Goal: Task Accomplishment & Management: Manage account settings

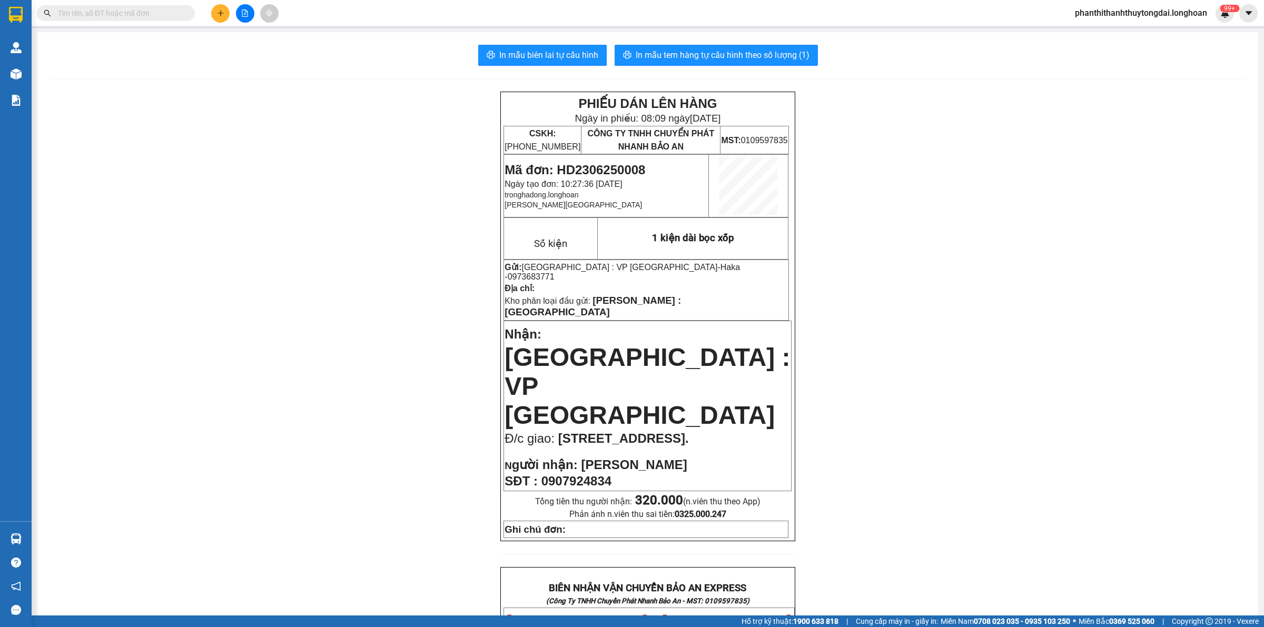
click at [125, 19] on span at bounding box center [116, 13] width 158 height 16
click at [137, 9] on input "text" at bounding box center [120, 13] width 124 height 12
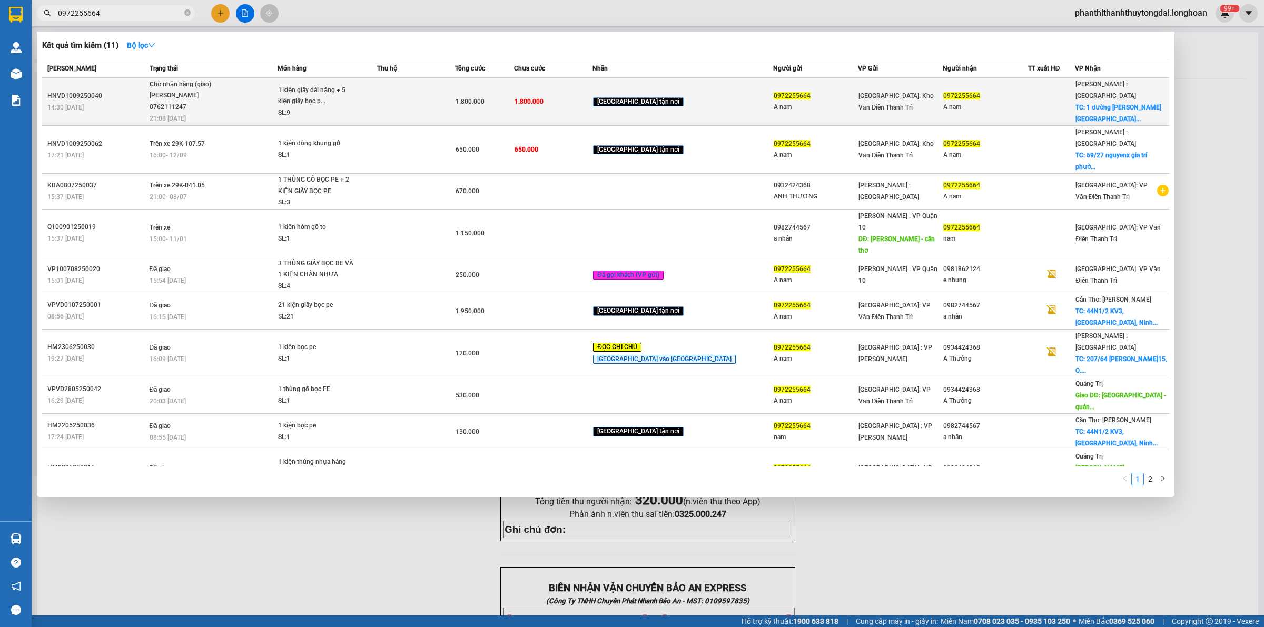
type input "0972255664"
click at [183, 80] on div "Chờ nhận hàng (giao)" at bounding box center [189, 85] width 79 height 12
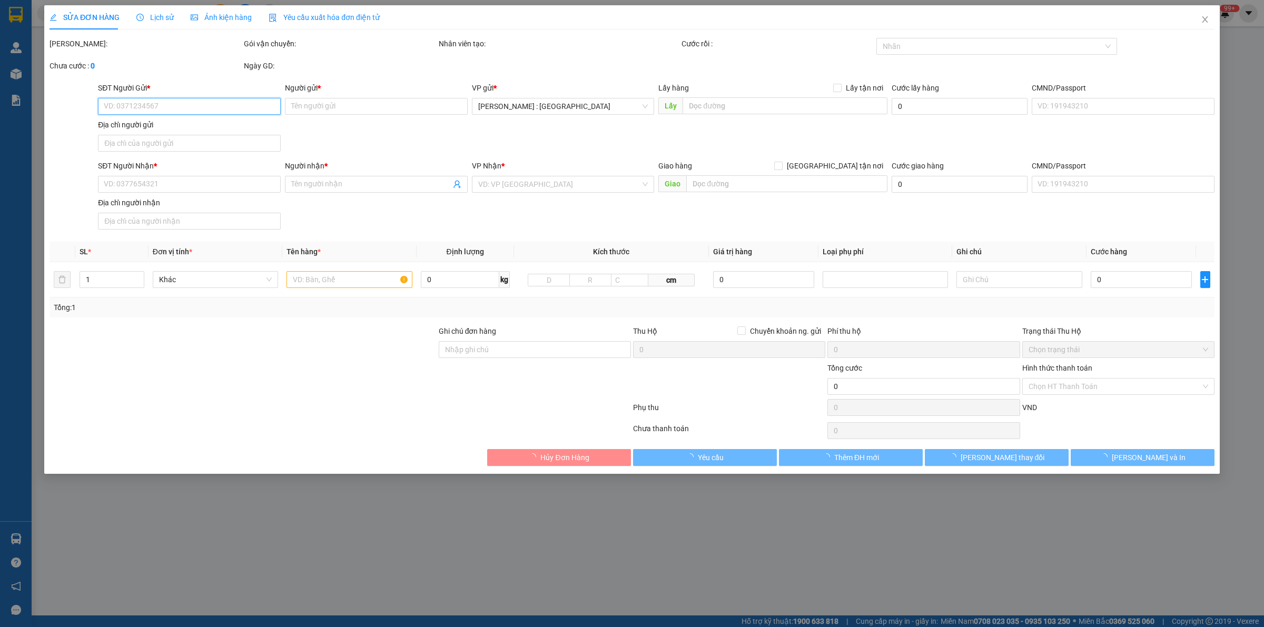
type input "0972255664"
type input "A nam"
type input "0972255664"
type input "A nam"
checkbox input "true"
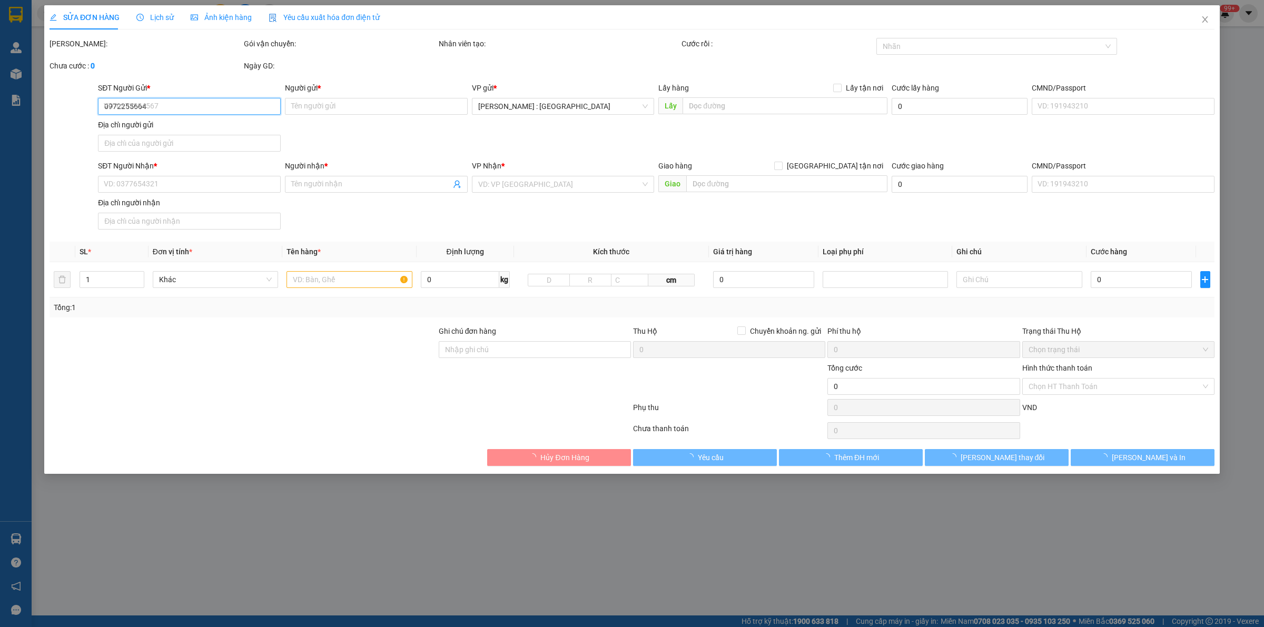
type input "1 đường lưu hữu phước đông hòa DĨ AN BÌNH DƯƠNG tp hcm"
type input "hàng giao nguyên kiện, hư vỡ ko đền ( giao sáng 14 nha các A)"
type input "1.800.000"
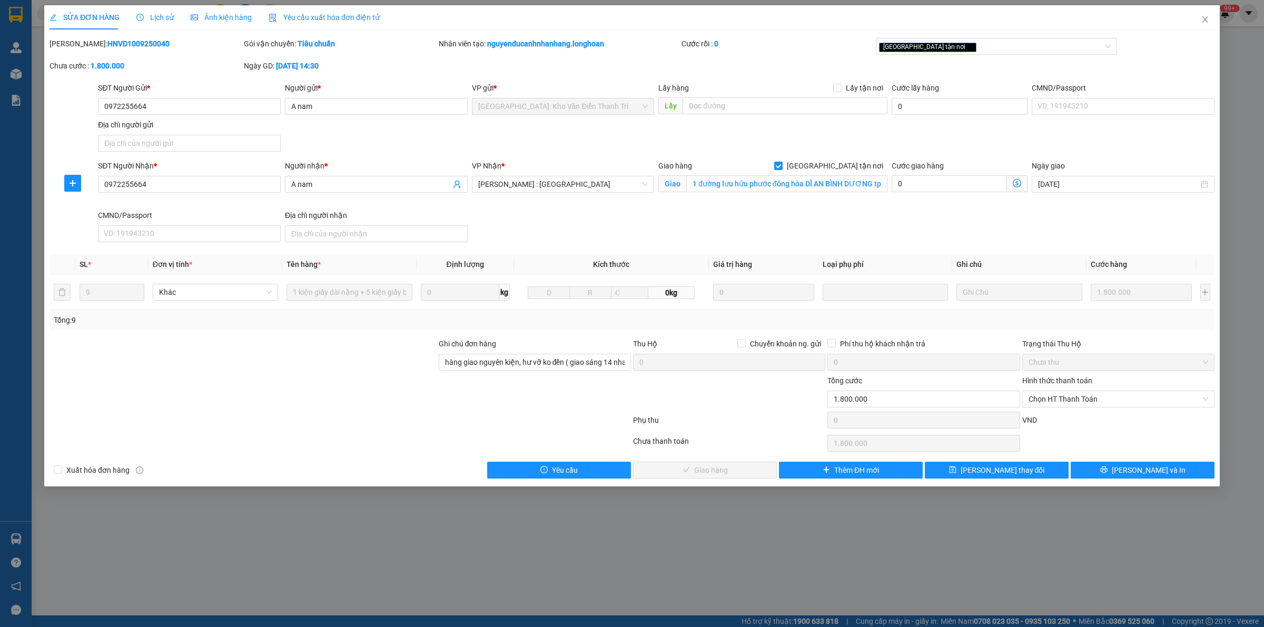
click at [288, 64] on b "10-09-2025 lúc 14:30" at bounding box center [297, 66] width 43 height 8
click at [1204, 16] on icon "close" at bounding box center [1205, 19] width 8 height 8
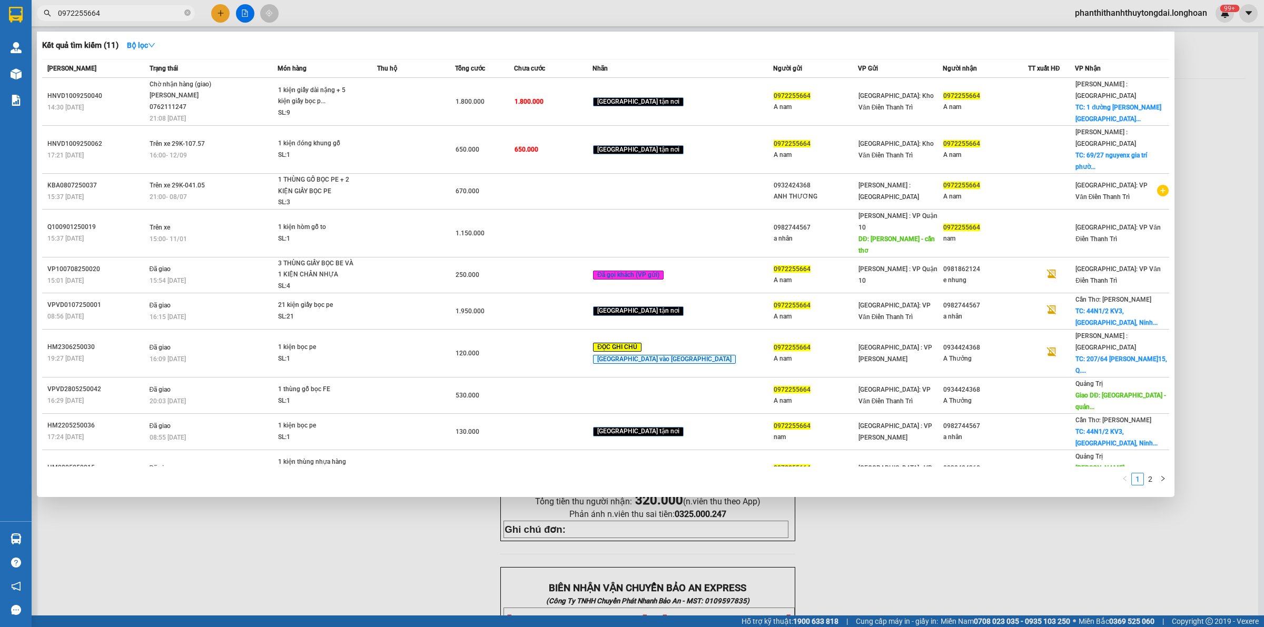
click at [145, 16] on input "0972255664" at bounding box center [120, 13] width 124 height 12
click at [188, 15] on icon "close-circle" at bounding box center [187, 12] width 6 height 6
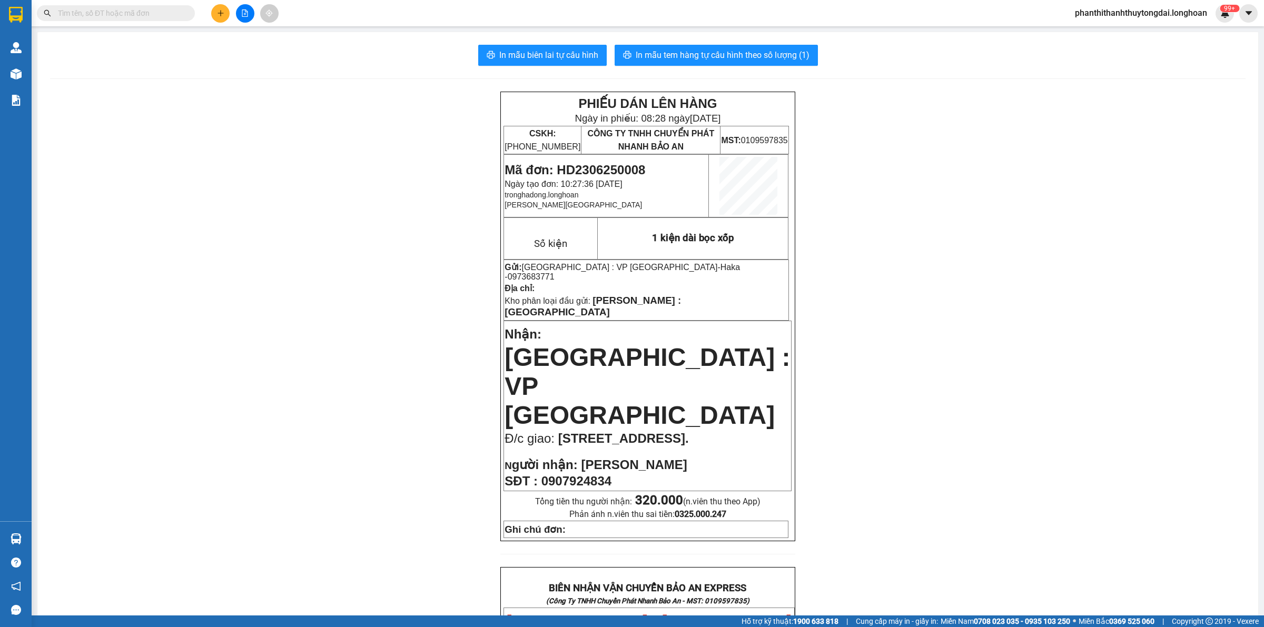
click at [146, 11] on input "text" at bounding box center [120, 13] width 124 height 12
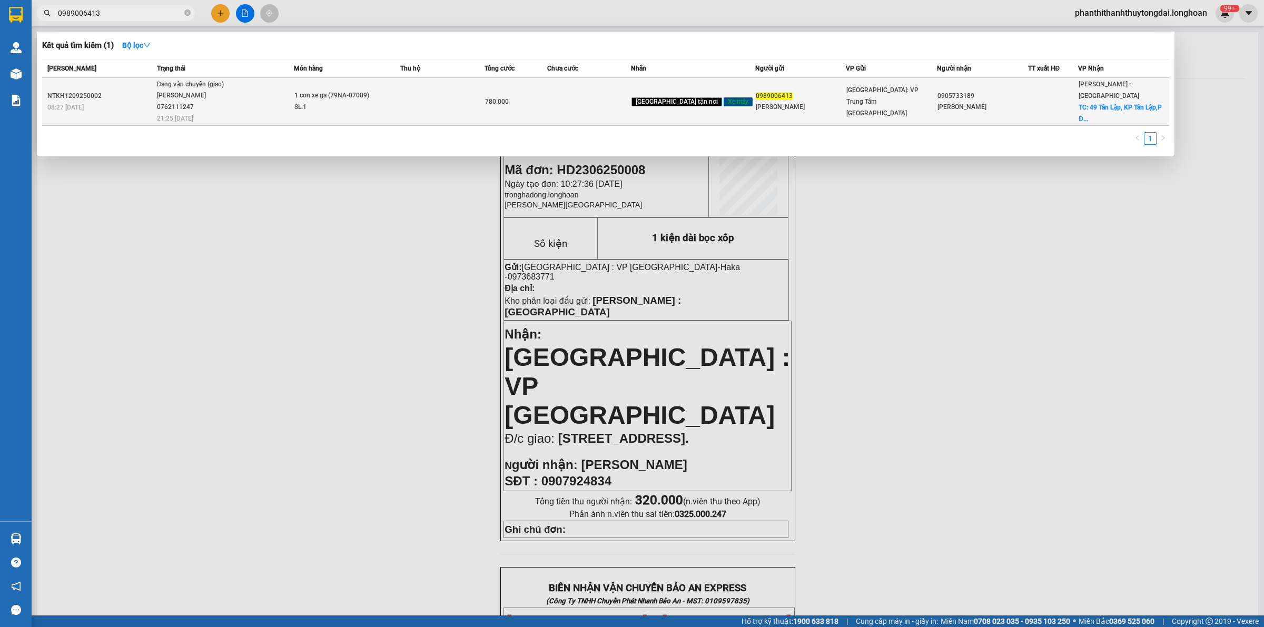
type input "0989006413"
click at [254, 100] on span "Đang vận chuyển (giao) ĐINH HÒA TRÍ 0762111247 21:25 - 13/09" at bounding box center [225, 101] width 137 height 44
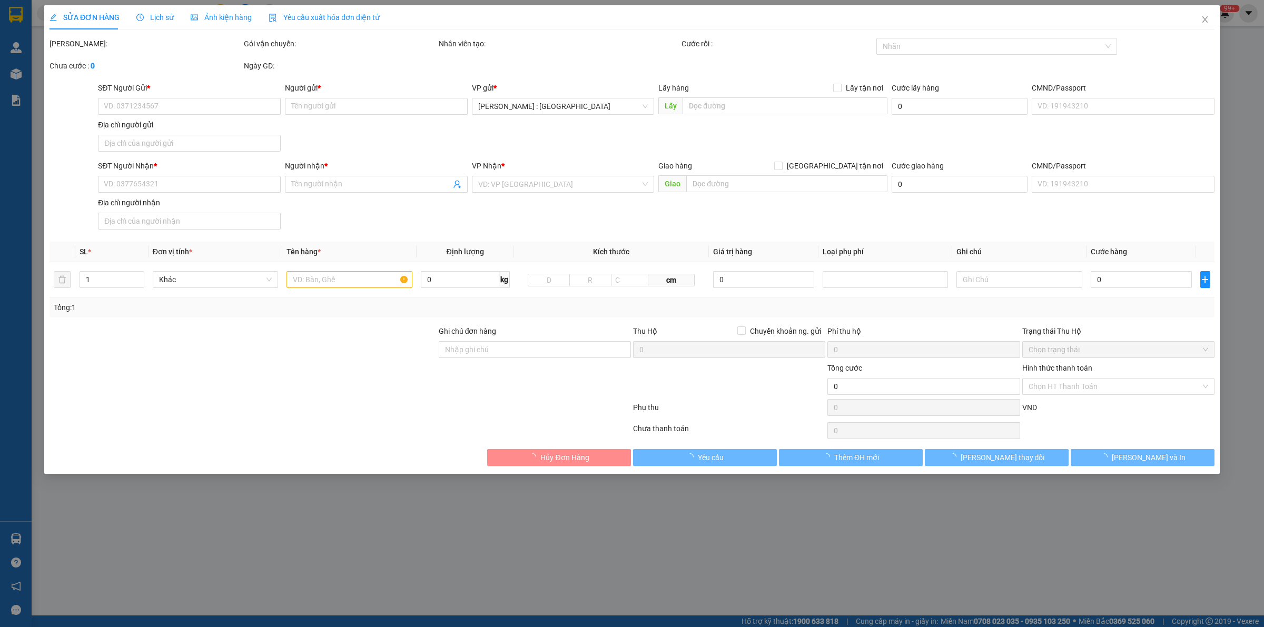
type input "0989006413"
type input "Anh Lương"
type input "0905733189"
type input "Cao Phong"
checkbox input "true"
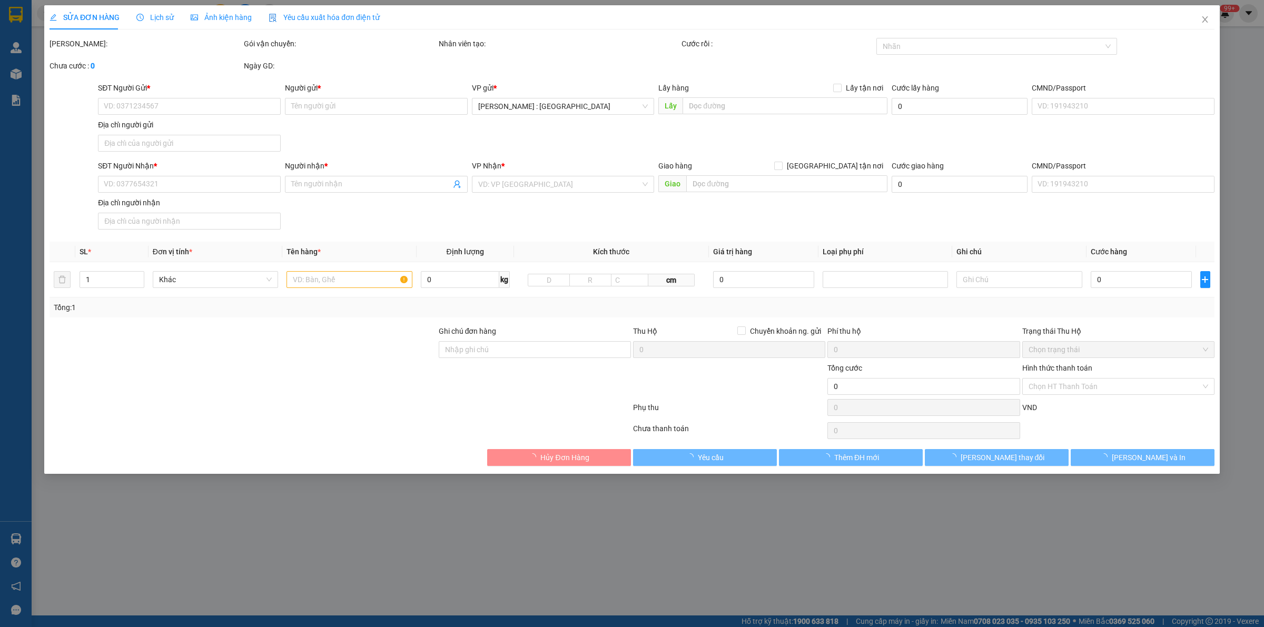
type input "49 Tân Lập, KP Tân Lập,P Đông Hòa, TP Dĩ An Bình Dương"
type input "1 chìa khóa + 1 cavet"
type input "780.000"
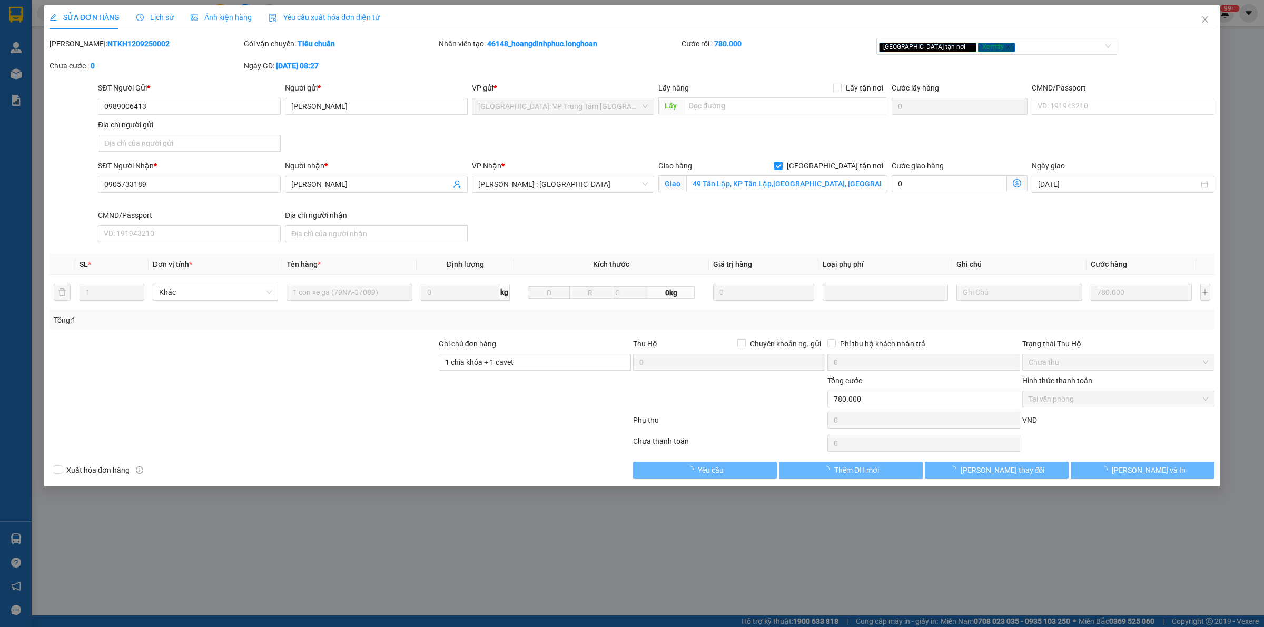
click at [151, 12] on div "Lịch sử" at bounding box center [154, 18] width 37 height 12
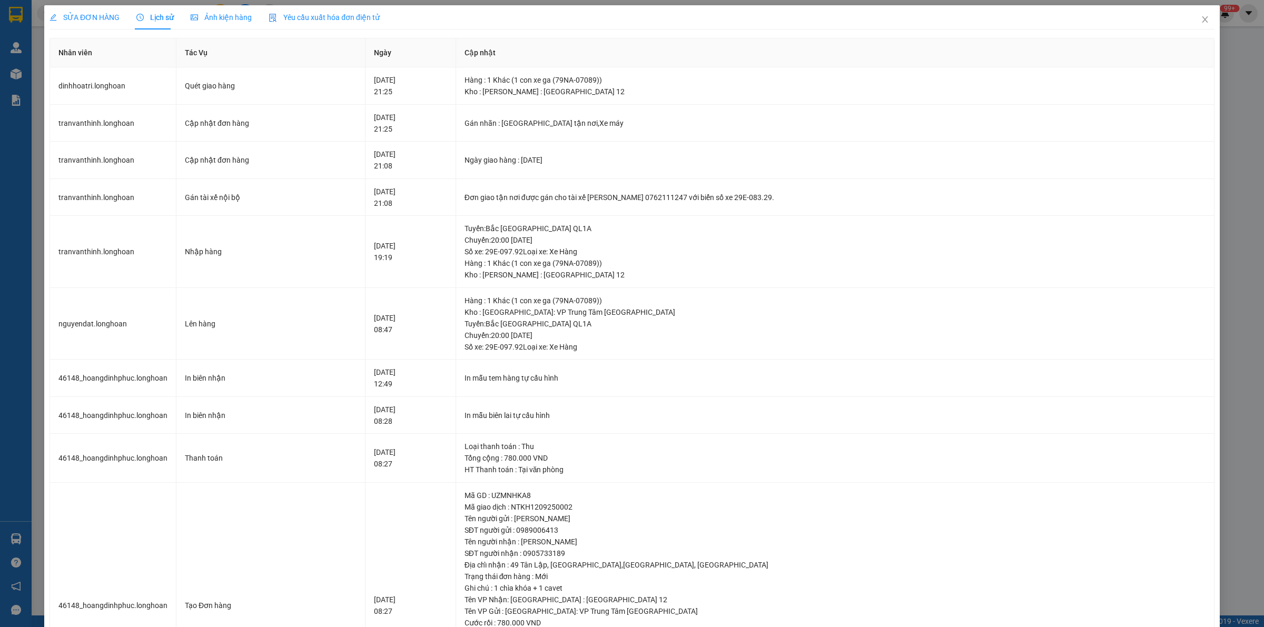
click at [80, 13] on span "SỬA ĐƠN HÀNG" at bounding box center [85, 17] width 70 height 8
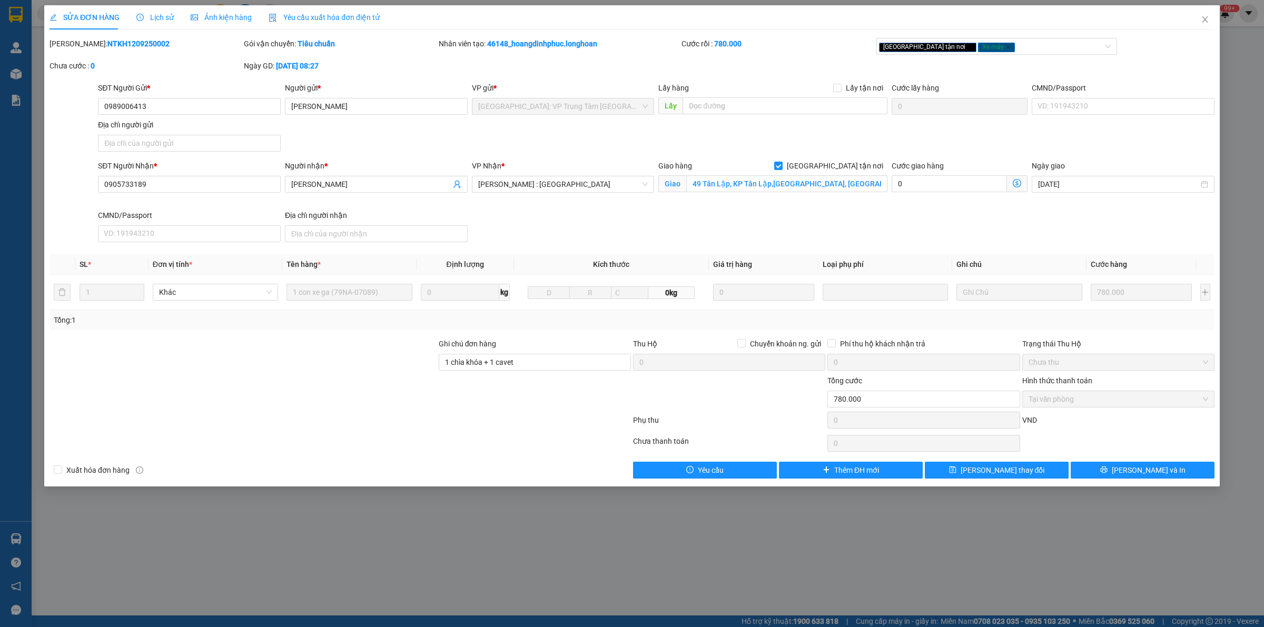
click at [149, 11] on div "Lịch sử" at bounding box center [154, 17] width 37 height 24
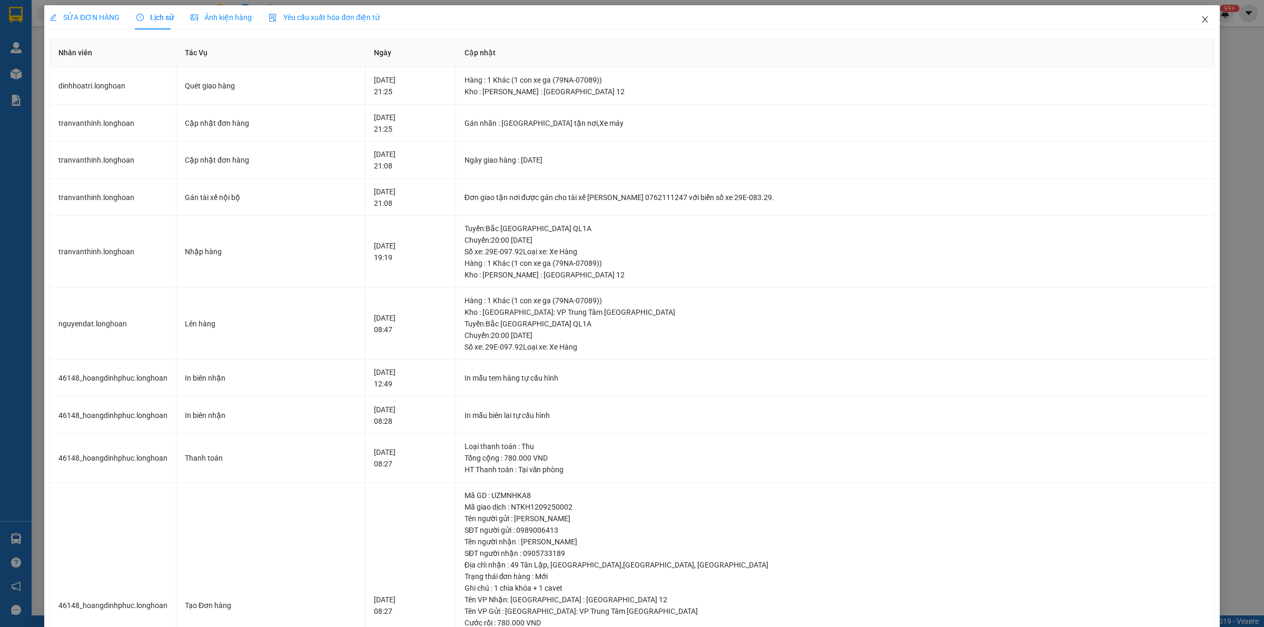
click at [1201, 19] on icon "close" at bounding box center [1205, 19] width 8 height 8
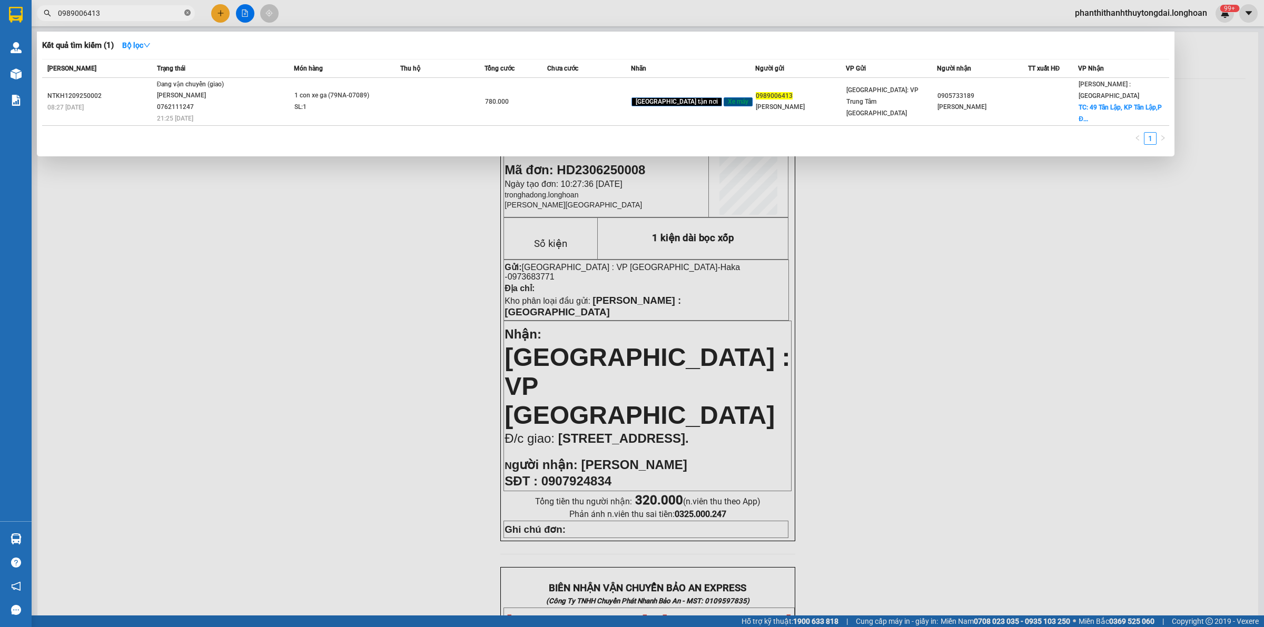
click at [189, 12] on icon "close-circle" at bounding box center [187, 12] width 6 height 6
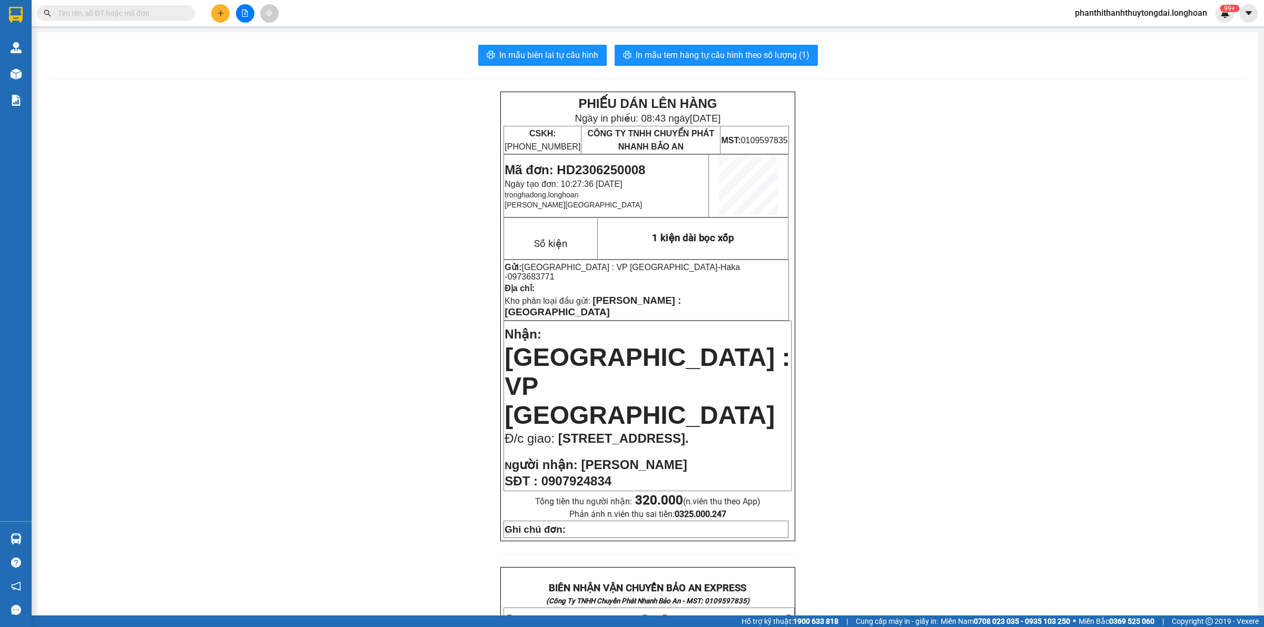
click at [145, 8] on input "text" at bounding box center [120, 13] width 124 height 12
paste input "0325572771"
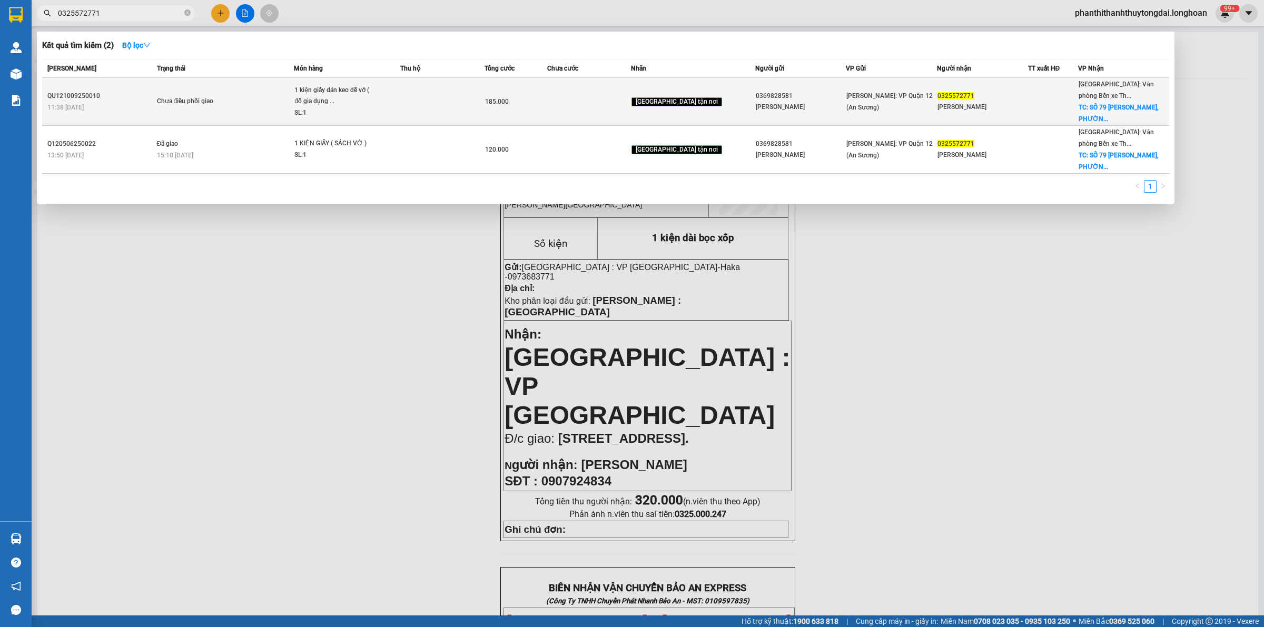
type input "0325572771"
click at [259, 104] on span "Chưa điều phối giao" at bounding box center [225, 102] width 137 height 12
click at [252, 110] on td "Chưa điều phối giao" at bounding box center [224, 102] width 140 height 48
click at [253, 110] on td "Chưa điều phối giao" at bounding box center [224, 102] width 140 height 48
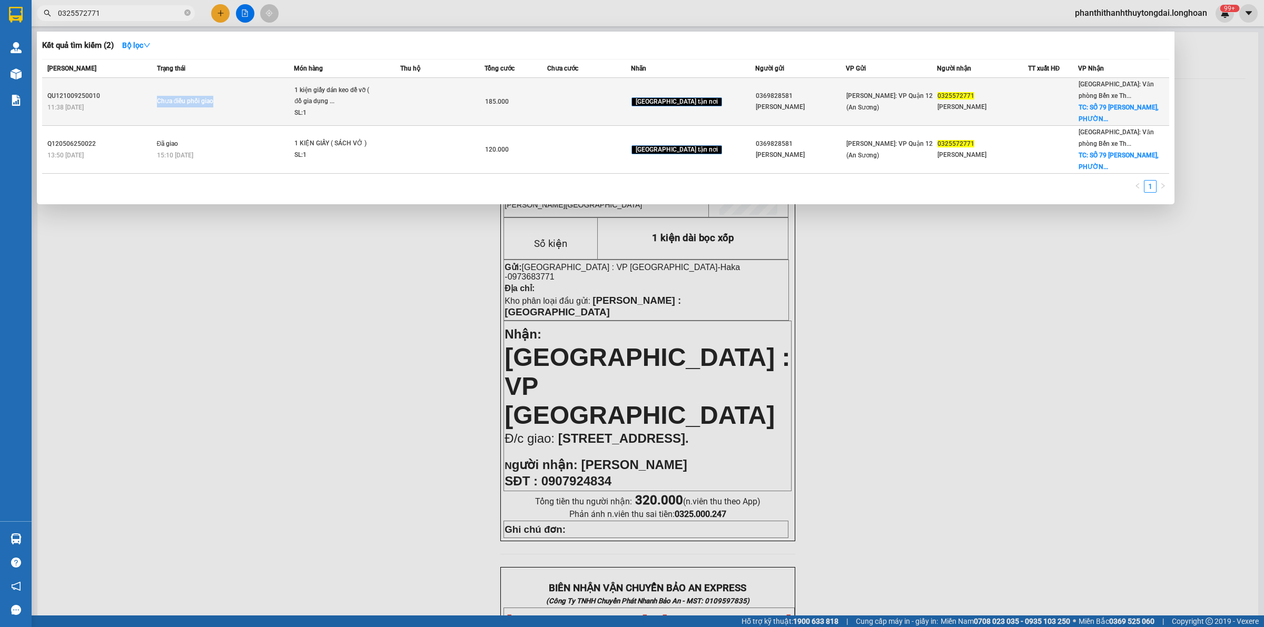
click at [254, 110] on td "Chưa điều phối giao" at bounding box center [224, 102] width 140 height 48
click at [425, 107] on td at bounding box center [442, 102] width 84 height 48
click at [427, 110] on td at bounding box center [442, 102] width 84 height 48
click at [591, 116] on td at bounding box center [589, 102] width 84 height 48
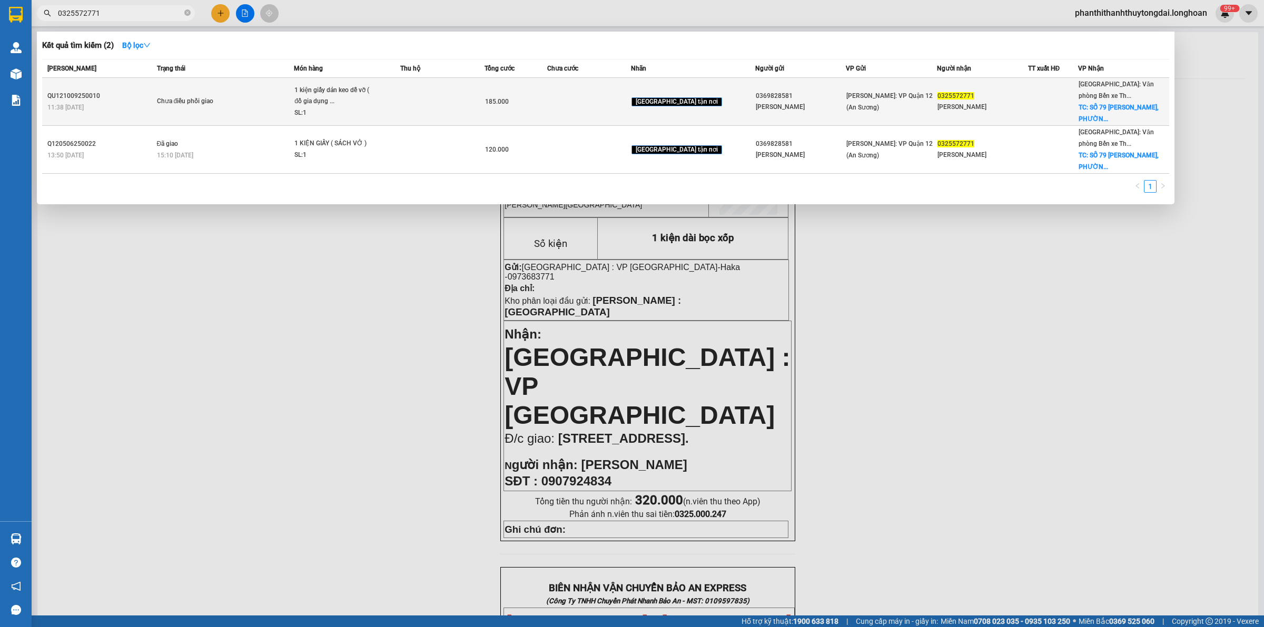
click at [591, 116] on td at bounding box center [589, 102] width 84 height 48
click at [593, 115] on td at bounding box center [589, 102] width 84 height 48
click at [187, 96] on div "Chưa điều phối giao" at bounding box center [196, 102] width 79 height 12
click at [84, 96] on div "QU121009250010" at bounding box center [100, 96] width 106 height 11
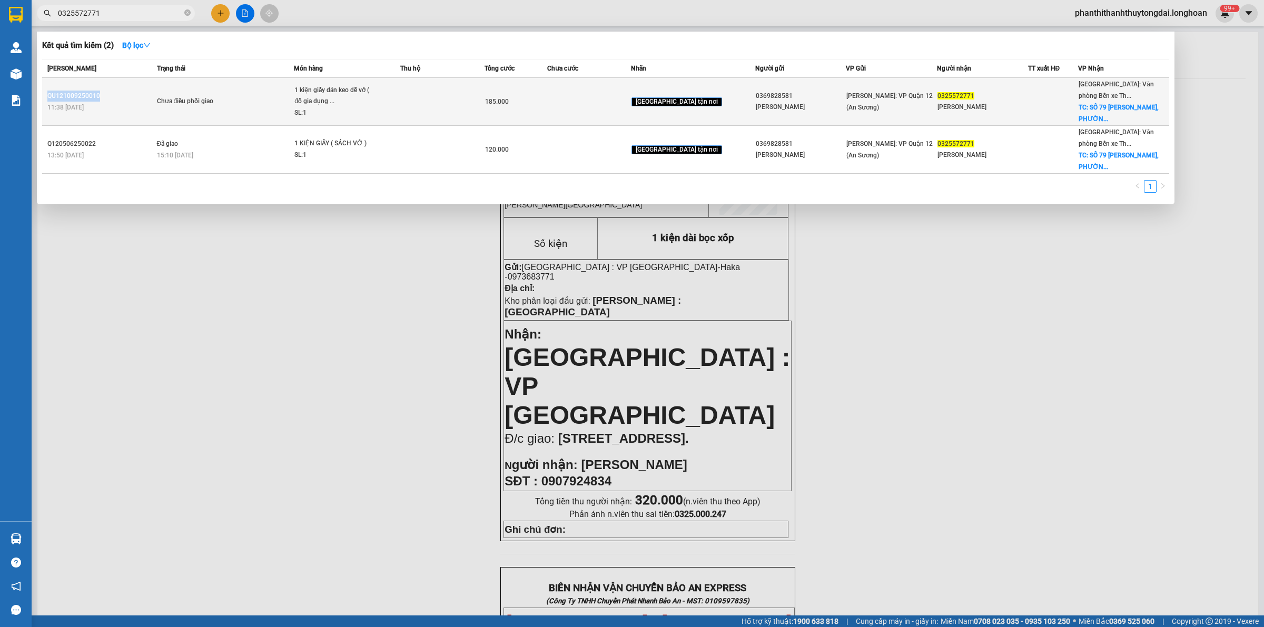
click at [84, 96] on div "QU121009250010" at bounding box center [100, 96] width 106 height 11
click at [154, 96] on div "QU121009250010" at bounding box center [100, 96] width 106 height 11
click at [141, 103] on div "11:38 - 10/09" at bounding box center [100, 108] width 106 height 12
drag, startPoint x: 129, startPoint y: 106, endPoint x: 169, endPoint y: 108, distance: 39.6
click at [130, 106] on div "11:38 - 10/09" at bounding box center [100, 108] width 106 height 12
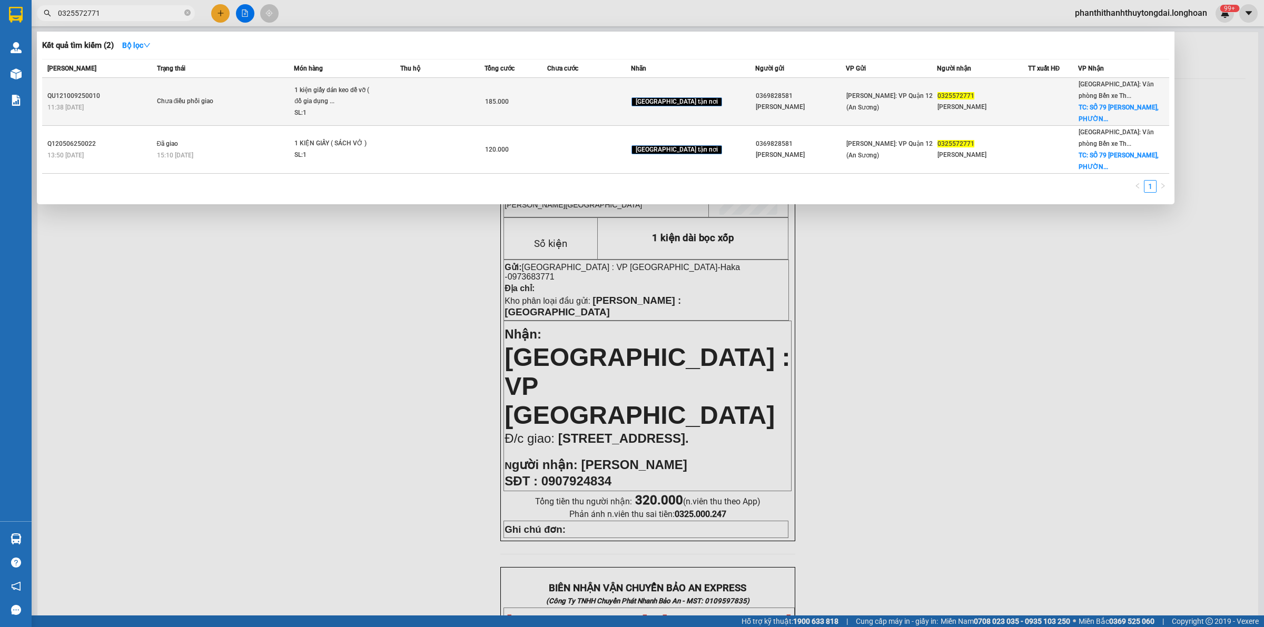
click at [253, 106] on td "Chưa điều phối giao" at bounding box center [224, 102] width 140 height 48
click at [257, 106] on td "Chưa điều phối giao" at bounding box center [224, 102] width 140 height 48
drag, startPoint x: 257, startPoint y: 106, endPoint x: 264, endPoint y: 110, distance: 7.5
click at [264, 110] on td "Chưa điều phối giao" at bounding box center [224, 102] width 140 height 48
drag, startPoint x: 263, startPoint y: 110, endPoint x: 241, endPoint y: 101, distance: 23.7
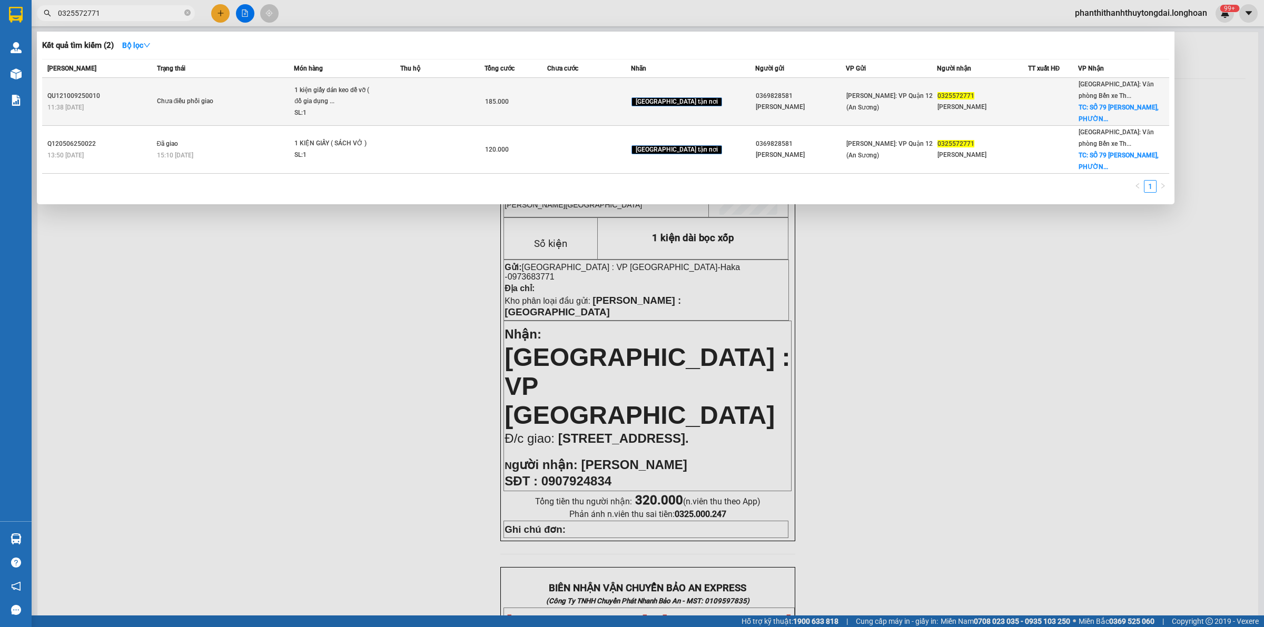
click at [261, 110] on td "Chưa điều phối giao" at bounding box center [224, 102] width 140 height 48
click at [257, 109] on td "Chưa điều phối giao" at bounding box center [224, 102] width 140 height 48
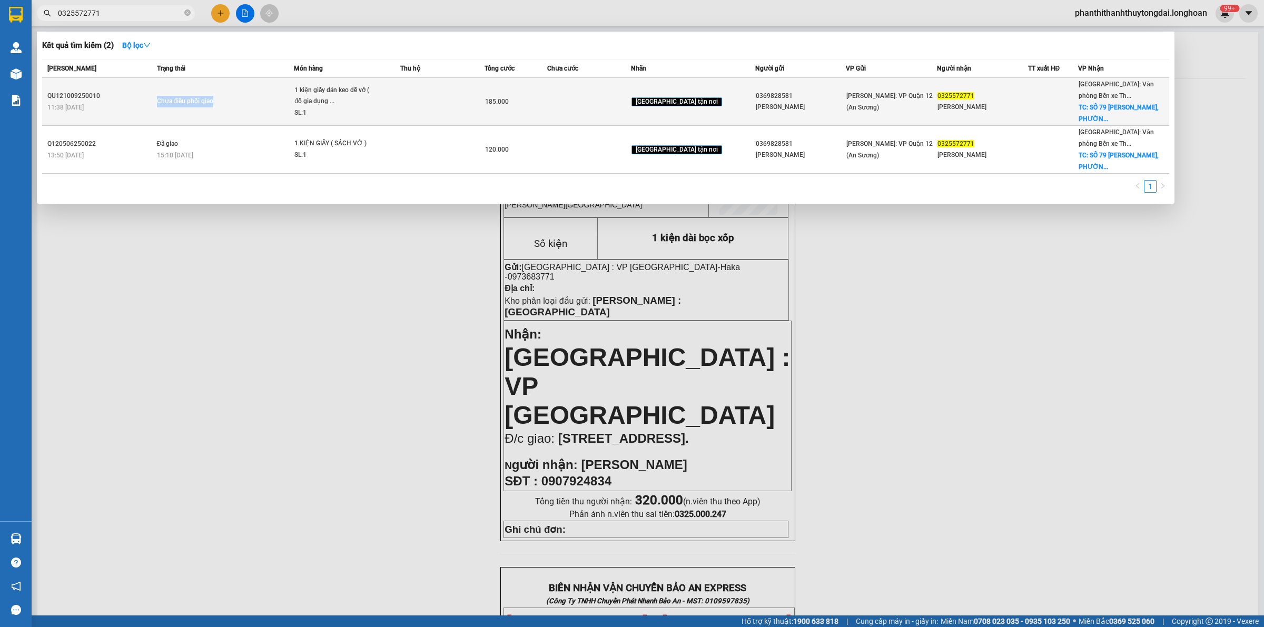
click at [257, 109] on td "Chưa điều phối giao" at bounding box center [224, 102] width 140 height 48
click at [615, 108] on td at bounding box center [589, 102] width 84 height 48
drag, startPoint x: 615, startPoint y: 108, endPoint x: 615, endPoint y: 119, distance: 10.5
click at [615, 119] on td at bounding box center [589, 102] width 84 height 48
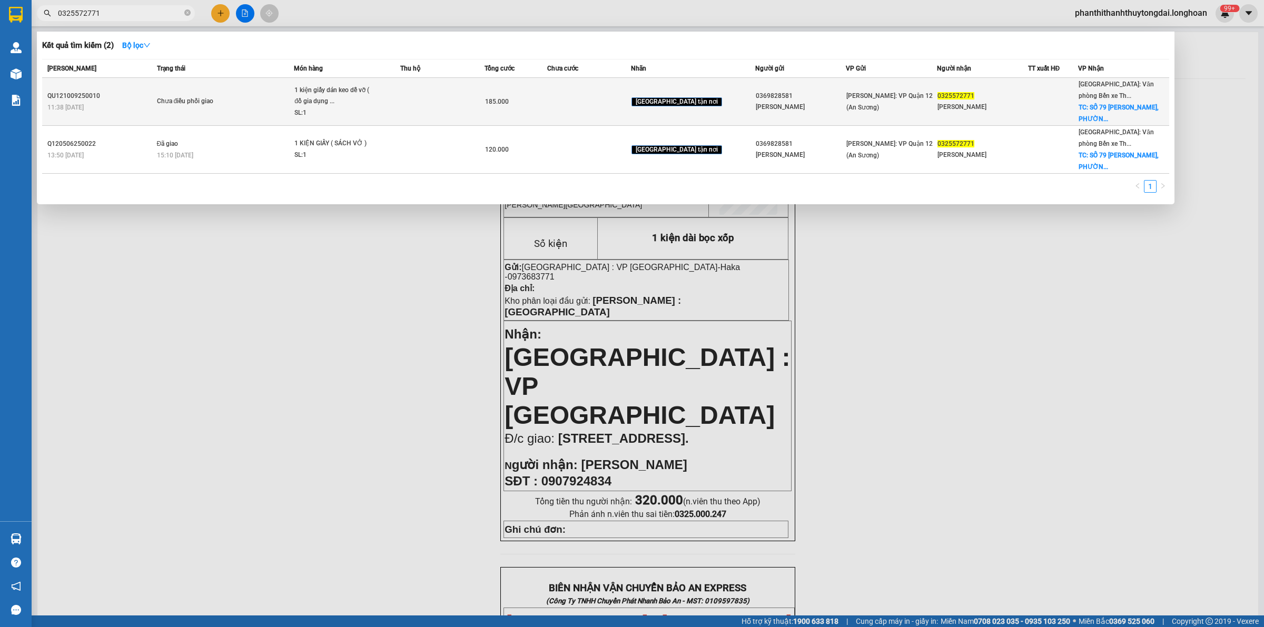
click at [259, 100] on span "Chưa điều phối giao" at bounding box center [225, 102] width 137 height 12
click at [259, 101] on span "Chưa điều phối giao" at bounding box center [225, 102] width 137 height 12
click at [259, 112] on td "Chưa điều phối giao" at bounding box center [224, 102] width 140 height 48
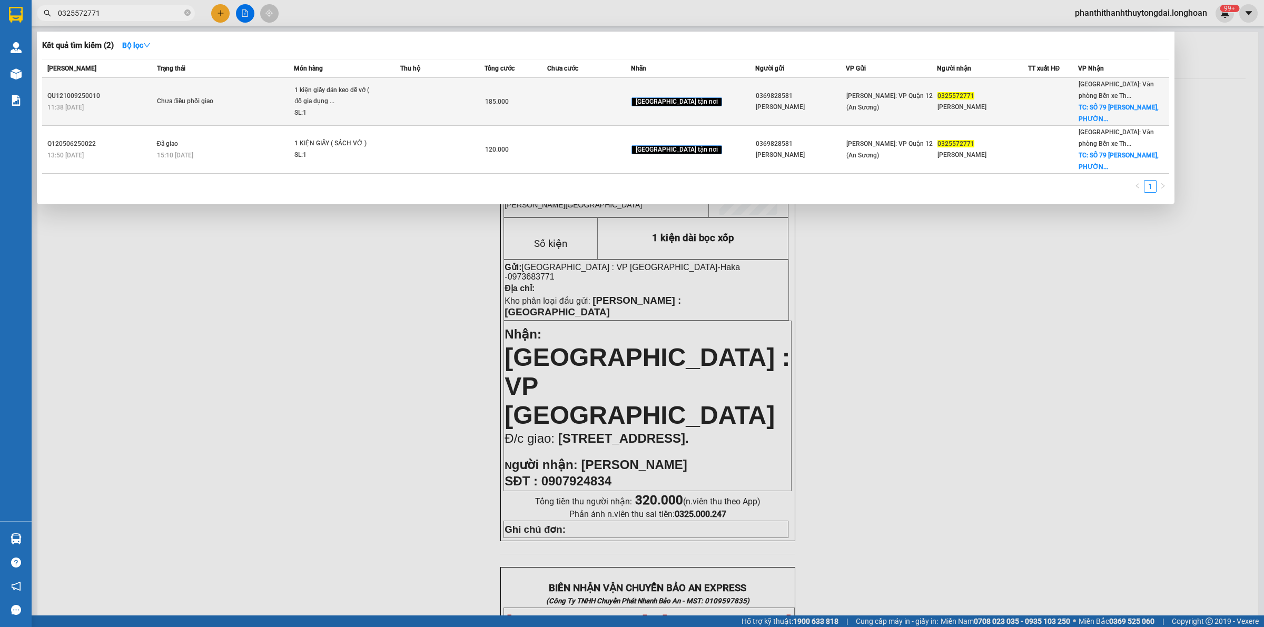
click at [246, 112] on td "Chưa điều phối giao" at bounding box center [224, 102] width 140 height 48
click at [256, 106] on span "Chưa điều phối giao" at bounding box center [225, 102] width 137 height 12
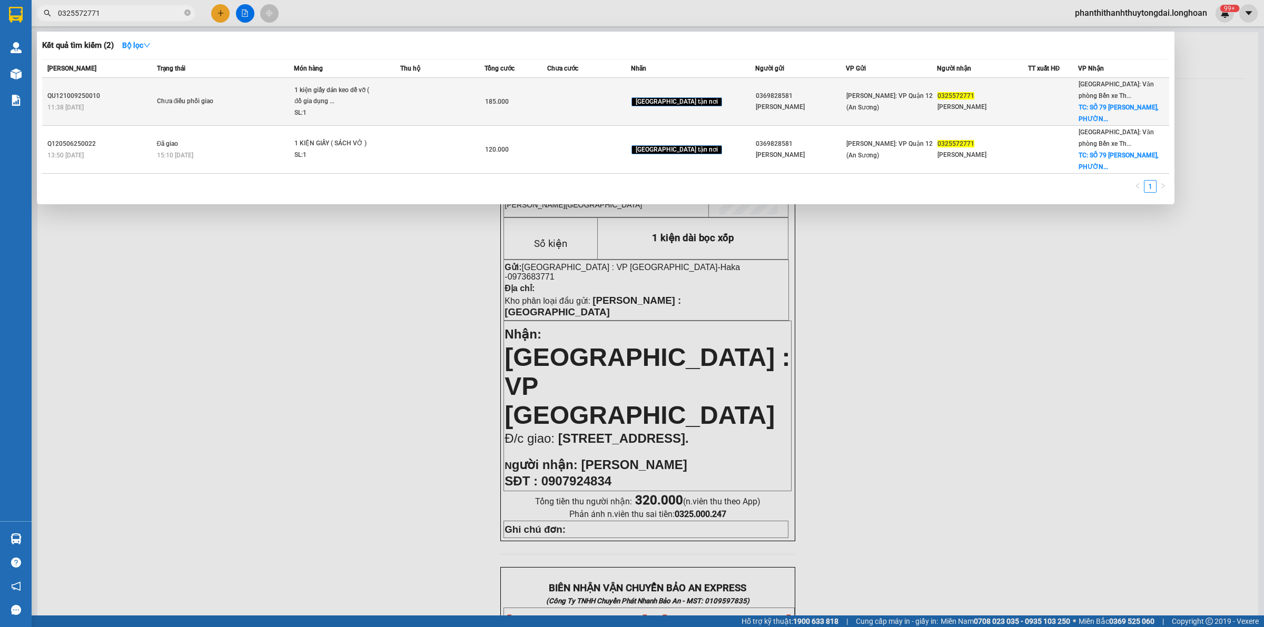
click at [260, 111] on td "Chưa điều phối giao" at bounding box center [224, 102] width 140 height 48
click at [253, 115] on td "Chưa điều phối giao" at bounding box center [224, 102] width 140 height 48
click at [252, 97] on span "Chưa điều phối giao" at bounding box center [225, 102] width 137 height 12
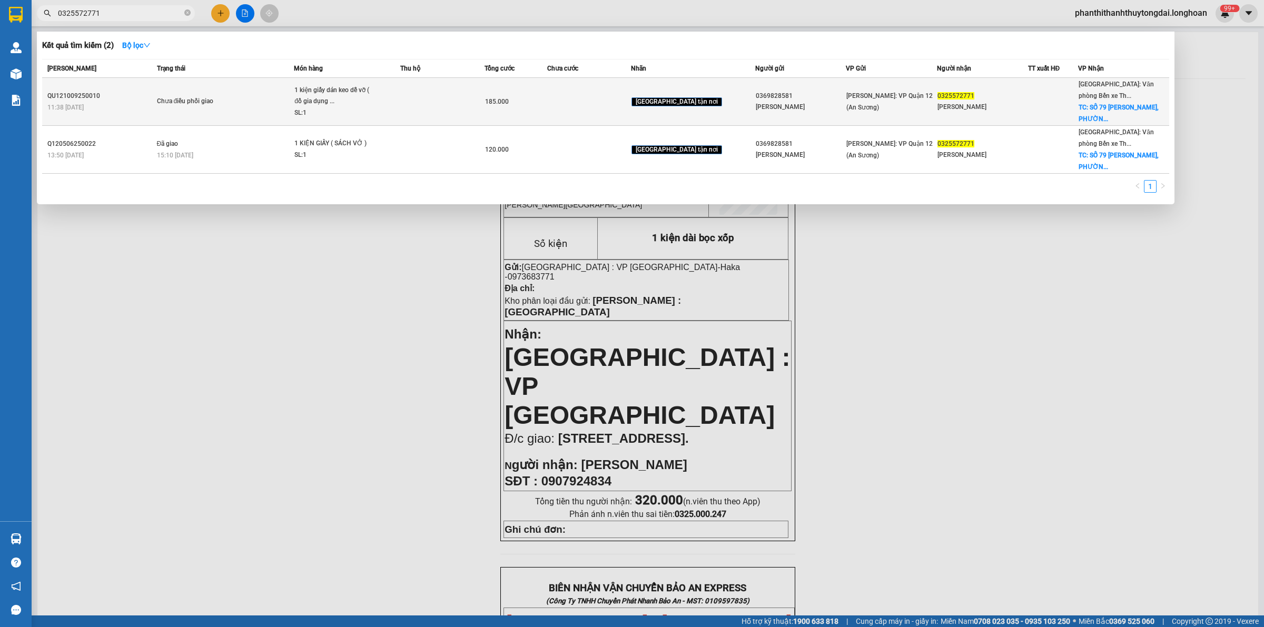
click at [252, 97] on span "Chưa điều phối giao" at bounding box center [225, 102] width 137 height 12
click at [245, 98] on span "Chưa điều phối giao" at bounding box center [225, 102] width 137 height 12
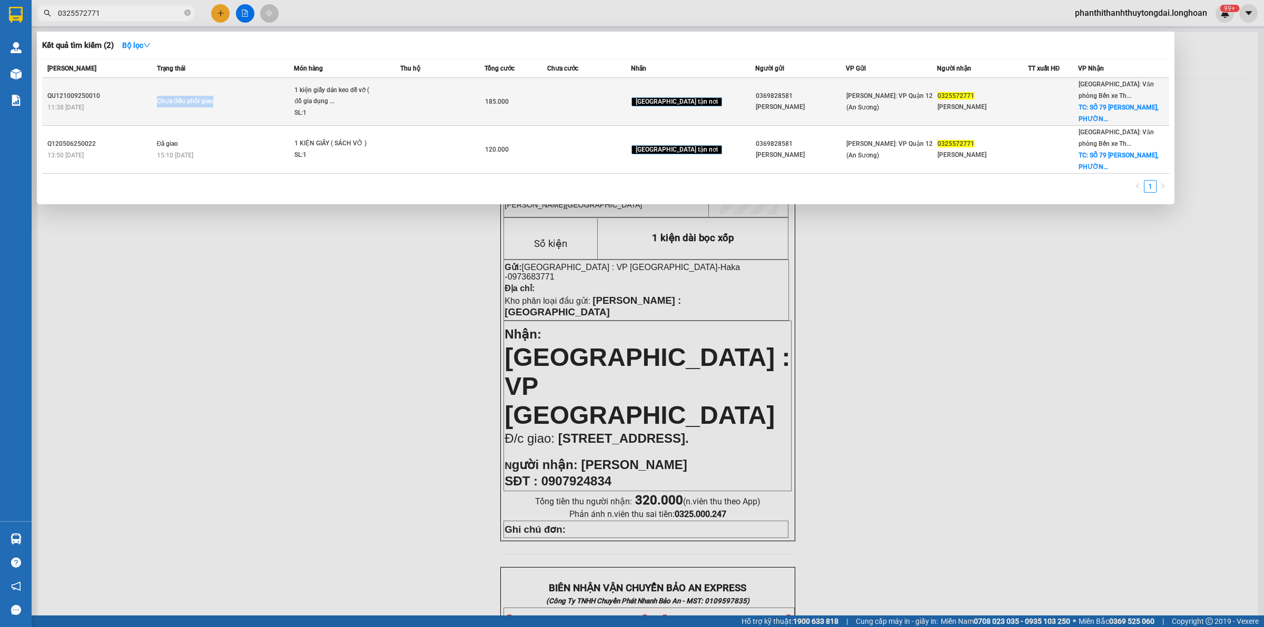
click at [255, 109] on td "Chưa điều phối giao" at bounding box center [224, 102] width 140 height 48
drag, startPoint x: 255, startPoint y: 109, endPoint x: 261, endPoint y: 110, distance: 5.3
click at [257, 108] on td "Chưa điều phối giao" at bounding box center [224, 102] width 140 height 48
click at [261, 110] on td "Chưa điều phối giao" at bounding box center [224, 102] width 140 height 48
click at [484, 116] on td at bounding box center [442, 102] width 84 height 48
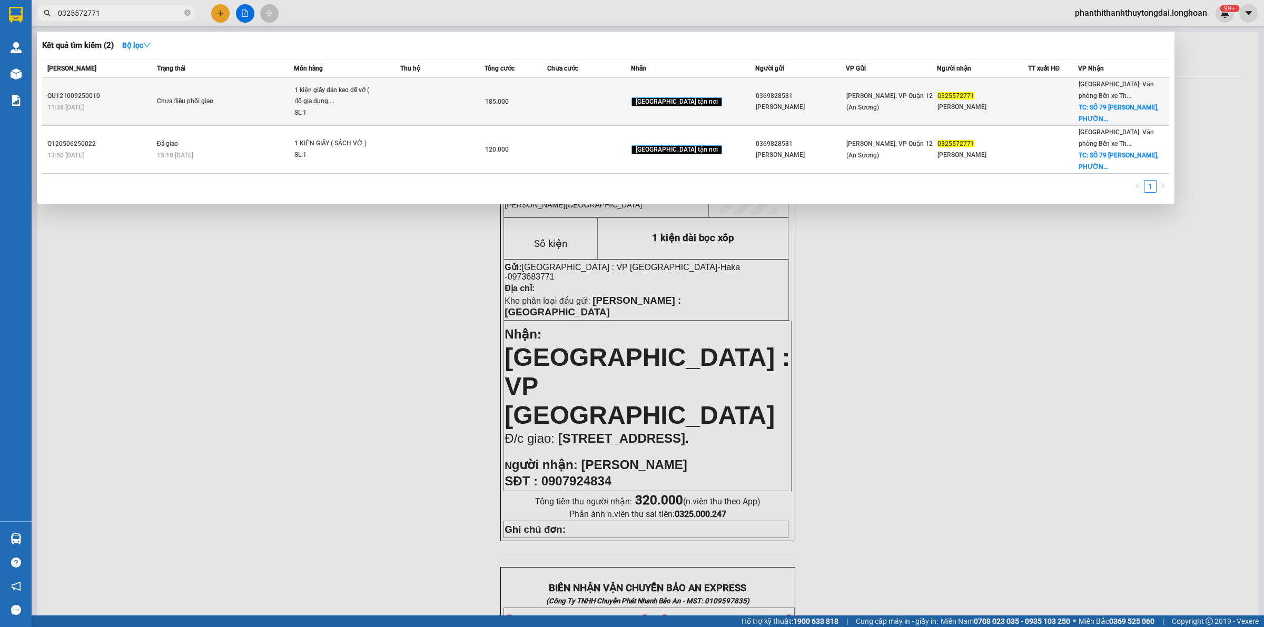
click at [484, 116] on td at bounding box center [442, 102] width 84 height 48
click at [256, 108] on td "Chưa điều phối giao" at bounding box center [224, 102] width 140 height 48
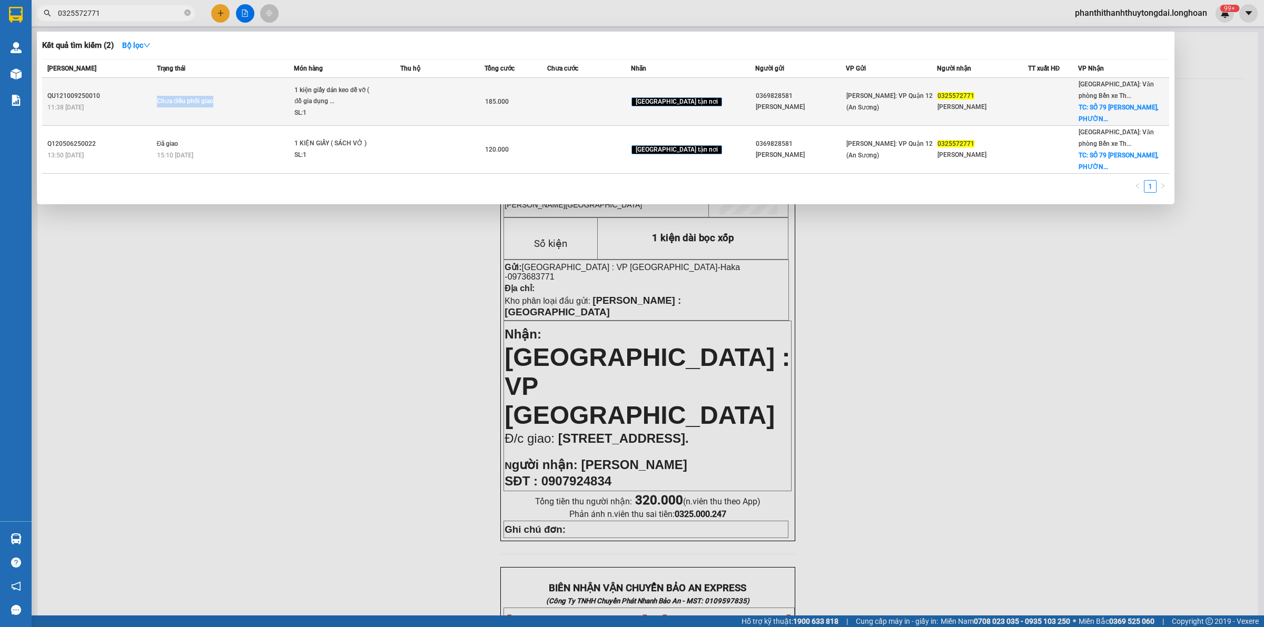
click at [266, 113] on td "Chưa điều phối giao" at bounding box center [224, 102] width 140 height 48
click at [265, 112] on td "Chưa điều phối giao" at bounding box center [224, 102] width 140 height 48
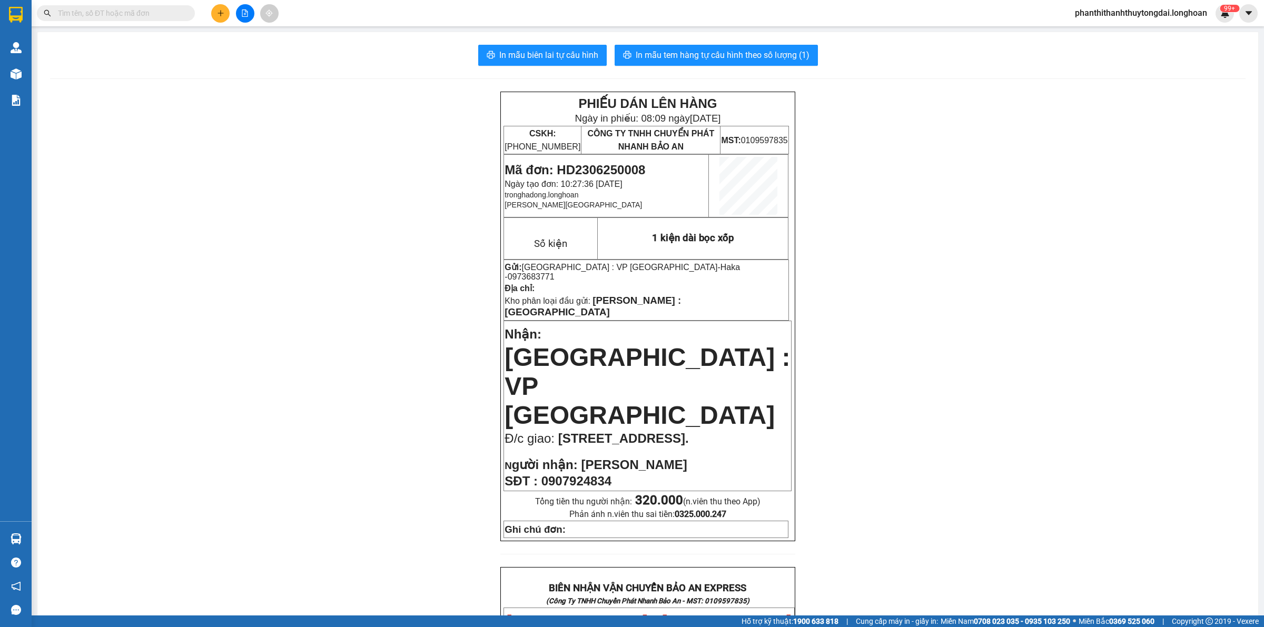
click at [171, 11] on input "text" at bounding box center [120, 13] width 124 height 12
paste input "0325572771"
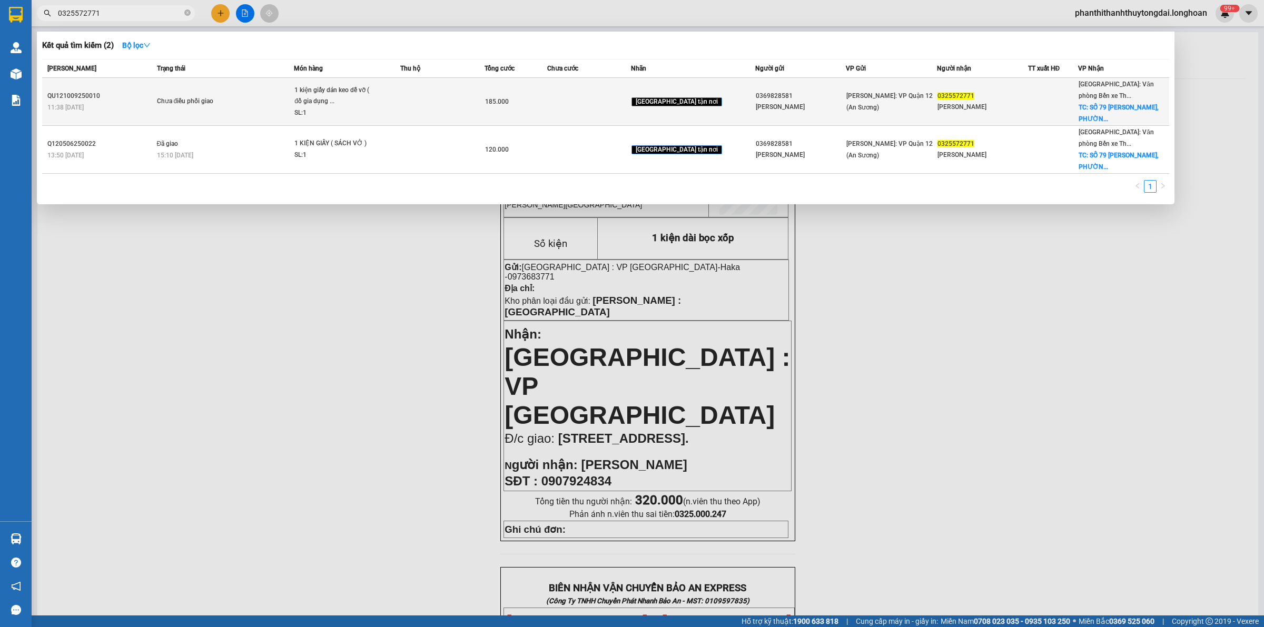
type input "0325572771"
click at [268, 107] on td "Chưa điều phối giao" at bounding box center [224, 102] width 140 height 48
click at [264, 96] on span "Chưa điều phối giao" at bounding box center [225, 102] width 137 height 12
click at [266, 108] on td "Chưa điều phối giao" at bounding box center [224, 102] width 140 height 48
click at [269, 104] on span "Chưa điều phối giao" at bounding box center [225, 102] width 137 height 12
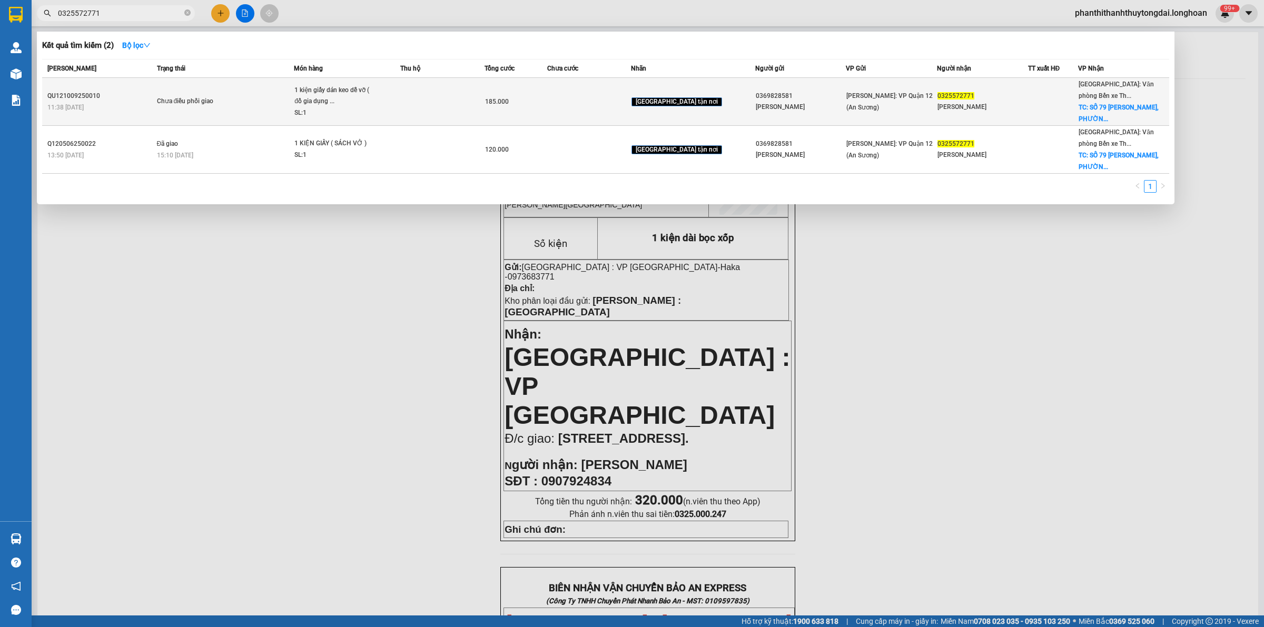
click at [251, 92] on td "Chưa điều phối giao" at bounding box center [224, 102] width 140 height 48
click at [400, 111] on span "1 kiện giấy dán keo dễ vỡ ( đồ gia dụng ... SL: 1" at bounding box center [346, 102] width 105 height 34
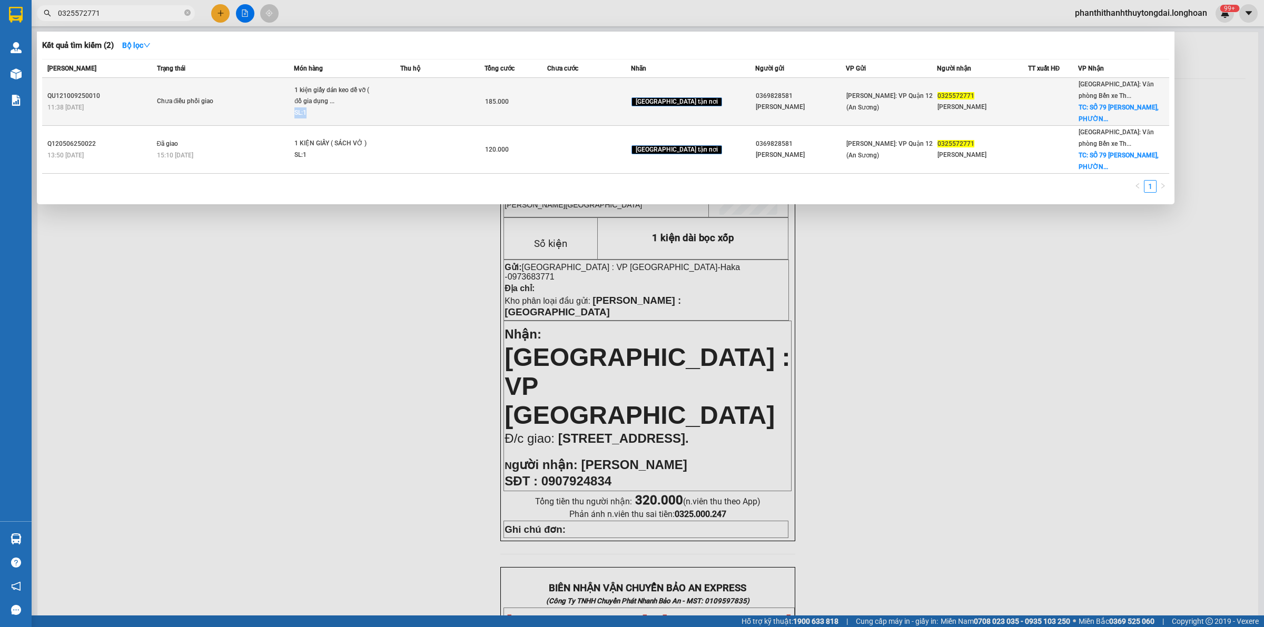
click at [400, 111] on span "1 kiện giấy dán keo dễ vỡ ( đồ gia dụng ... SL: 1" at bounding box center [346, 102] width 105 height 34
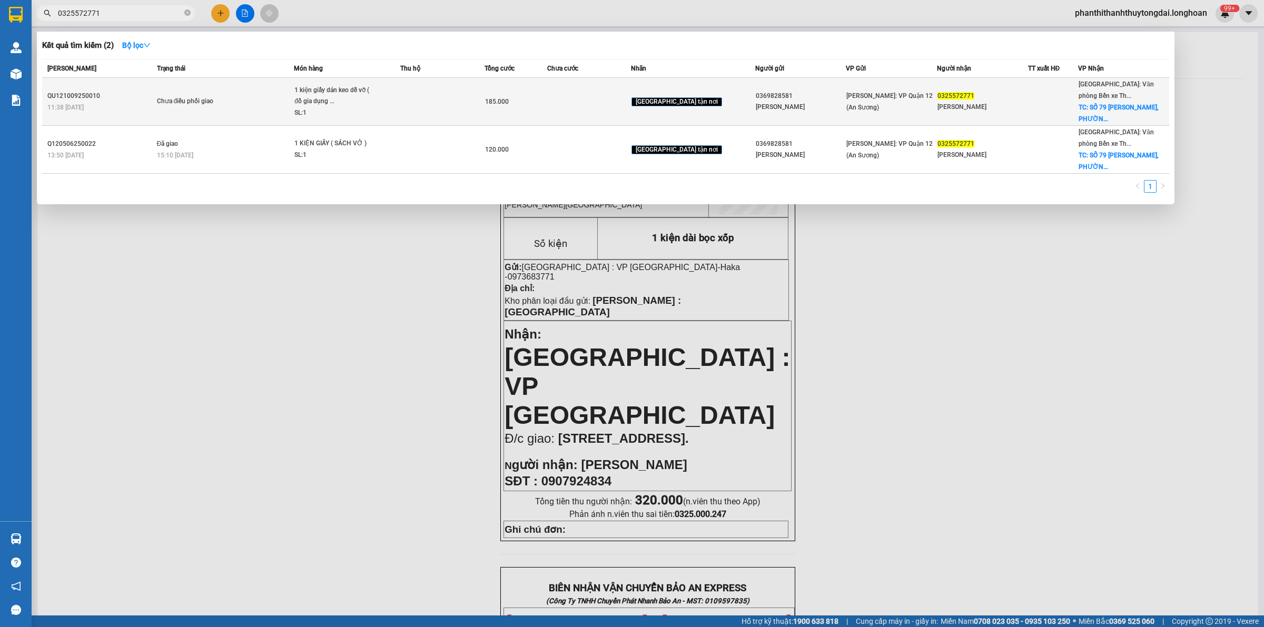
click at [249, 117] on td "Chưa điều phối giao" at bounding box center [224, 102] width 140 height 48
click at [253, 117] on td "Chưa điều phối giao" at bounding box center [224, 102] width 140 height 48
click at [254, 117] on td "Chưa điều phối giao" at bounding box center [224, 102] width 140 height 48
click at [259, 99] on span "Chưa điều phối giao" at bounding box center [225, 102] width 137 height 12
click at [261, 100] on span "Chưa điều phối giao" at bounding box center [225, 102] width 137 height 12
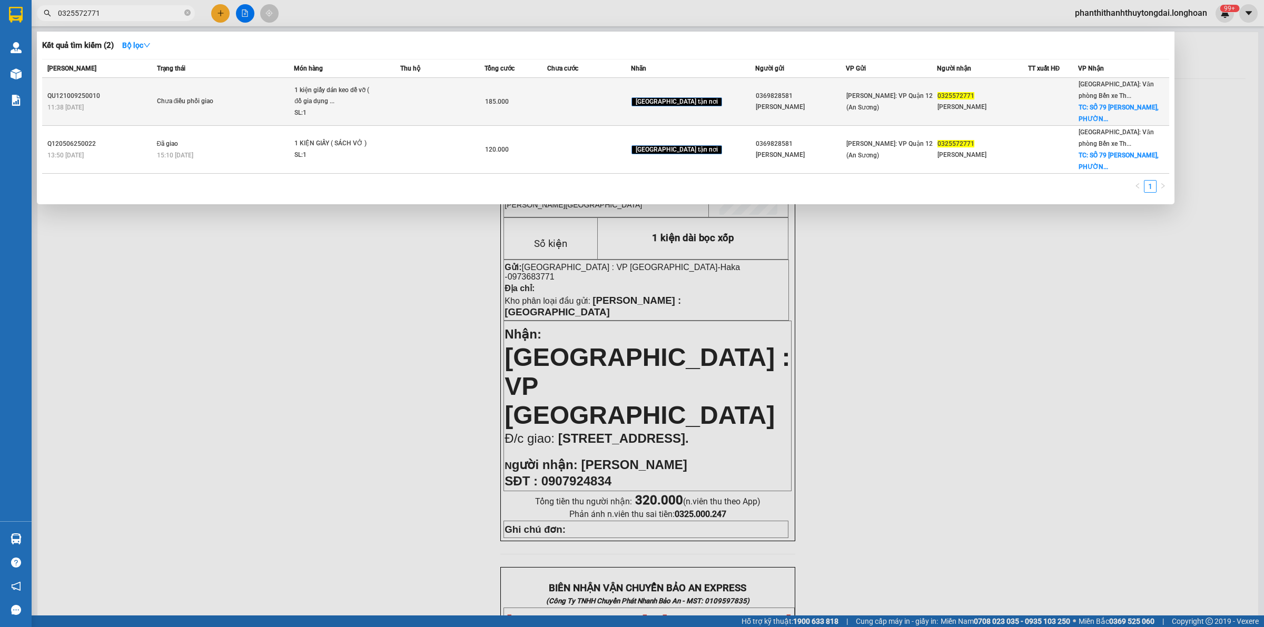
click at [246, 104] on span "Chưa điều phối giao" at bounding box center [225, 102] width 137 height 12
click at [248, 104] on span "Chưa điều phối giao" at bounding box center [225, 102] width 137 height 12
click at [249, 104] on span "Chưa điều phối giao" at bounding box center [225, 102] width 137 height 12
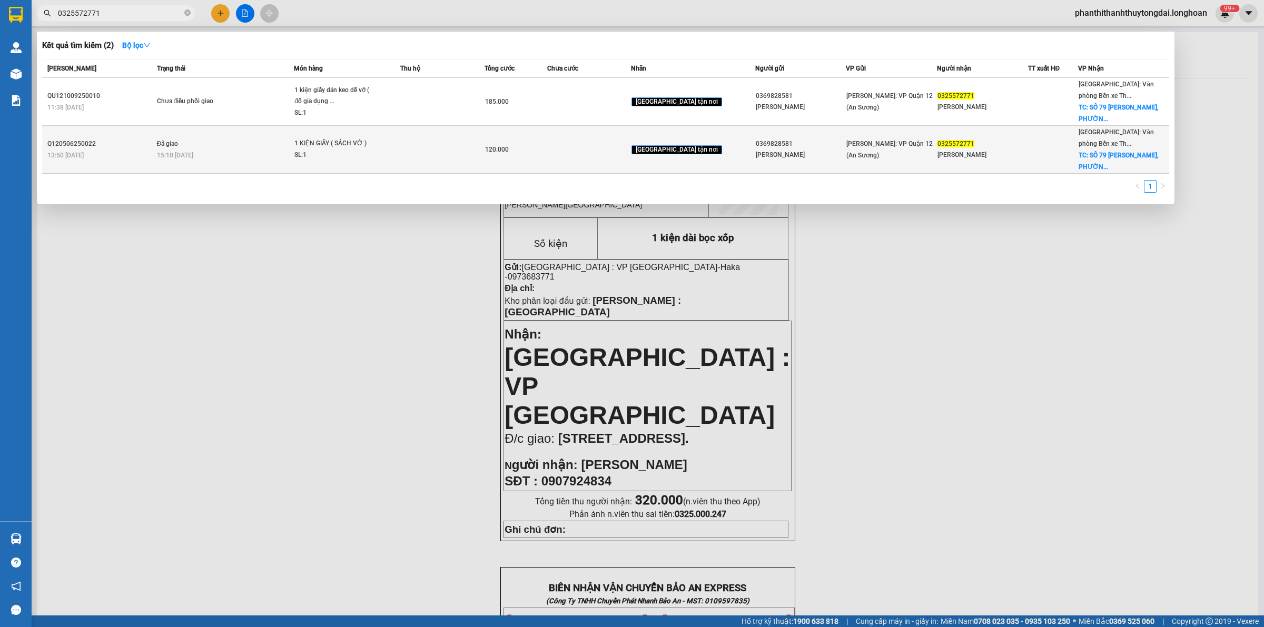
click at [255, 126] on td "Đã giao 15:10 - 09/06" at bounding box center [224, 150] width 140 height 48
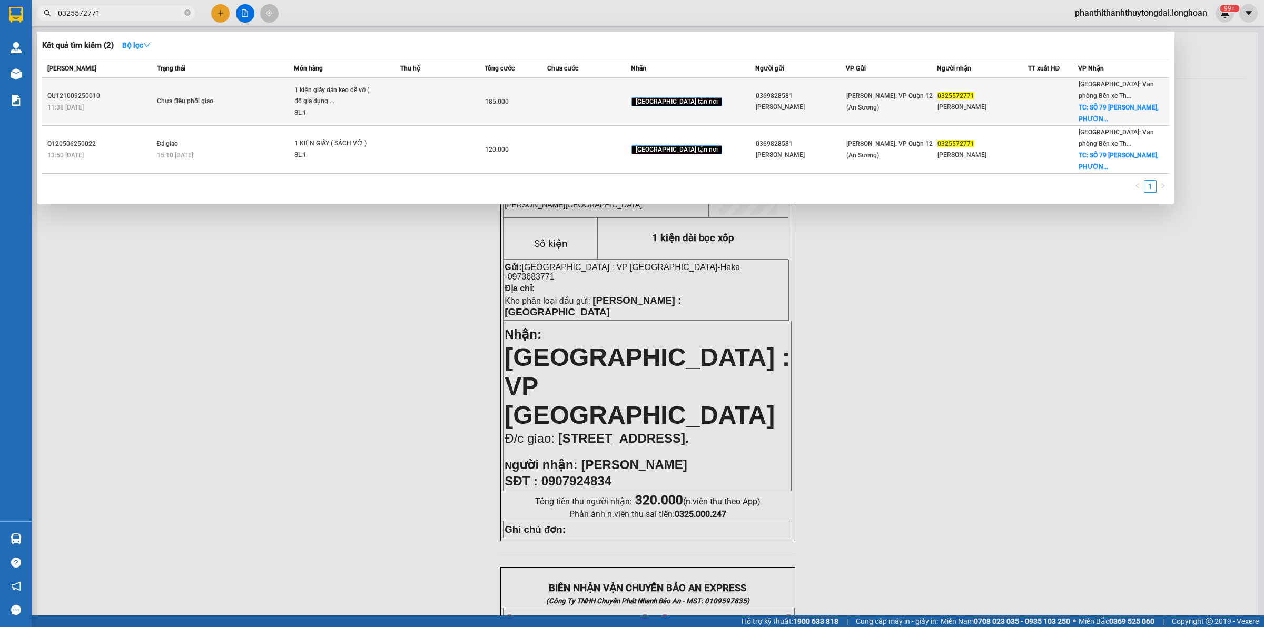
click at [258, 112] on td "Chưa điều phối giao" at bounding box center [224, 102] width 140 height 48
click at [261, 111] on td "Chưa điều phối giao" at bounding box center [224, 102] width 140 height 48
click at [262, 111] on td "Chưa điều phối giao" at bounding box center [224, 102] width 140 height 48
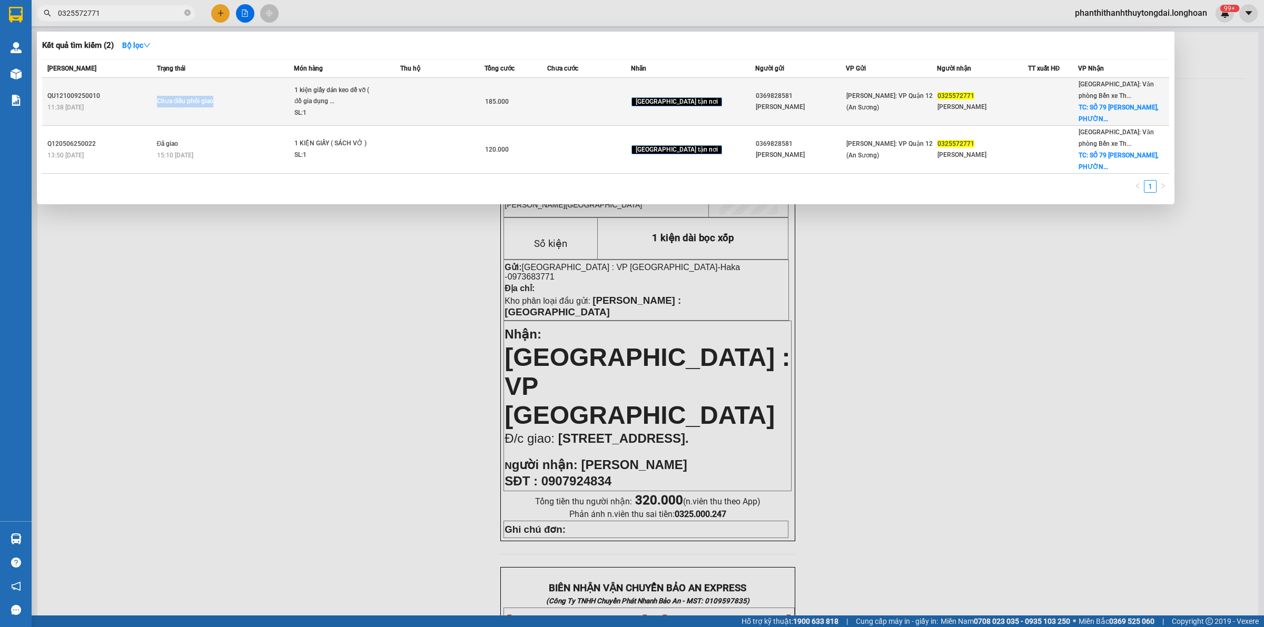
click at [265, 111] on td "Chưa điều phối giao" at bounding box center [224, 102] width 140 height 48
click at [456, 104] on td at bounding box center [442, 102] width 84 height 48
click at [264, 103] on span "Chưa điều phối giao" at bounding box center [225, 102] width 137 height 12
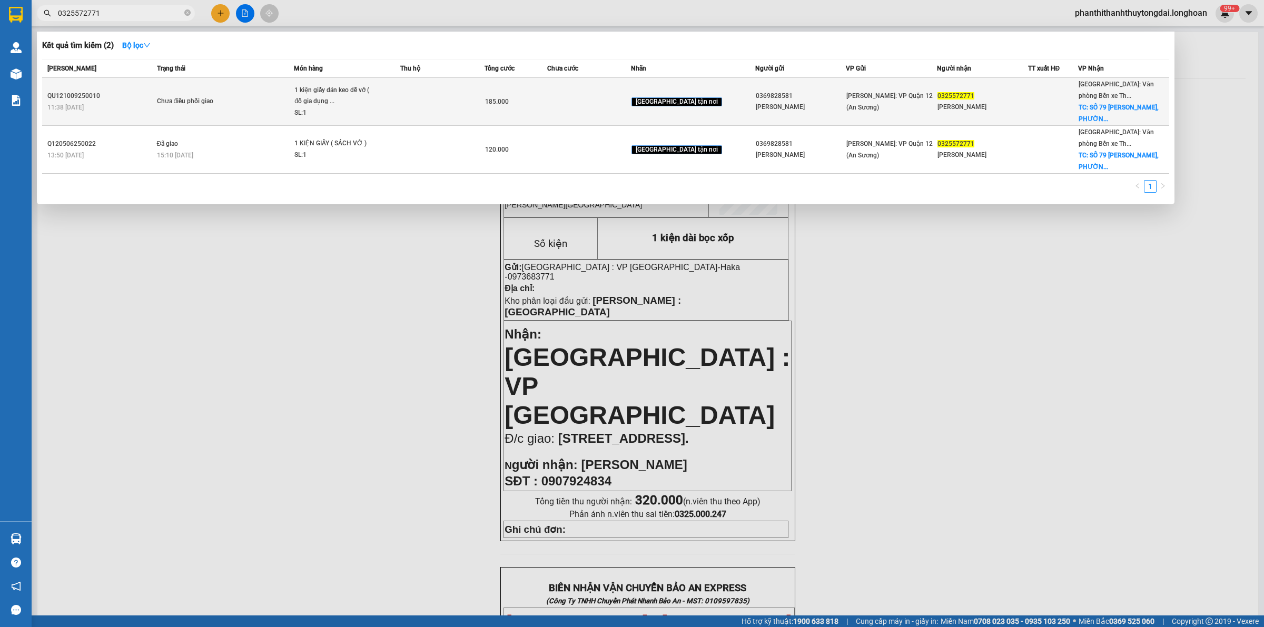
click at [264, 103] on span "Chưa điều phối giao" at bounding box center [225, 102] width 137 height 12
click at [283, 98] on span "Chưa điều phối giao" at bounding box center [225, 102] width 137 height 12
click at [445, 111] on td at bounding box center [442, 102] width 84 height 48
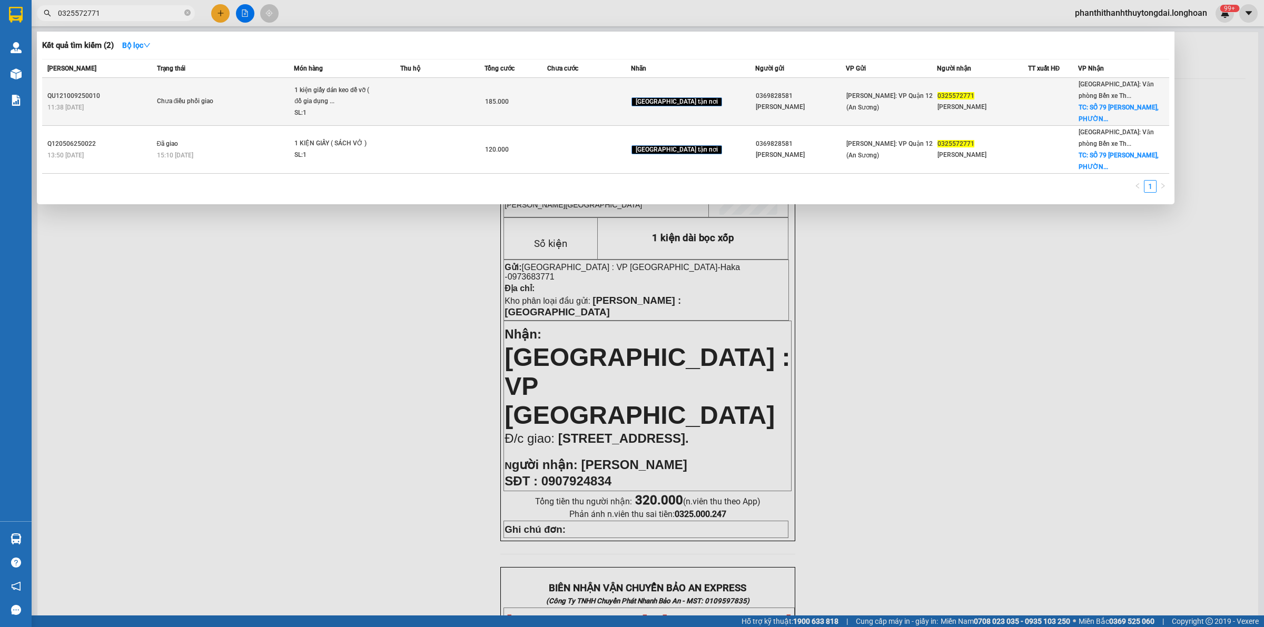
click at [256, 104] on span "Chưa điều phối giao" at bounding box center [225, 102] width 137 height 12
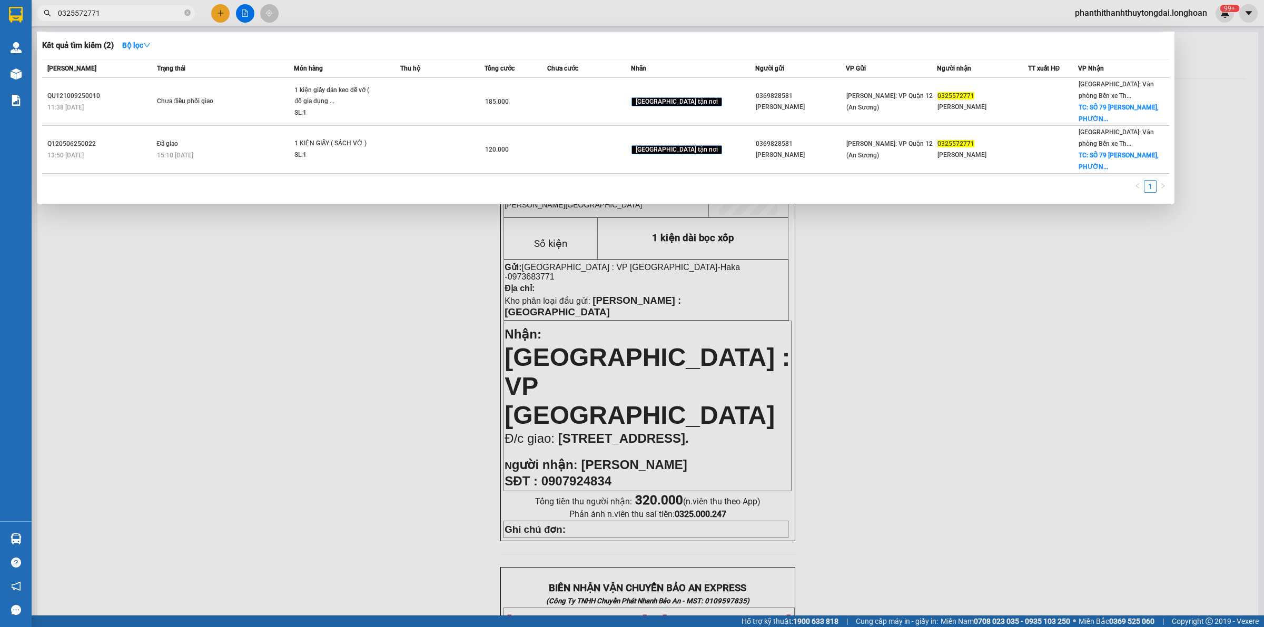
click at [429, 344] on div at bounding box center [632, 313] width 1264 height 627
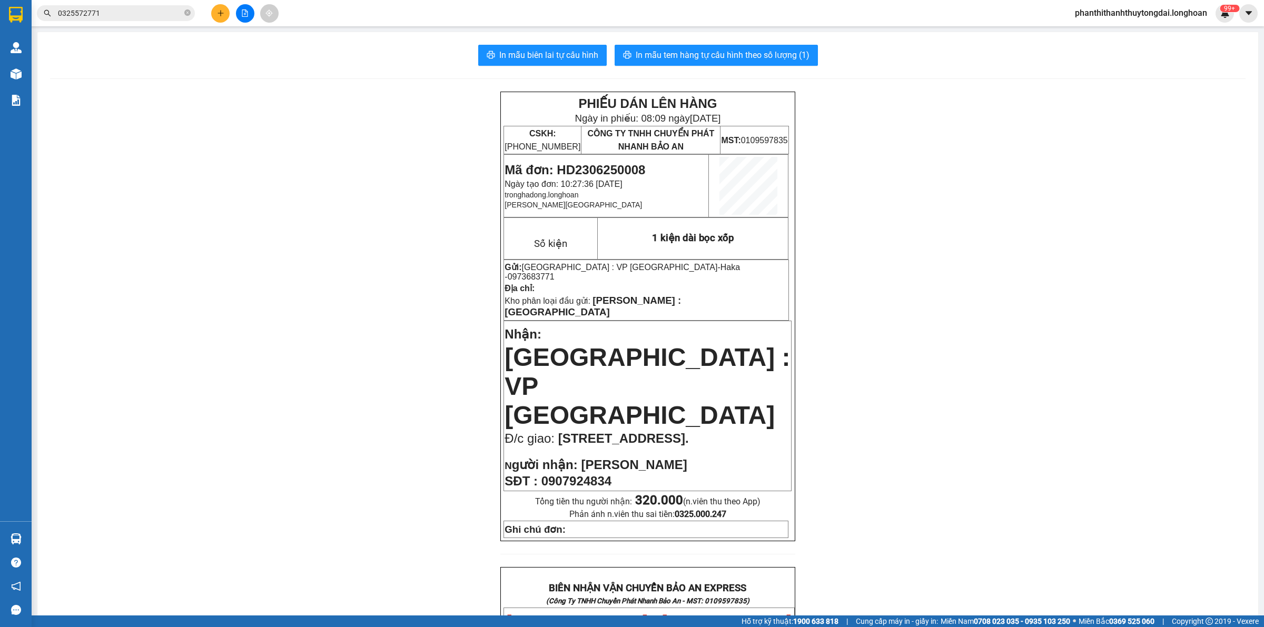
click at [457, 289] on div "PHIẾU DÁN LÊN HÀNG Ngày in phiếu: 08:09 ngày 14-09-2025 CSKH: 1900.06.88.33 CÔN…" at bounding box center [647, 596] width 1195 height 1009
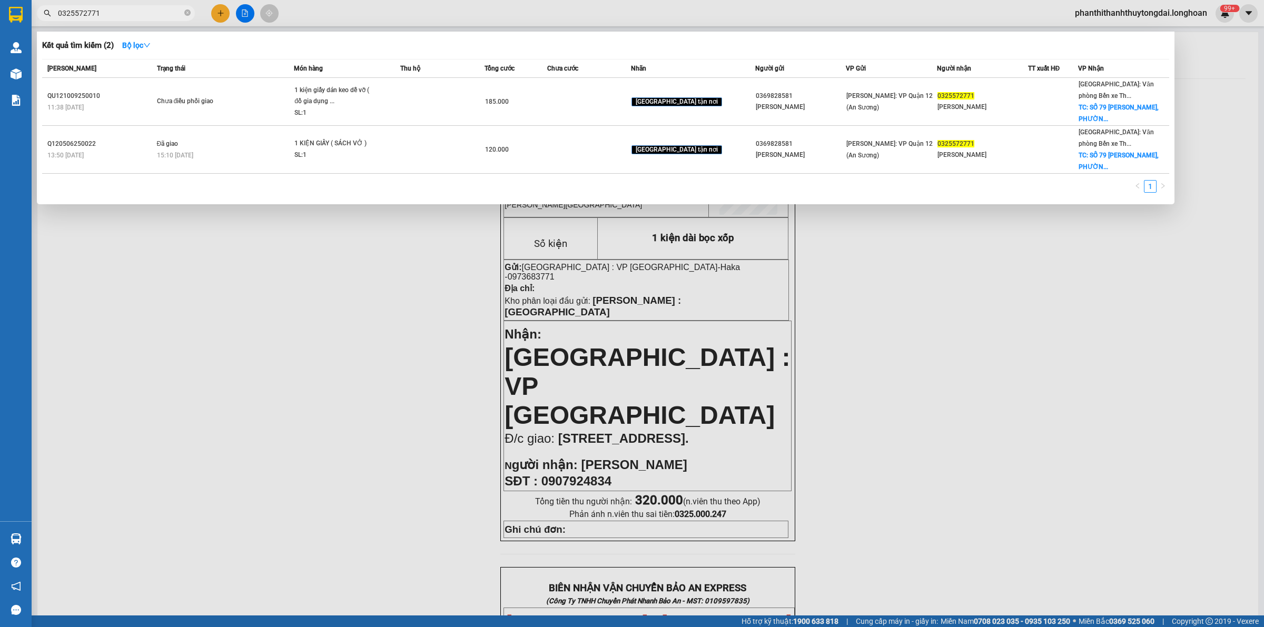
click at [153, 14] on input "0325572771" at bounding box center [120, 13] width 124 height 12
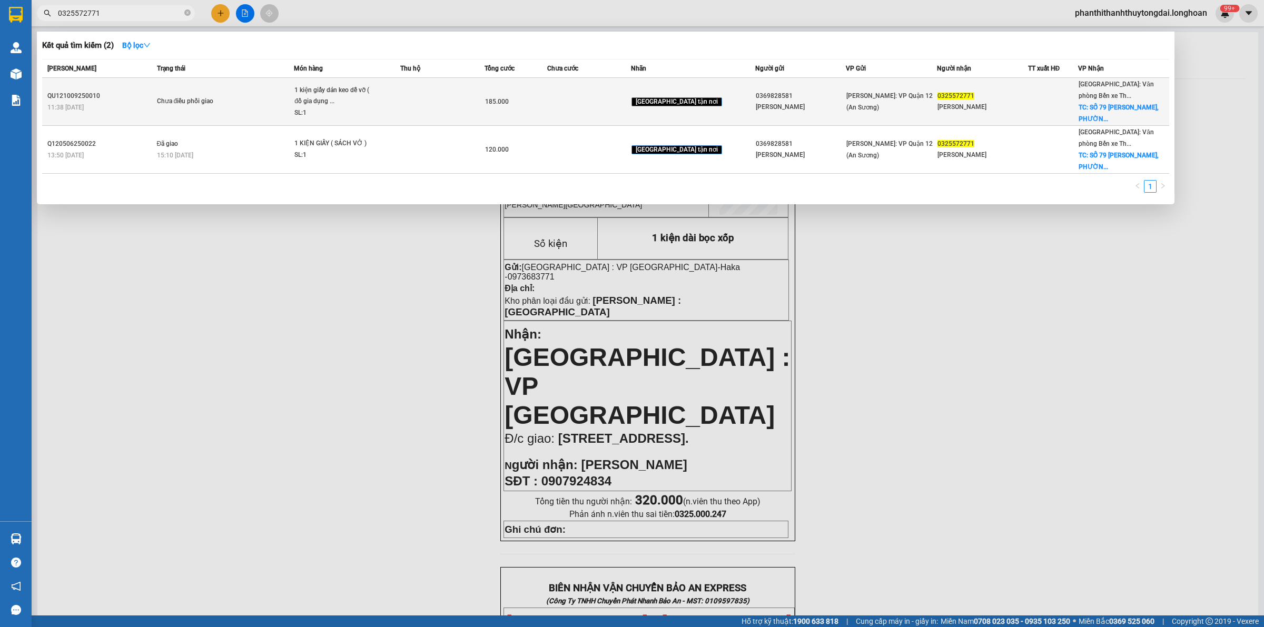
click at [193, 85] on td "Chưa điều phối giao" at bounding box center [224, 102] width 140 height 48
click at [246, 97] on span "Chưa điều phối giao" at bounding box center [225, 102] width 137 height 12
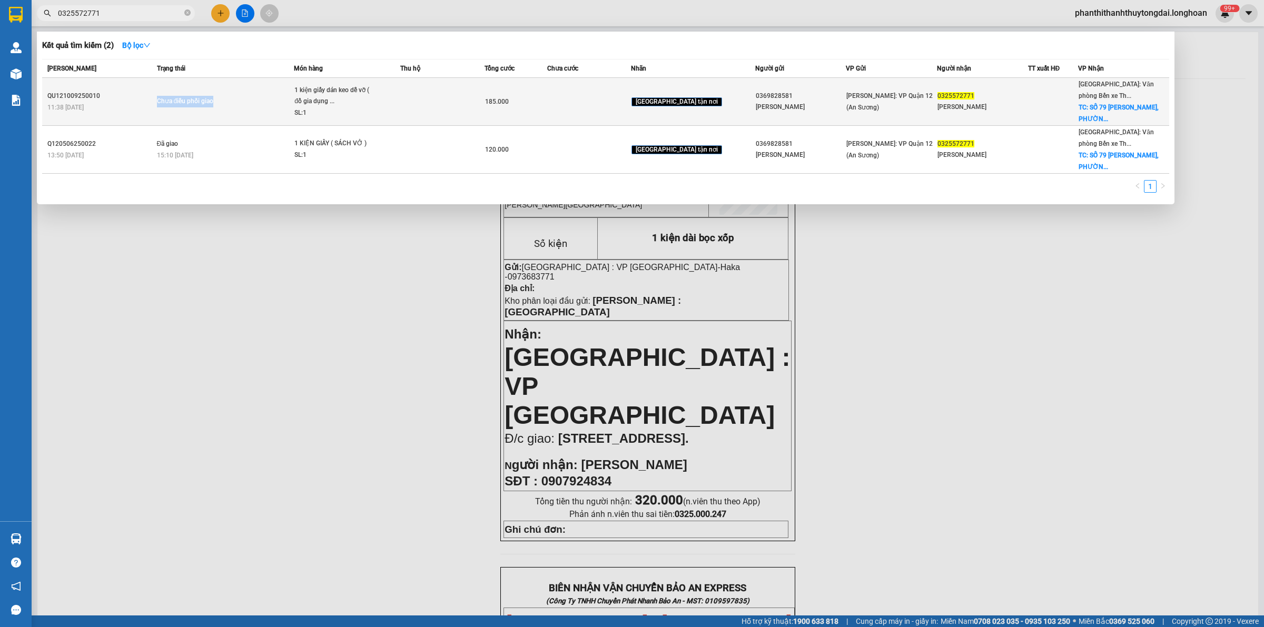
click at [246, 97] on span "Chưa điều phối giao" at bounding box center [225, 102] width 137 height 12
click at [246, 104] on span "Chưa điều phối giao" at bounding box center [225, 102] width 137 height 12
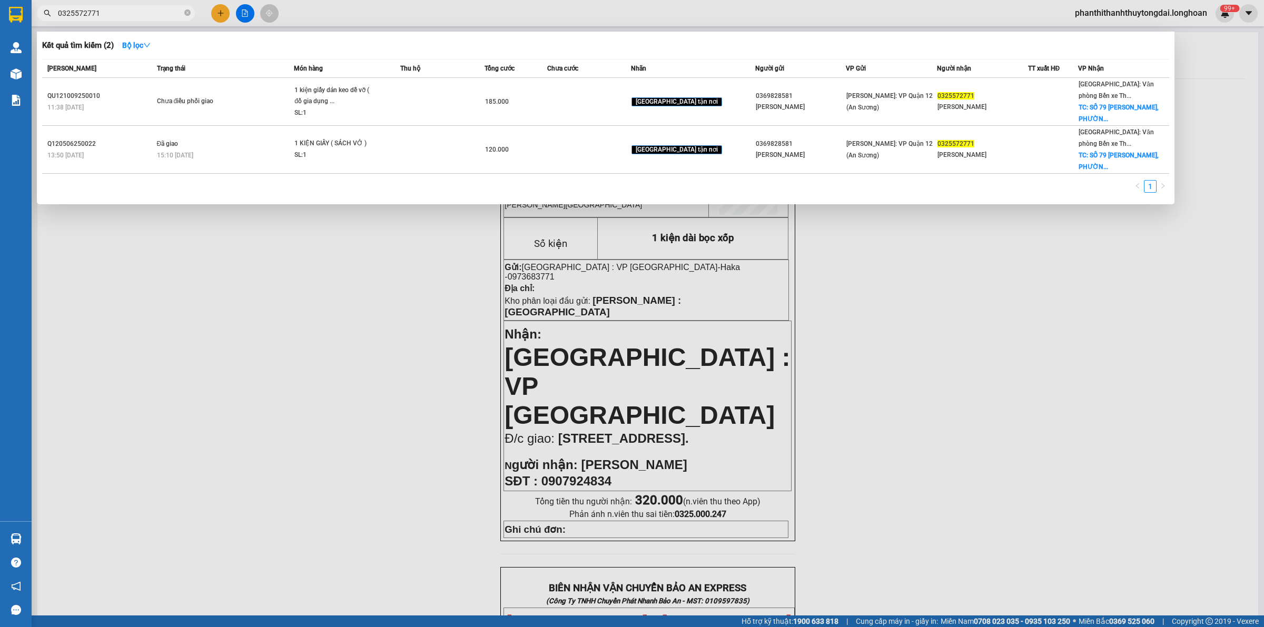
click at [248, 75] on th "Trạng thái" at bounding box center [224, 69] width 140 height 18
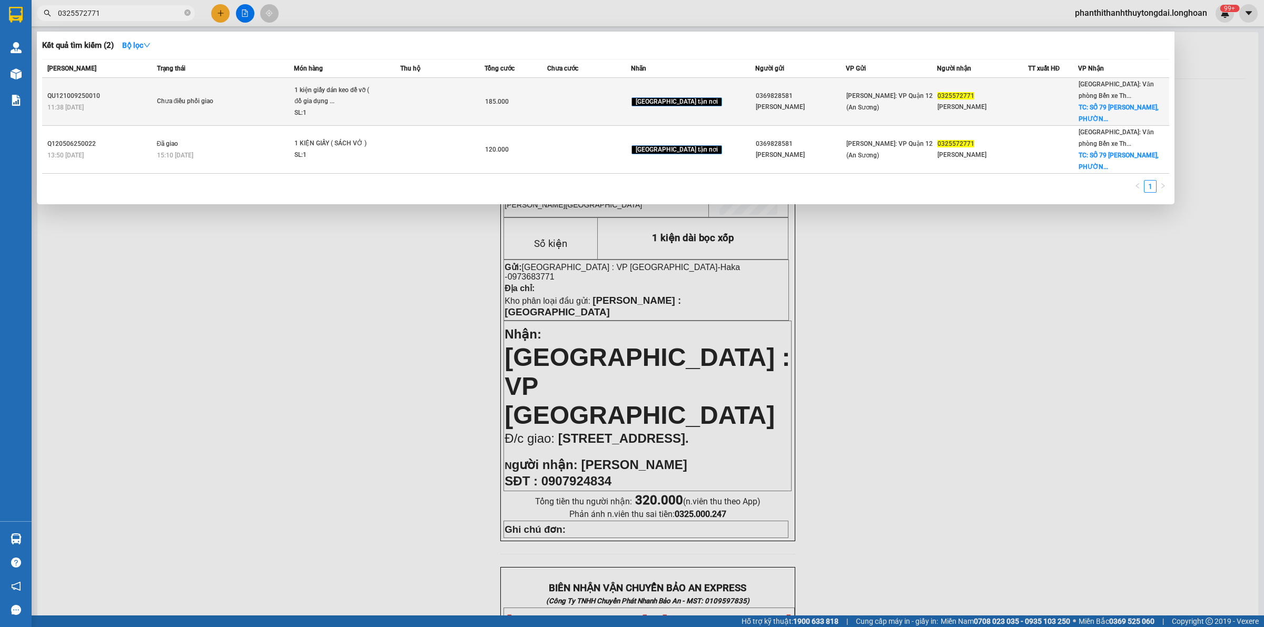
click at [259, 105] on span "Chưa điều phối giao" at bounding box center [225, 102] width 137 height 12
click at [283, 106] on td "Chưa điều phối giao" at bounding box center [224, 102] width 140 height 48
click at [264, 96] on span "Chưa điều phối giao" at bounding box center [225, 102] width 137 height 12
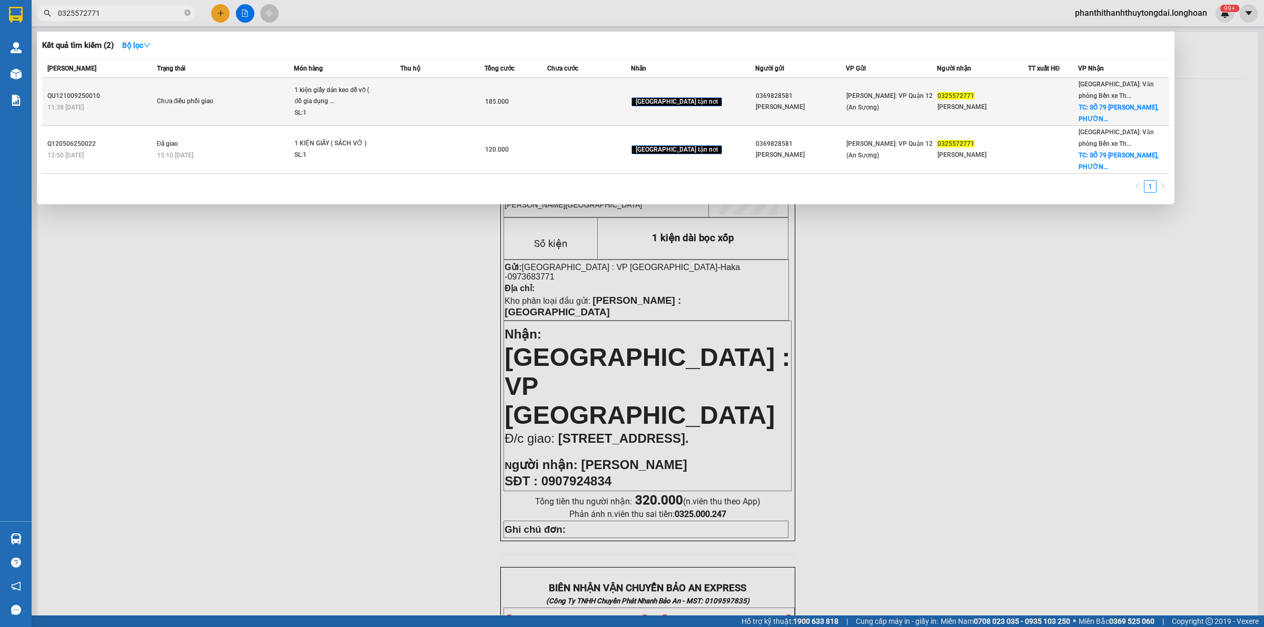
click at [264, 98] on span "Chưa điều phối giao" at bounding box center [225, 102] width 137 height 12
click at [265, 99] on span "Chưa điều phối giao" at bounding box center [225, 102] width 137 height 12
click at [293, 93] on td "Chưa điều phối giao" at bounding box center [224, 102] width 140 height 48
click at [293, 96] on span "Chưa điều phối giao" at bounding box center [225, 102] width 137 height 12
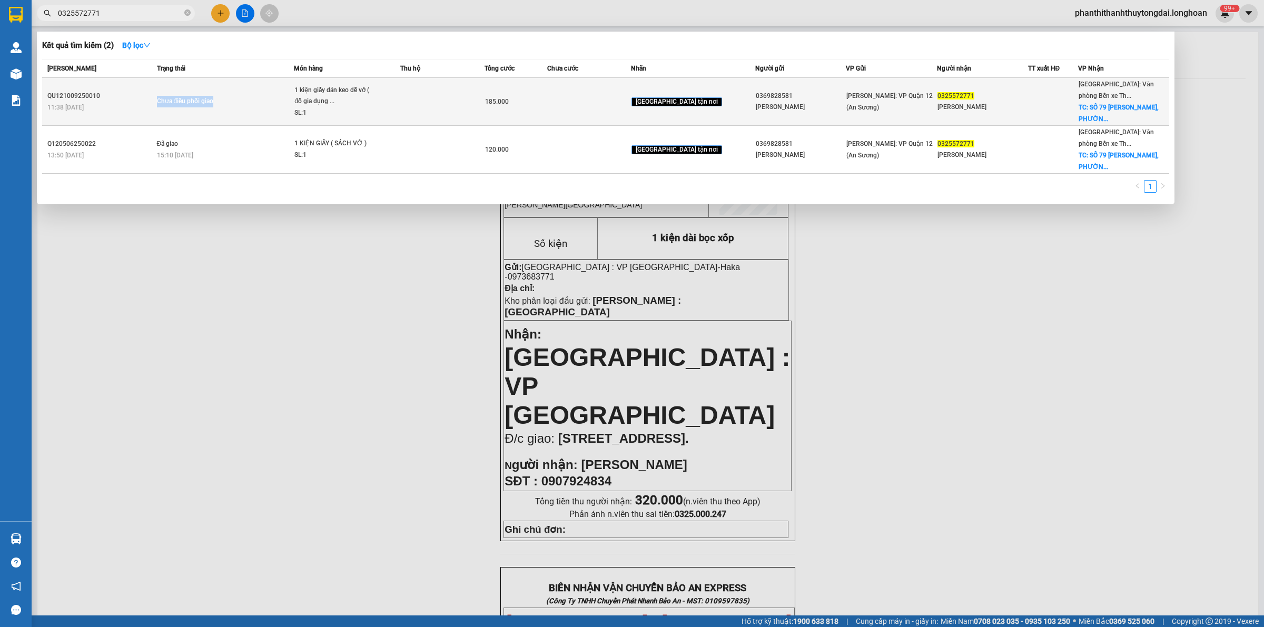
click at [292, 96] on span "Chưa điều phối giao" at bounding box center [225, 102] width 137 height 12
click at [251, 83] on table "Mã ĐH Trạng thái Món hàng Thu hộ Tổng cước Chưa cước Nhãn Người gửi VP Gửi Ngườ…" at bounding box center [605, 116] width 1127 height 115
click at [250, 96] on span "Chưa điều phối giao" at bounding box center [225, 102] width 137 height 12
click at [255, 101] on span "Chưa điều phối giao" at bounding box center [225, 102] width 137 height 12
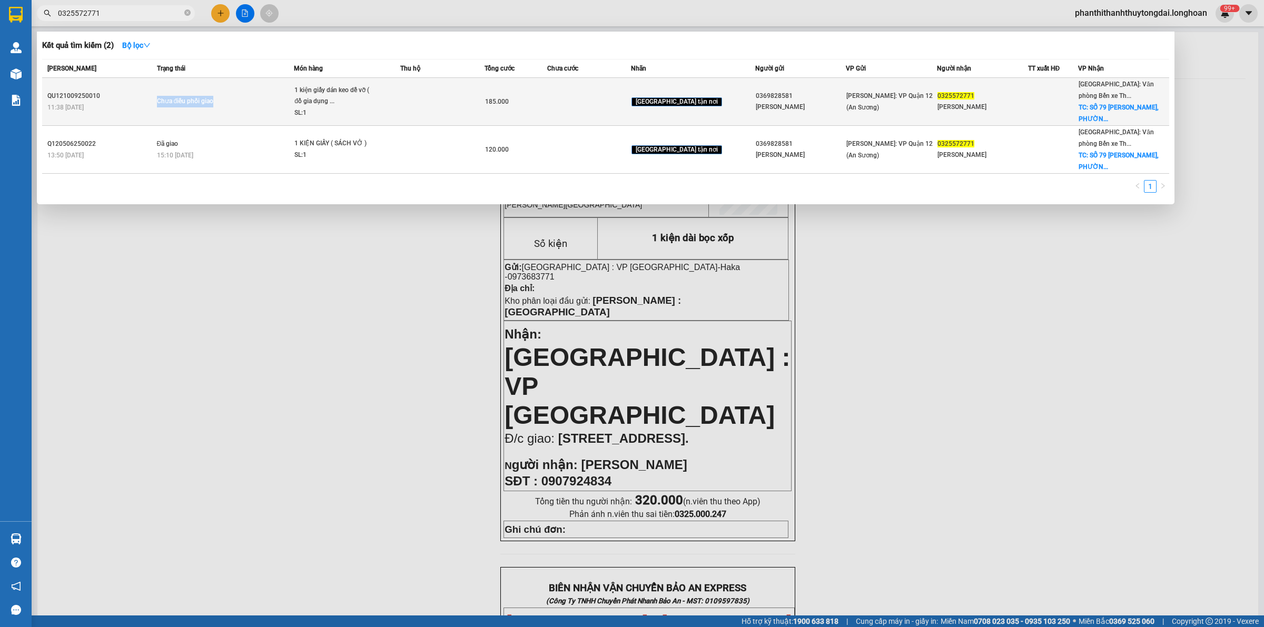
click at [240, 93] on td "Chưa điều phối giao" at bounding box center [224, 102] width 140 height 48
click at [243, 93] on td "Chưa điều phối giao" at bounding box center [224, 102] width 140 height 48
click at [236, 99] on div "Chưa điều phối giao" at bounding box center [196, 102] width 79 height 12
click at [236, 98] on div "Chưa điều phối giao" at bounding box center [196, 102] width 79 height 12
drag, startPoint x: 238, startPoint y: 98, endPoint x: 224, endPoint y: 94, distance: 14.3
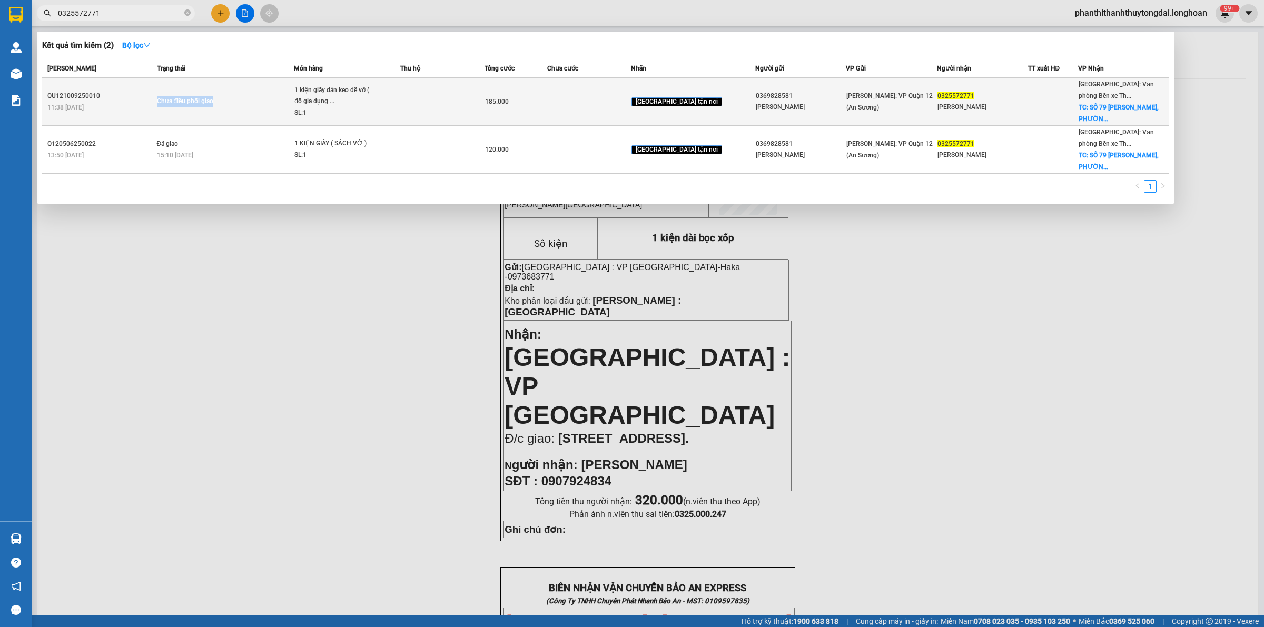
click at [243, 98] on span "Chưa điều phối giao" at bounding box center [225, 102] width 137 height 12
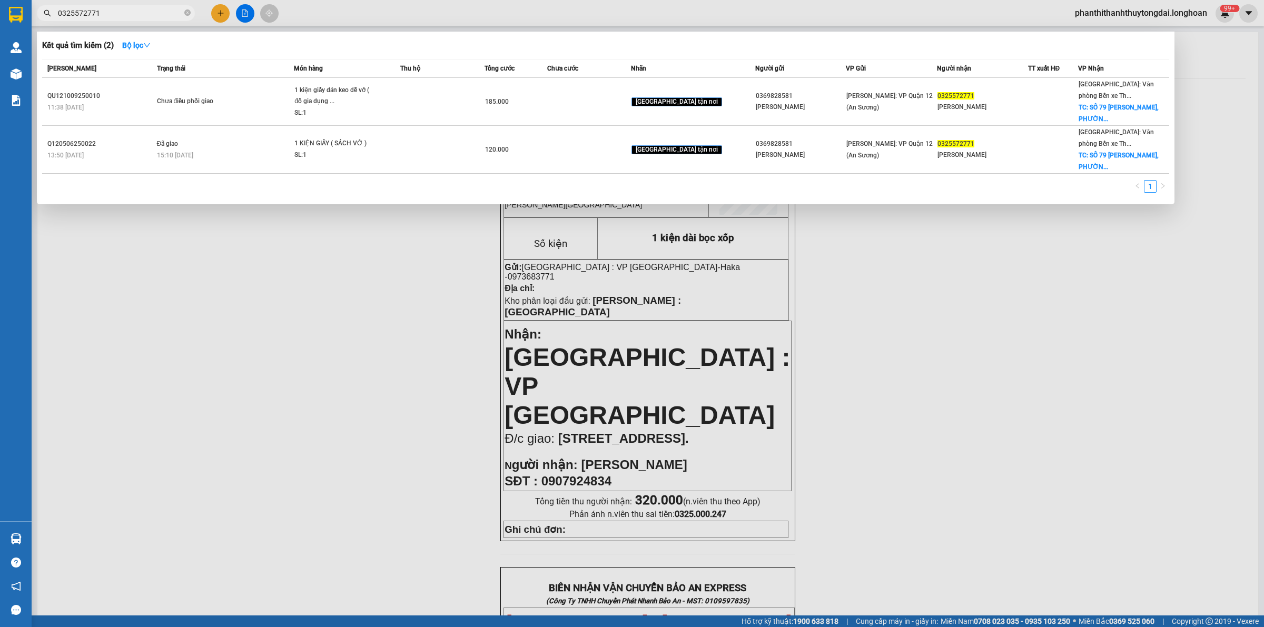
click at [1184, 105] on div at bounding box center [632, 313] width 1264 height 627
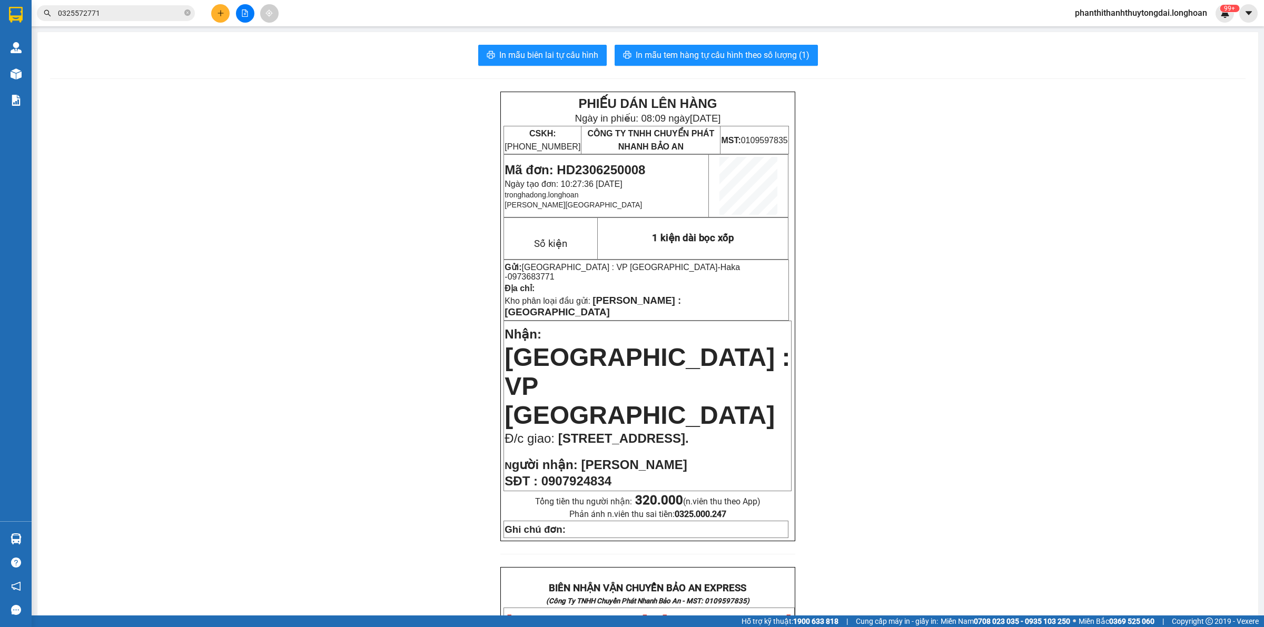
click at [170, 14] on input "0325572771" at bounding box center [120, 13] width 124 height 12
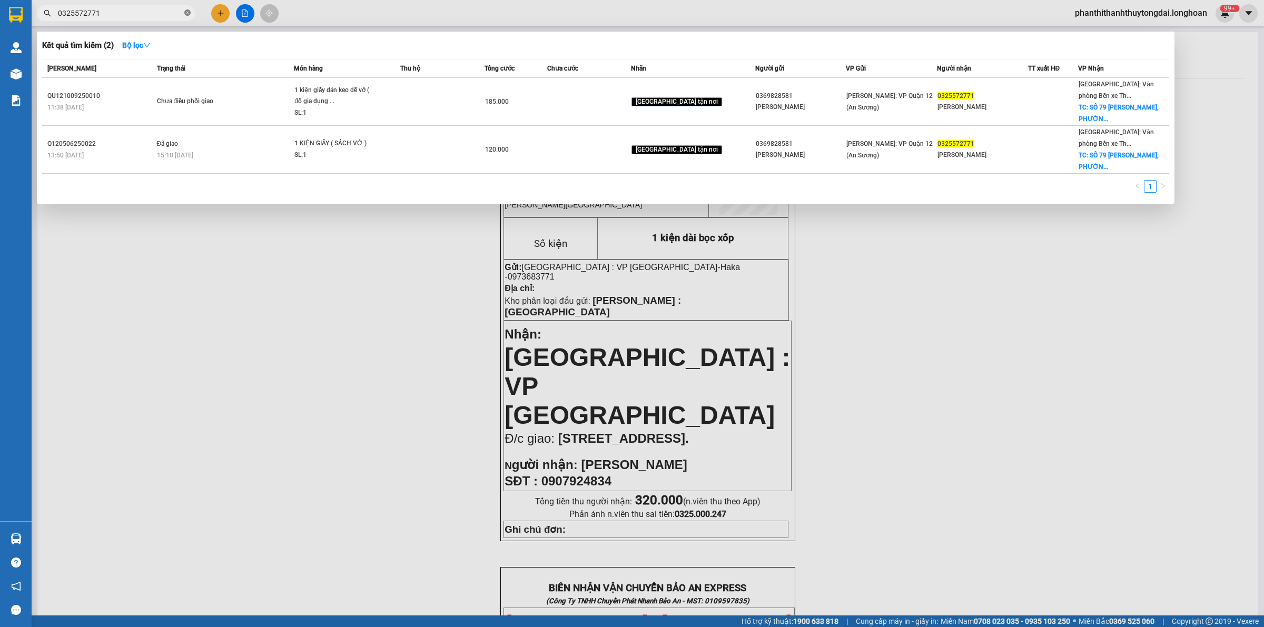
click at [187, 11] on icon "close-circle" at bounding box center [187, 12] width 6 height 6
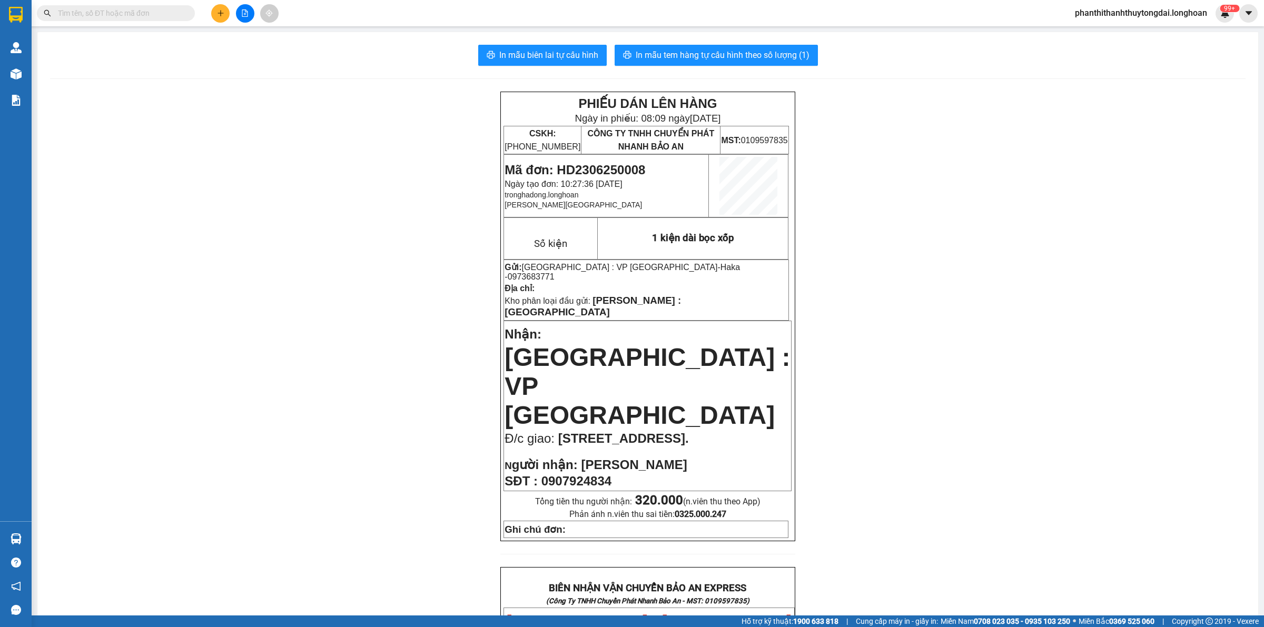
paste input "0325572771"
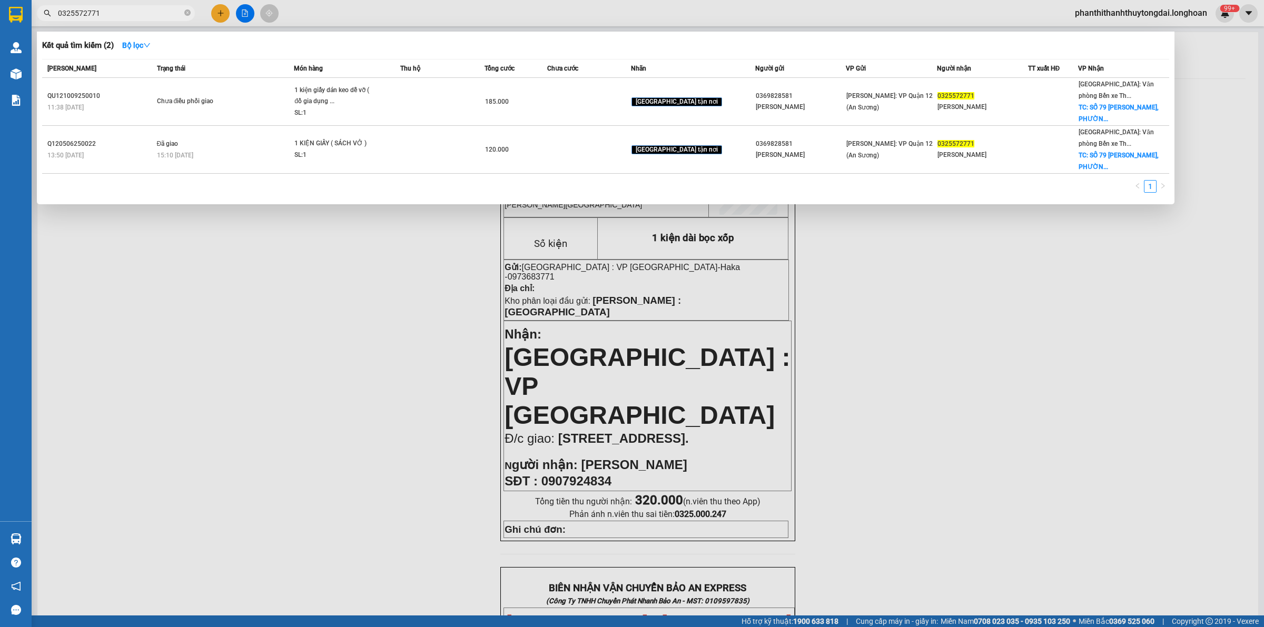
type input "0325572771"
click at [256, 116] on td "Chưa điều phối giao" at bounding box center [224, 102] width 140 height 48
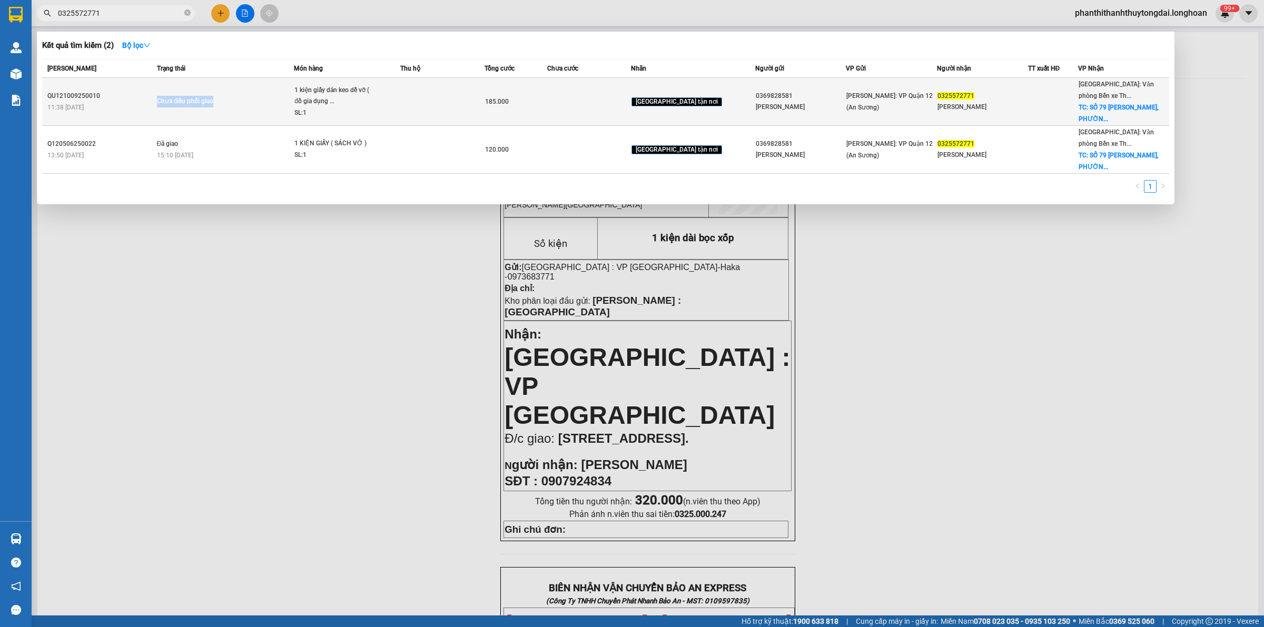
drag, startPoint x: 256, startPoint y: 116, endPoint x: 261, endPoint y: 112, distance: 6.4
click at [260, 114] on td "Chưa điều phối giao" at bounding box center [224, 102] width 140 height 48
click at [261, 112] on td "Chưa điều phối giao" at bounding box center [224, 102] width 140 height 48
click at [261, 111] on td "Chưa điều phối giao" at bounding box center [224, 102] width 140 height 48
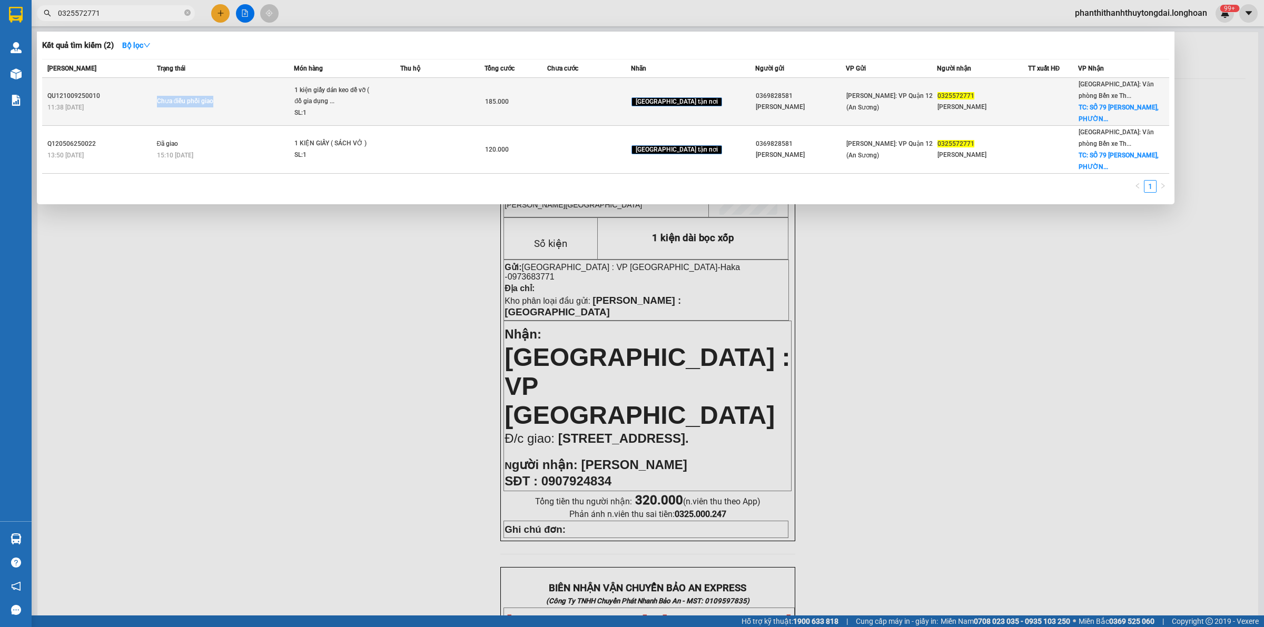
click at [262, 111] on td "Chưa điều phối giao" at bounding box center [224, 102] width 140 height 48
click at [265, 111] on td "Chưa điều phối giao" at bounding box center [224, 102] width 140 height 48
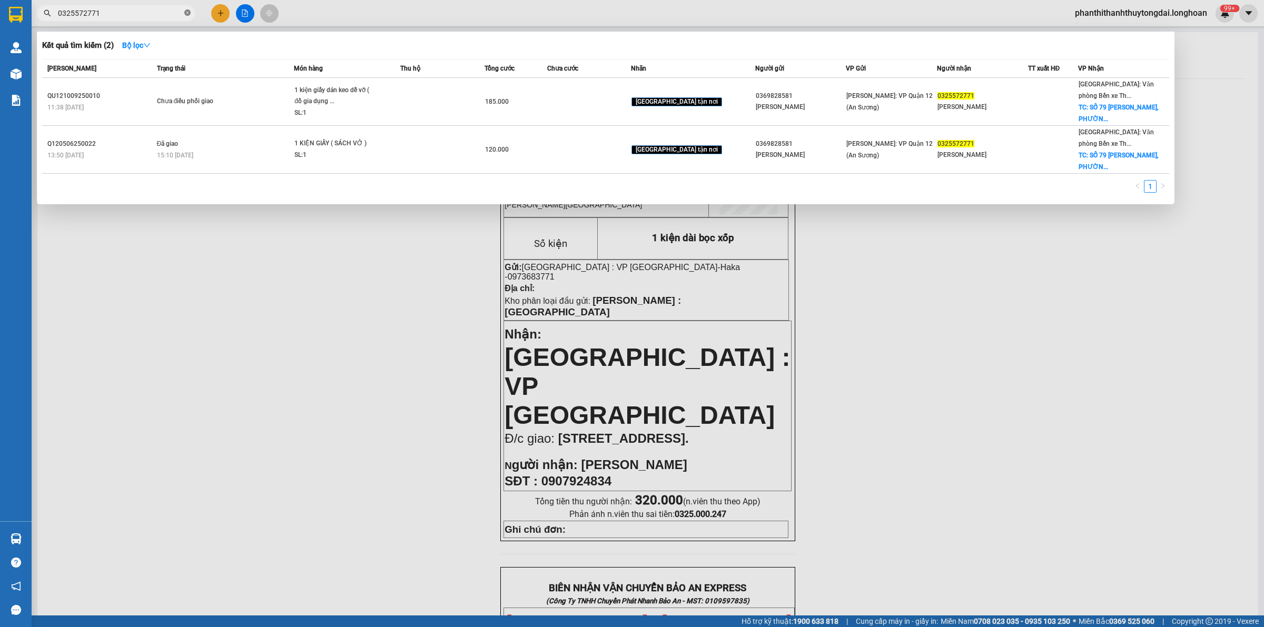
click at [185, 12] on icon "close-circle" at bounding box center [187, 12] width 6 height 6
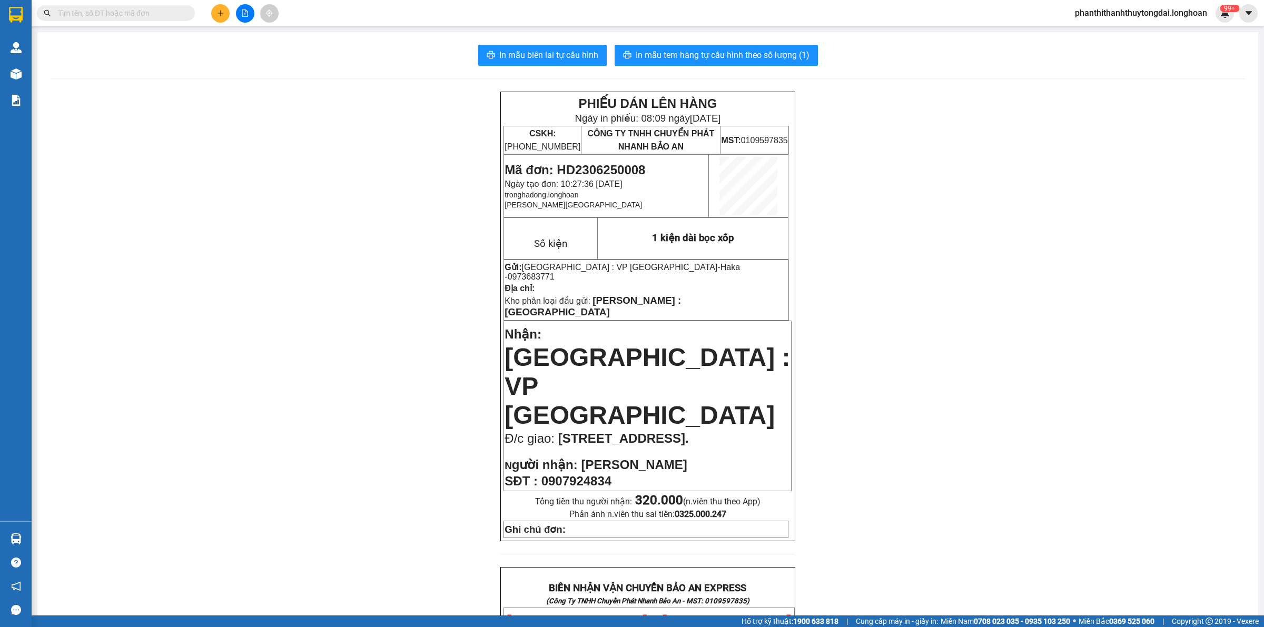
click at [149, 14] on input "text" at bounding box center [120, 13] width 124 height 12
paste input "0325572771"
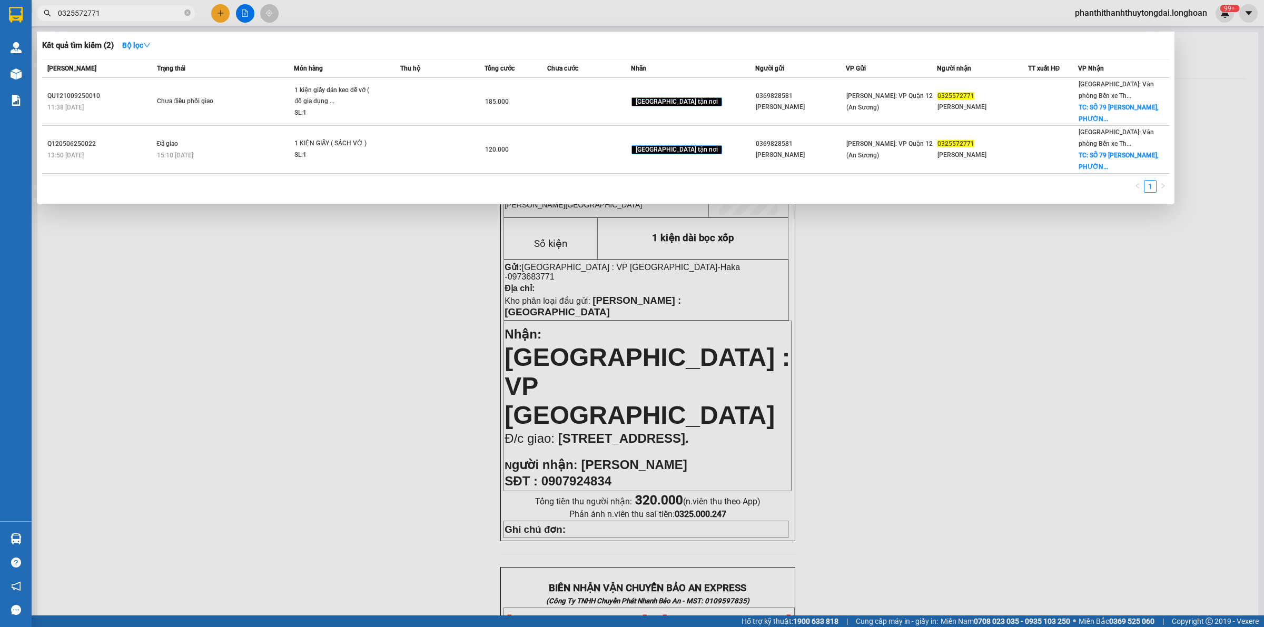
type input "0325572771"
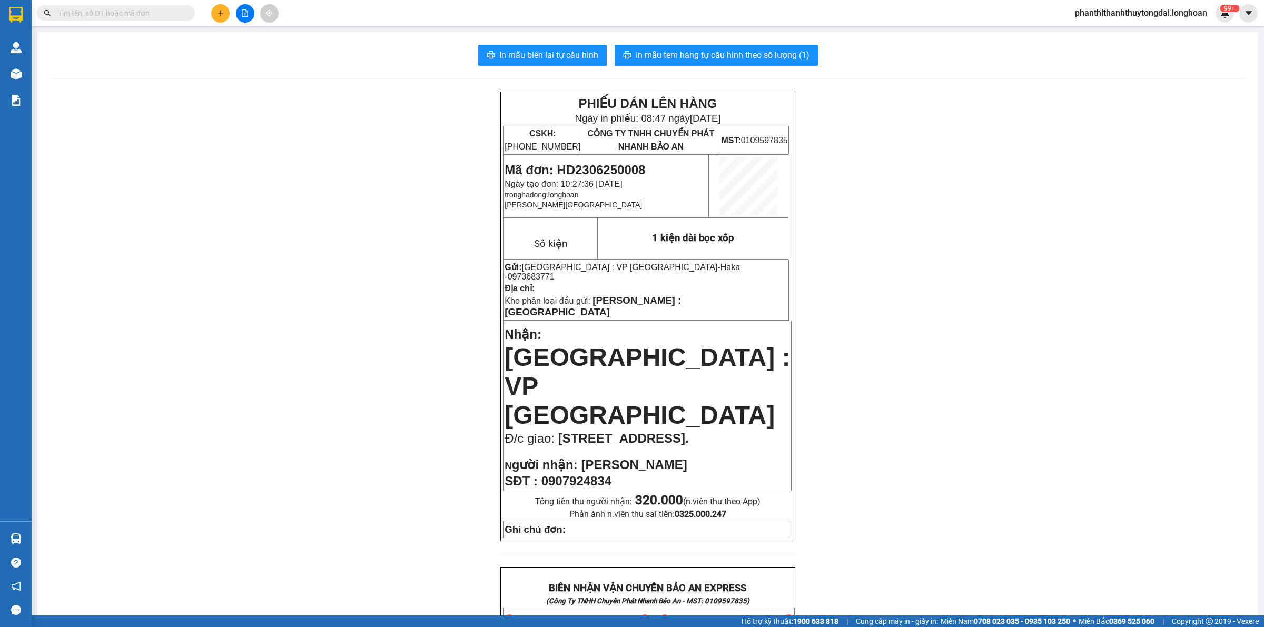
click at [167, 16] on input "text" at bounding box center [120, 13] width 124 height 12
paste input "0325572771"
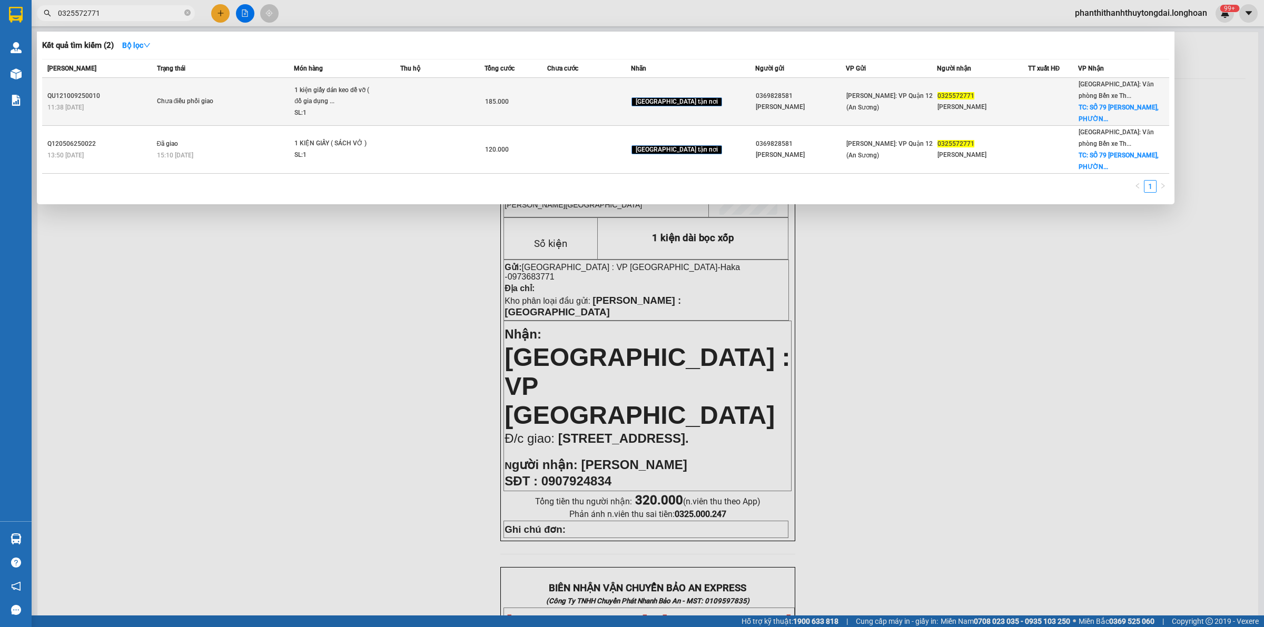
type input "0325572771"
click at [246, 104] on span "Chưa điều phối giao" at bounding box center [225, 102] width 137 height 12
click at [252, 101] on span "Chưa điều phối giao" at bounding box center [225, 102] width 137 height 12
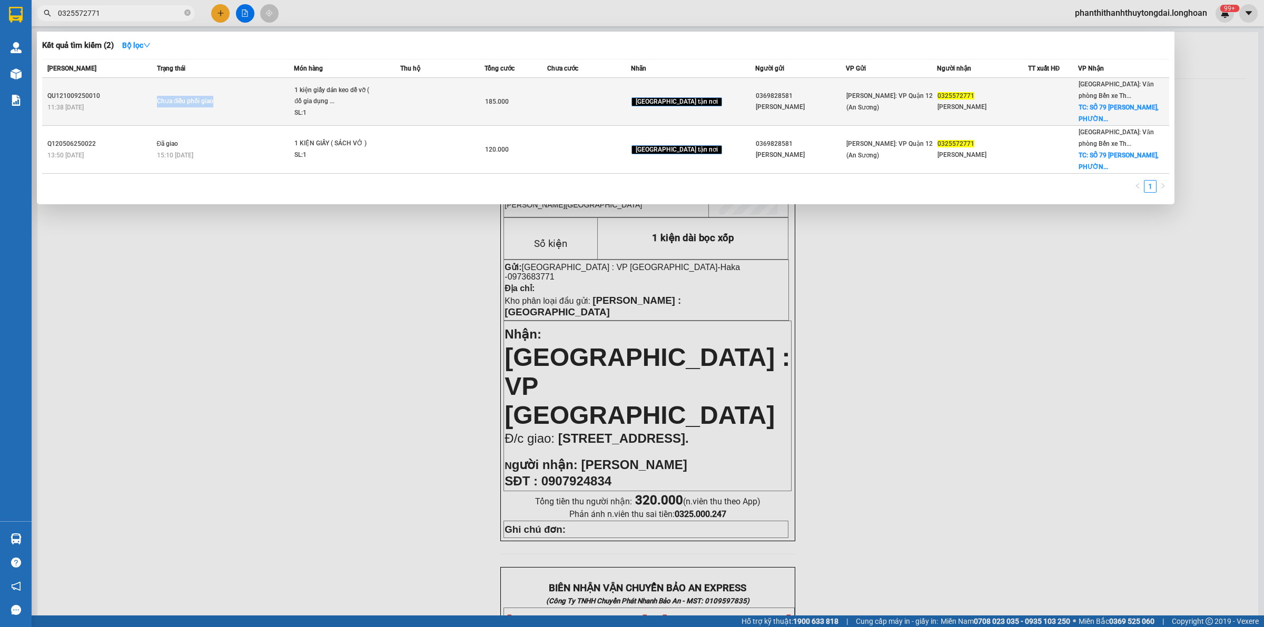
click at [253, 103] on span "Chưa điều phối giao" at bounding box center [225, 102] width 137 height 12
click at [259, 111] on td "Chưa điều phối giao" at bounding box center [224, 102] width 140 height 48
click at [261, 111] on td "Chưa điều phối giao" at bounding box center [224, 102] width 140 height 48
click at [445, 104] on td at bounding box center [442, 102] width 84 height 48
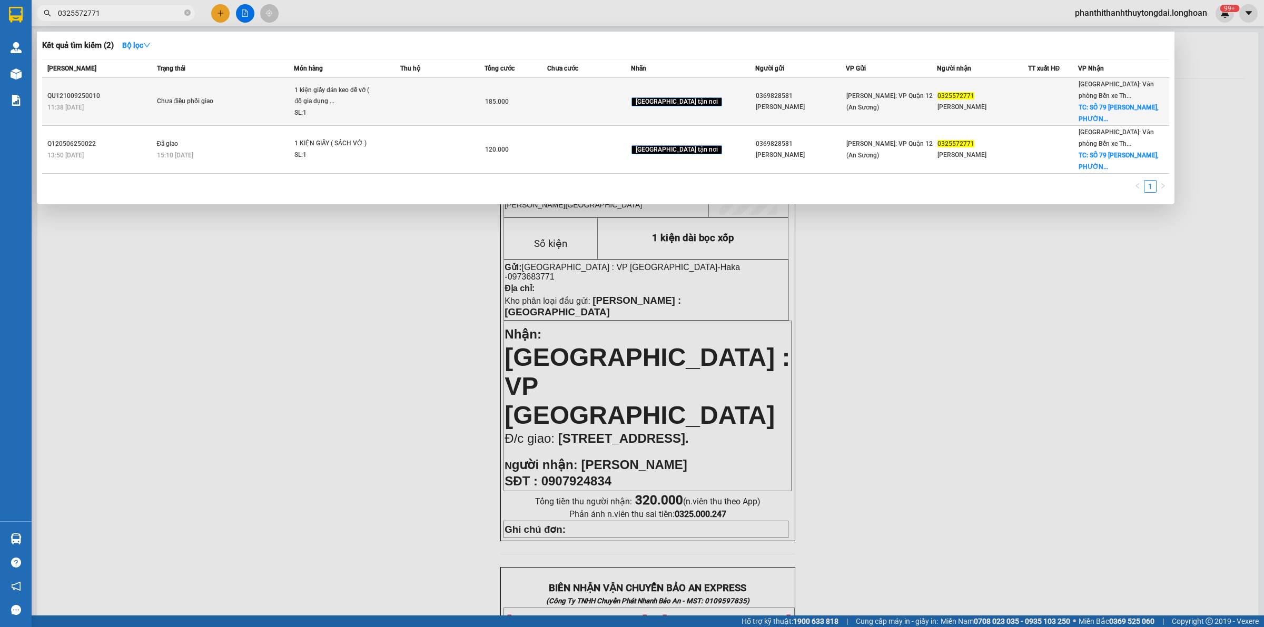
click at [449, 104] on td at bounding box center [442, 102] width 84 height 48
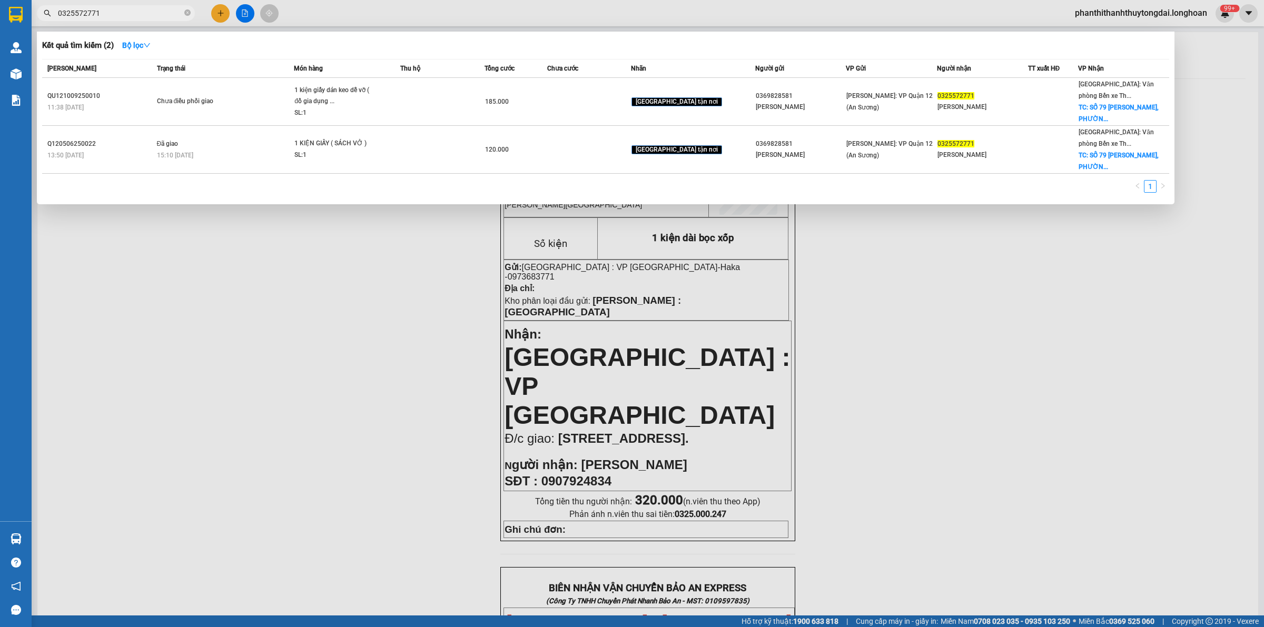
drag, startPoint x: 188, startPoint y: 12, endPoint x: 156, endPoint y: 18, distance: 32.2
click at [187, 12] on icon "close-circle" at bounding box center [187, 12] width 6 height 6
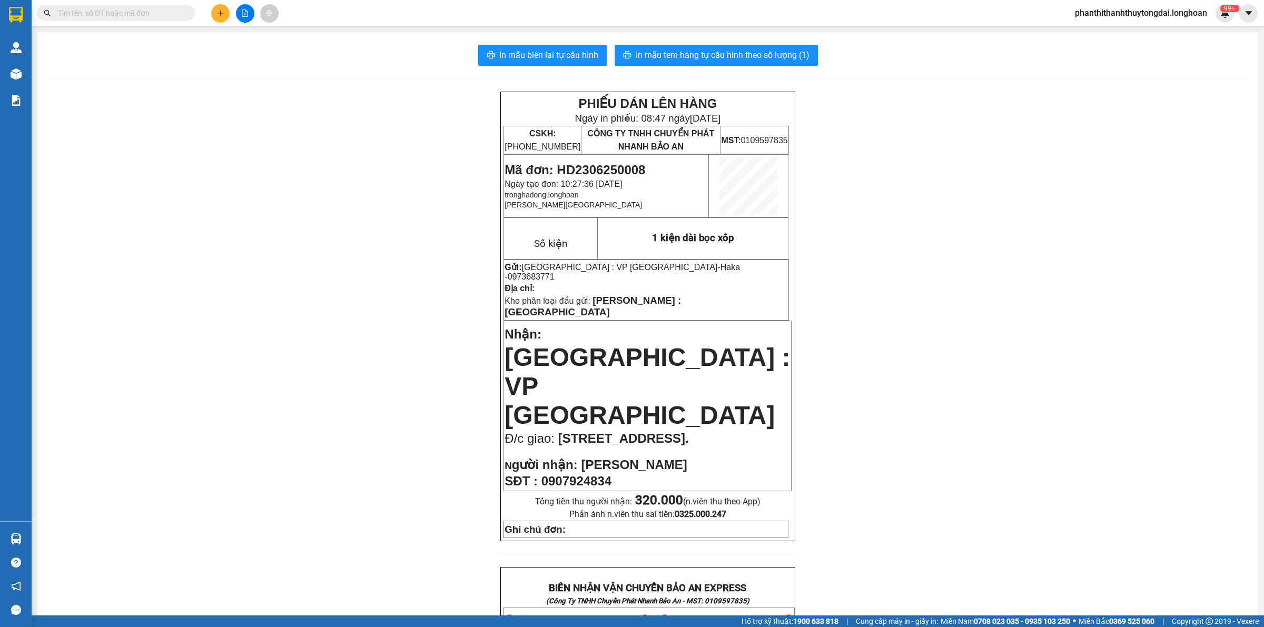
click at [156, 18] on input "text" at bounding box center [120, 13] width 124 height 12
paste input "VPMD0909250019"
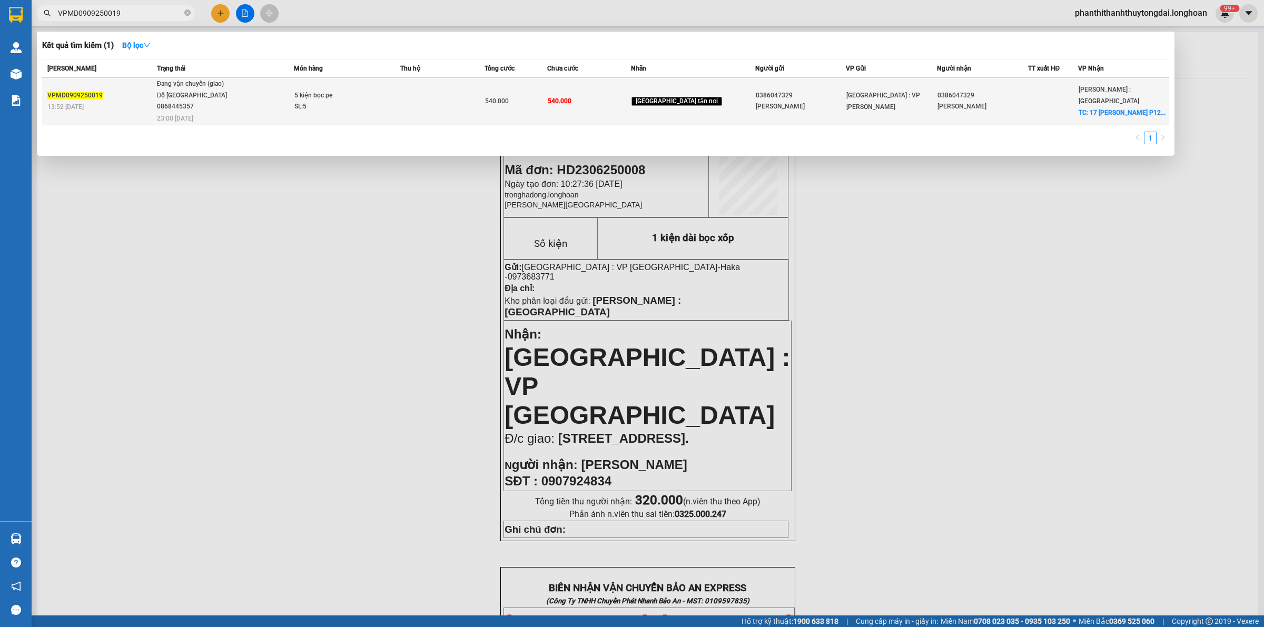
type input "VPMD0909250019"
click at [233, 112] on div "Đỗ Minh Hoàng Sài Gòn 0868445357" at bounding box center [196, 101] width 79 height 23
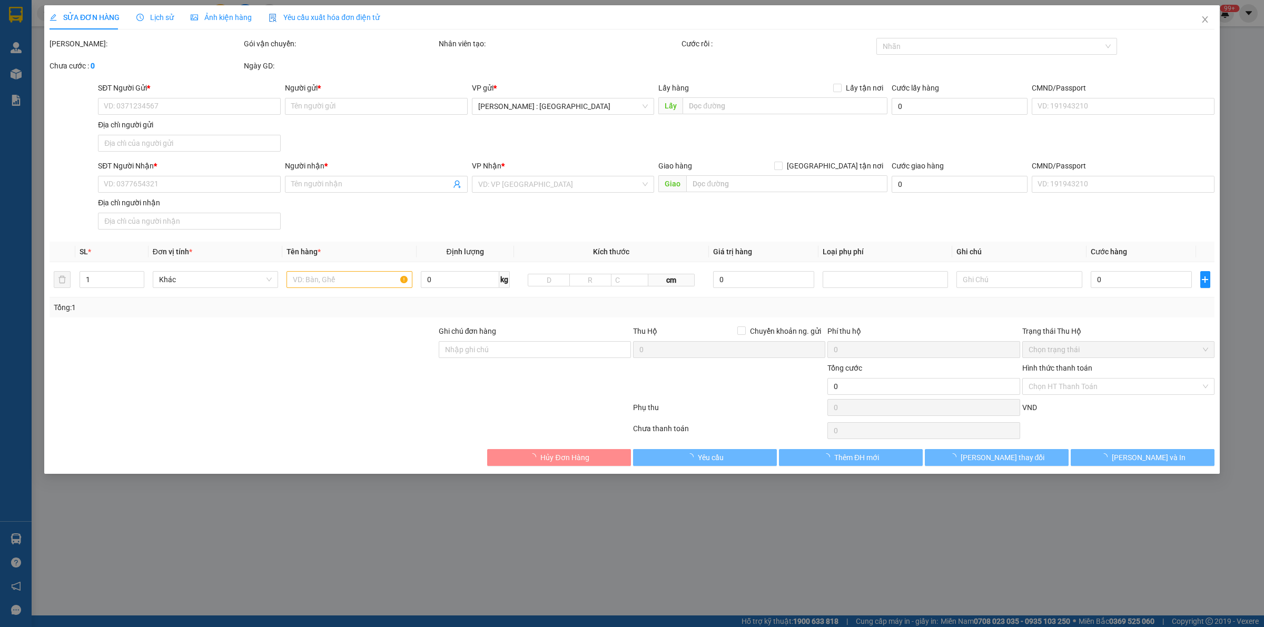
type input "0386047329"
type input "Mỹ Hằng"
type input "0386047329"
type input "Mỹ Hằng"
checkbox input "true"
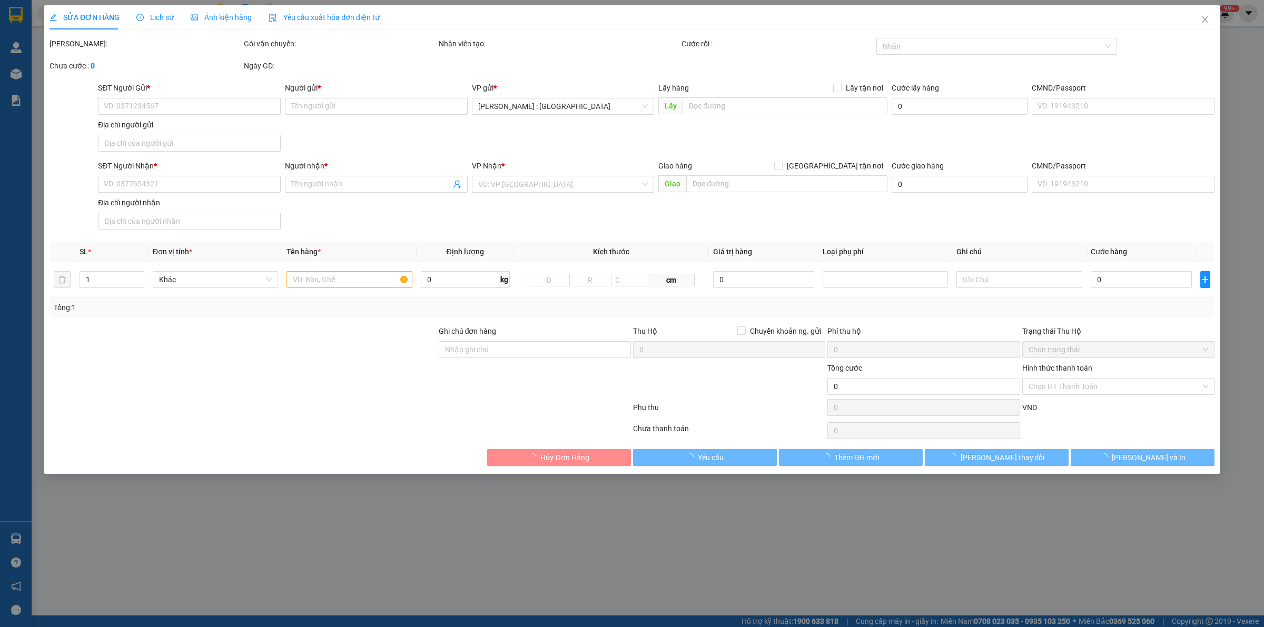
type input "17 Trương Hoàng Thanh P12 Quận Tân Bình HCM (Khung giờ 9h - 17h30 giờ hành chín…"
type input "hàng ko đồng kiểm giao nguyên kiện hư vỡ k đền ( đã báo khách gửi )"
type input "540.000"
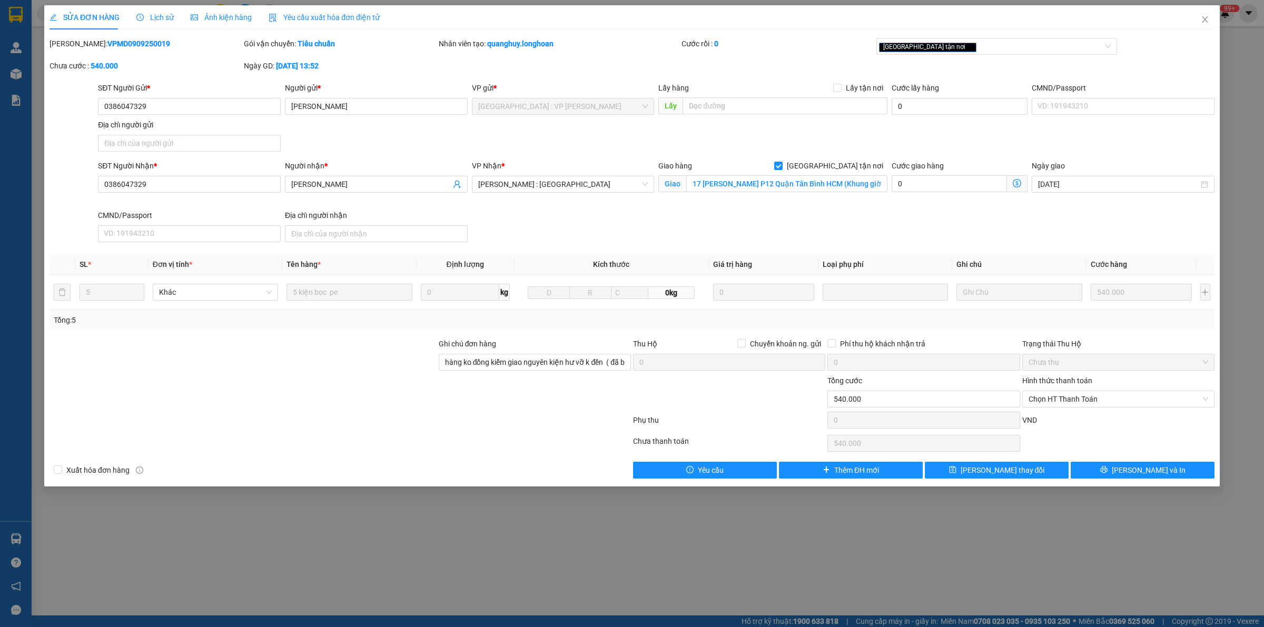
click at [153, 9] on div "Lịch sử" at bounding box center [154, 17] width 37 height 24
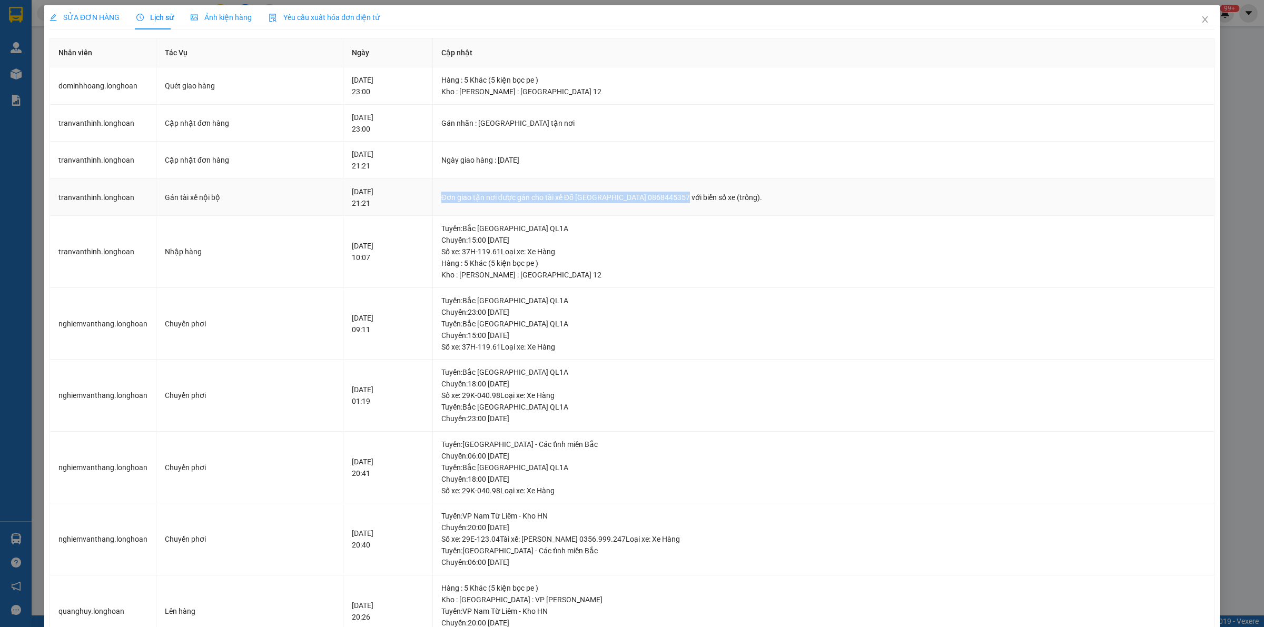
drag, startPoint x: 454, startPoint y: 197, endPoint x: 695, endPoint y: 192, distance: 241.2
click at [695, 192] on div "Đơn giao tận nơi được gán cho tài xế Đỗ Minh Hoàng Sài Gòn 0868445357 với biển …" at bounding box center [823, 198] width 764 height 12
click at [680, 197] on div "Đơn giao tận nơi được gán cho tài xế Đỗ Minh Hoàng Sài Gòn 0868445357 với biển …" at bounding box center [823, 198] width 764 height 12
drag, startPoint x: 698, startPoint y: 196, endPoint x: 453, endPoint y: 190, distance: 244.4
click at [453, 190] on td "Đơn giao tận nơi được gán cho tài xế Đỗ Minh Hoàng Sài Gòn 0868445357 với biển …" at bounding box center [823, 197] width 781 height 37
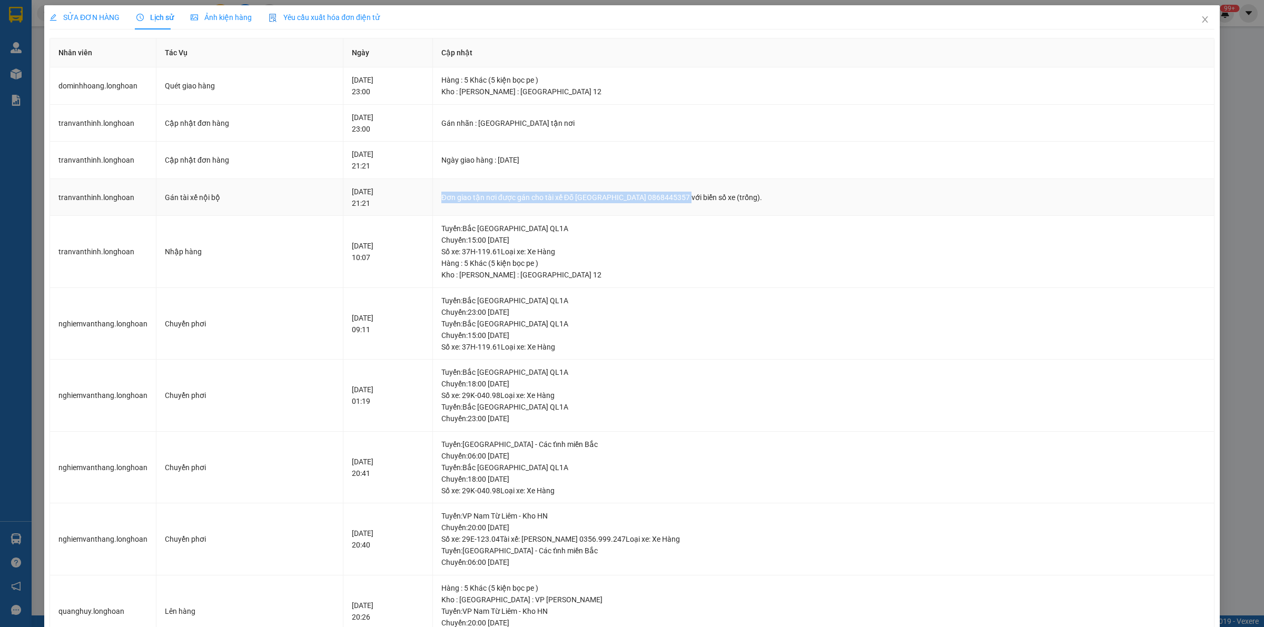
copy div "Đơn giao tận nơi được gán cho tài xế Đỗ Minh Hoàng Sài Gòn 0868445357"
drag, startPoint x: 1194, startPoint y: 19, endPoint x: 1189, endPoint y: 24, distance: 7.1
click at [1201, 19] on icon "close" at bounding box center [1205, 19] width 8 height 8
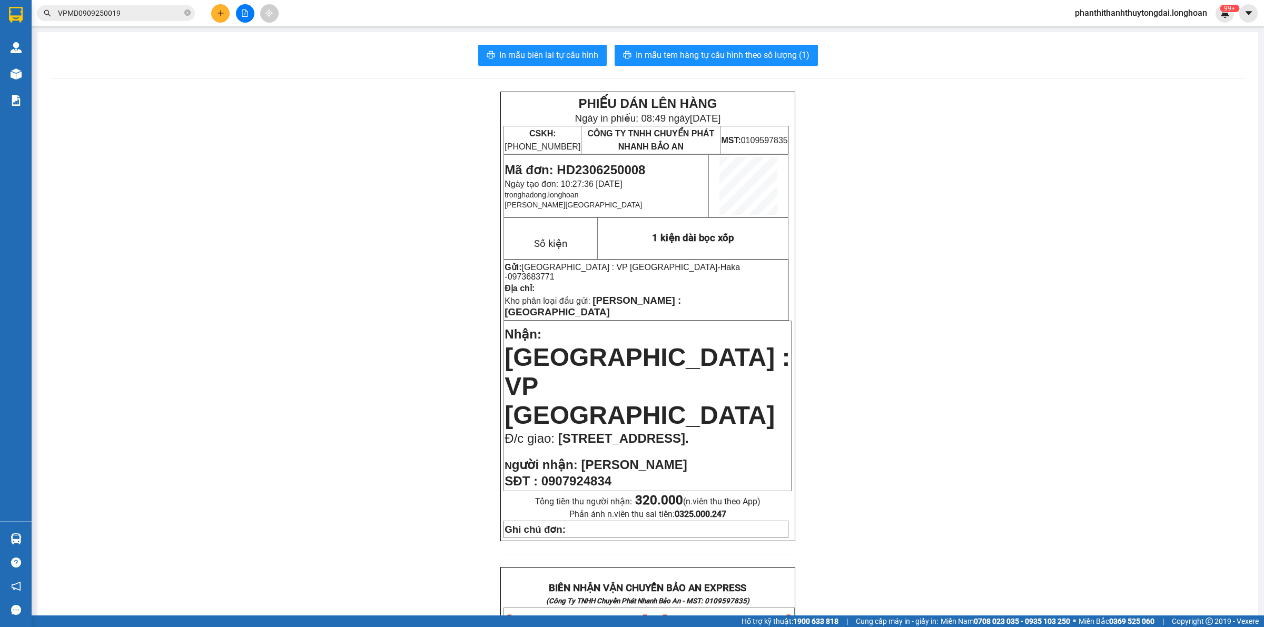
click at [125, 11] on input "VPMD0909250019" at bounding box center [120, 13] width 124 height 12
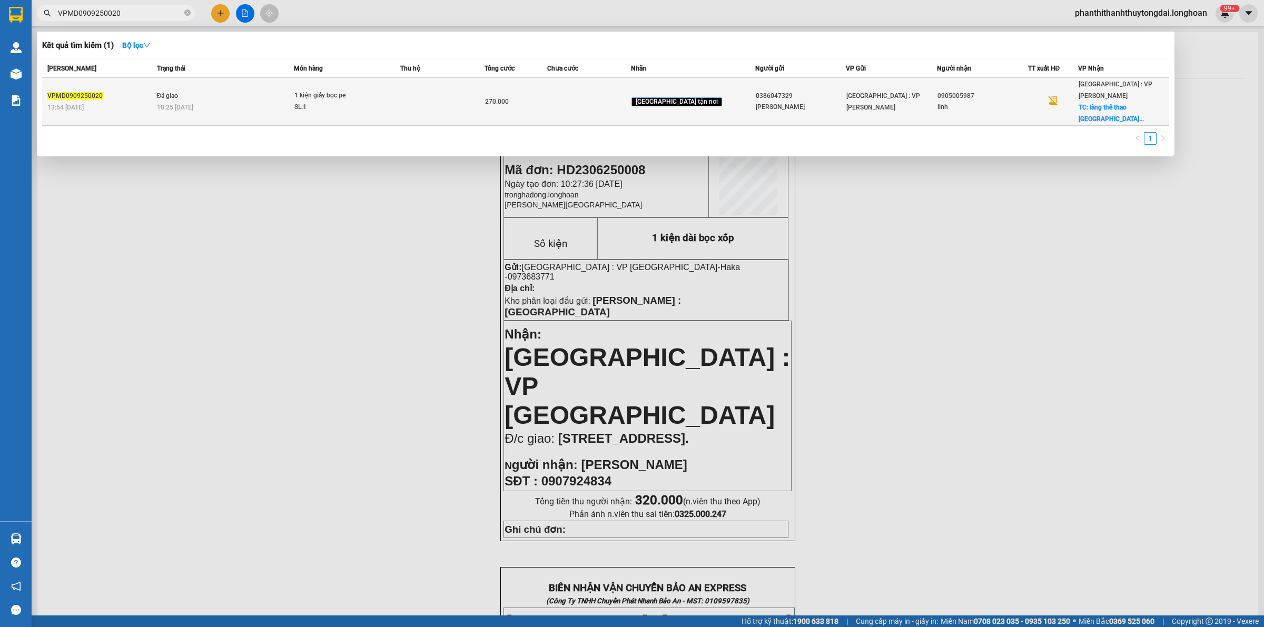
click at [250, 88] on td "Đã giao 10:25 - 12/09" at bounding box center [224, 102] width 140 height 48
click at [246, 102] on div "10:25 - 12/09" at bounding box center [225, 108] width 137 height 12
click at [240, 102] on div "10:25 - 12/09" at bounding box center [225, 108] width 137 height 12
click at [241, 102] on div "10:25 - 12/09" at bounding box center [225, 108] width 137 height 12
click at [243, 102] on div "10:25 - 12/09" at bounding box center [225, 108] width 137 height 12
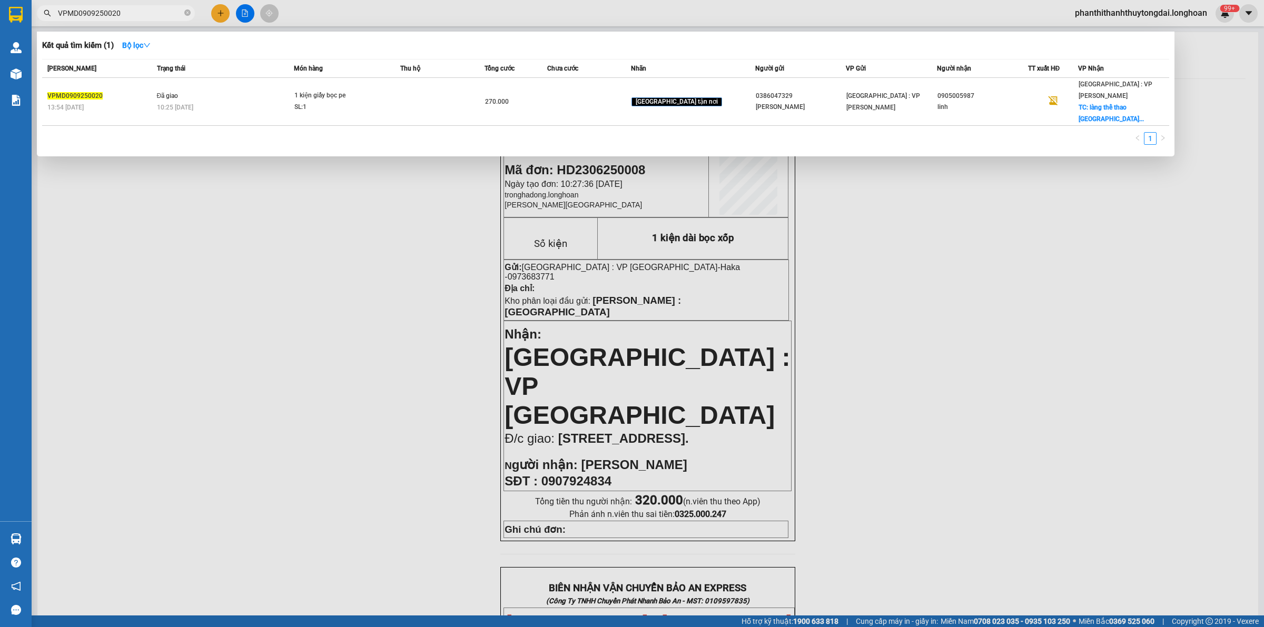
click at [132, 13] on input "VPMD0909250020" at bounding box center [120, 13] width 124 height 12
type input "VPMD0909250019"
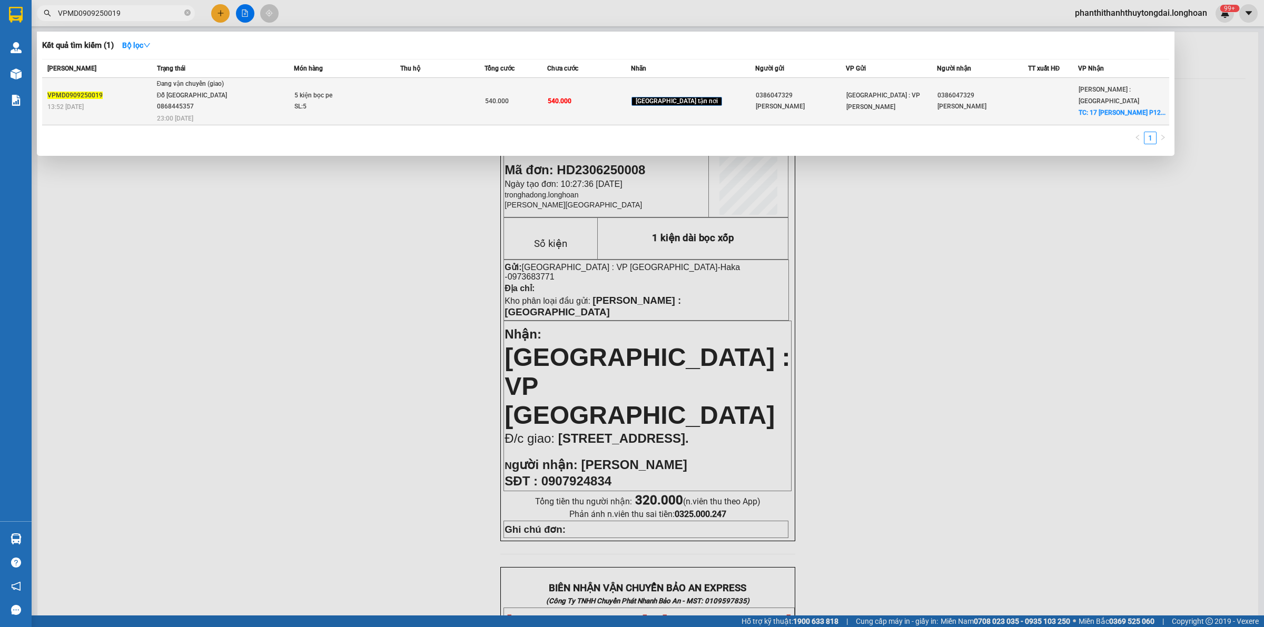
click at [264, 106] on span "Đang vận chuyển (giao) Đỗ Minh Hoàng Sài Gòn 0868445357 23:00 - 13/09" at bounding box center [225, 100] width 137 height 44
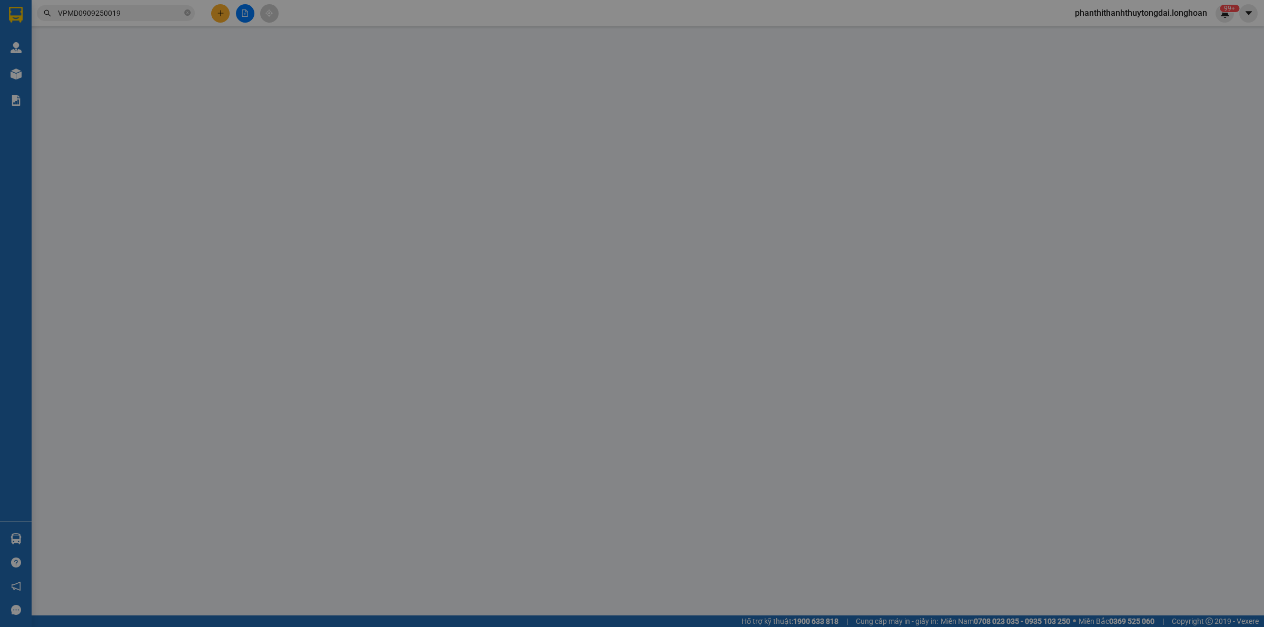
type input "0386047329"
type input "Mỹ Hằng"
type input "0386047329"
type input "Mỹ Hằng"
checkbox input "true"
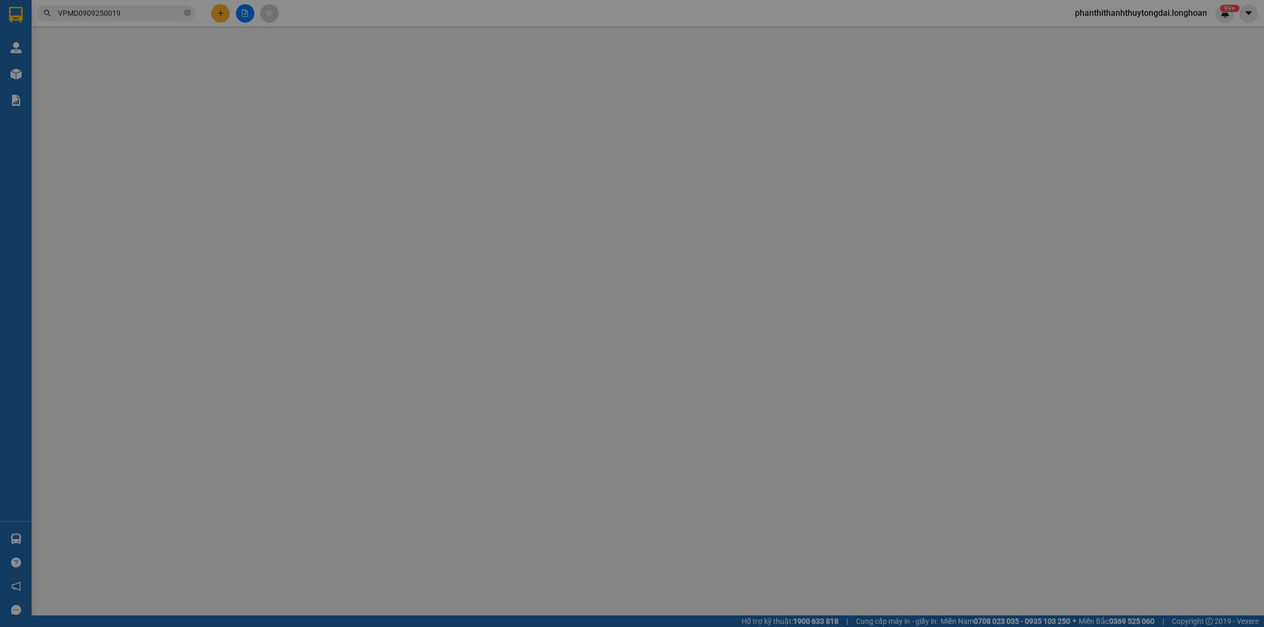
type input "17 Trương Hoàng Thanh P12 Quận Tân Bình HCM (Khung giờ 9h - 17h30 giờ hành chín…"
type input "hàng ko đồng kiểm giao nguyên kiện hư vỡ k đền ( đã báo khách gửi )"
type input "540.000"
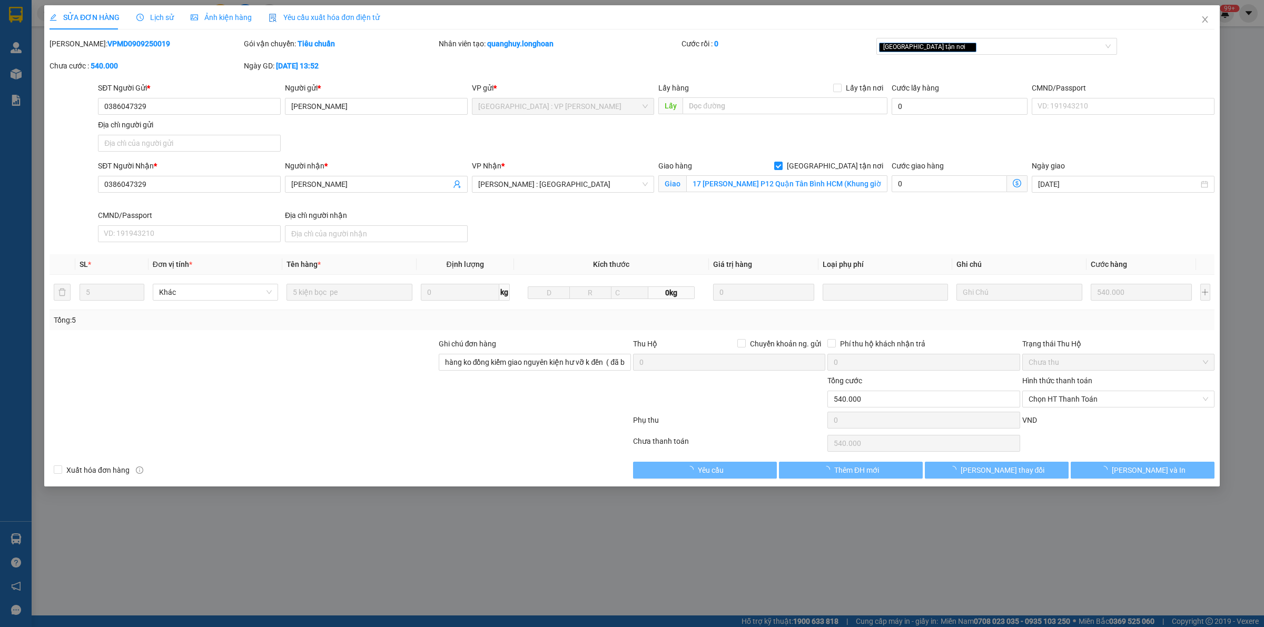
click at [148, 14] on span "Lịch sử" at bounding box center [154, 17] width 37 height 8
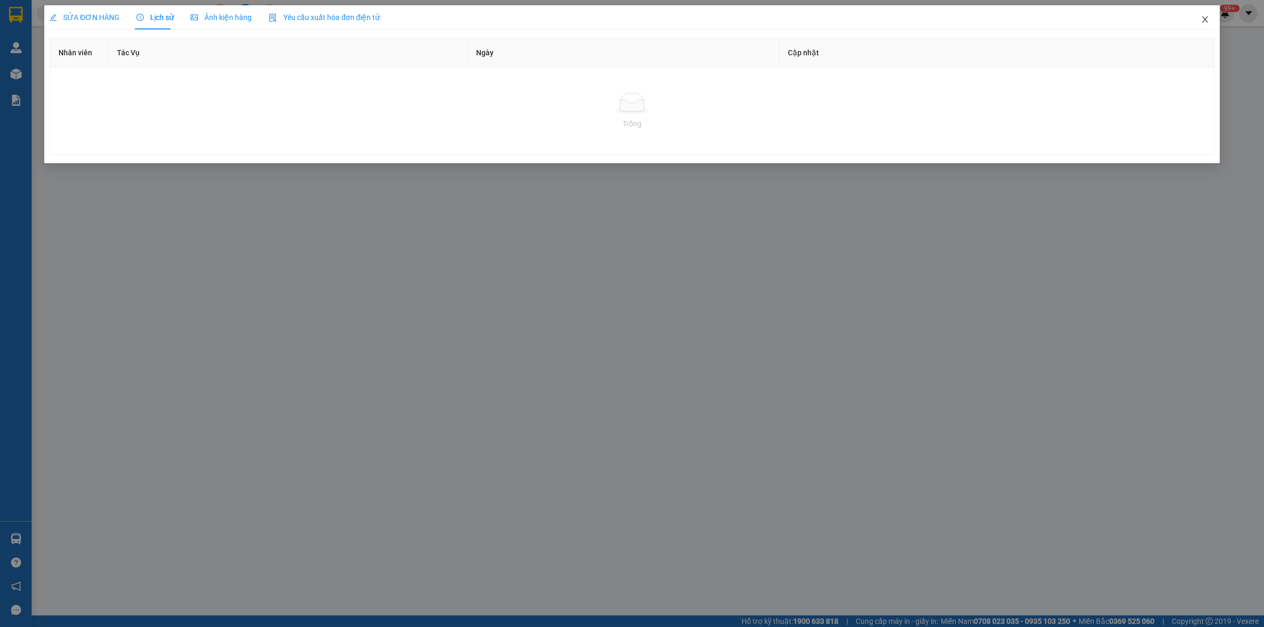
drag, startPoint x: 1206, startPoint y: 19, endPoint x: 1202, endPoint y: 25, distance: 7.3
click at [1205, 19] on icon "close" at bounding box center [1205, 19] width 6 height 6
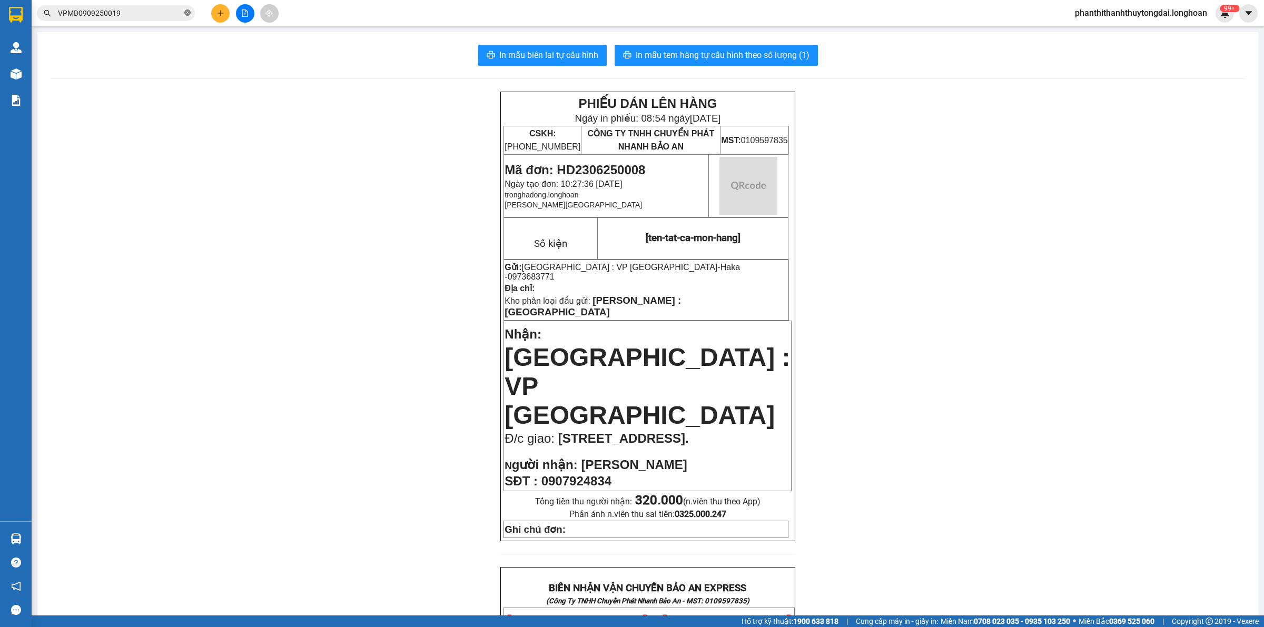
click at [189, 15] on icon "close-circle" at bounding box center [187, 12] width 6 height 6
click at [164, 19] on span at bounding box center [116, 13] width 158 height 16
click at [167, 16] on input "text" at bounding box center [120, 13] width 124 height 12
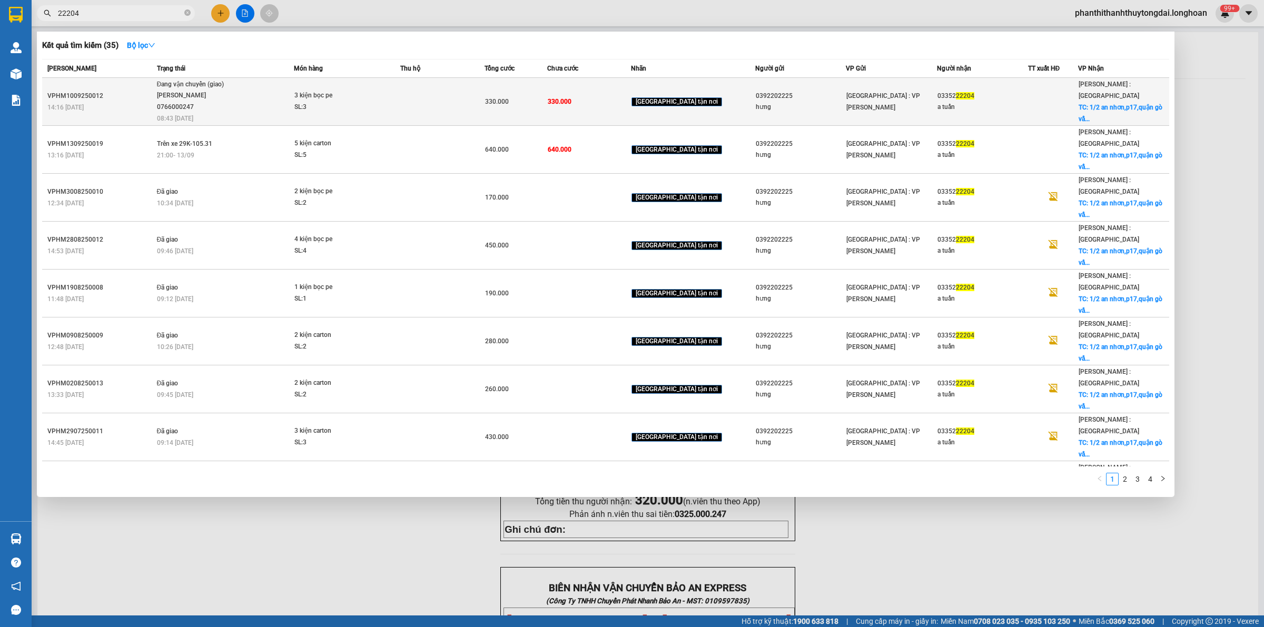
type input "22204"
click at [291, 101] on span "Đang vận chuyển (giao) NGUYỄN MINH TUYẾN 0766000247 08:43 - 14/09" at bounding box center [225, 101] width 137 height 44
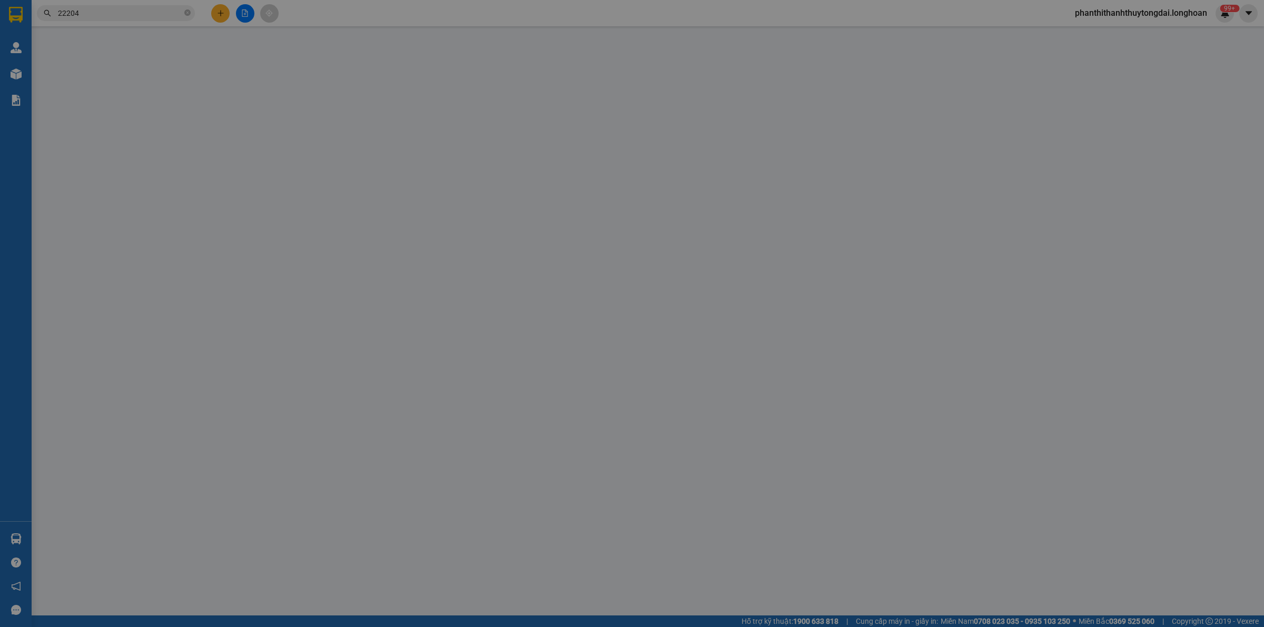
type input "0392202225"
type input "hưng"
type input "0335222204"
type input "a tuấn"
checkbox input "true"
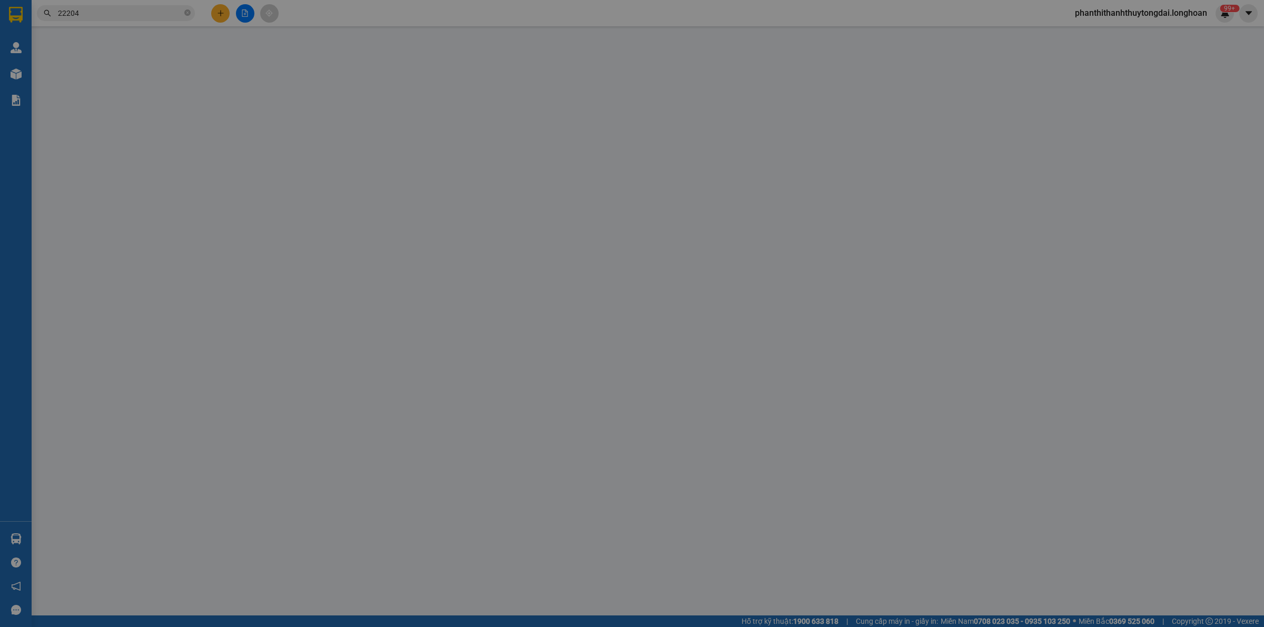
type input "1/2 an nhơn,p17,quận gò vấp,hcm"
type input "nhận nguyên kiện,giao nguyên kiện,bể vỡ k đền"
type input "330.000"
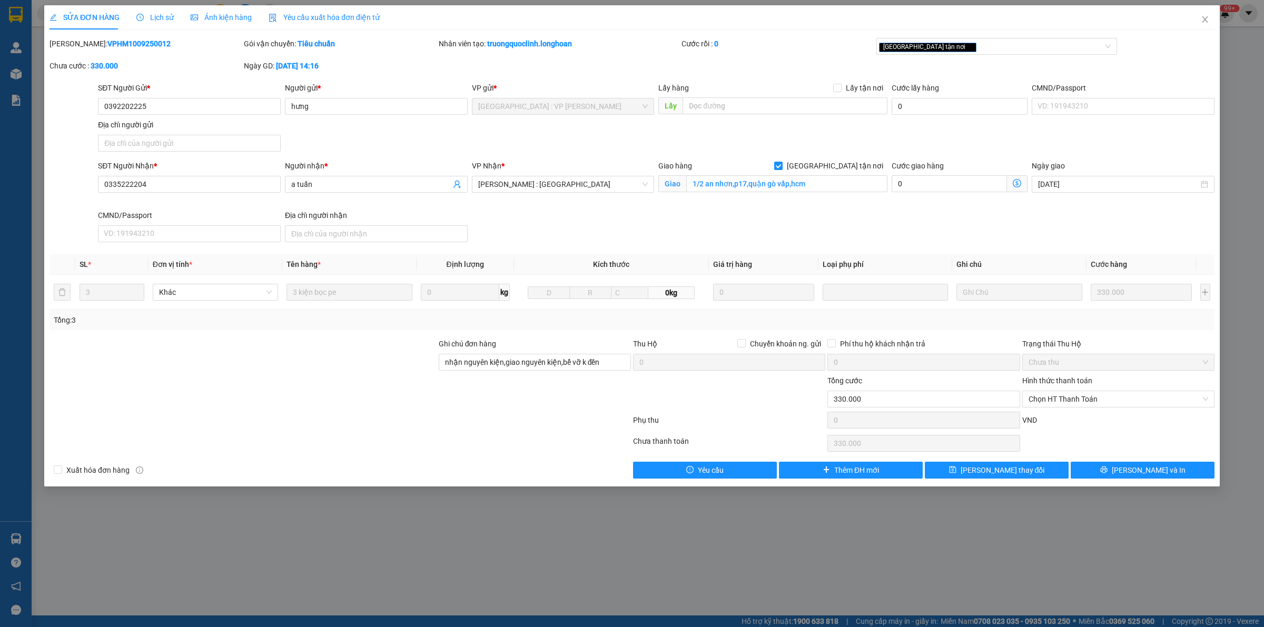
click at [152, 9] on div "Lịch sử" at bounding box center [154, 17] width 37 height 24
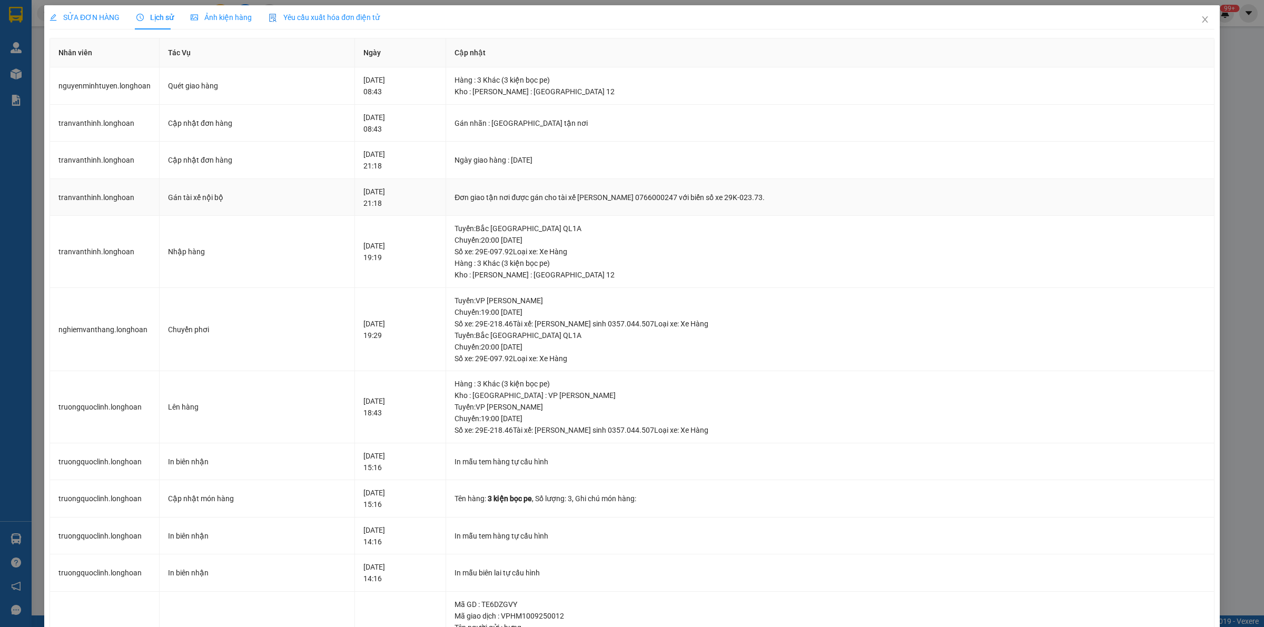
click at [504, 201] on div "Đơn giao tận nơi được gán cho tài xế NGUYỄN MINH TUYẾN 0766000247 với biển số x…" at bounding box center [829, 198] width 751 height 12
click at [503, 200] on div "Đơn giao tận nơi được gán cho tài xế NGUYỄN MINH TUYẾN 0766000247 với biển số x…" at bounding box center [829, 198] width 751 height 12
drag, startPoint x: 501, startPoint y: 196, endPoint x: 492, endPoint y: 193, distance: 9.7
click at [492, 193] on div "Đơn giao tận nơi được gán cho tài xế NGUYỄN MINH TUYẾN 0766000247 với biển số x…" at bounding box center [829, 198] width 751 height 12
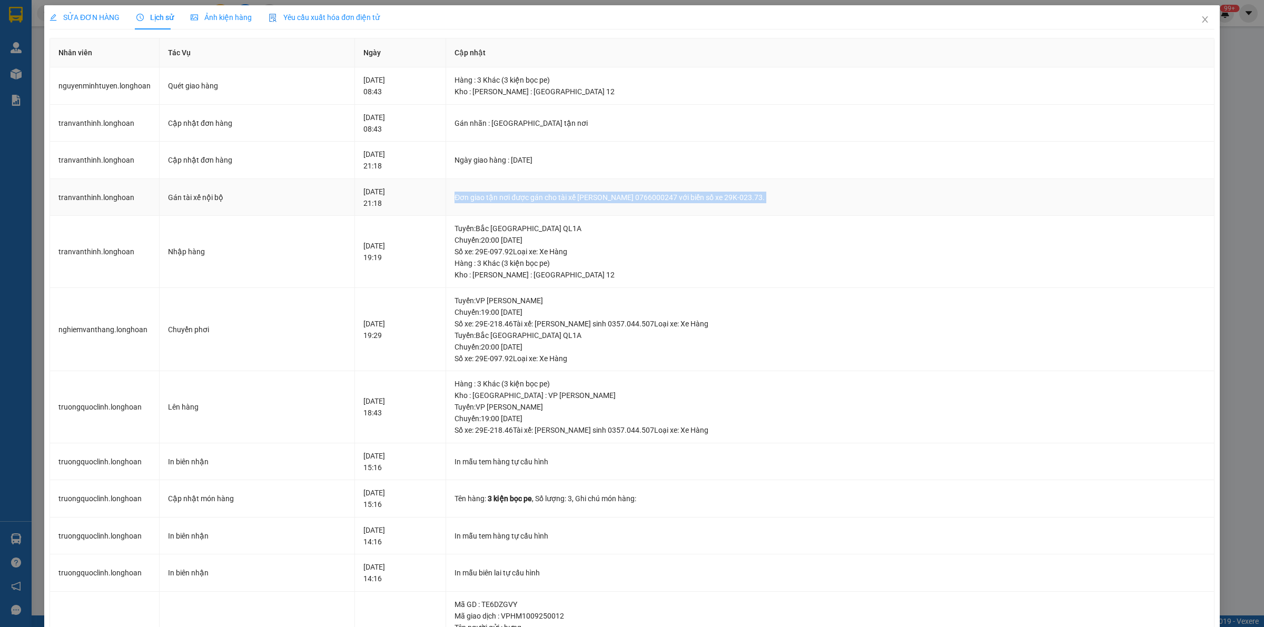
click at [492, 193] on div "Đơn giao tận nơi được gán cho tài xế NGUYỄN MINH TUYẾN 0766000247 với biển số x…" at bounding box center [829, 198] width 751 height 12
copy div "Đơn giao tận nơi được gán cho tài xế NGUYỄN MINH TUYẾN 0766000247 với biển số x…"
click at [1201, 17] on icon "close" at bounding box center [1205, 19] width 8 height 8
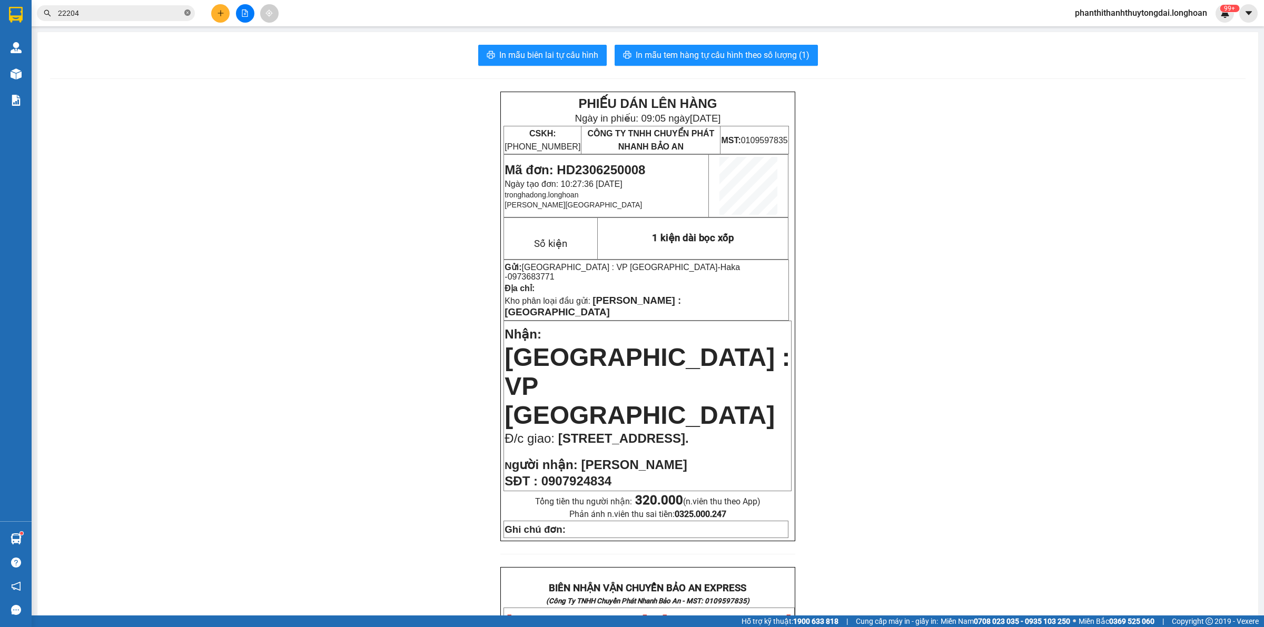
click at [185, 9] on span at bounding box center [187, 13] width 6 height 10
click at [159, 19] on span at bounding box center [116, 13] width 158 height 16
click at [167, 17] on input "text" at bounding box center [120, 13] width 124 height 12
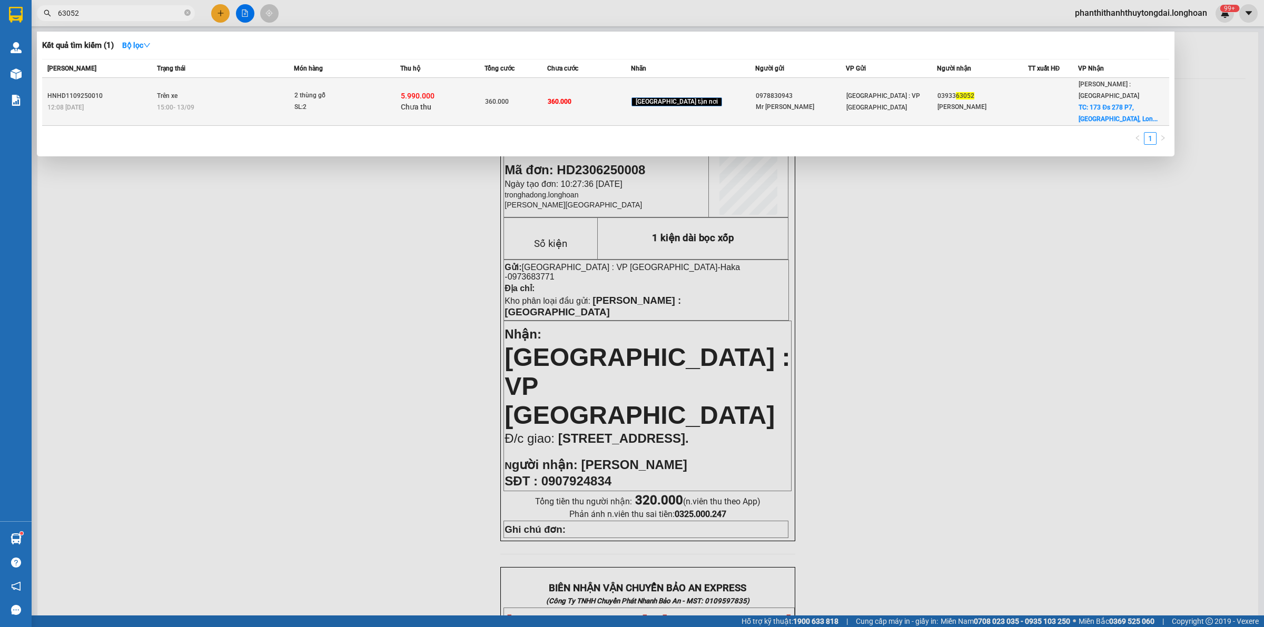
type input "63052"
click at [239, 87] on td "Trên xe 15:00 - 13/09" at bounding box center [224, 102] width 140 height 48
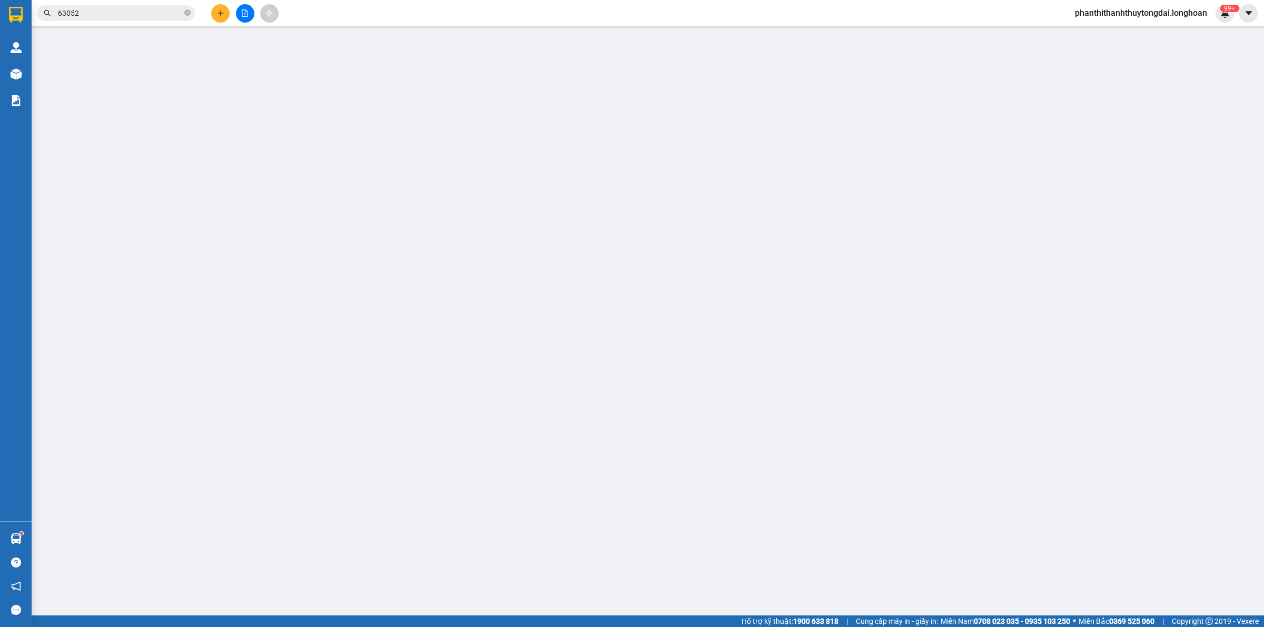
type input "0978830943"
type input "Mr Vũ"
type input "0393363052"
type input "Anh Hoàng"
checkbox input "true"
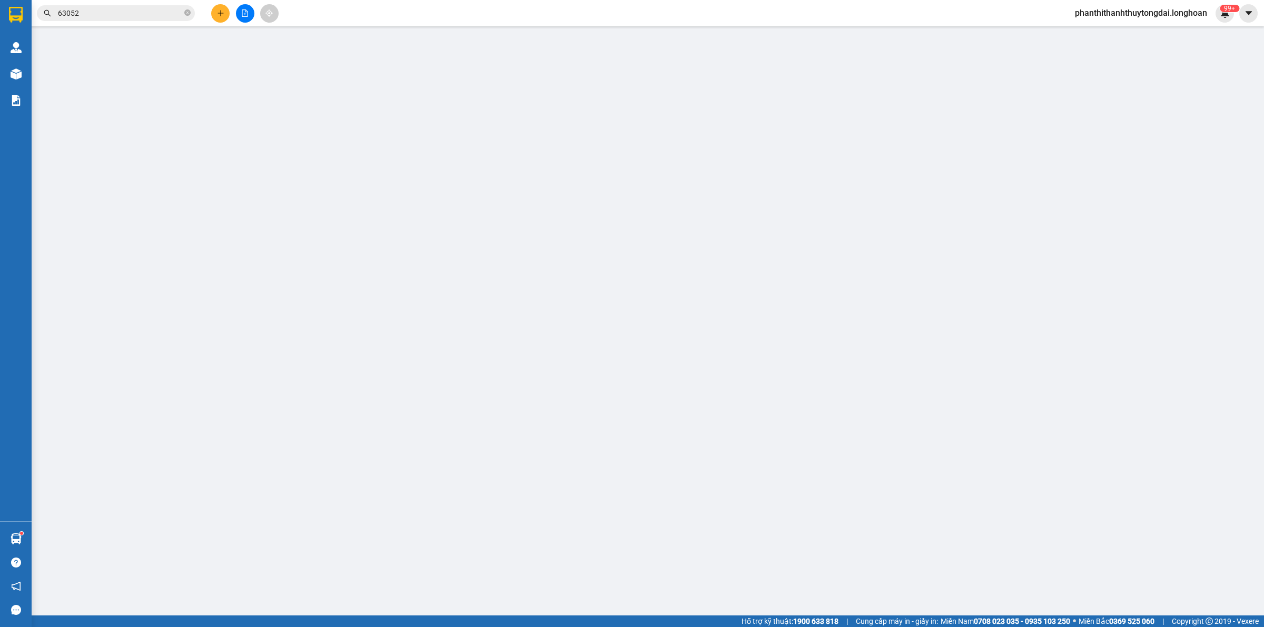
type input "173 Đs 278 P7, Tân An, Long An,"
type input "360.000"
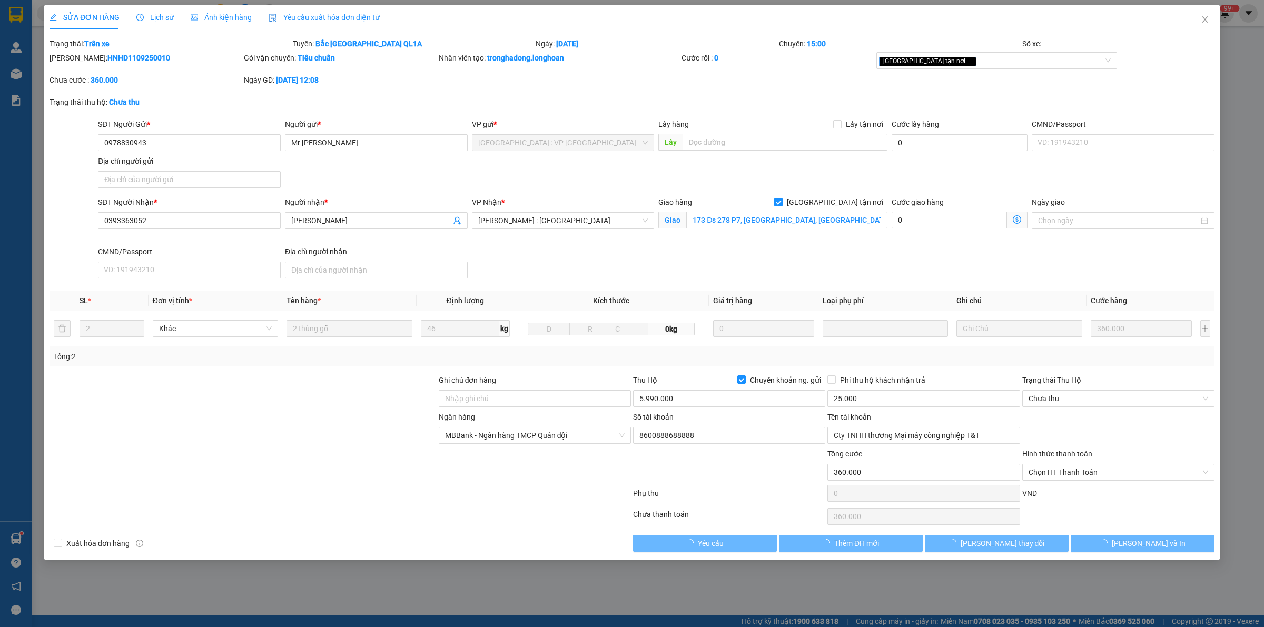
click at [145, 12] on div "Lịch sử" at bounding box center [154, 18] width 37 height 12
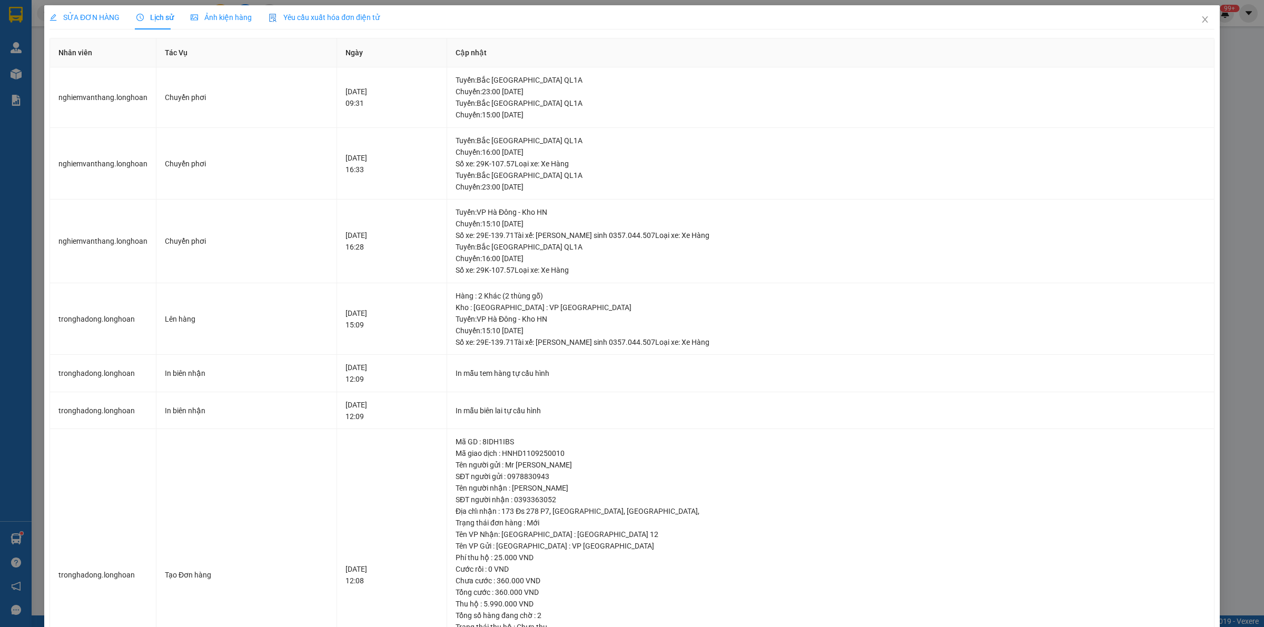
click at [70, 17] on span "SỬA ĐƠN HÀNG" at bounding box center [85, 17] width 70 height 8
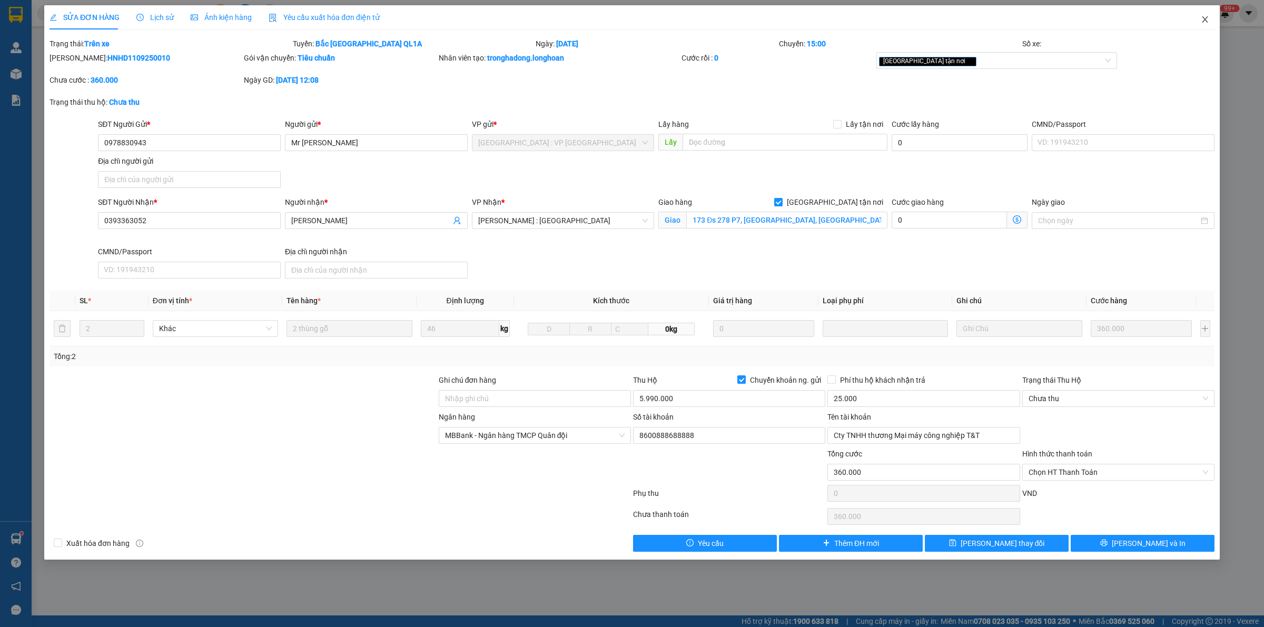
click at [1210, 16] on span "Close" at bounding box center [1204, 19] width 29 height 29
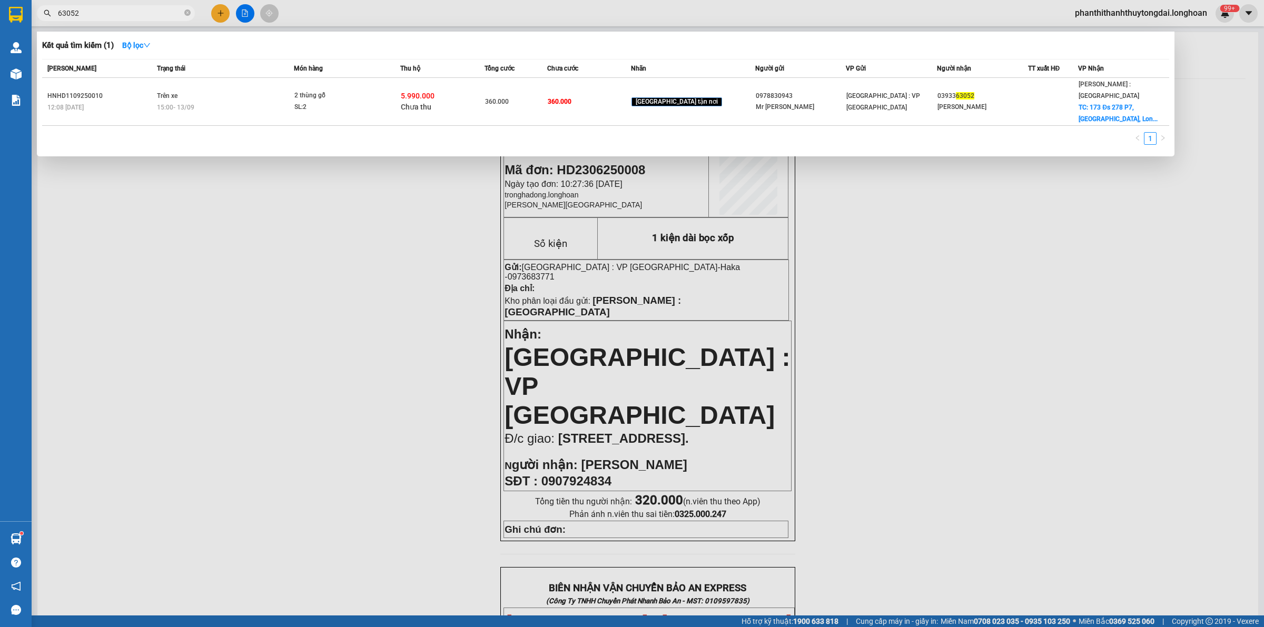
click at [187, 11] on icon "close-circle" at bounding box center [187, 12] width 6 height 6
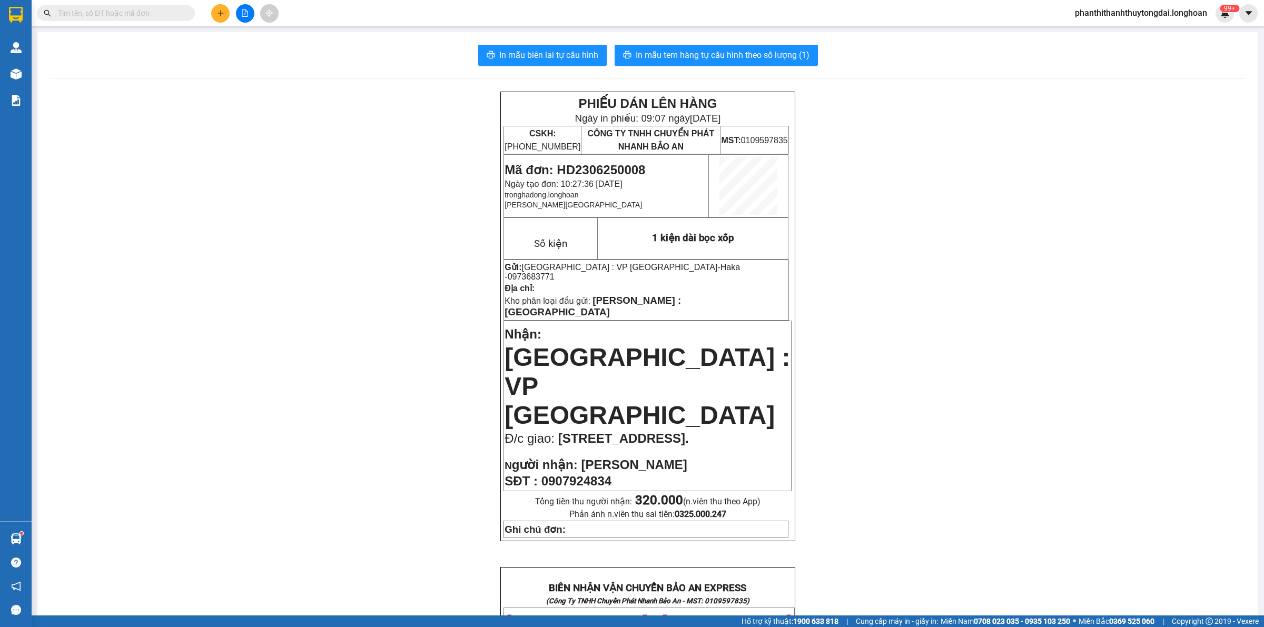
click at [162, 12] on input "text" at bounding box center [120, 13] width 124 height 12
paste input "090 6305845"
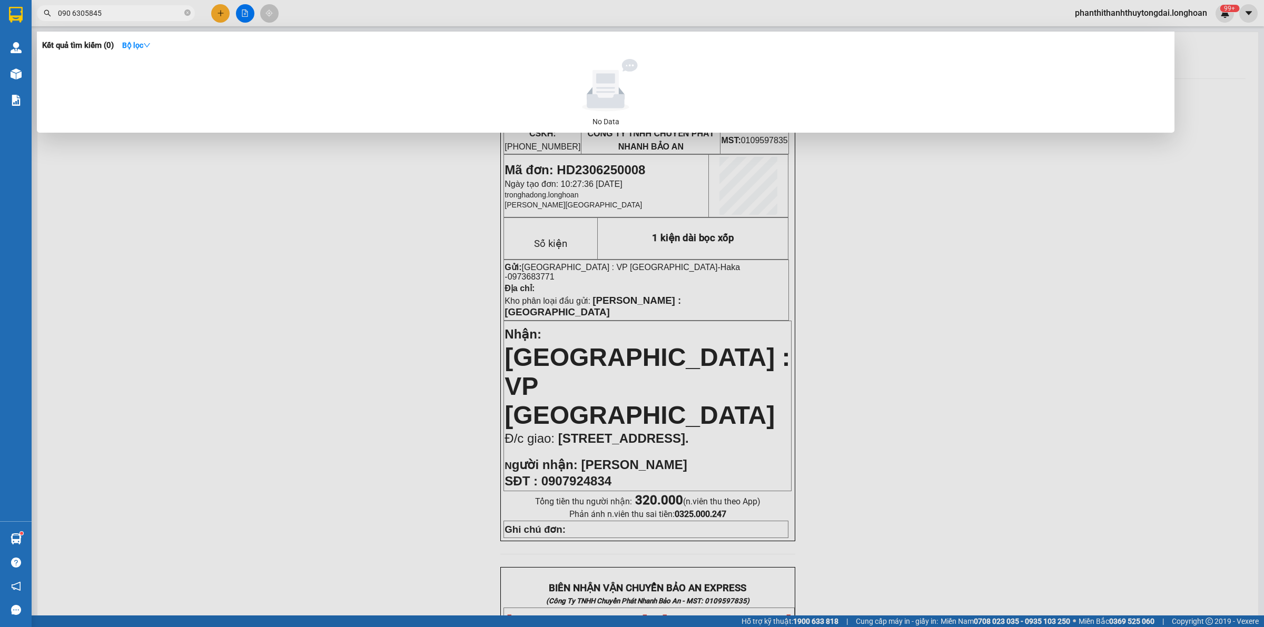
click at [72, 12] on input "090 6305845" at bounding box center [120, 13] width 124 height 12
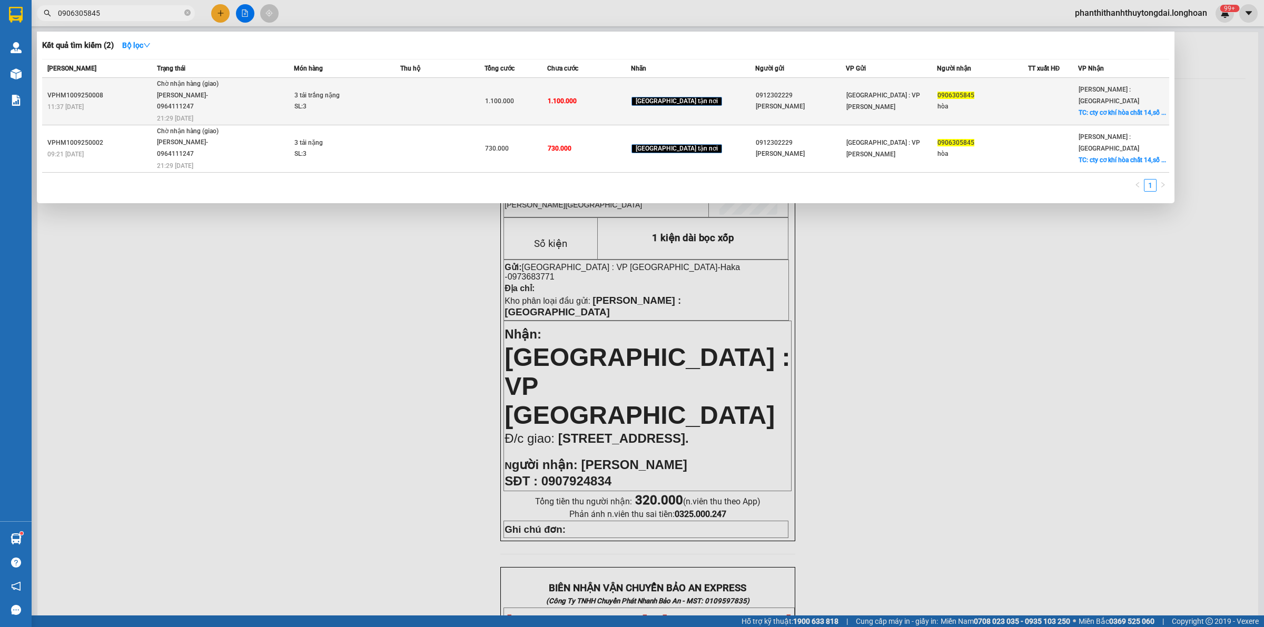
type input "0906305845"
click at [254, 87] on span "Chờ nhận hàng (giao) TRẦN THANH XUÂN- 0964111247 21:29 - 13/09" at bounding box center [225, 100] width 137 height 44
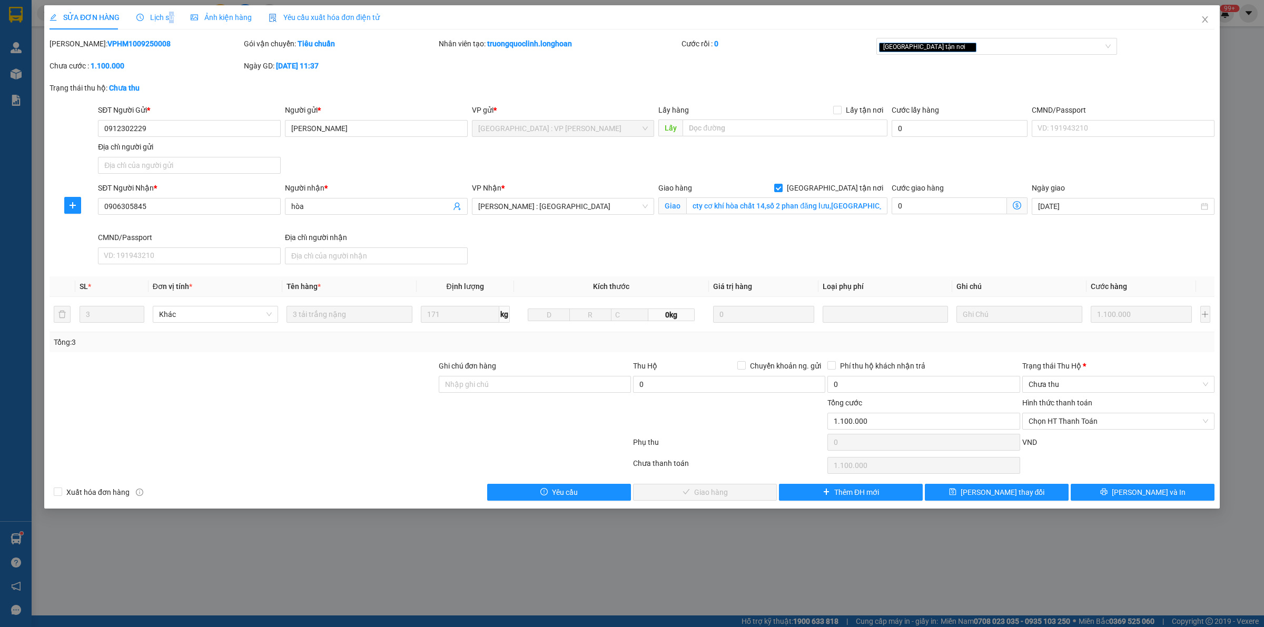
click at [170, 9] on div "Lịch sử" at bounding box center [154, 17] width 37 height 24
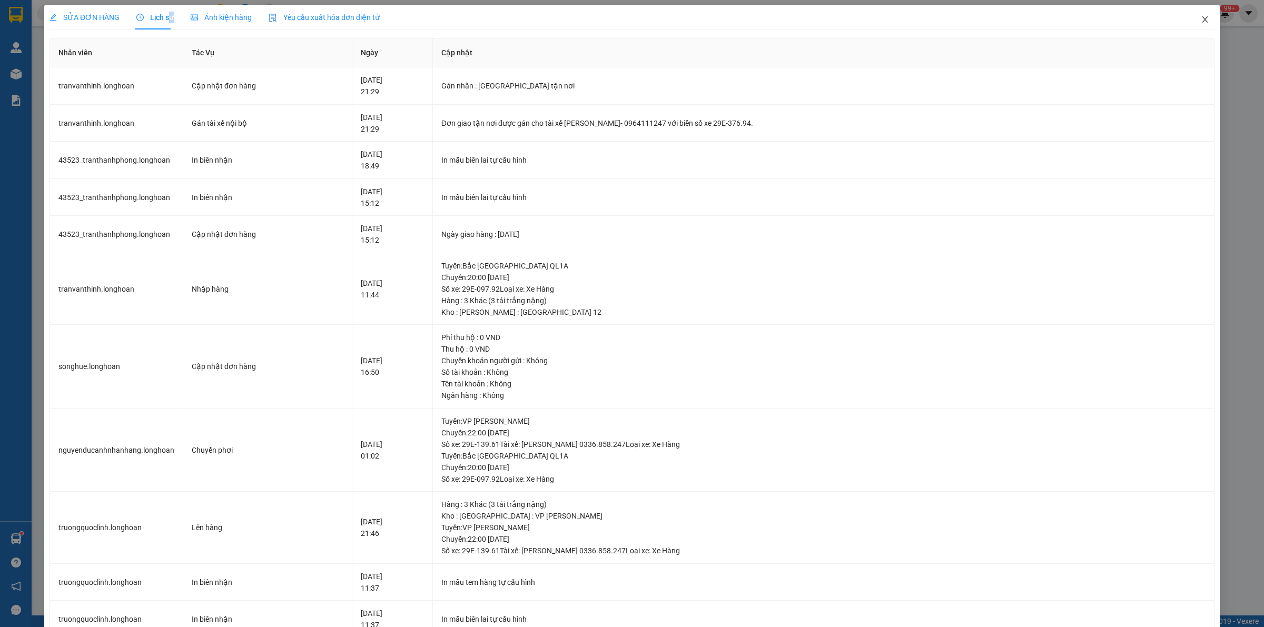
click at [1201, 15] on icon "close" at bounding box center [1205, 19] width 8 height 8
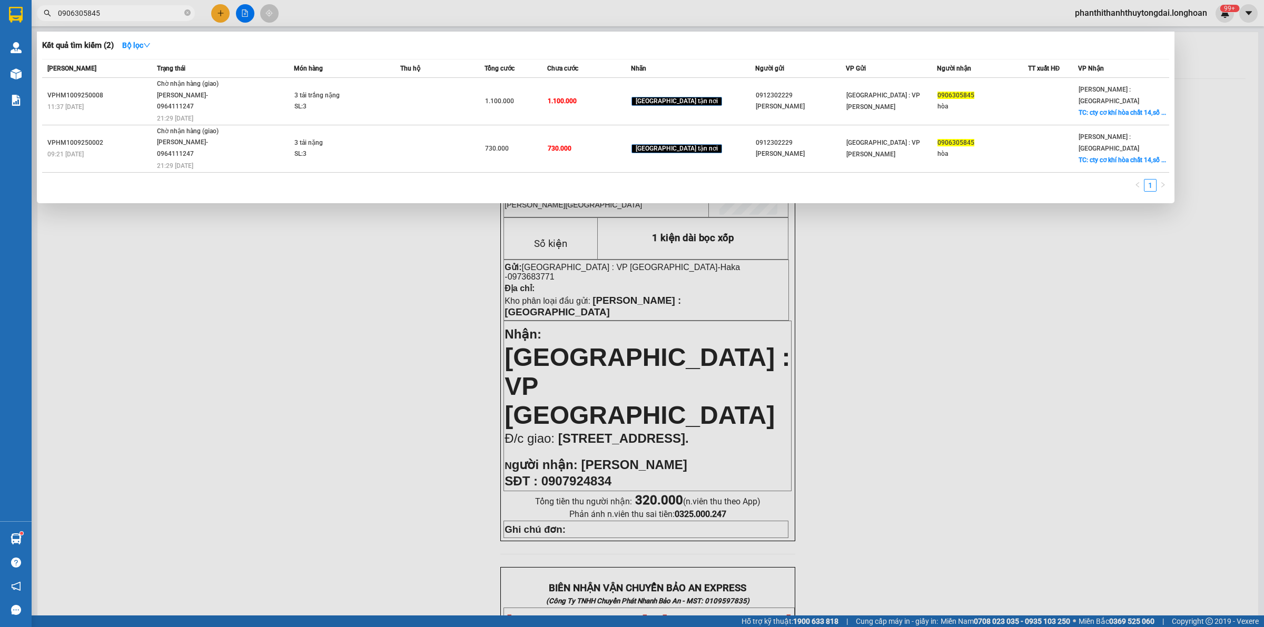
click at [187, 15] on icon "close-circle" at bounding box center [187, 12] width 6 height 6
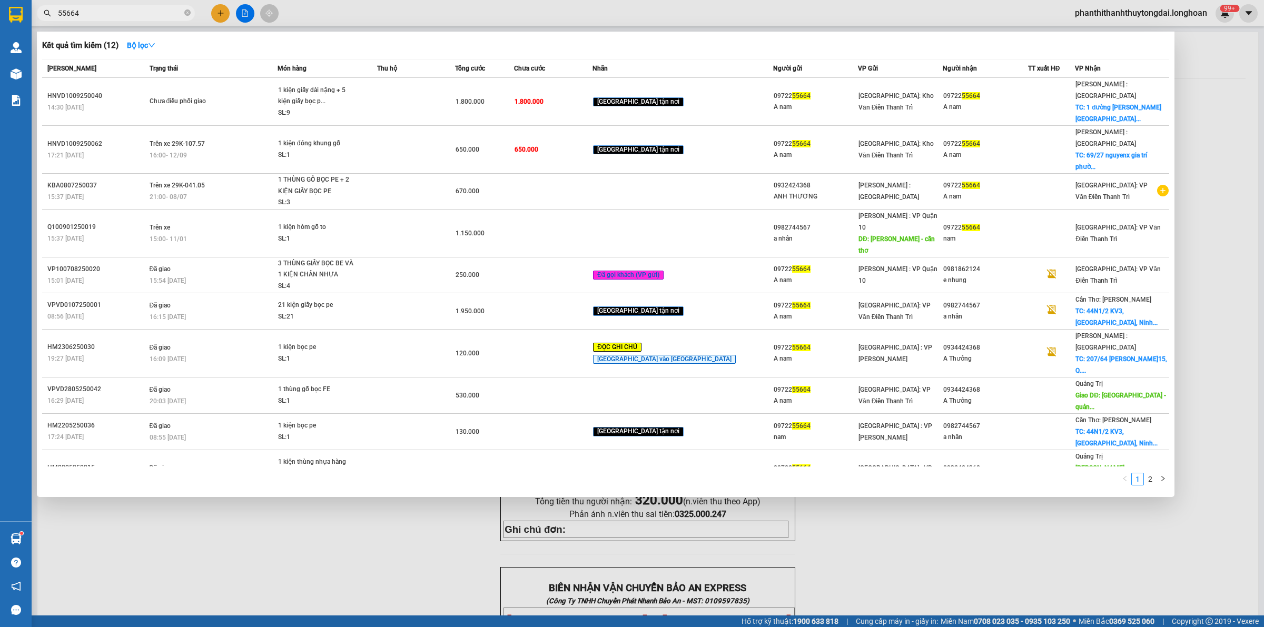
type input "55664"
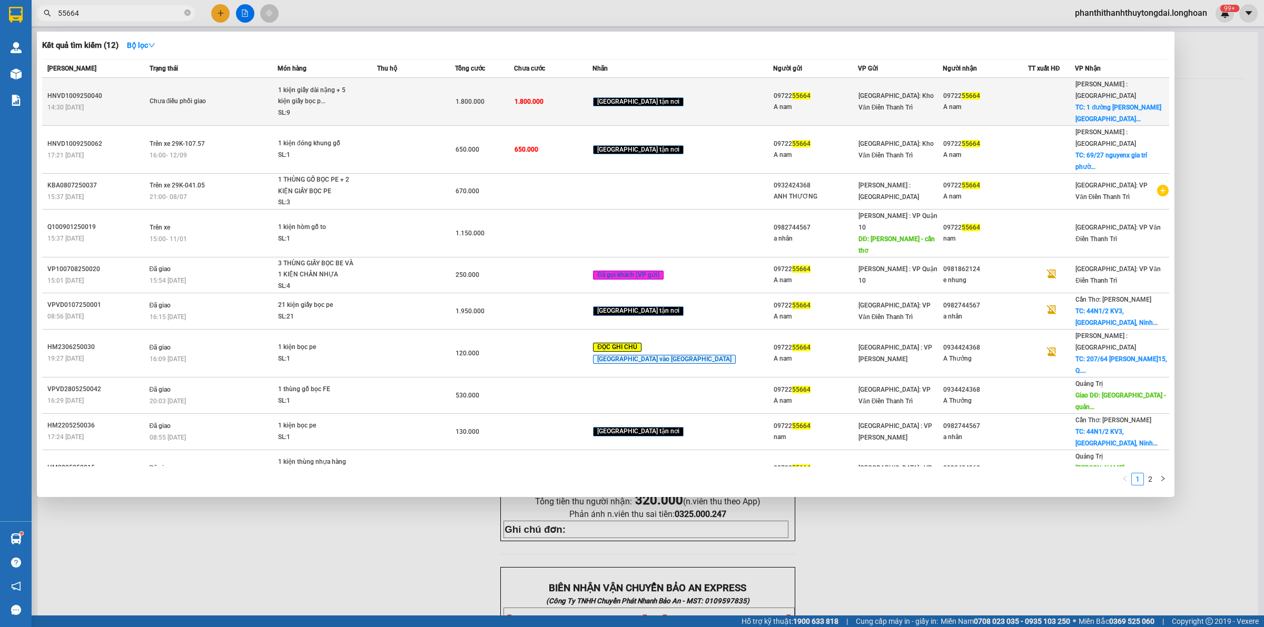
click at [262, 102] on td "Chưa điều phối giao" at bounding box center [212, 102] width 131 height 48
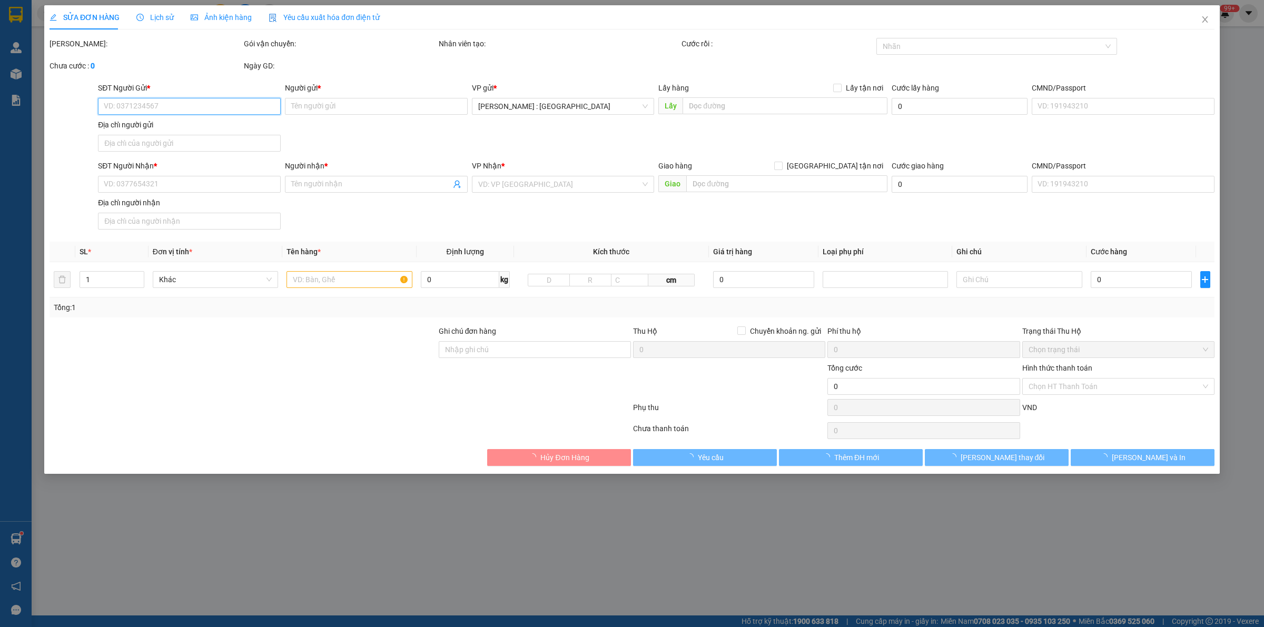
type input "0972255664"
type input "A nam"
type input "0972255664"
type input "A nam"
checkbox input "true"
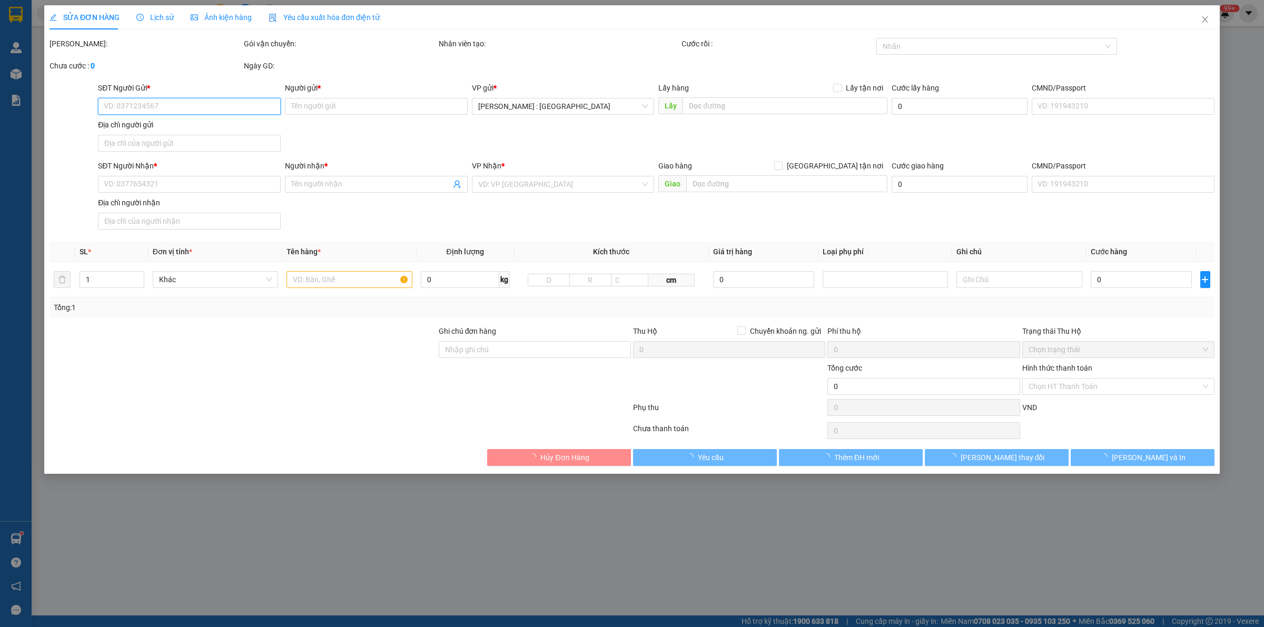
type input "1 đường lưu hữu phước đông hòa DĨ AN BÌNH DƯƠNG tp hcm"
type input "hàng giao nguyên kiện, hư vỡ ko đền ( giao sáng 14 nha các A)"
type input "1.800.000"
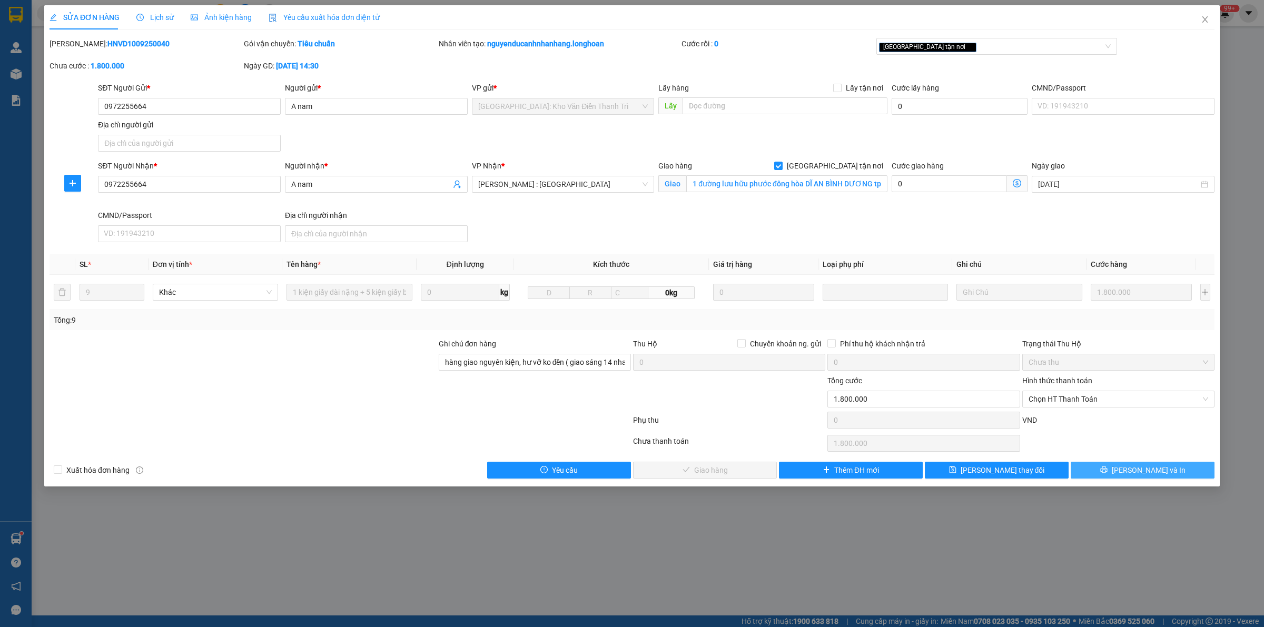
click at [1101, 475] on button "Lưu và In" at bounding box center [1143, 470] width 144 height 17
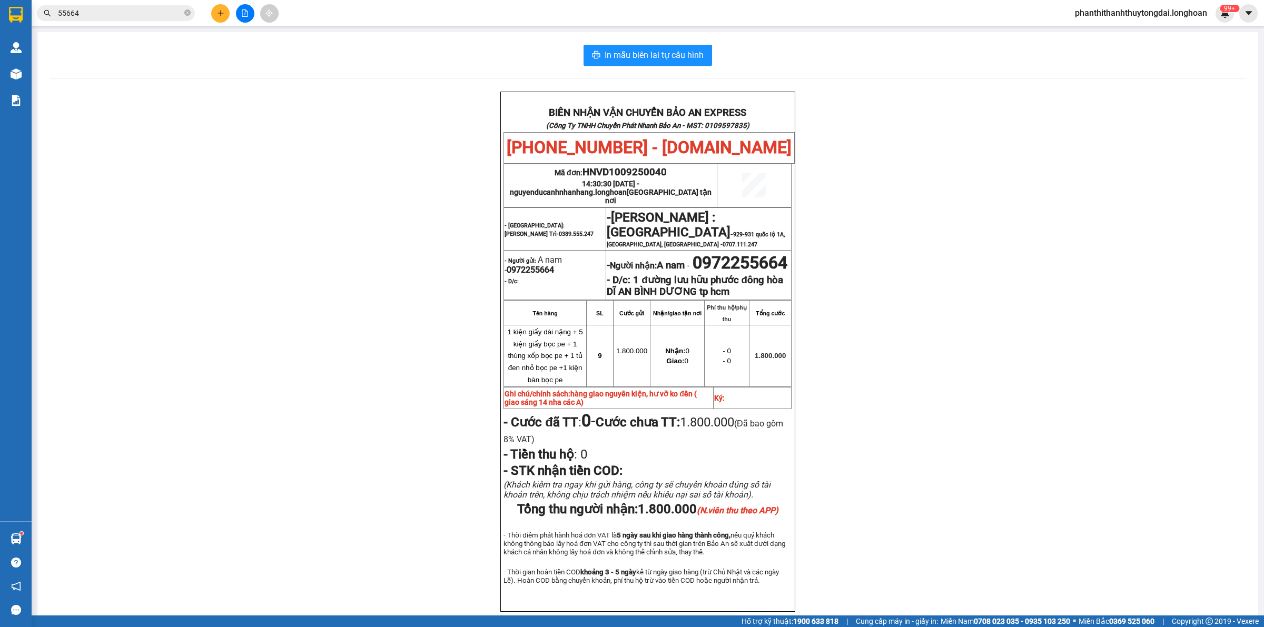
click at [296, 254] on div "BIÊN NHẬN VẬN CHUYỂN BẢO AN EXPRESS (Công Ty TNHH Chuyển Phát Nhanh Bảo An - MS…" at bounding box center [647, 365] width 1195 height 546
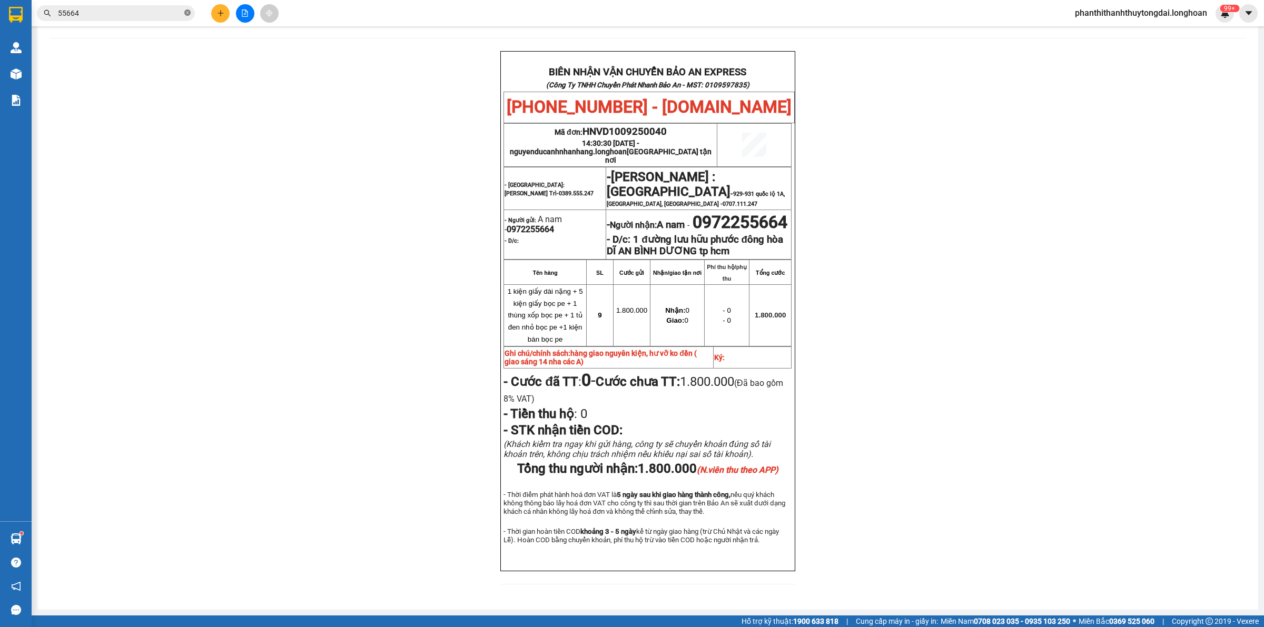
click at [187, 11] on icon "close-circle" at bounding box center [187, 12] width 6 height 6
click at [159, 17] on input "text" at bounding box center [120, 13] width 124 height 12
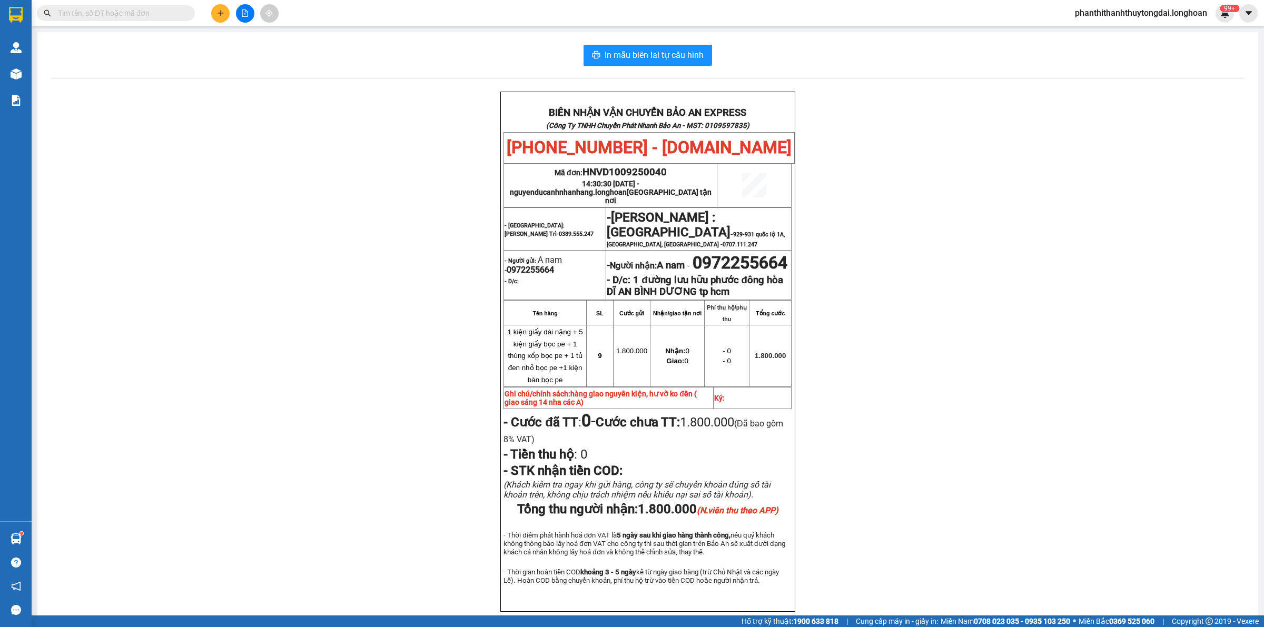
click at [165, 15] on input "text" at bounding box center [120, 13] width 124 height 12
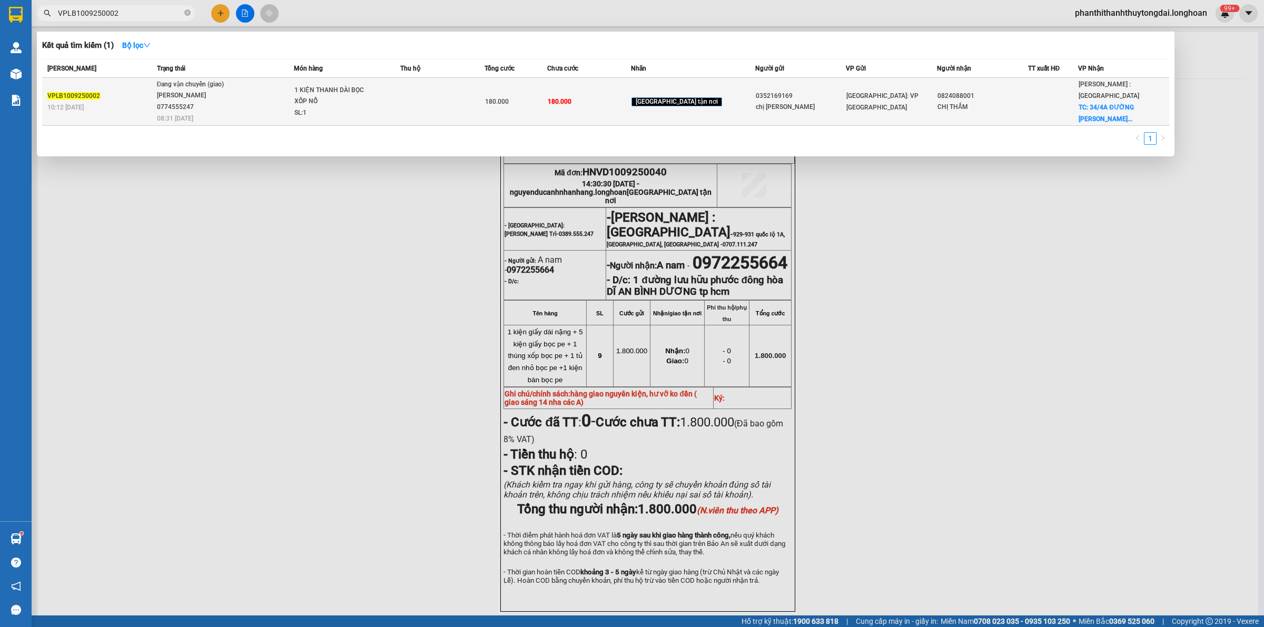
type input "VPLB1009250002"
click at [284, 106] on span "Đang vận chuyển (giao) TRƯƠNG DUY DƯƠNG 0774555247 08:31 - 14/09" at bounding box center [225, 101] width 137 height 44
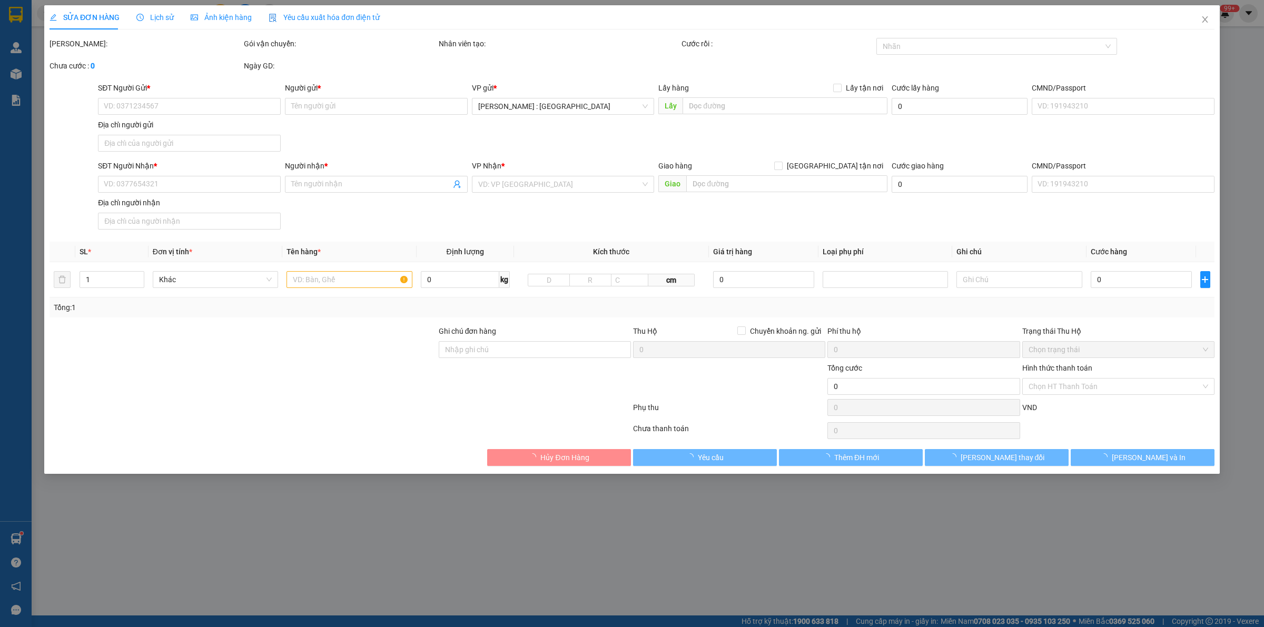
type input "0352169169"
type input "chị Lan"
type input "0824088001"
type input "CHỊ THẮM"
checkbox input "true"
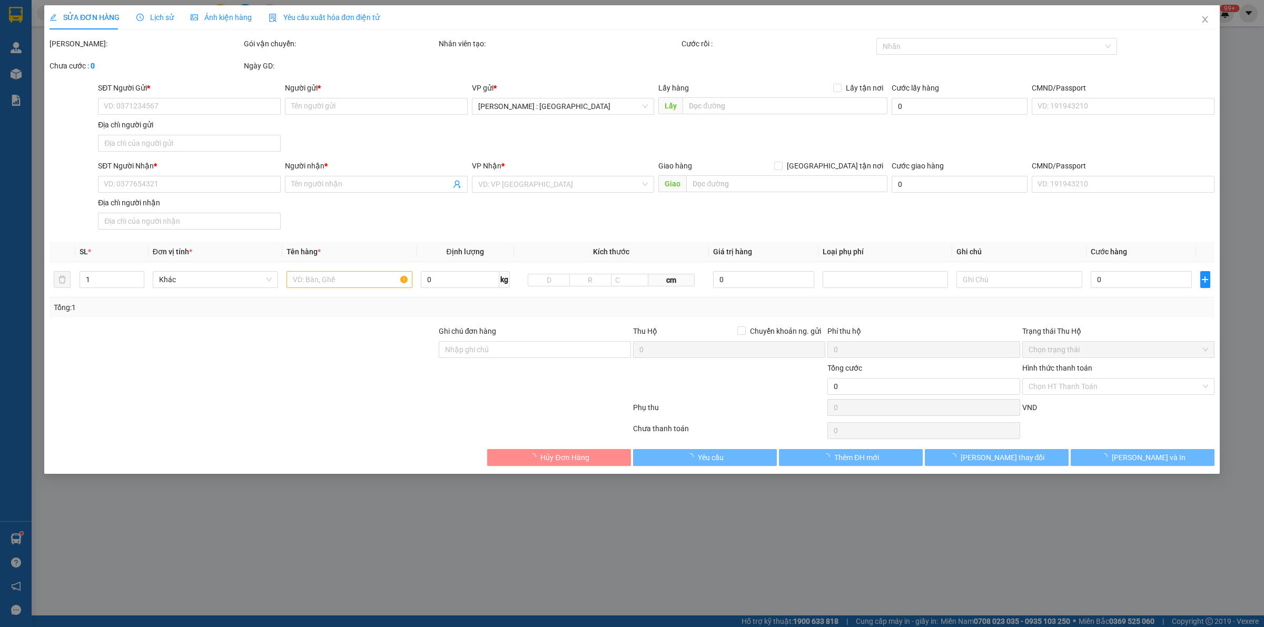
type input "34/4A ĐƯỜNG NGUYỄN THỊ HUỆ, XÃ BÀ ĐIỀM, HÓC MÔN, HCM"
type input "180.000"
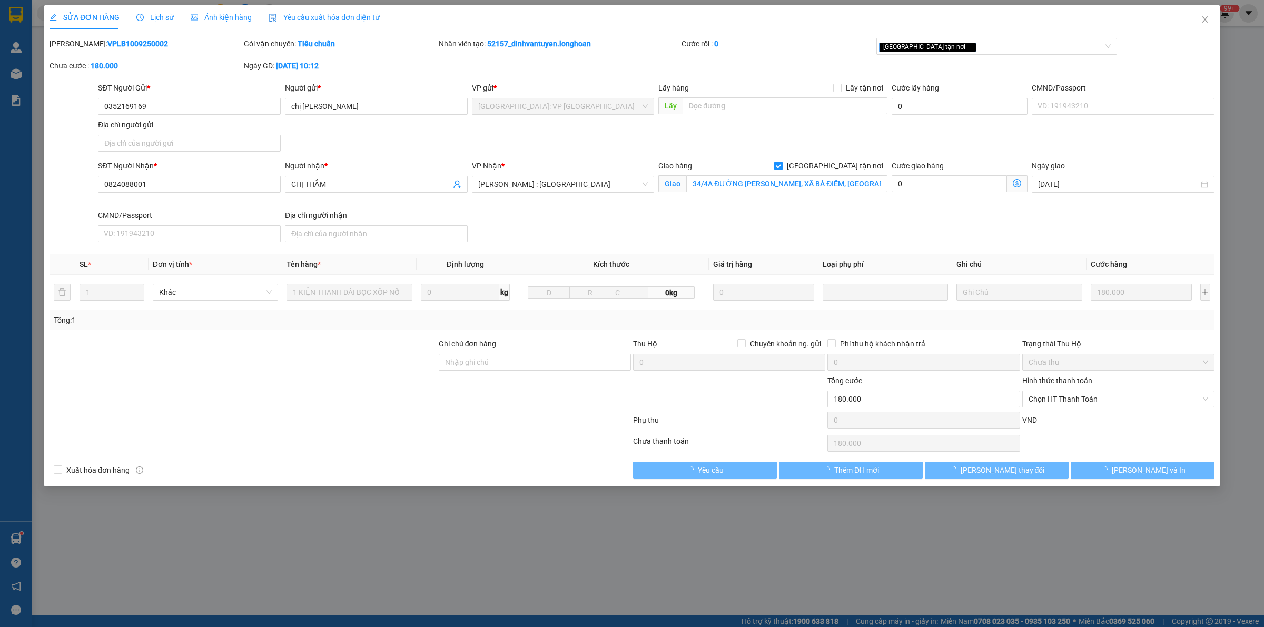
click at [157, 17] on span "Lịch sử" at bounding box center [154, 17] width 37 height 8
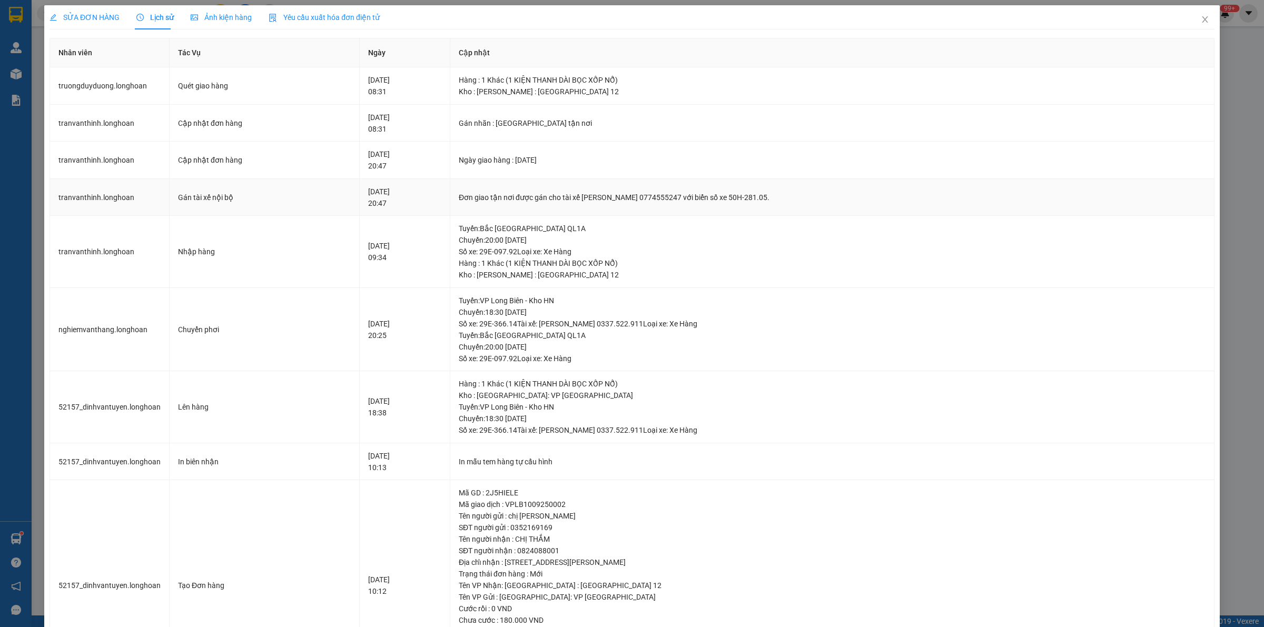
click at [615, 196] on div "Đơn giao tận nơi được gán cho tài xế TRƯƠNG DUY DƯƠNG 0774555247 với biển số xe…" at bounding box center [832, 198] width 747 height 12
copy div "Đơn giao tận nơi được gán cho tài xế TRƯƠNG DUY DƯƠNG 0774555247 với biển số xe…"
drag, startPoint x: 1199, startPoint y: 23, endPoint x: 1189, endPoint y: 24, distance: 9.5
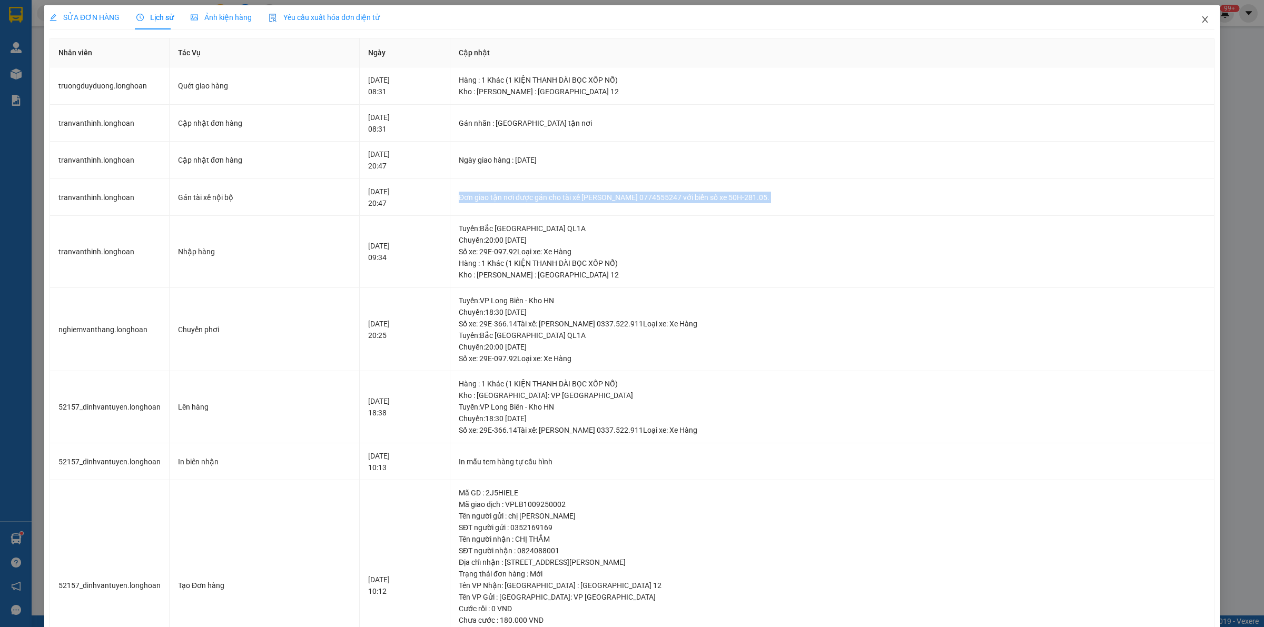
click at [1201, 23] on icon "close" at bounding box center [1205, 19] width 8 height 8
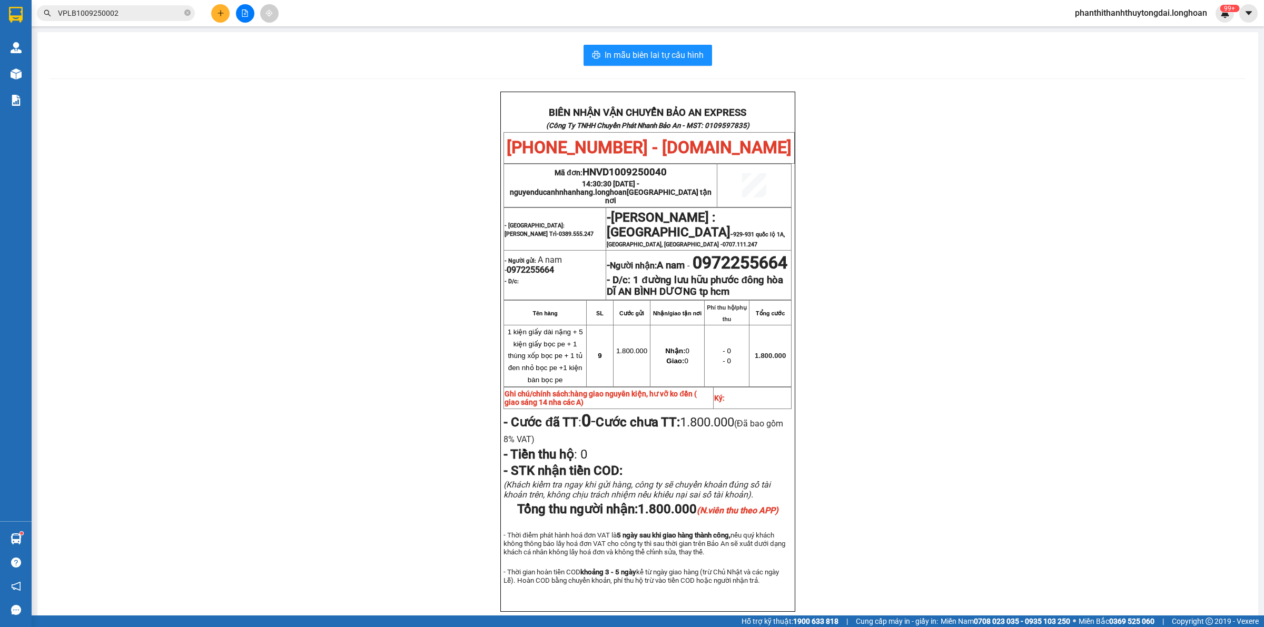
drag, startPoint x: 188, startPoint y: 15, endPoint x: 133, endPoint y: 15, distance: 54.8
click at [187, 15] on icon "close-circle" at bounding box center [187, 12] width 6 height 6
click at [132, 15] on input "text" at bounding box center [120, 13] width 124 height 12
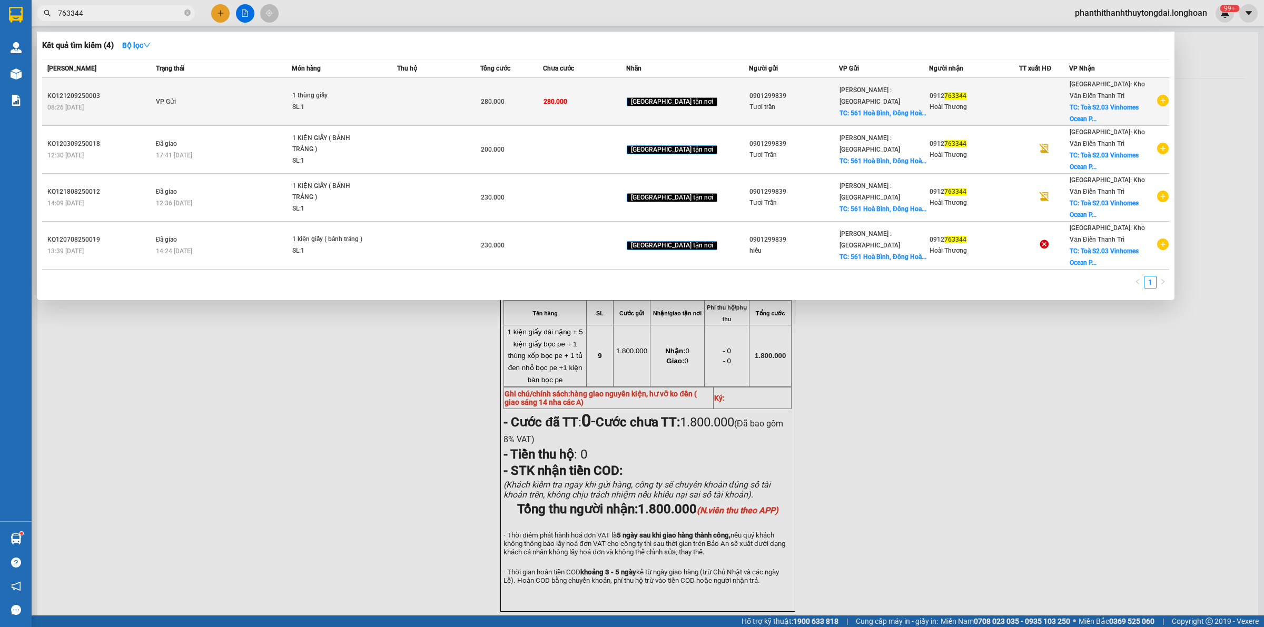
type input "763344"
click at [249, 101] on td "VP Gửi" at bounding box center [222, 102] width 138 height 48
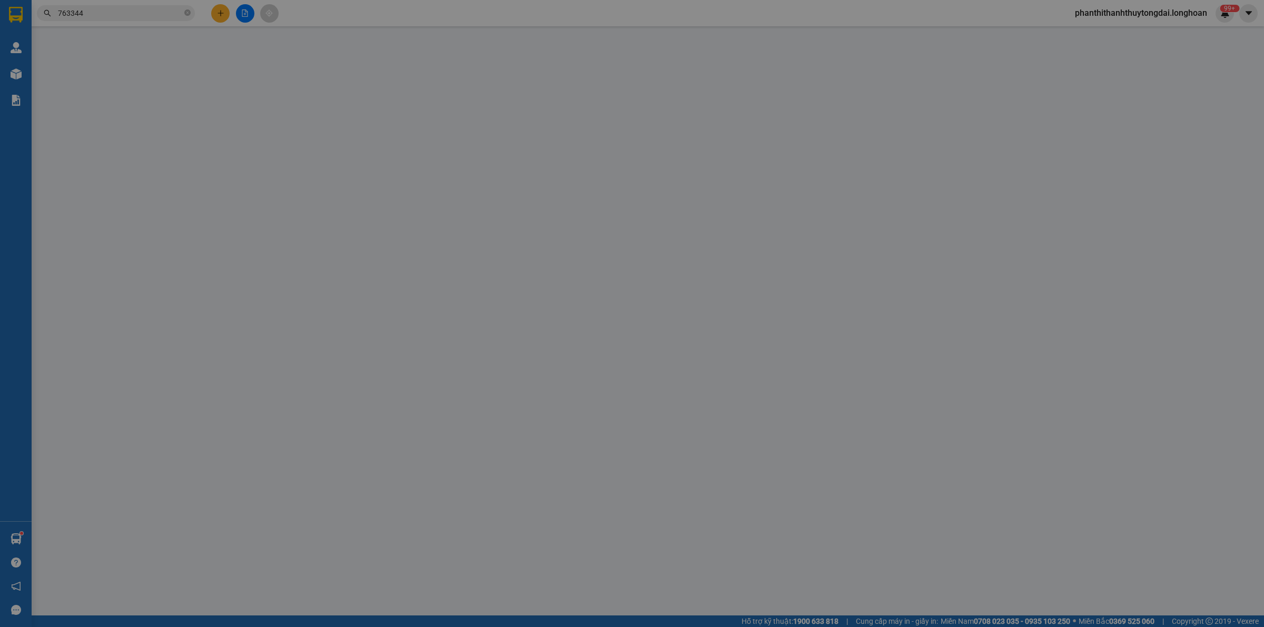
type input "0901299839"
type input "Tươi trần"
checkbox input "true"
type input "561 Hoà Bình, Đông Hoà, Trảng Bom, Đồng Nai"
type input "0912763344"
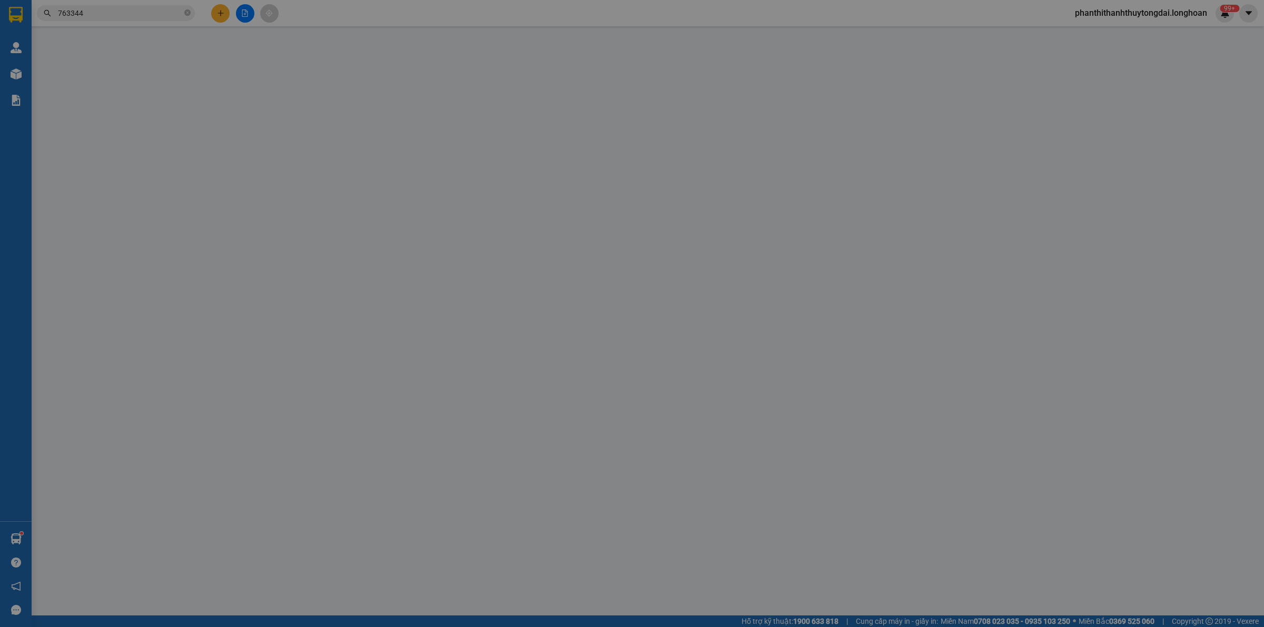
type input "Hoài Thương"
checkbox input "true"
type input "Toà S2.03 Vinhomes Ocean Prak , Đa Tốn , Gia Lâm , Hà Nội"
type input "280.000"
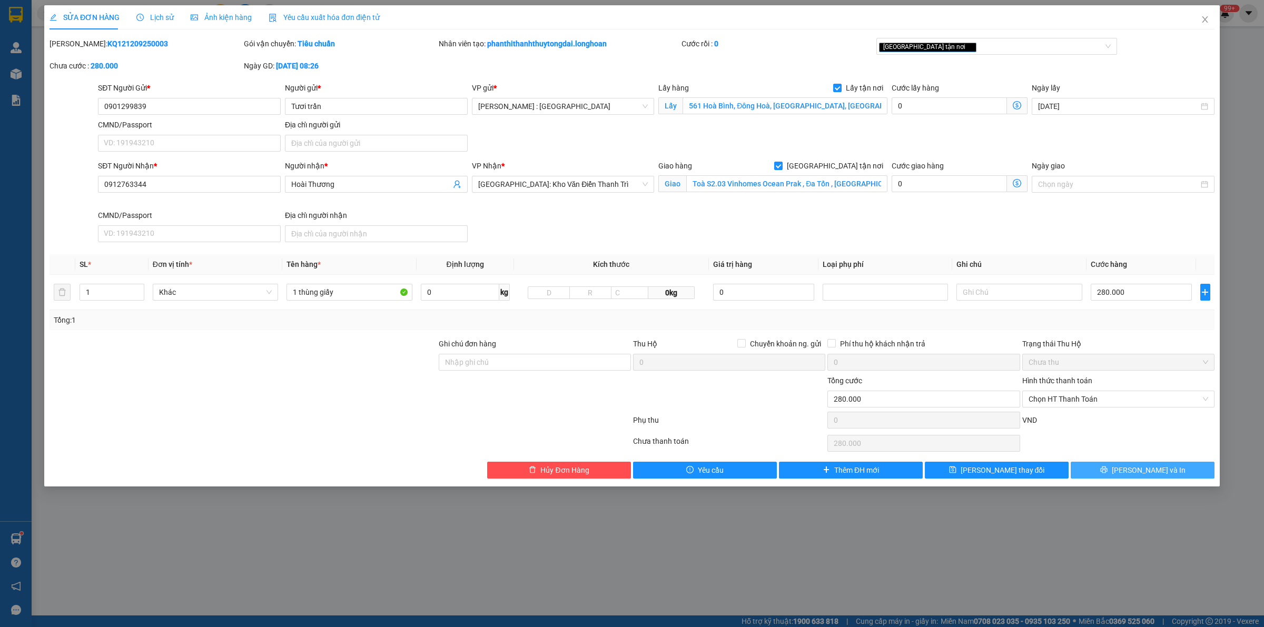
click at [1116, 470] on button "Lưu và In" at bounding box center [1143, 470] width 144 height 17
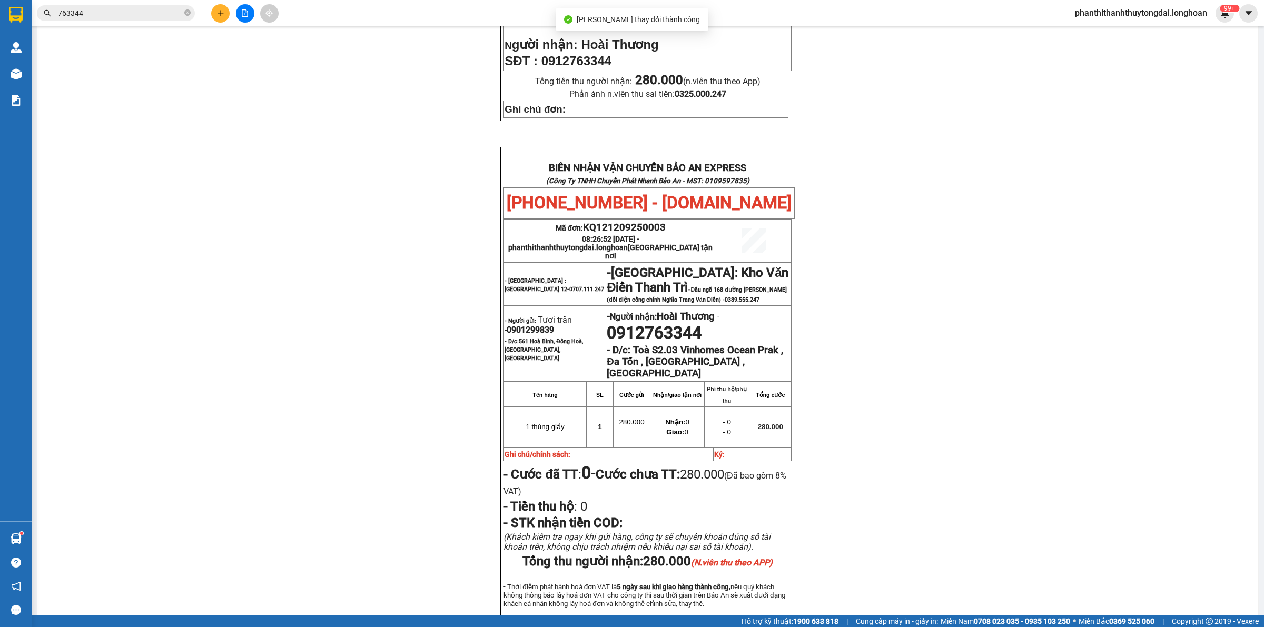
scroll to position [329, 0]
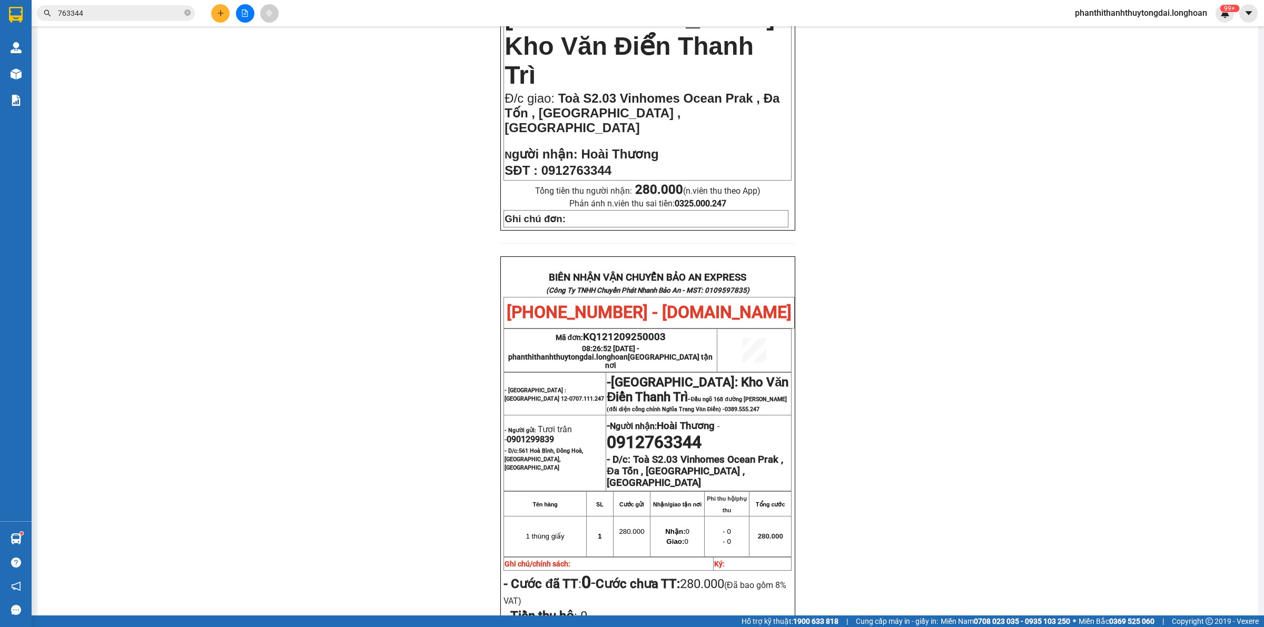
click at [1196, 17] on span "phanthithanhthuytongdai.longhoan" at bounding box center [1140, 12] width 149 height 13
click at [1144, 32] on span "Đăng xuất" at bounding box center [1143, 33] width 131 height 12
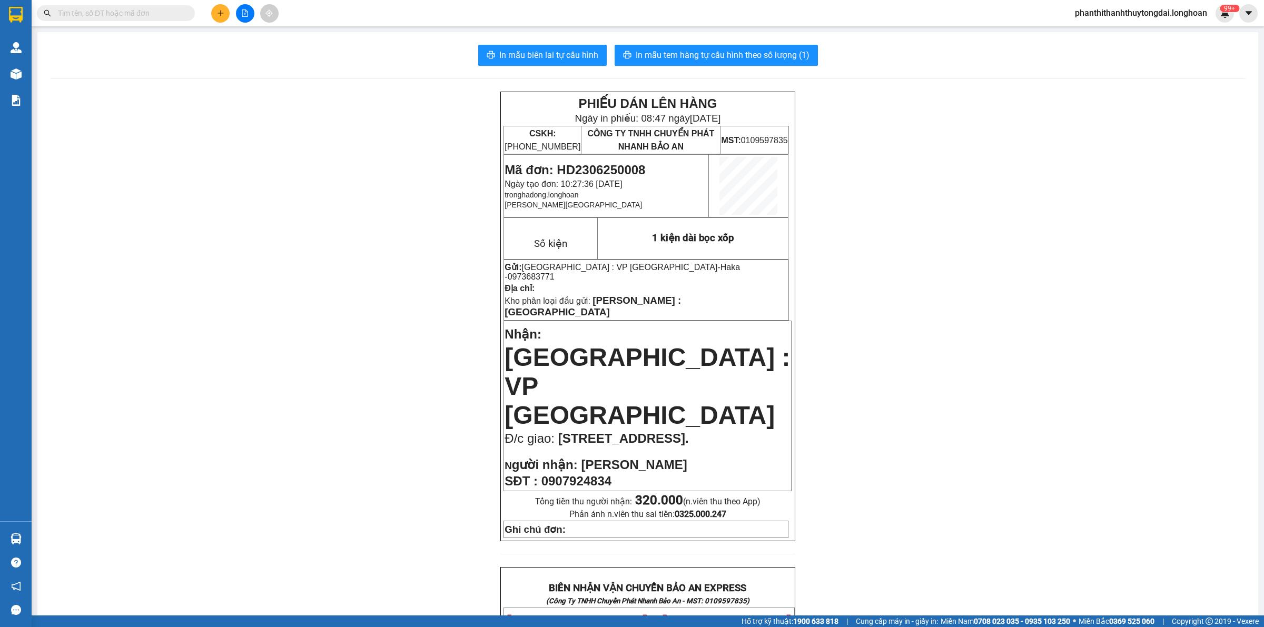
click at [169, 24] on div "Kết quả tìm kiếm ( 0 ) Bộ lọc No Data phanthithanhthuytongdai.longhoan 99+" at bounding box center [632, 13] width 1264 height 26
click at [161, 20] on span at bounding box center [116, 13] width 158 height 16
click at [162, 8] on input "text" at bounding box center [120, 13] width 124 height 12
paste input "VPLB1109250011"
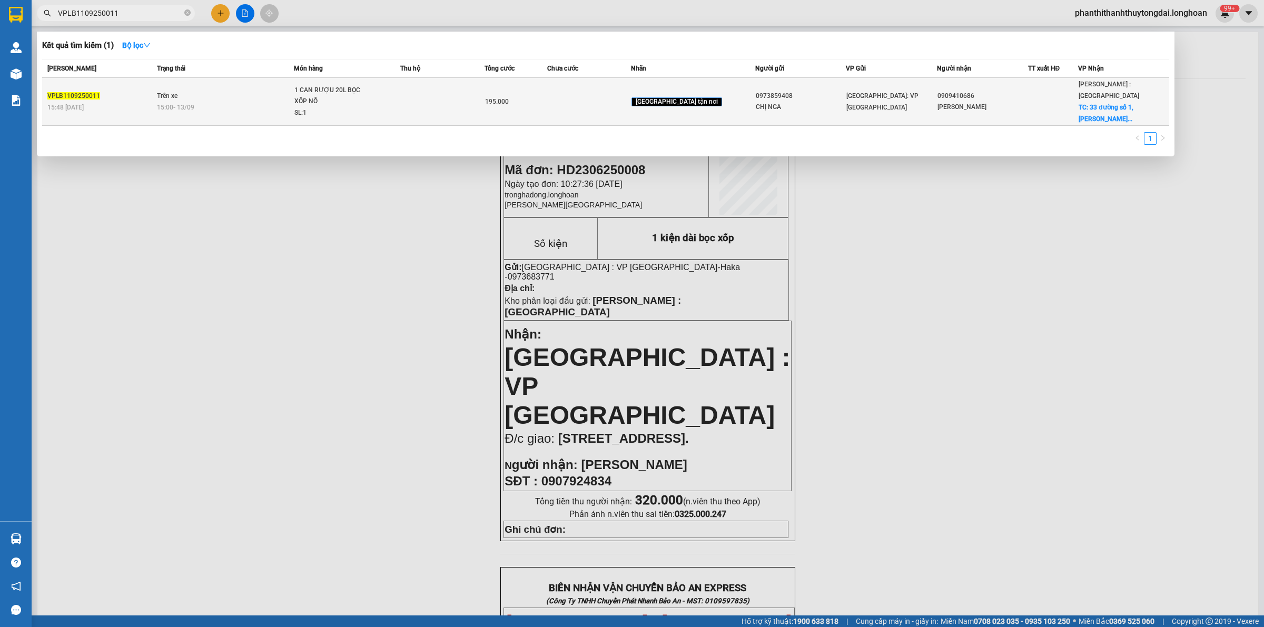
type input "VPLB1109250011"
click at [248, 102] on div "15:00 [DATE]" at bounding box center [225, 108] width 137 height 12
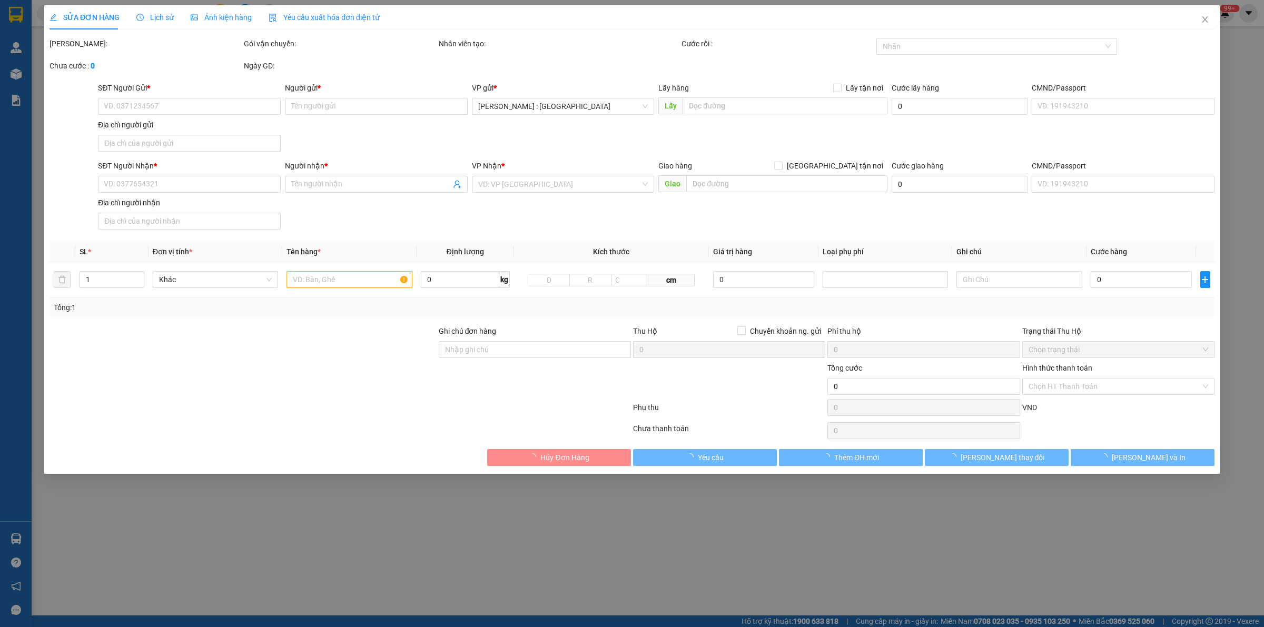
type input "0973859408"
type input "CHỊ NGA"
type input "0909410686"
type input "[PERSON_NAME]"
checkbox input "true"
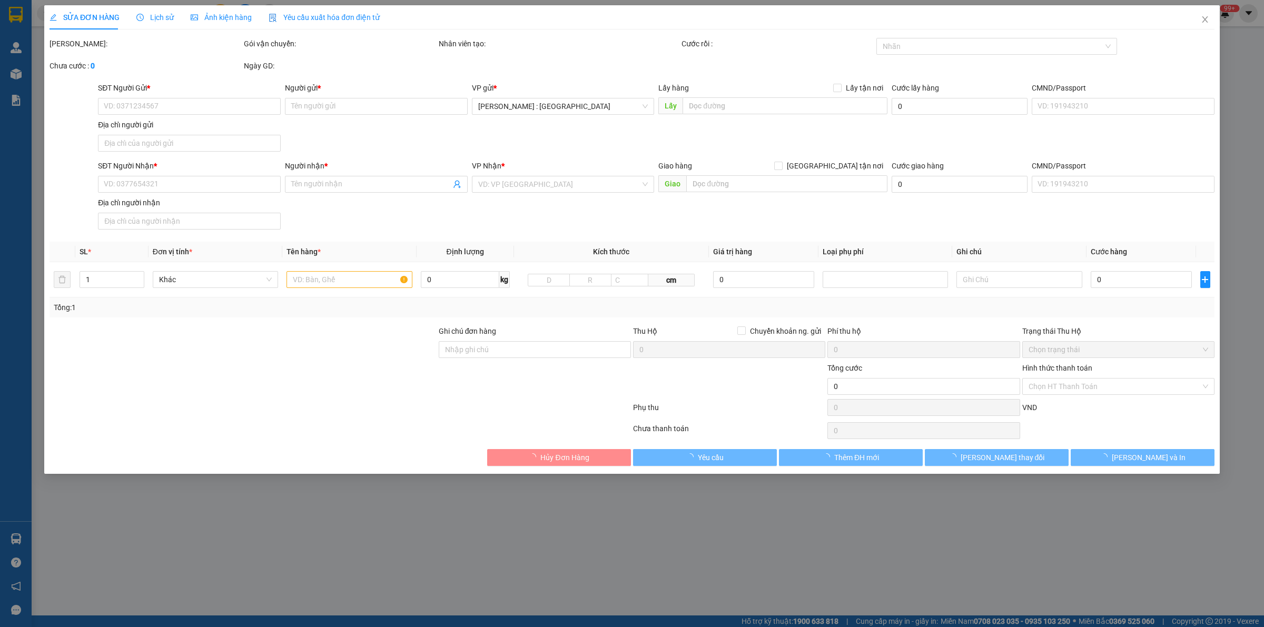
type input "33 đường số 1, [PERSON_NAME], [GEOGRAPHIC_DATA], [GEOGRAPHIC_DATA]"
type input "195.000"
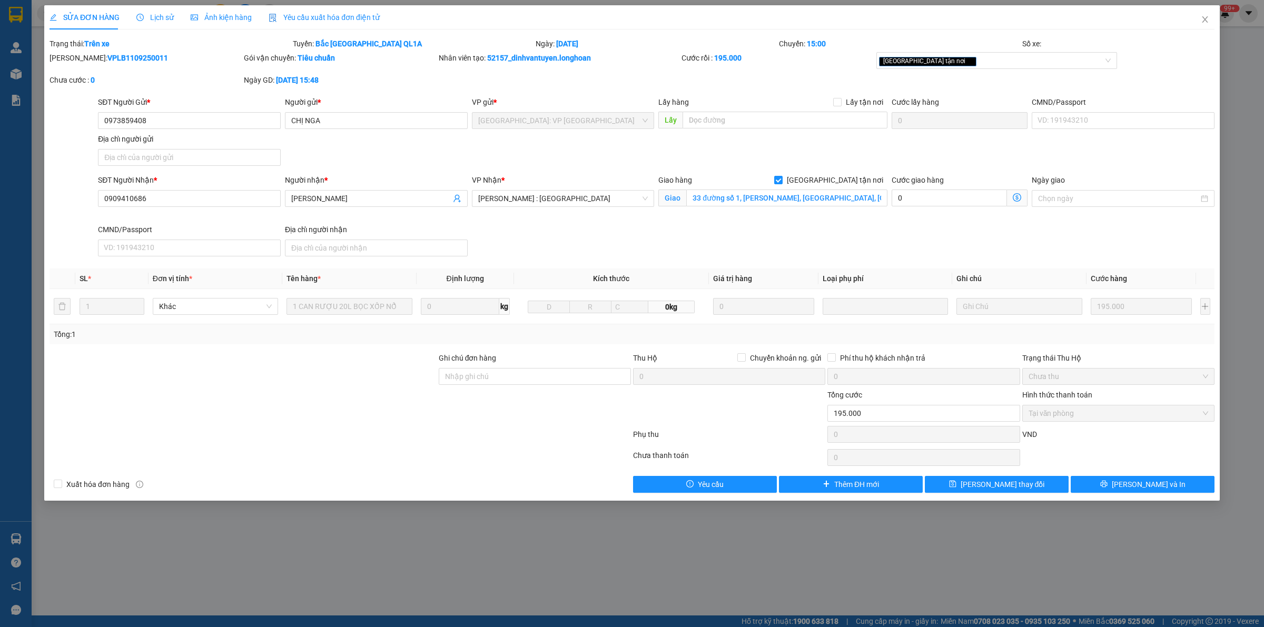
click at [154, 18] on span "Lịch sử" at bounding box center [154, 17] width 37 height 8
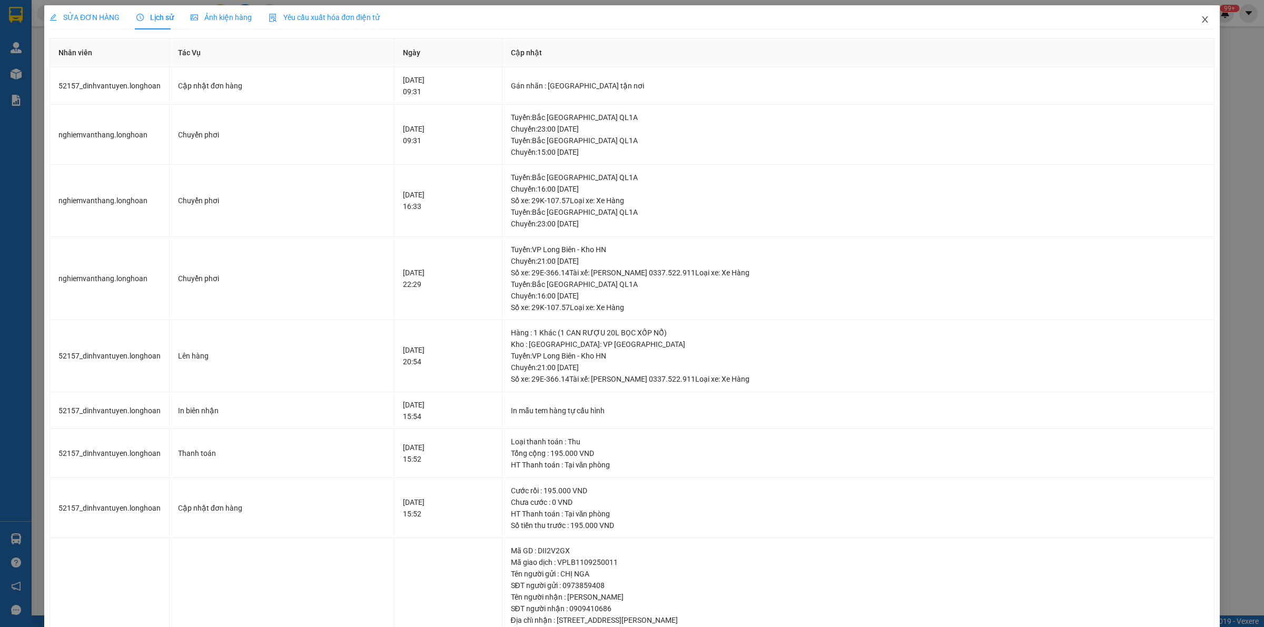
click at [1201, 16] on icon "close" at bounding box center [1205, 19] width 8 height 8
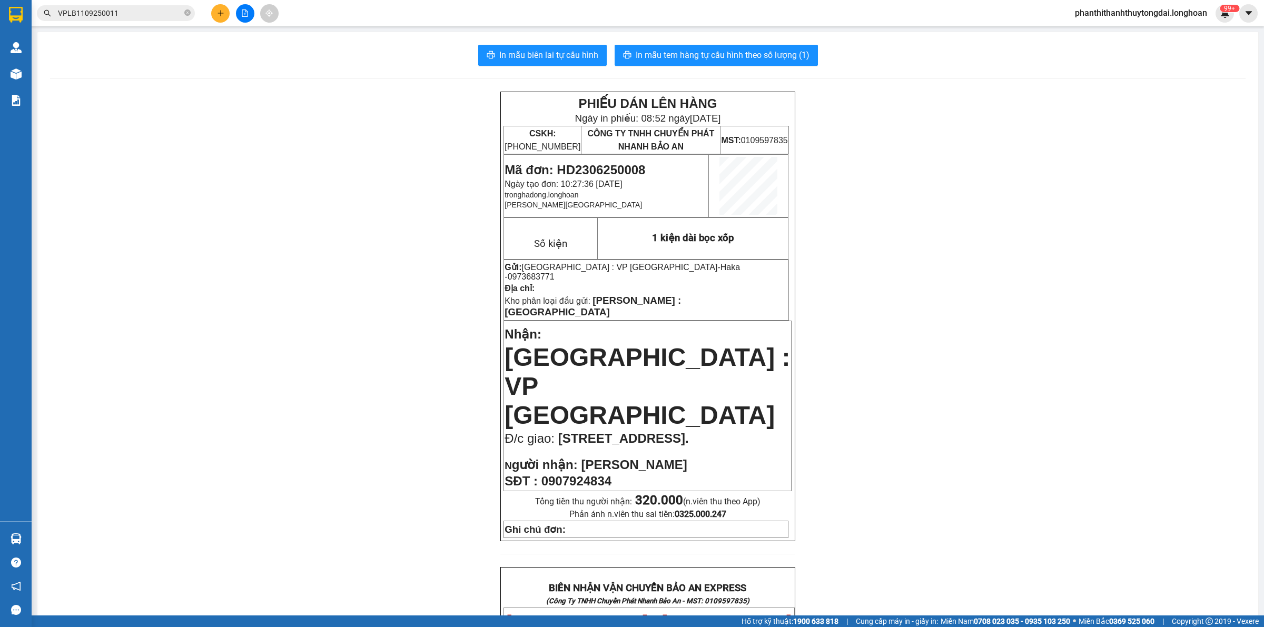
click at [143, 12] on input "VPLB1109250011" at bounding box center [120, 13] width 124 height 12
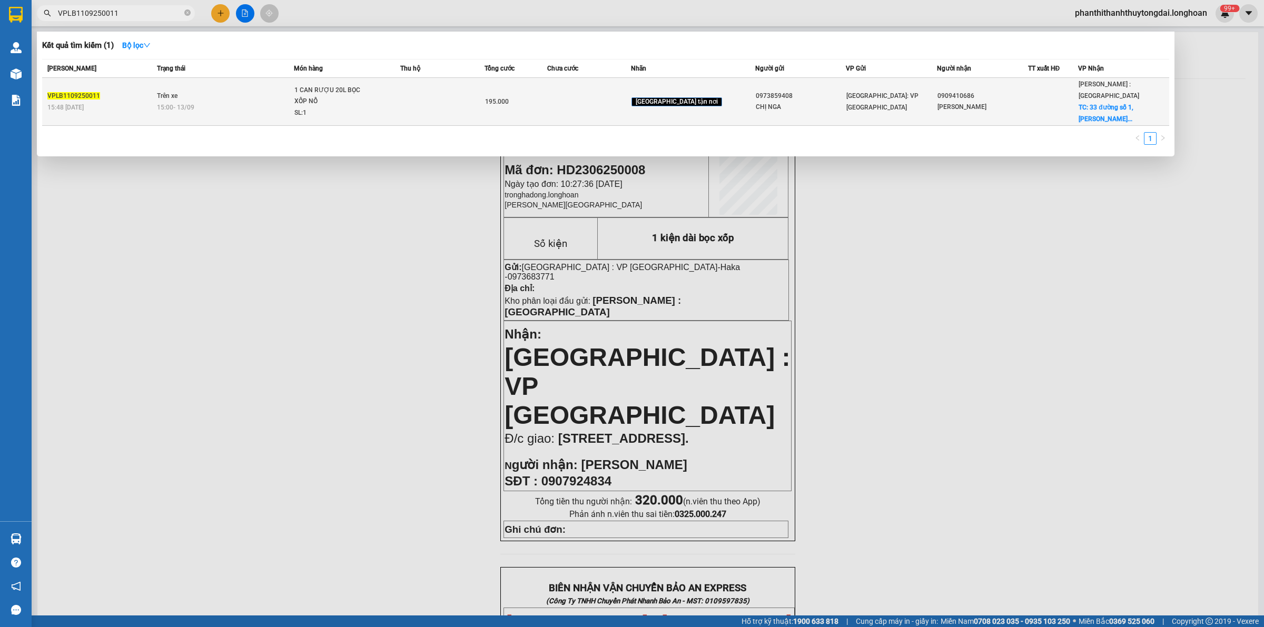
click at [258, 108] on td "Trên xe 15:00 [DATE]" at bounding box center [224, 102] width 140 height 48
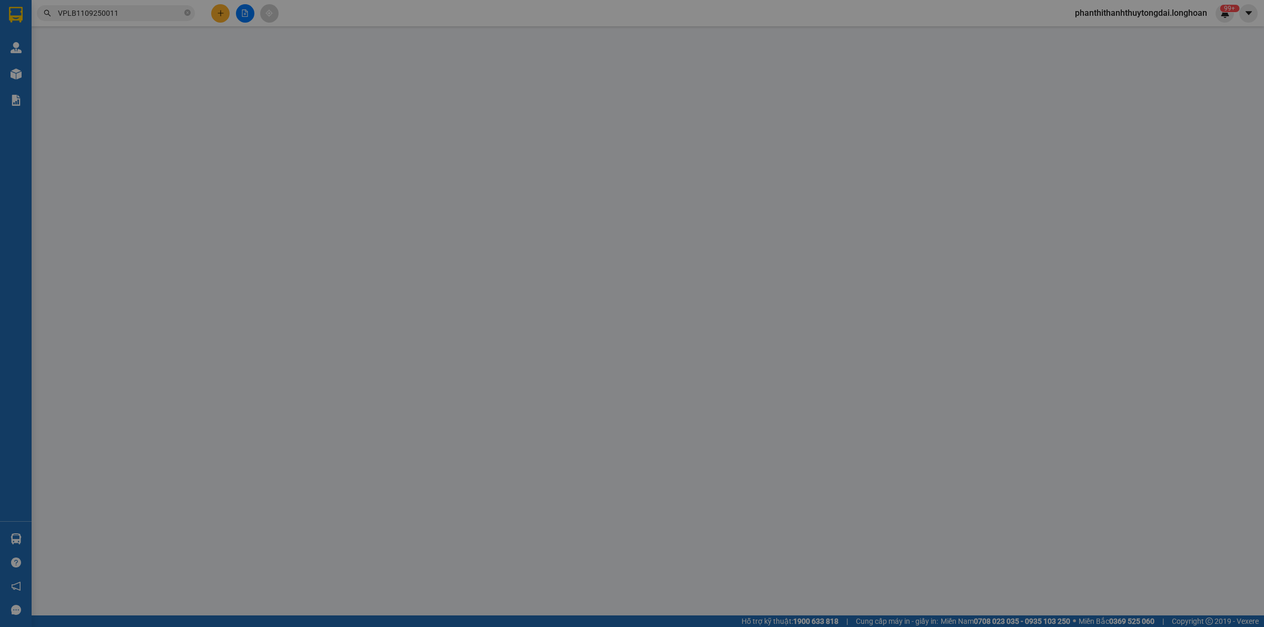
type input "0973859408"
type input "CHỊ NGA"
type input "0909410686"
type input "[PERSON_NAME]"
checkbox input "true"
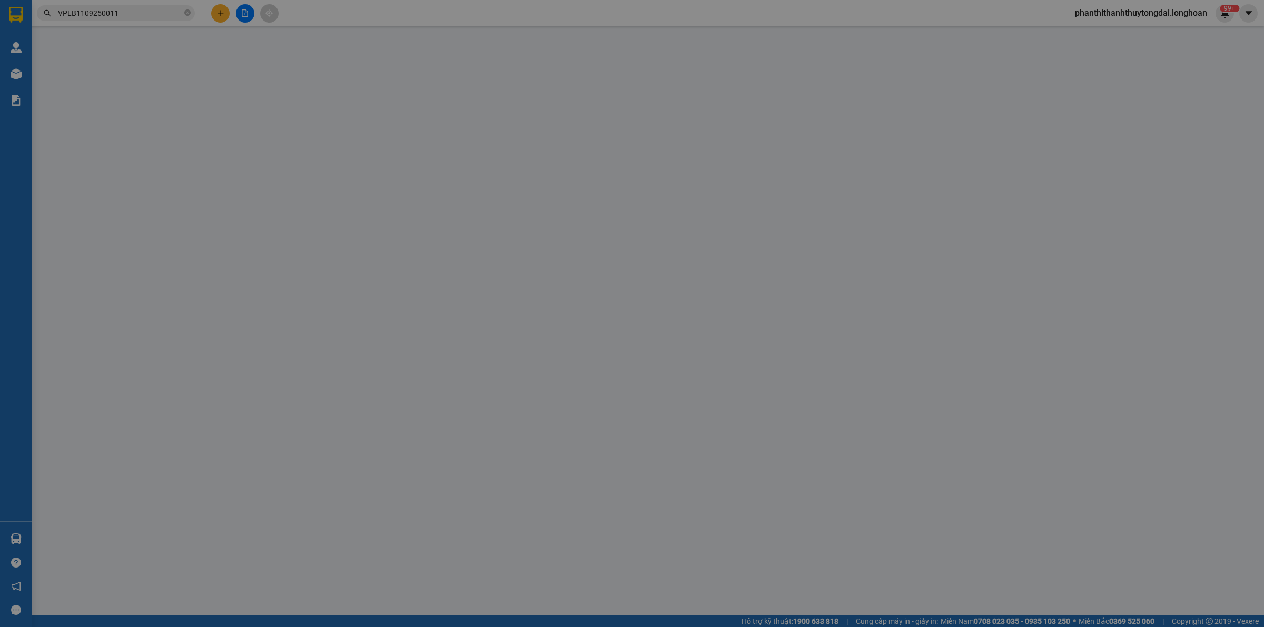
type input "33 đường số 1, [PERSON_NAME], [GEOGRAPHIC_DATA], [GEOGRAPHIC_DATA]"
type input "195.000"
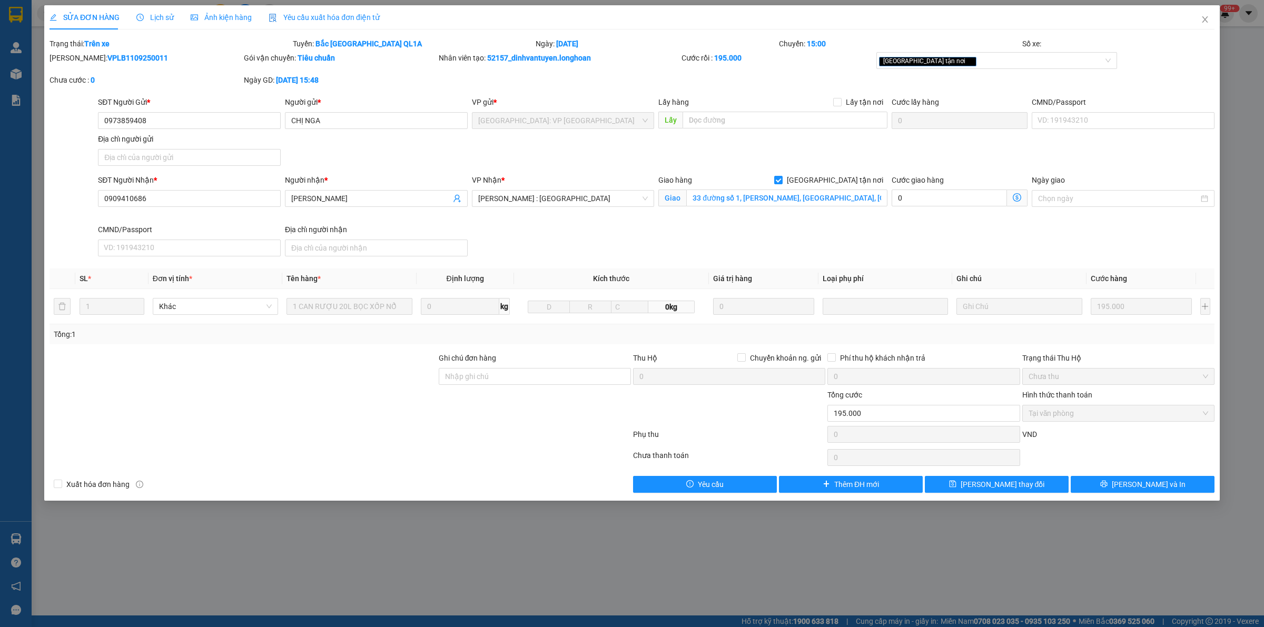
click at [153, 16] on span "Lịch sử" at bounding box center [154, 17] width 37 height 8
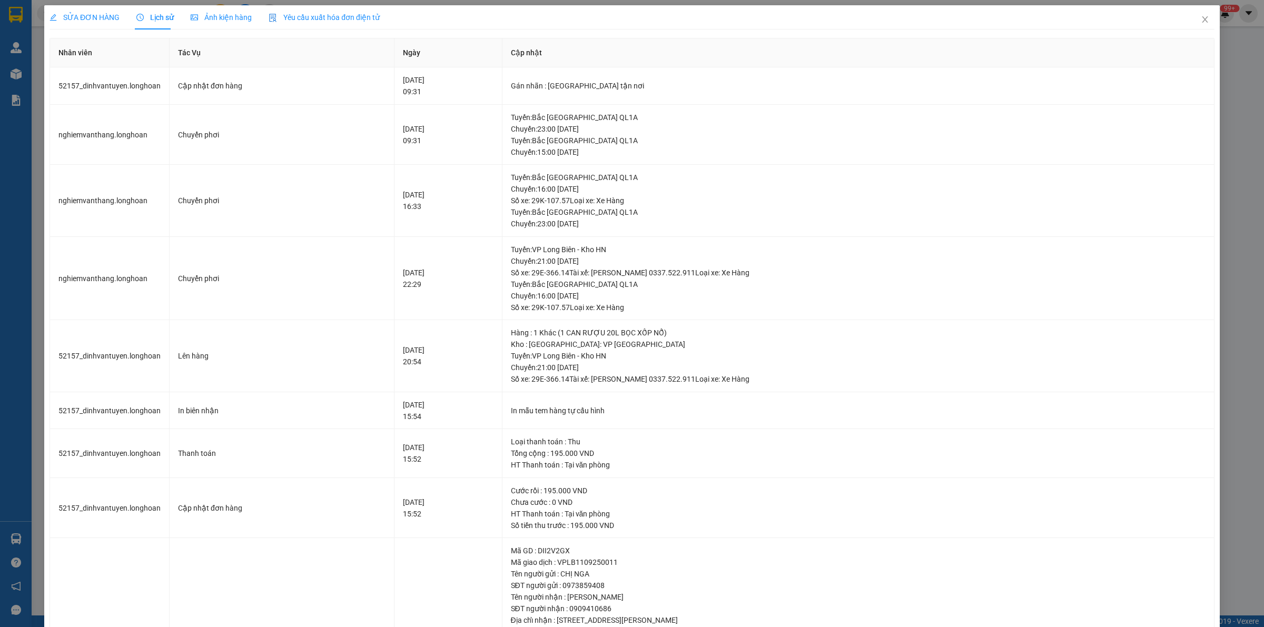
drag, startPoint x: 99, startPoint y: 14, endPoint x: 98, endPoint y: 19, distance: 5.9
click at [99, 14] on span "SỬA ĐƠN HÀNG" at bounding box center [85, 17] width 70 height 8
click at [97, 15] on span "SỬA ĐƠN HÀNG" at bounding box center [85, 17] width 70 height 8
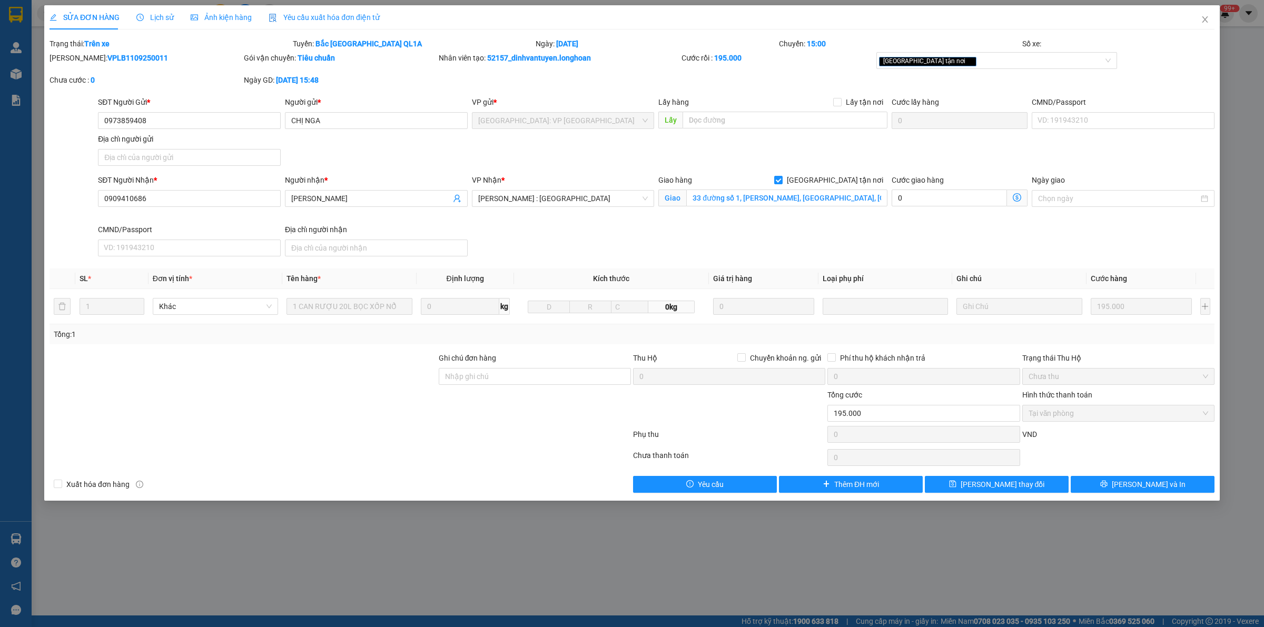
click at [122, 58] on b "VPLB1109250011" at bounding box center [137, 58] width 61 height 8
copy b "VPLB1109250011"
click at [1201, 16] on icon "close" at bounding box center [1205, 19] width 8 height 8
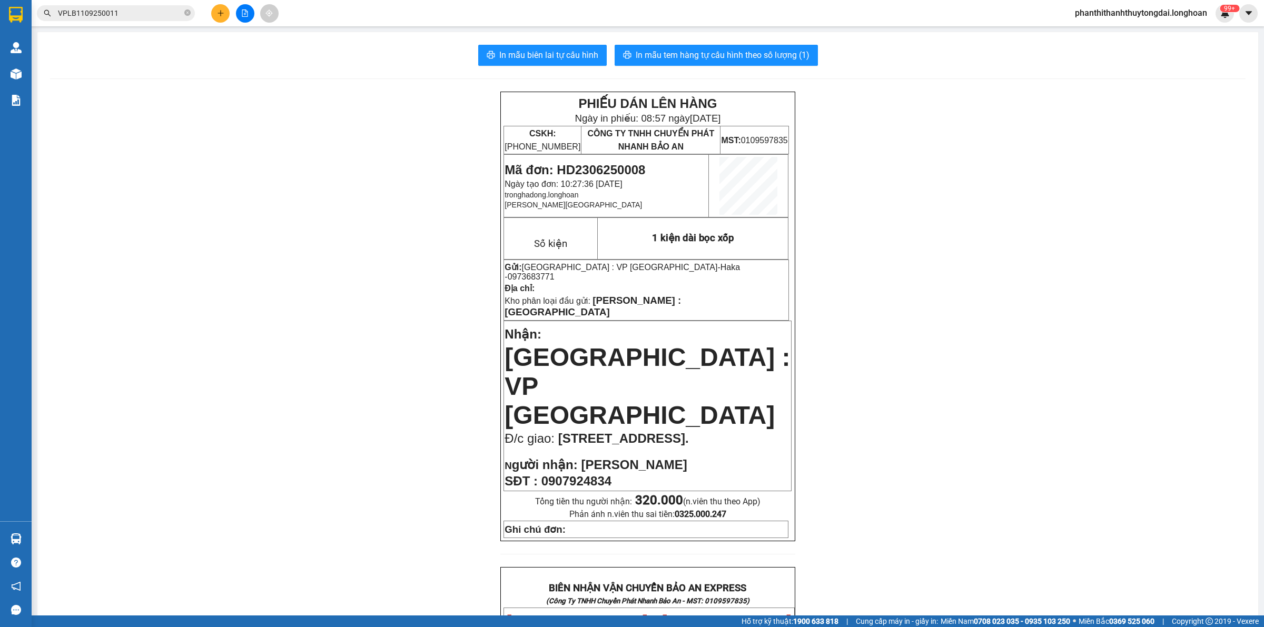
click at [216, 19] on button at bounding box center [220, 13] width 18 height 18
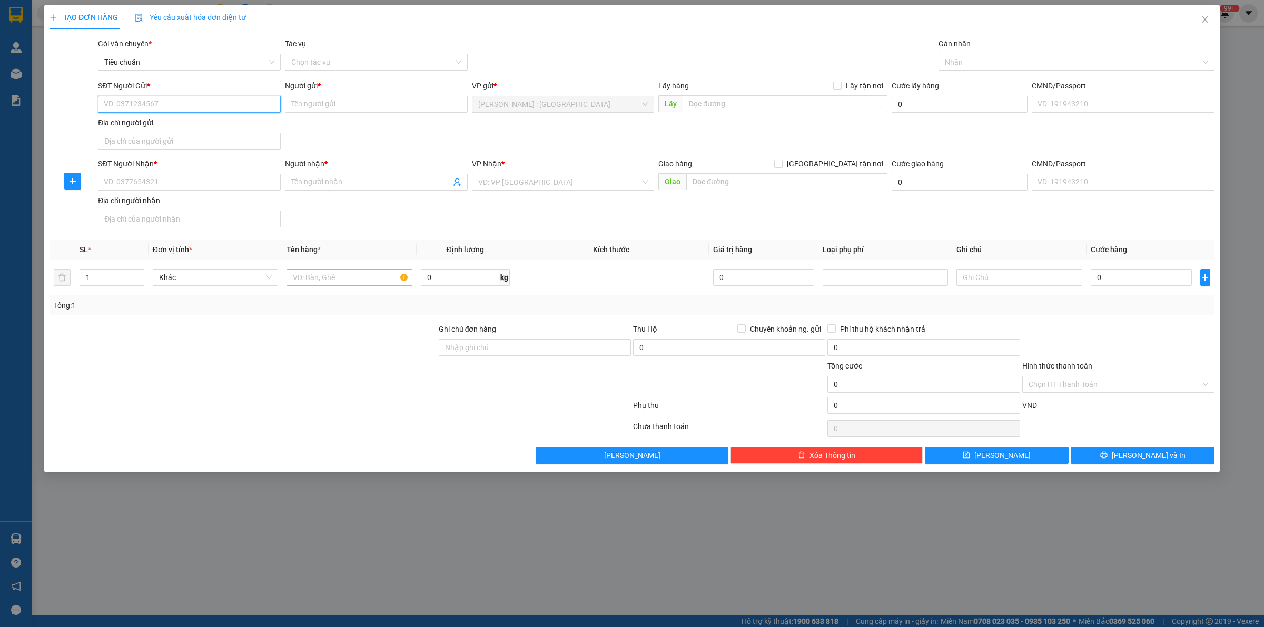
click at [242, 106] on input "SĐT Người Gửi *" at bounding box center [189, 104] width 183 height 17
paste input "0812983299"
type input "0812983299"
click at [270, 185] on input "SĐT Người Nhận *" at bounding box center [189, 182] width 183 height 17
paste input "0965450692"
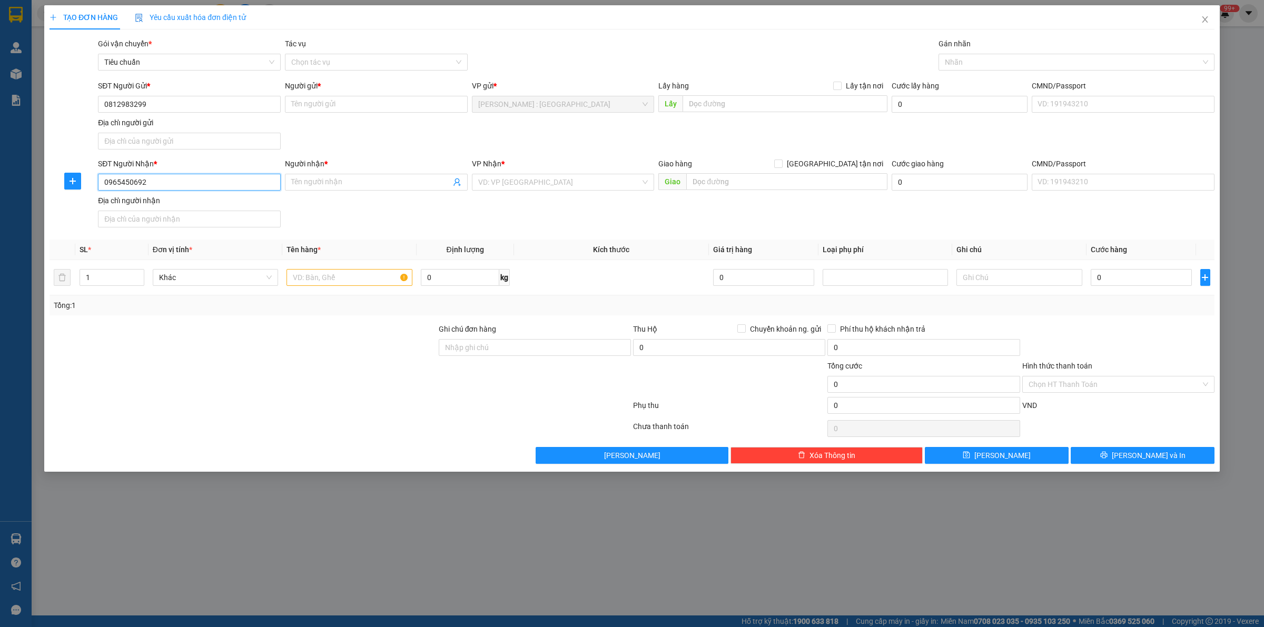
type input "0965450692"
click at [375, 105] on input "Người gửi *" at bounding box center [376, 104] width 183 height 17
paste input "[PERSON_NAME]"
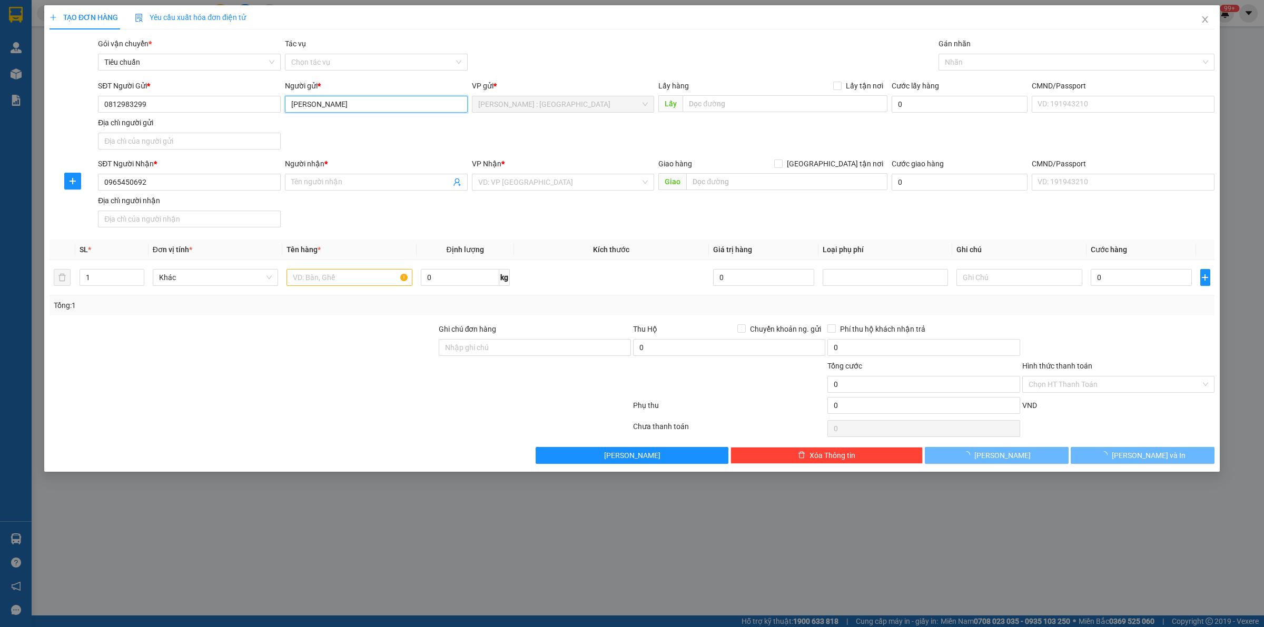
type input "[PERSON_NAME]"
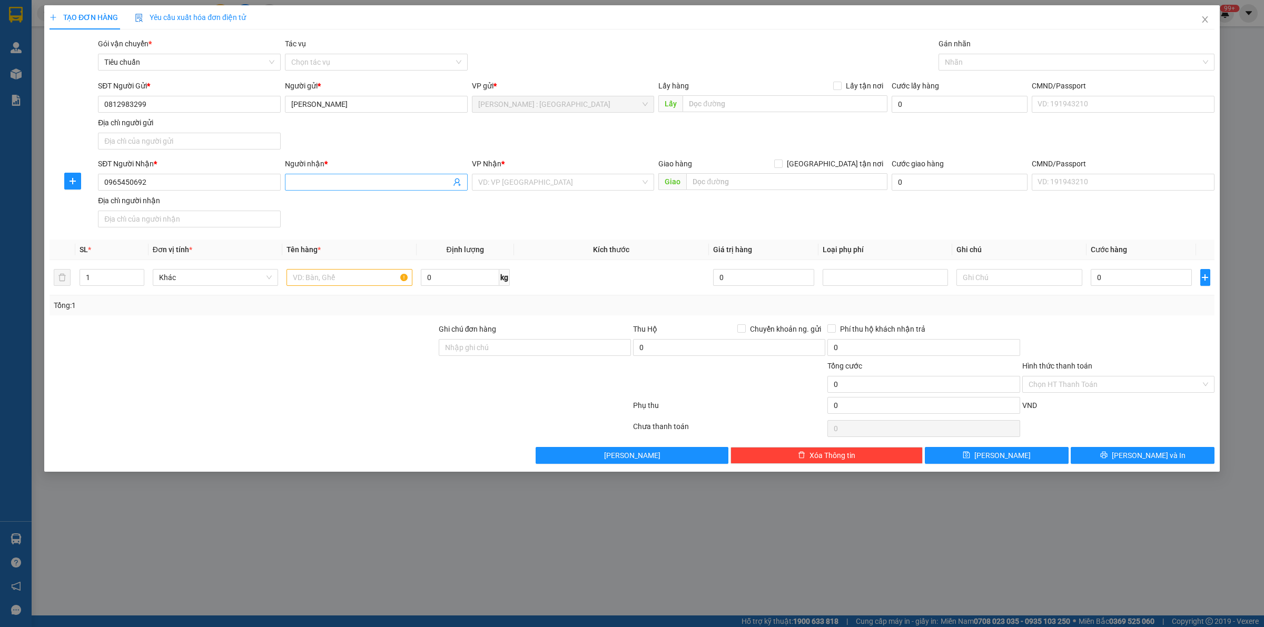
click at [332, 177] on input "Người nhận *" at bounding box center [371, 182] width 160 height 12
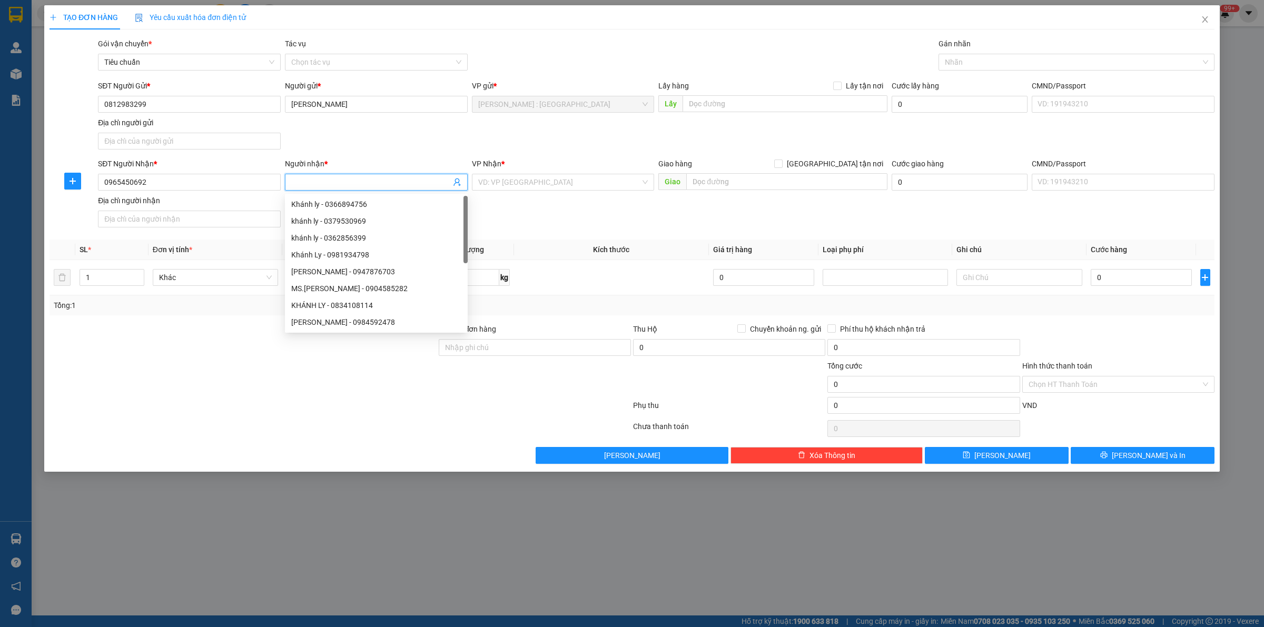
paste input "[PERSON_NAME]"
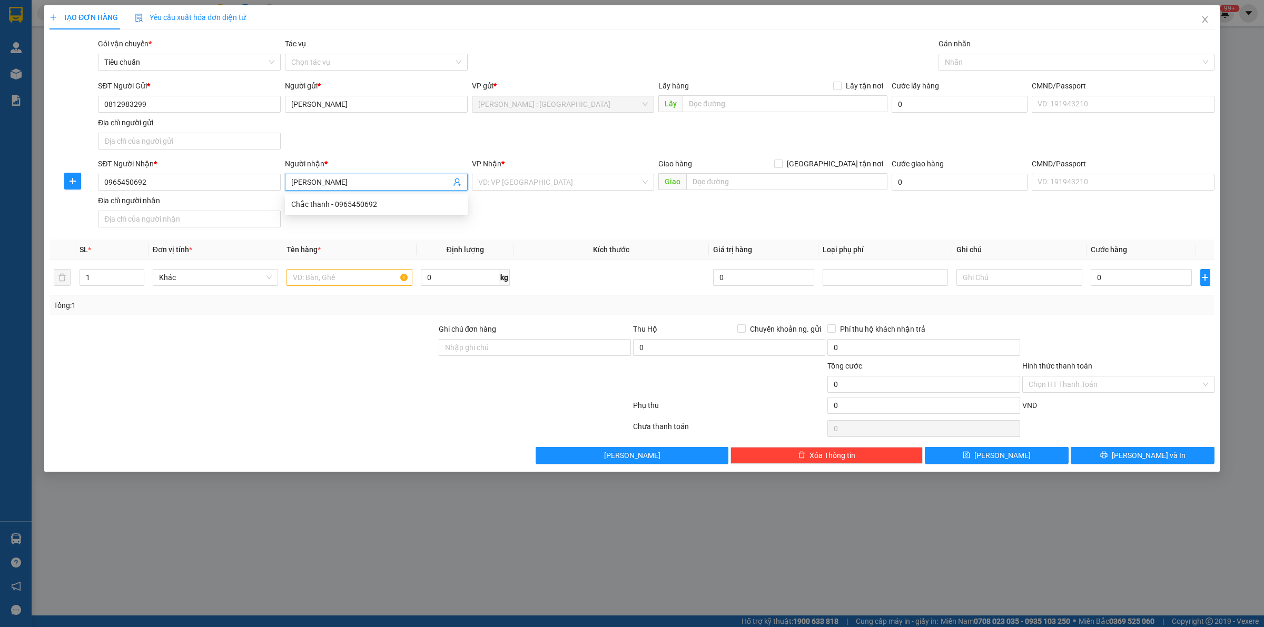
type input "[PERSON_NAME]"
click at [731, 101] on input "text" at bounding box center [784, 103] width 205 height 17
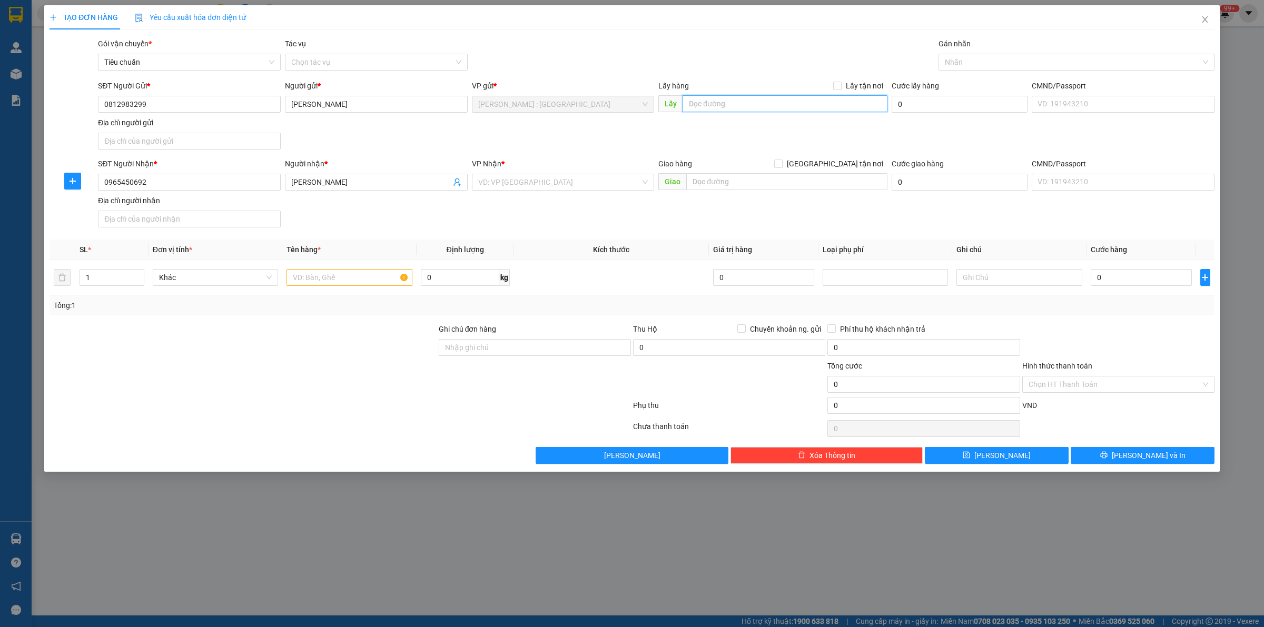
paste input "Đón: [GEOGRAPHIC_DATA]"
type input "Đón: [GEOGRAPHIC_DATA]"
click at [789, 186] on input "text" at bounding box center [786, 181] width 201 height 17
paste input "Trả: Cổng ra chung cư cát Tường eco thống nhất đường [PERSON_NAME] [GEOGRAPHIC_…"
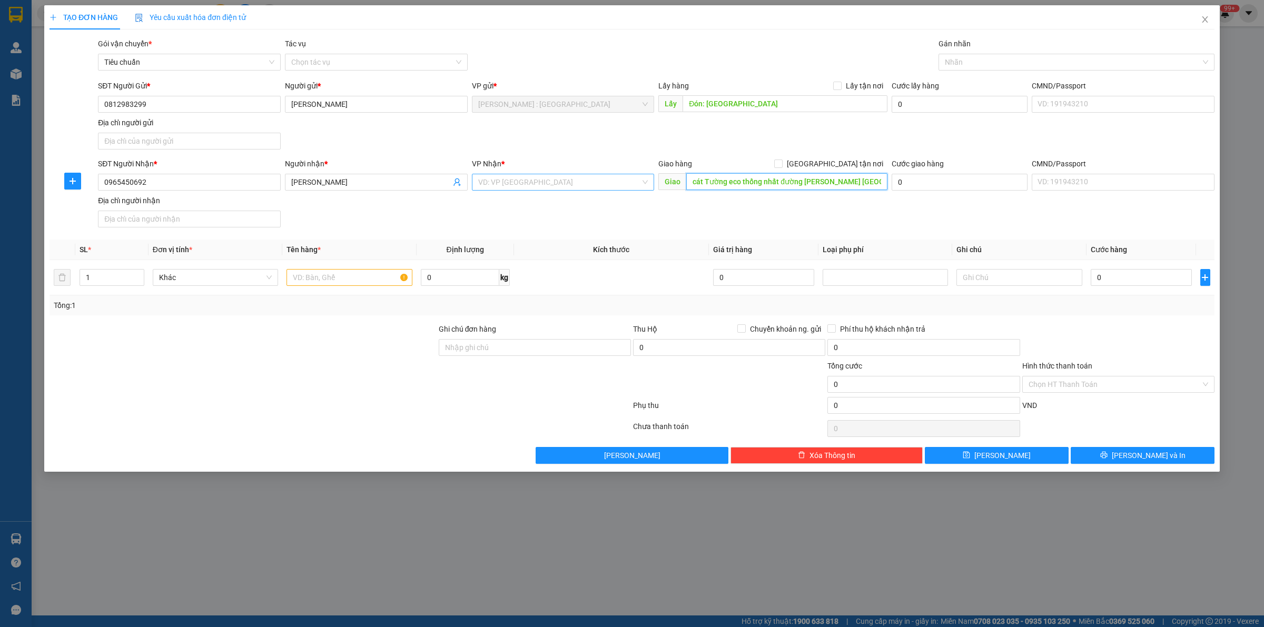
type input "Trả: Cổng ra chung cư cát Tường eco thống nhất đường [PERSON_NAME] [GEOGRAPHIC_…"
click at [583, 185] on input "search" at bounding box center [559, 182] width 163 height 16
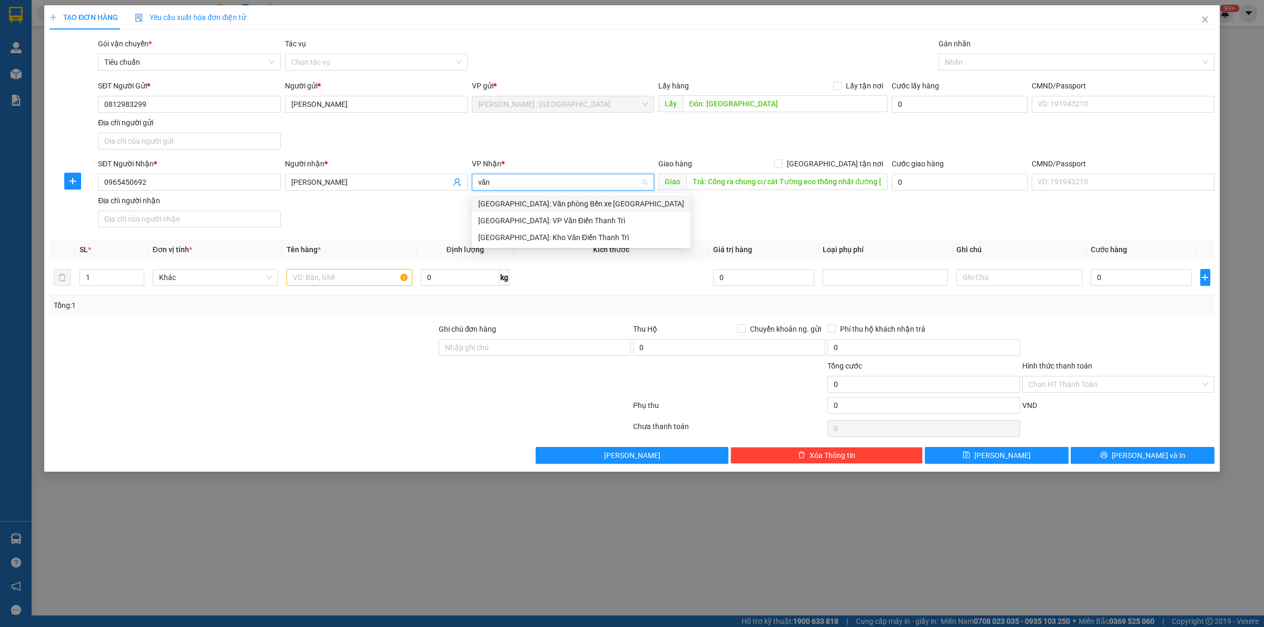
type input "văn"
click at [615, 243] on div "[GEOGRAPHIC_DATA]: Kho Văn Điển Thanh Trì" at bounding box center [581, 238] width 206 height 12
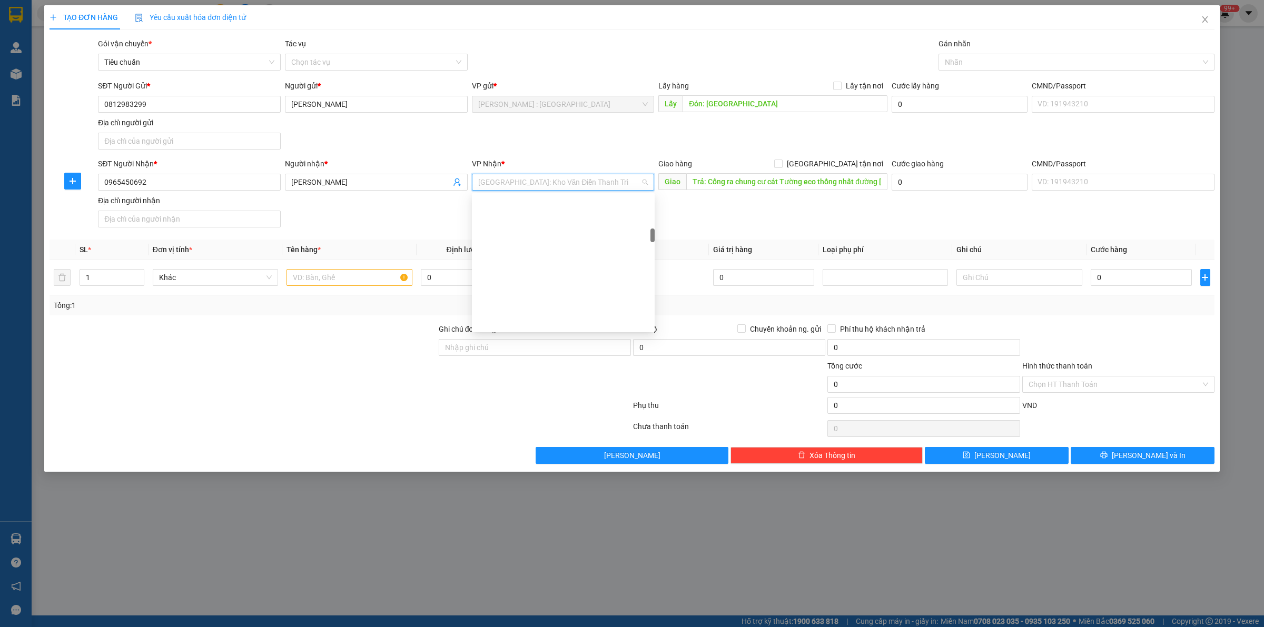
scroll to position [320, 0]
click at [197, 104] on input "0812983299" at bounding box center [189, 104] width 183 height 17
click at [197, 107] on input "0812983299" at bounding box center [189, 104] width 183 height 17
click at [216, 181] on input "0965450692" at bounding box center [189, 182] width 183 height 17
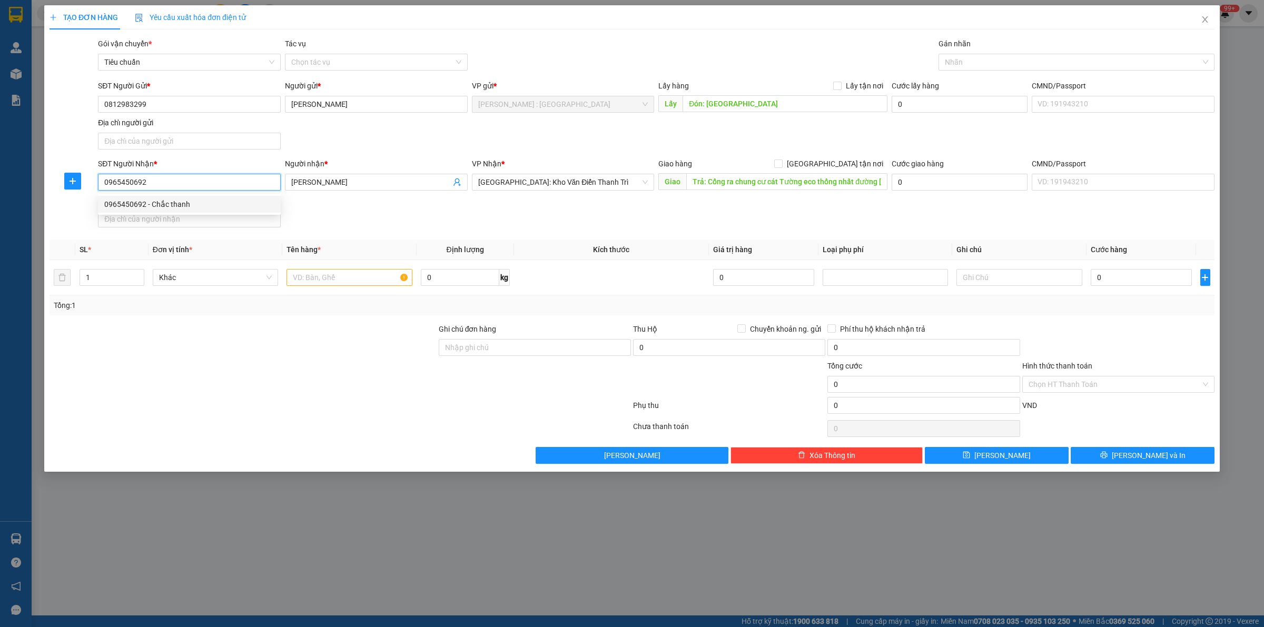
paste input "812983298"
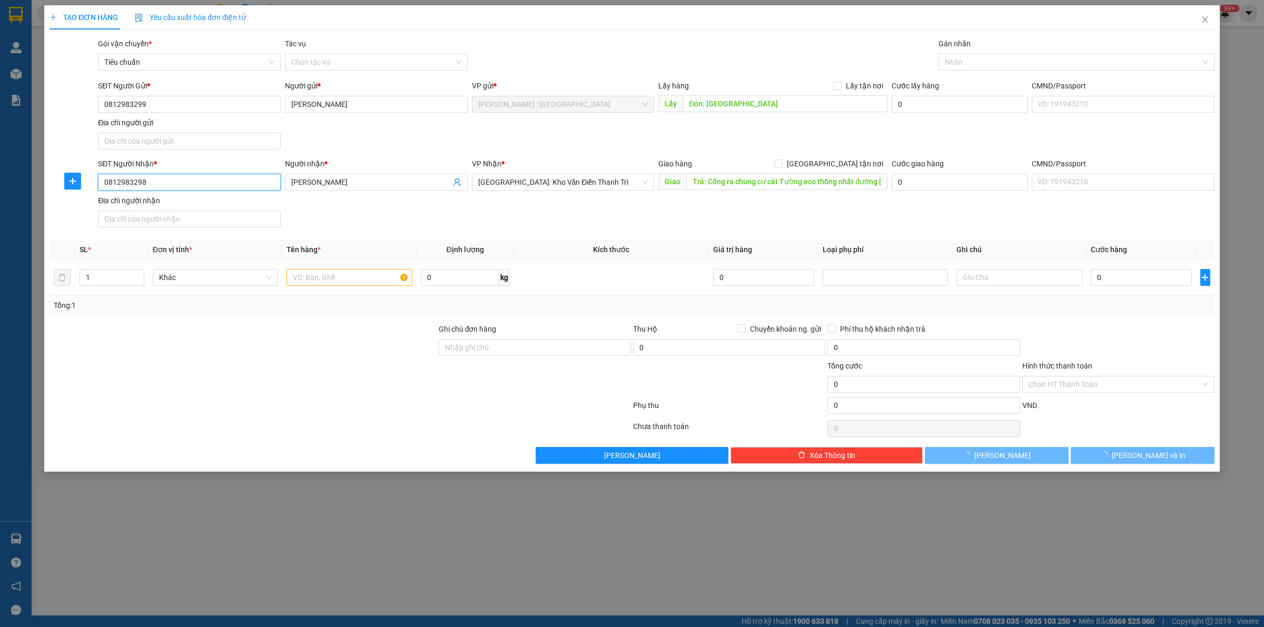
type input "0812983298"
click at [373, 95] on div "Người gửi *" at bounding box center [376, 88] width 183 height 16
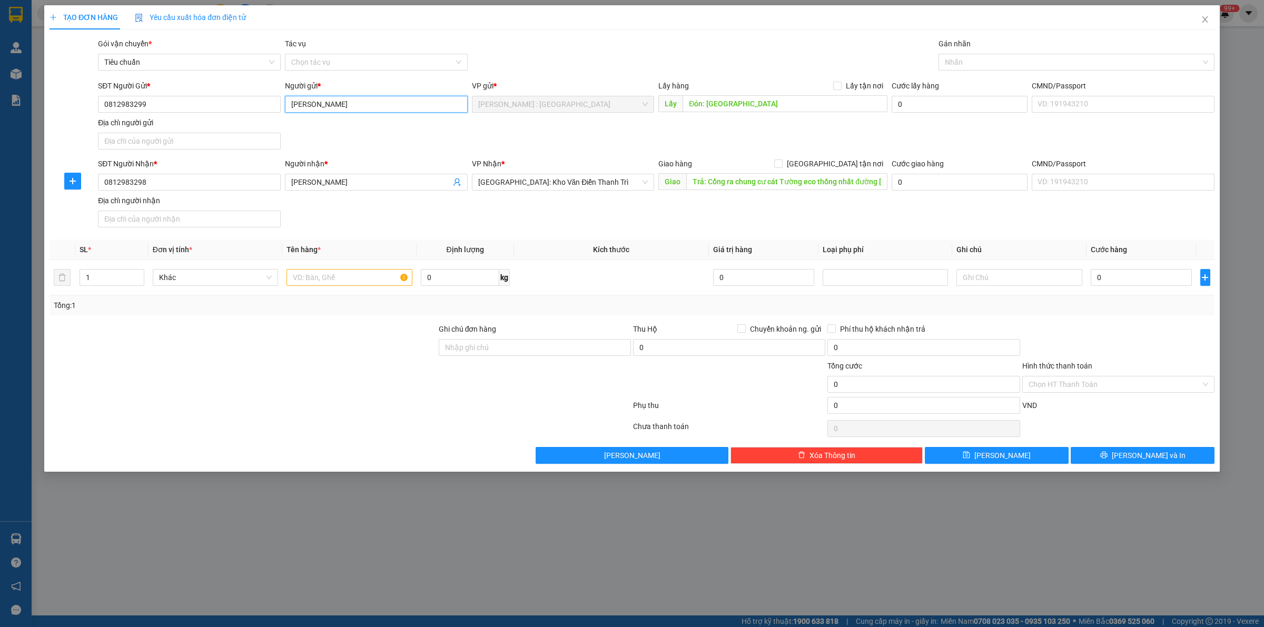
click at [373, 106] on input "Khánh ly" at bounding box center [376, 104] width 183 height 17
paste input "Nguyễn Văn Huy"
drag, startPoint x: 319, startPoint y: 103, endPoint x: 275, endPoint y: 112, distance: 44.6
click at [275, 112] on div "SĐT Người Gửi * 0812983299 Người gửi * Khánh lyNguyễn Văn Huy Khánh lyNguyễn Vă…" at bounding box center [656, 117] width 1121 height 74
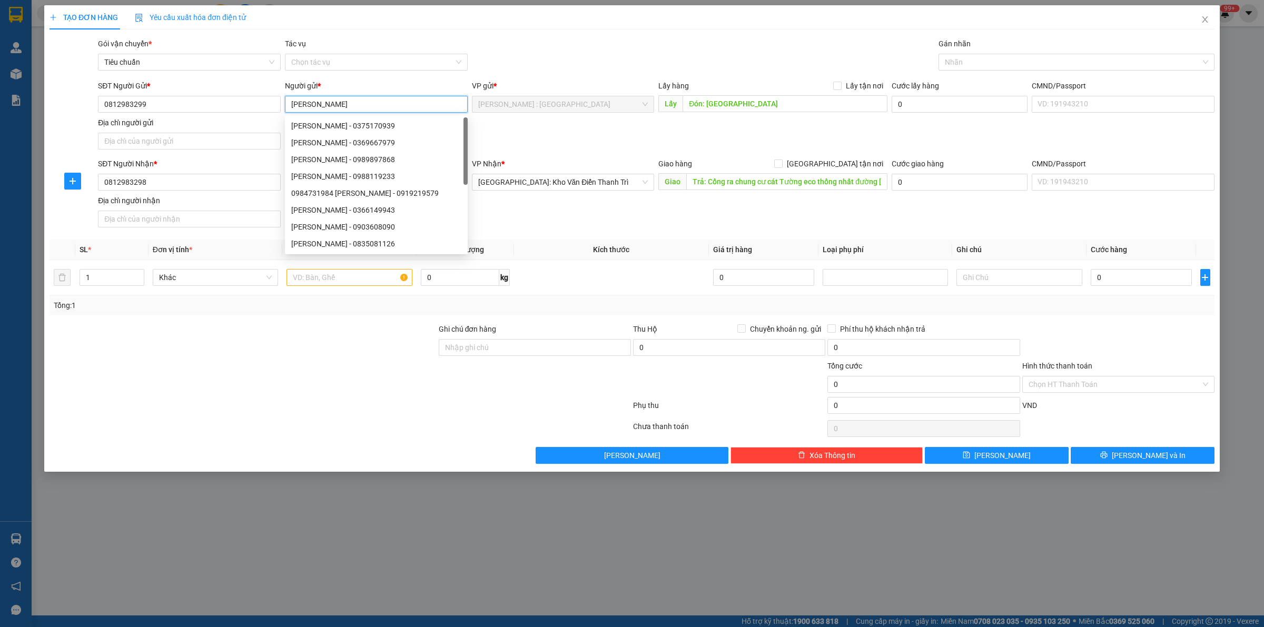
type input "Nguyễn Văn Huy"
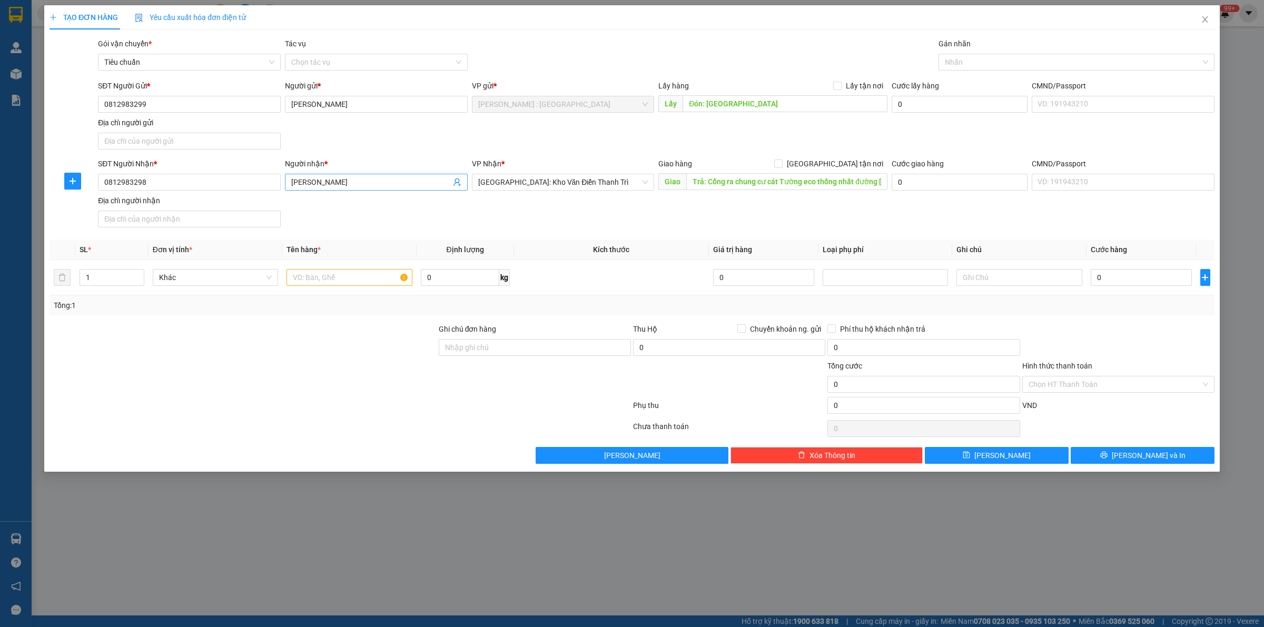
drag, startPoint x: 395, startPoint y: 177, endPoint x: 403, endPoint y: 183, distance: 9.8
click at [400, 178] on input "Chắc thanh" at bounding box center [371, 182] width 160 height 12
click at [403, 183] on input "Chắc thanh" at bounding box center [371, 182] width 160 height 12
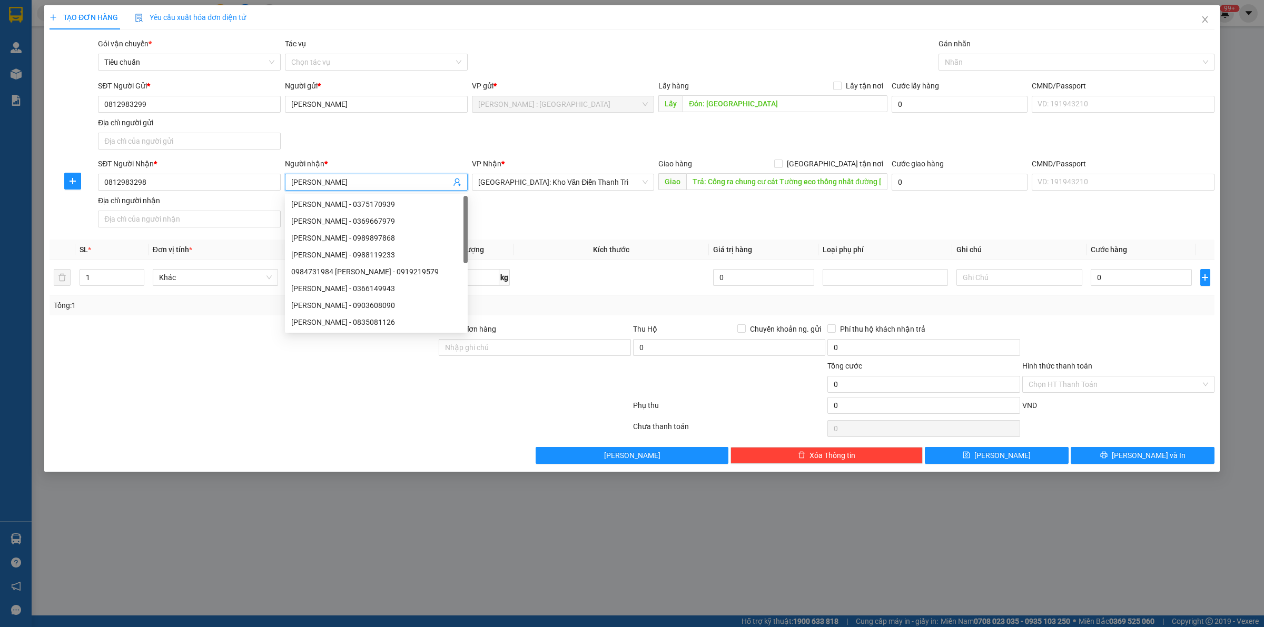
click at [403, 183] on input "Chắc thanh" at bounding box center [371, 182] width 160 height 12
paste input "Nguyễn Gia Nguyễn"
type input "Nguyễn Gia Nguyễn"
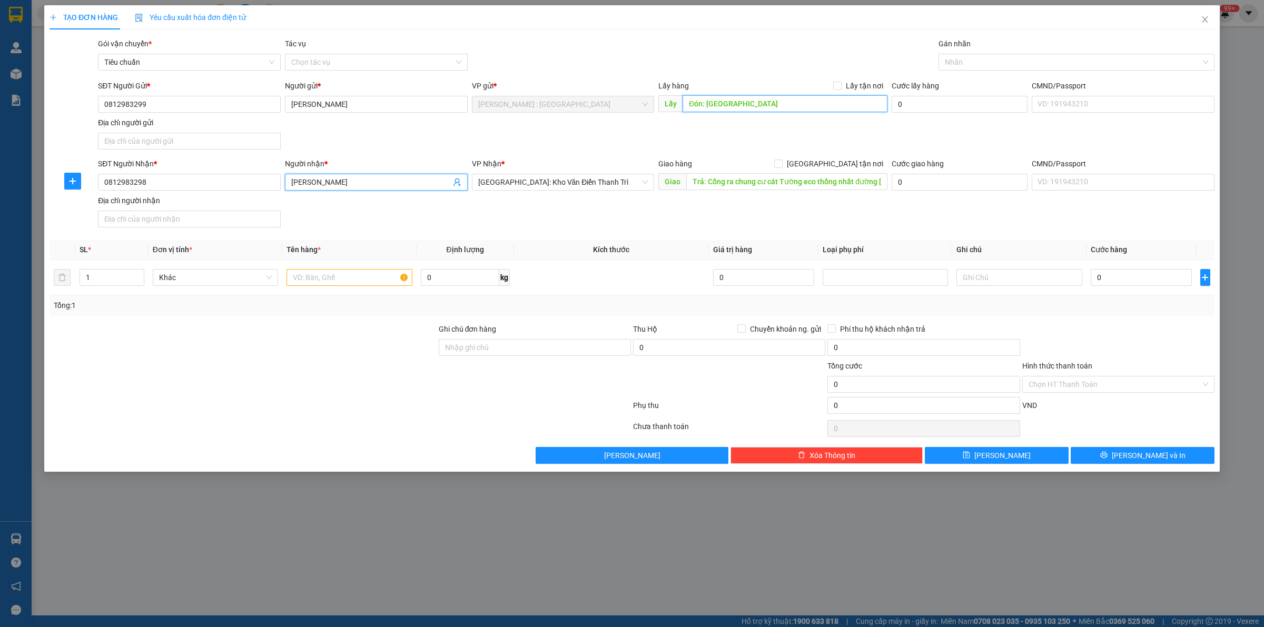
click at [785, 102] on input "Đón: Chợ bến cam phước thiền Nhơn Trạch đồng nai" at bounding box center [784, 103] width 205 height 17
paste input "dương quảng hàm p5 gò vấp hcm"
type input "Đón: dương quảng hàm p5 gò vấp hcm"
click at [840, 84] on input "Lấy tận nơi" at bounding box center [836, 85] width 7 height 7
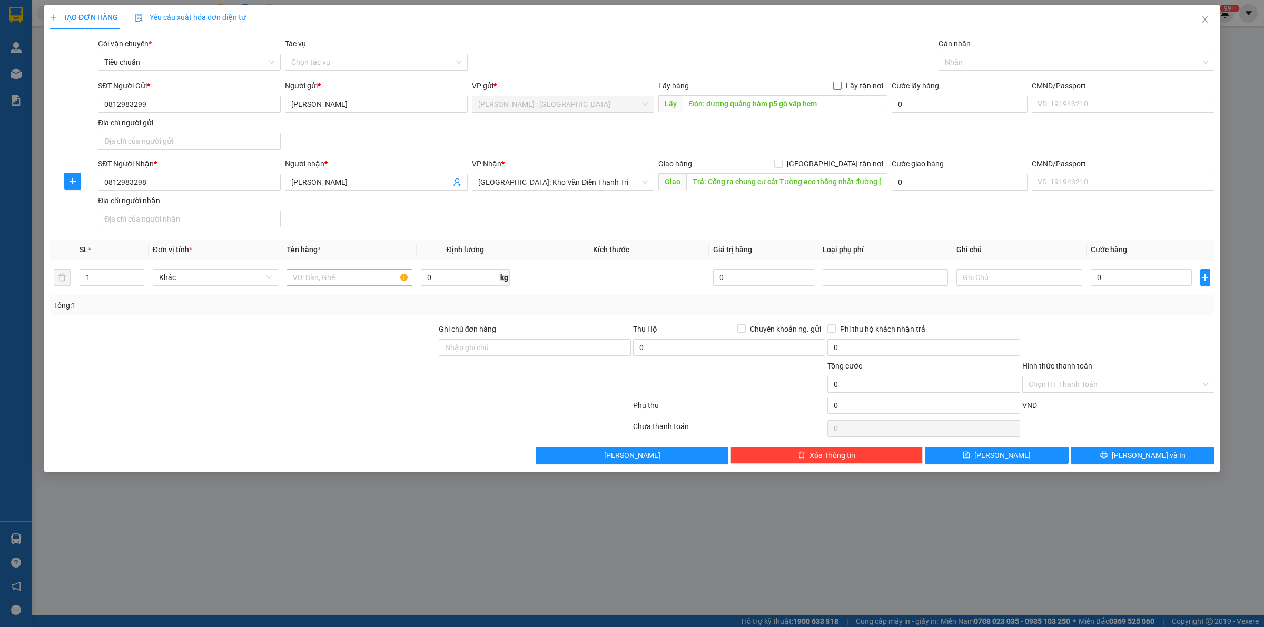
checkbox input "true"
click at [761, 187] on input "Trả: Cổng ra chung cư cát Tường eco thống nhất đường Lê Thái Tổ tp Bắc Ninh" at bounding box center [786, 181] width 201 height 17
click at [761, 185] on input "Trả: Cổng ra chung cư cát Tường eco thống nhất đường Lê Thái Tổ tp Bắc Ninh" at bounding box center [786, 181] width 201 height 17
paste input "p9 nguyễn trãi cà mau"
type input "Trả: p9 nguyễn trãi cà mau"
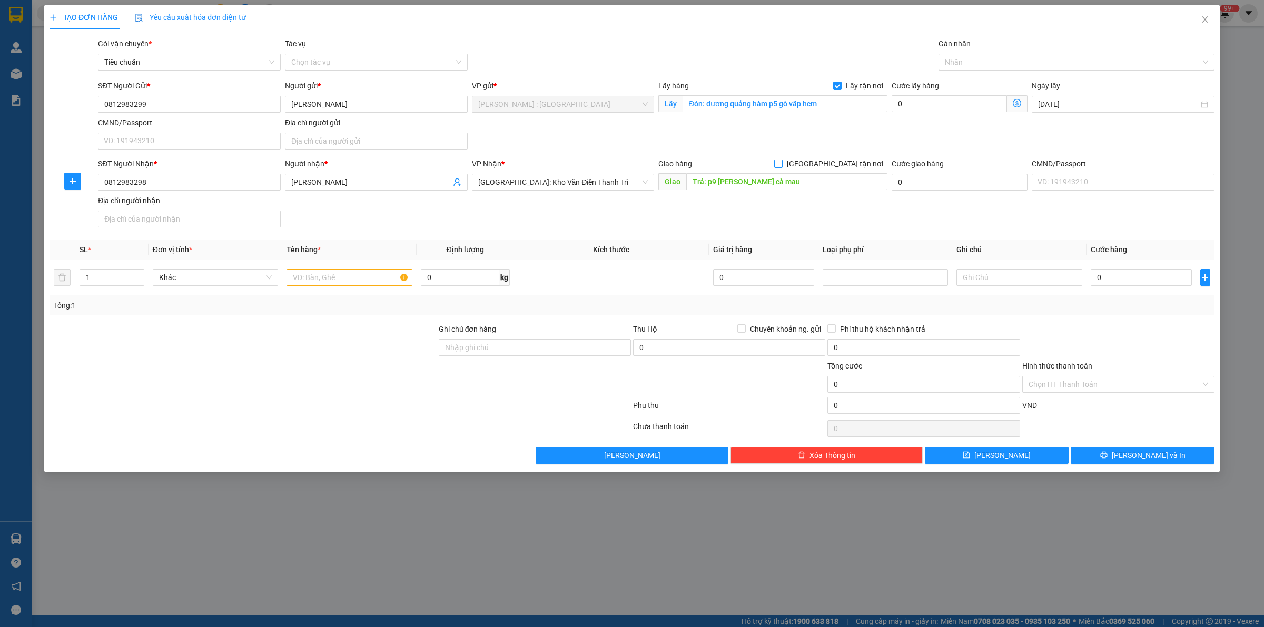
click at [781, 163] on input "Giao tận nơi" at bounding box center [777, 163] width 7 height 7
checkbox input "true"
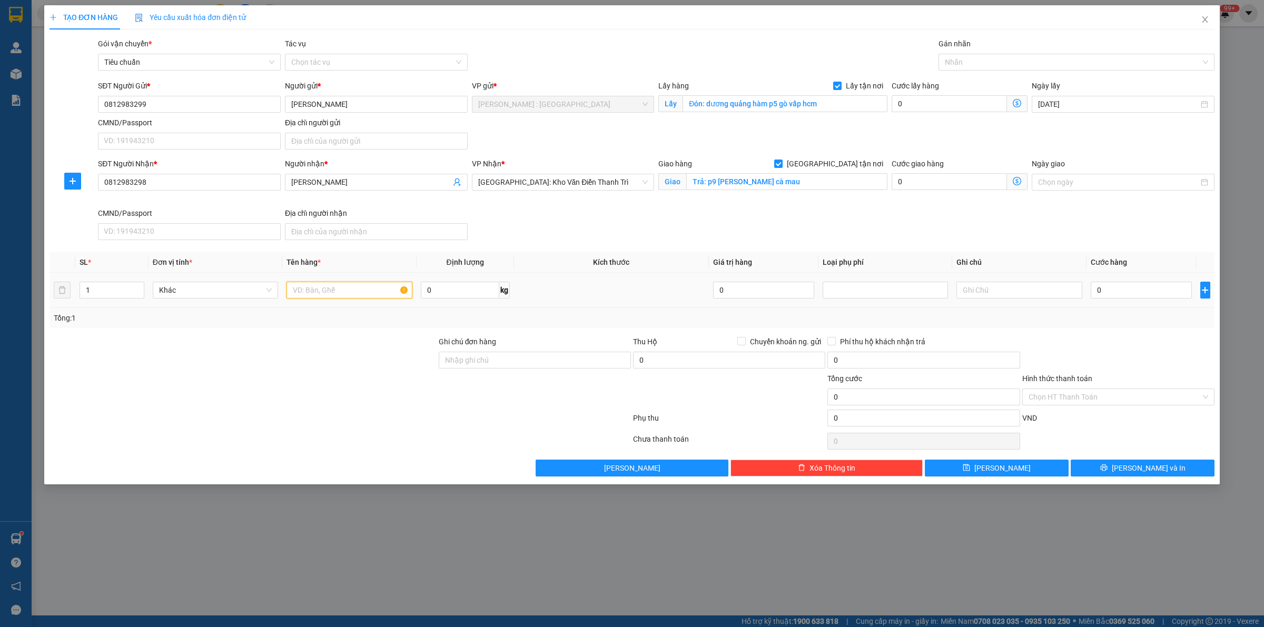
click at [305, 293] on input "text" at bounding box center [348, 290] width 125 height 17
paste input "1 xe điện"
click at [1007, 61] on div at bounding box center [1071, 62] width 260 height 13
type input "1 xe điện A TUYẾN"
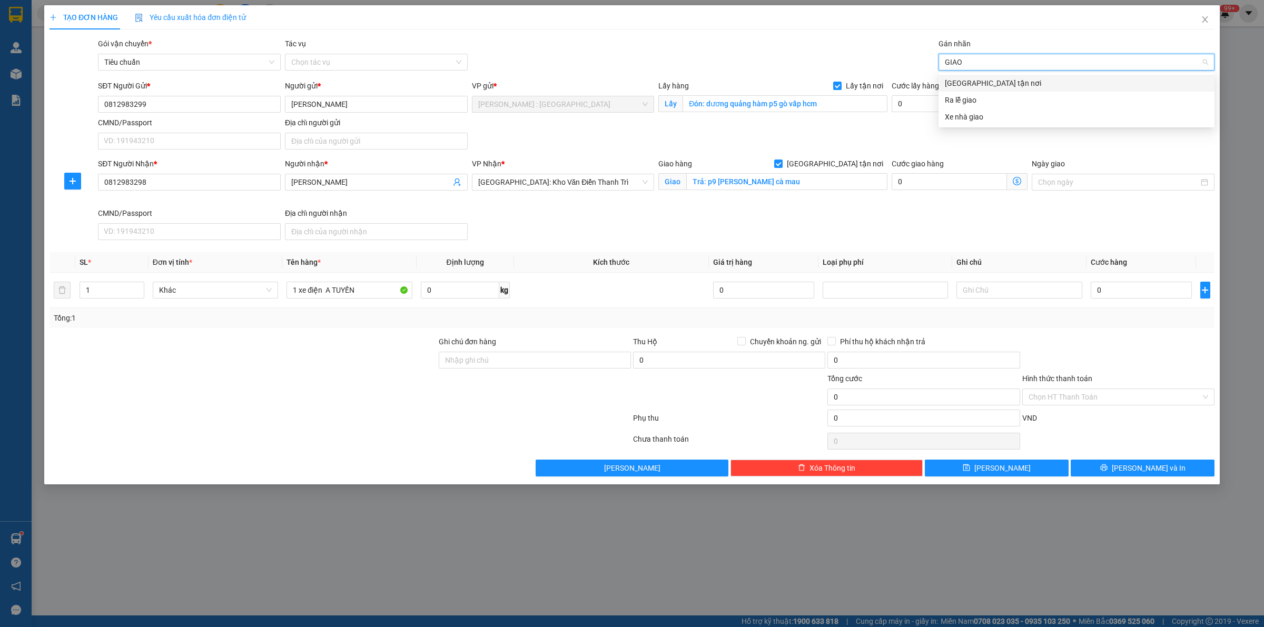
type input "GIAO"
click at [1012, 80] on div "Giao tận nơi" at bounding box center [1076, 83] width 263 height 12
drag, startPoint x: 997, startPoint y: 243, endPoint x: 811, endPoint y: 177, distance: 197.0
click at [994, 242] on div "SĐT Người Nhận * 0812983298 Người nhận * Nguyễn Gia Nguyễn VP Nhận * Hà Nội: Kh…" at bounding box center [656, 201] width 1121 height 86
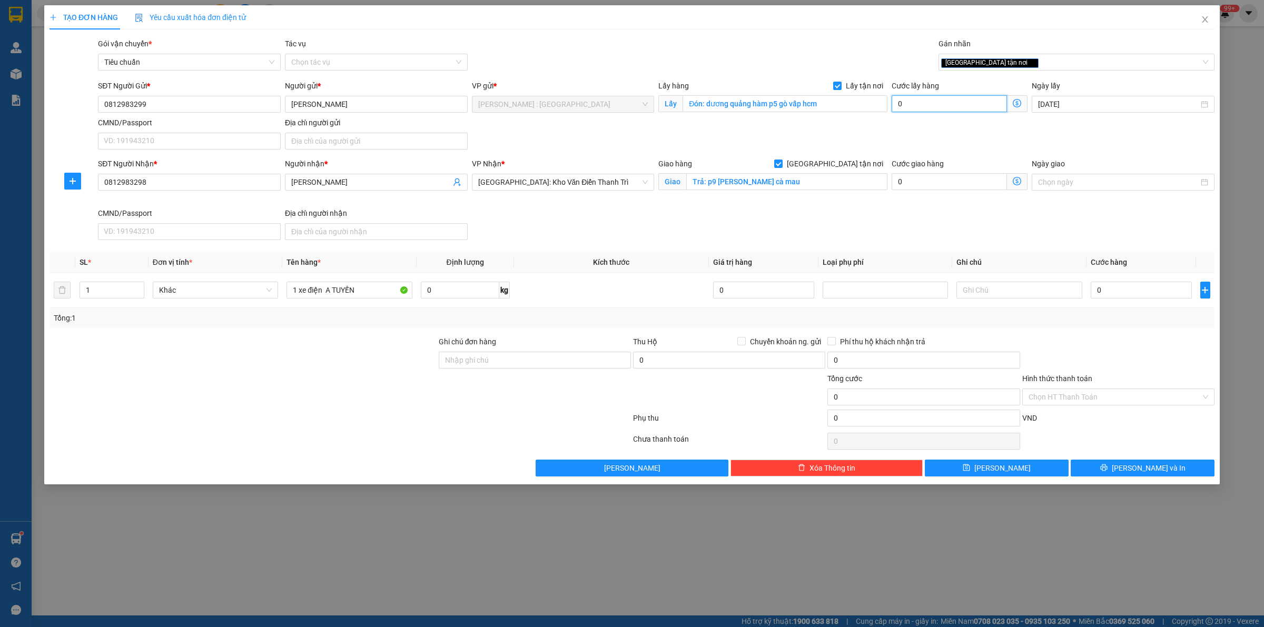
click at [912, 105] on input "0" at bounding box center [949, 103] width 115 height 17
type input "6"
type input "65"
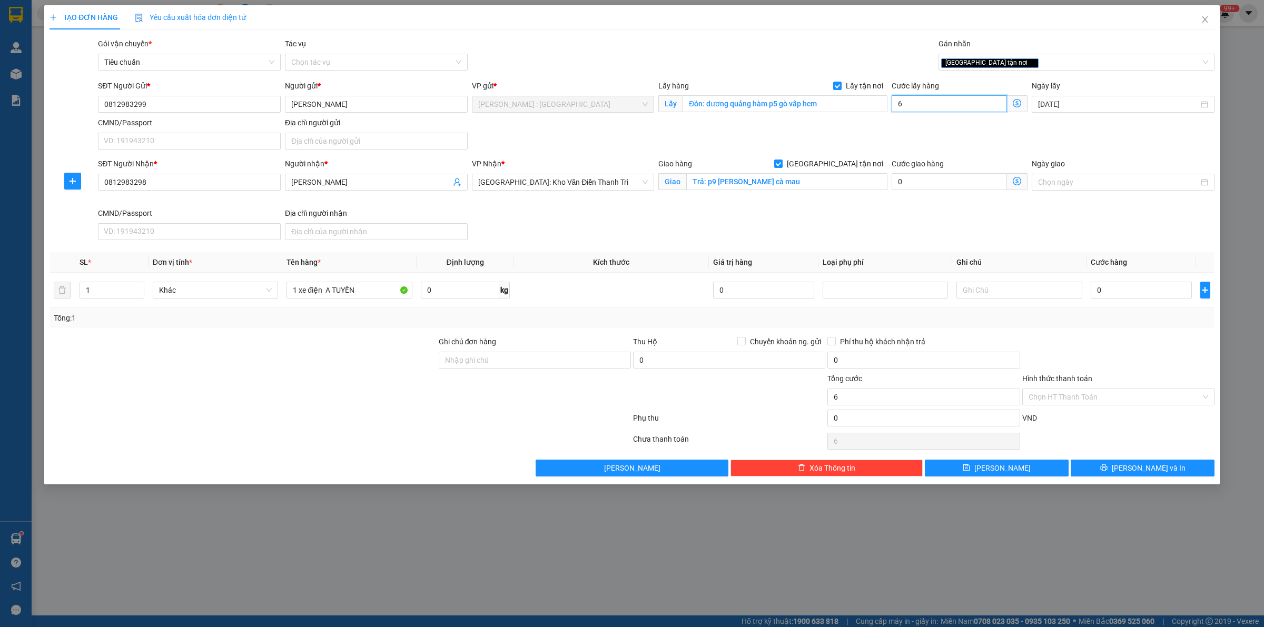
type input "65"
type input "65.000"
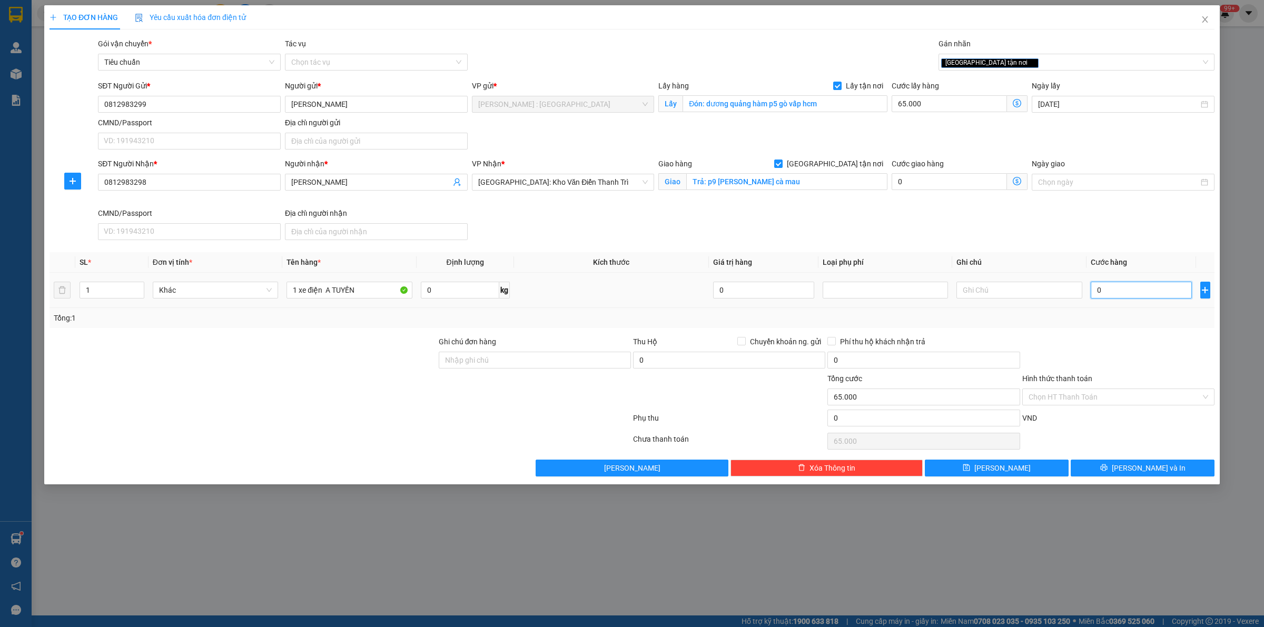
type input "3"
type input "65.003"
type input "37"
type input "65.037"
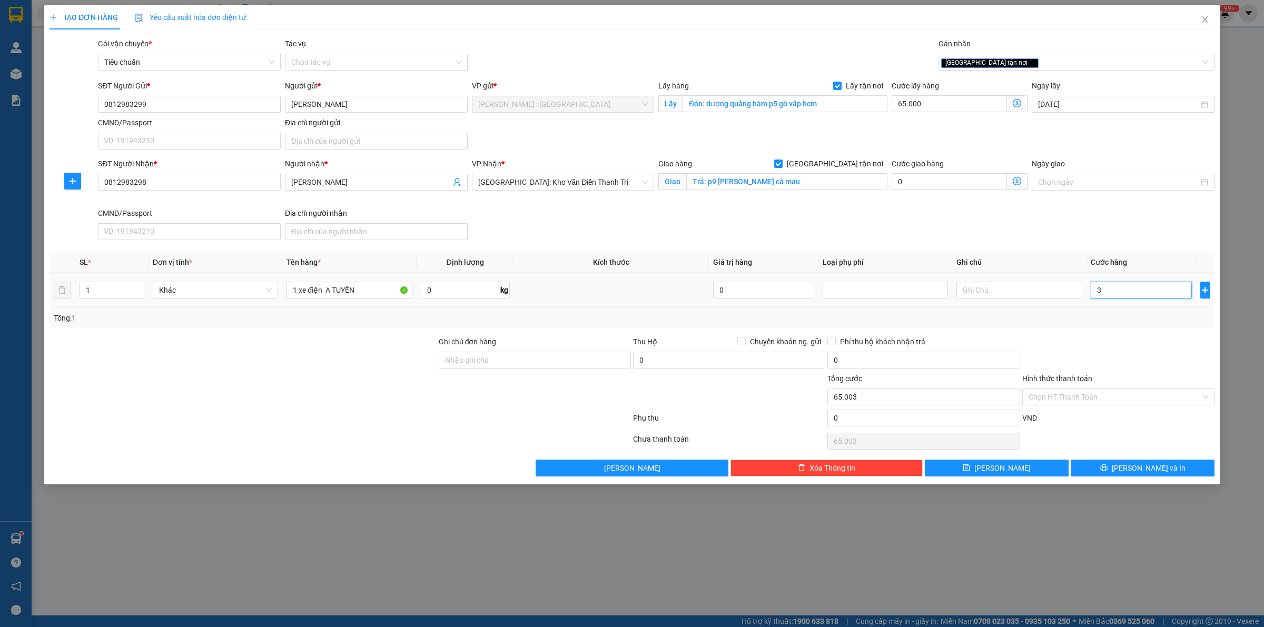
type input "65.037"
type input "370"
type input "65.370"
type input "370.000"
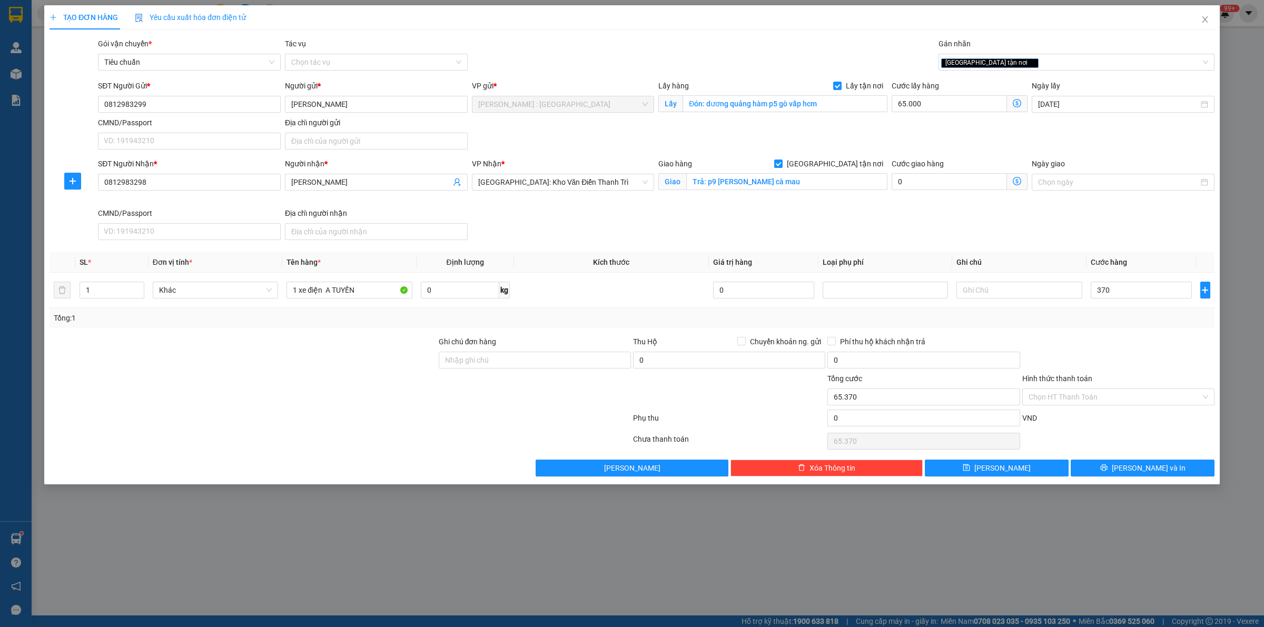
type input "435.000"
click at [1136, 207] on div "Ngày giao" at bounding box center [1123, 183] width 187 height 50
click at [1053, 467] on button "Lưu" at bounding box center [997, 468] width 144 height 17
checkbox input "false"
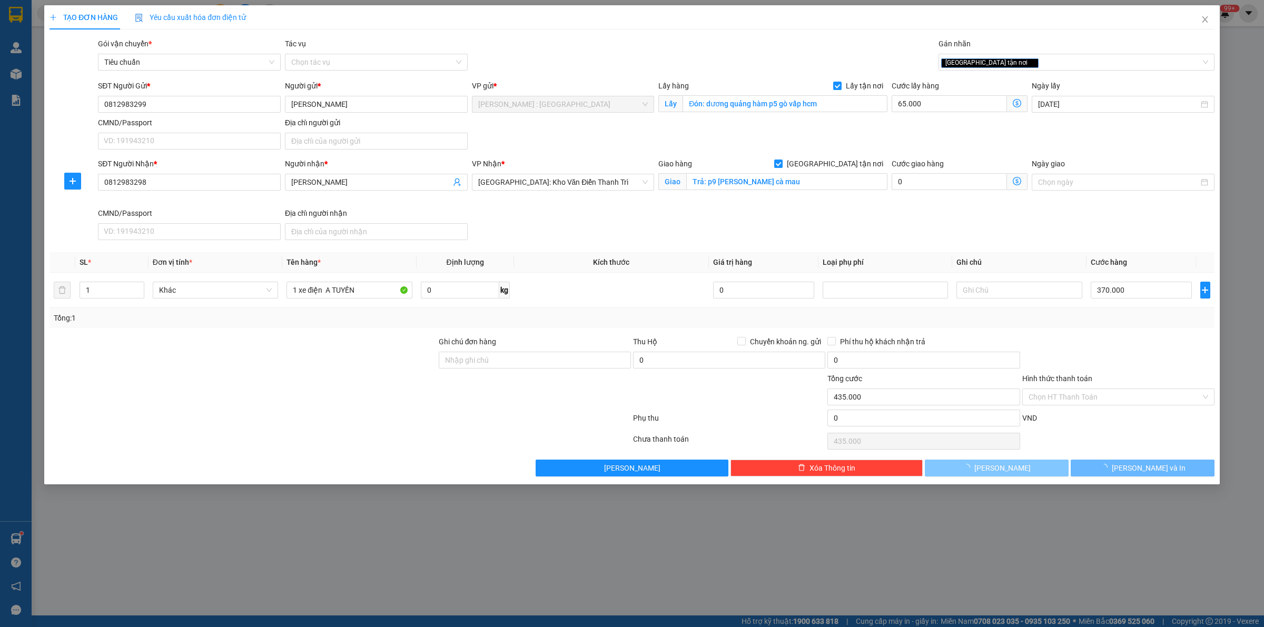
checkbox input "false"
type input "0"
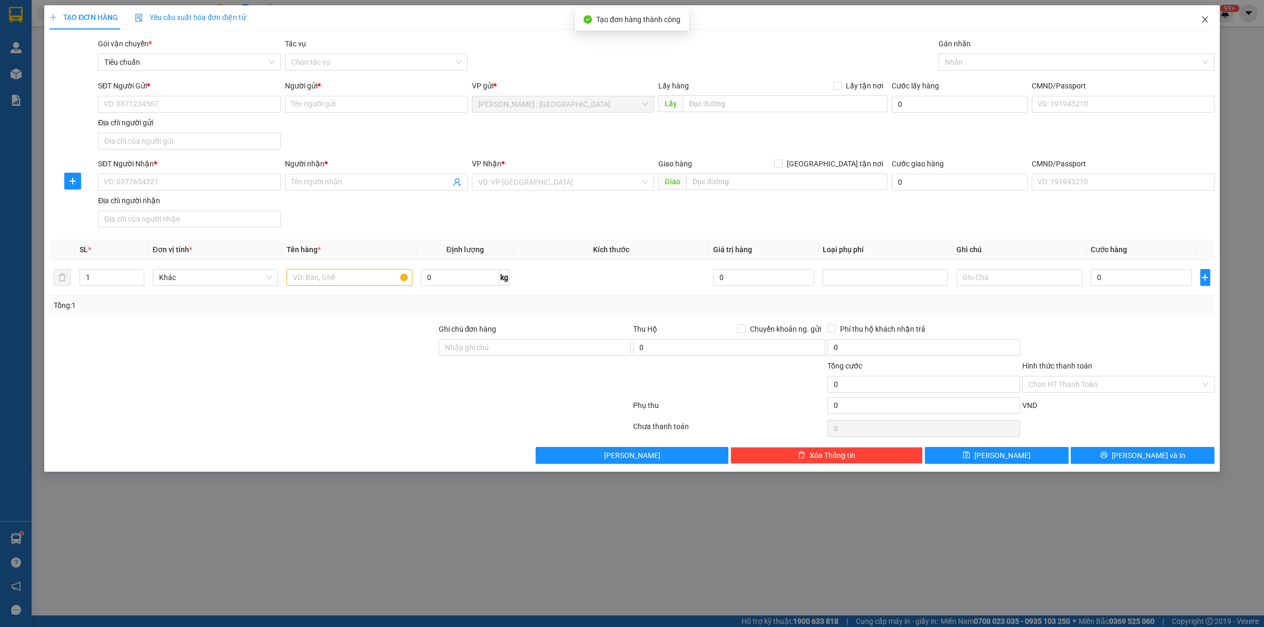
drag, startPoint x: 1210, startPoint y: 16, endPoint x: 1209, endPoint y: 23, distance: 6.9
click at [1209, 16] on span "Close" at bounding box center [1204, 19] width 29 height 29
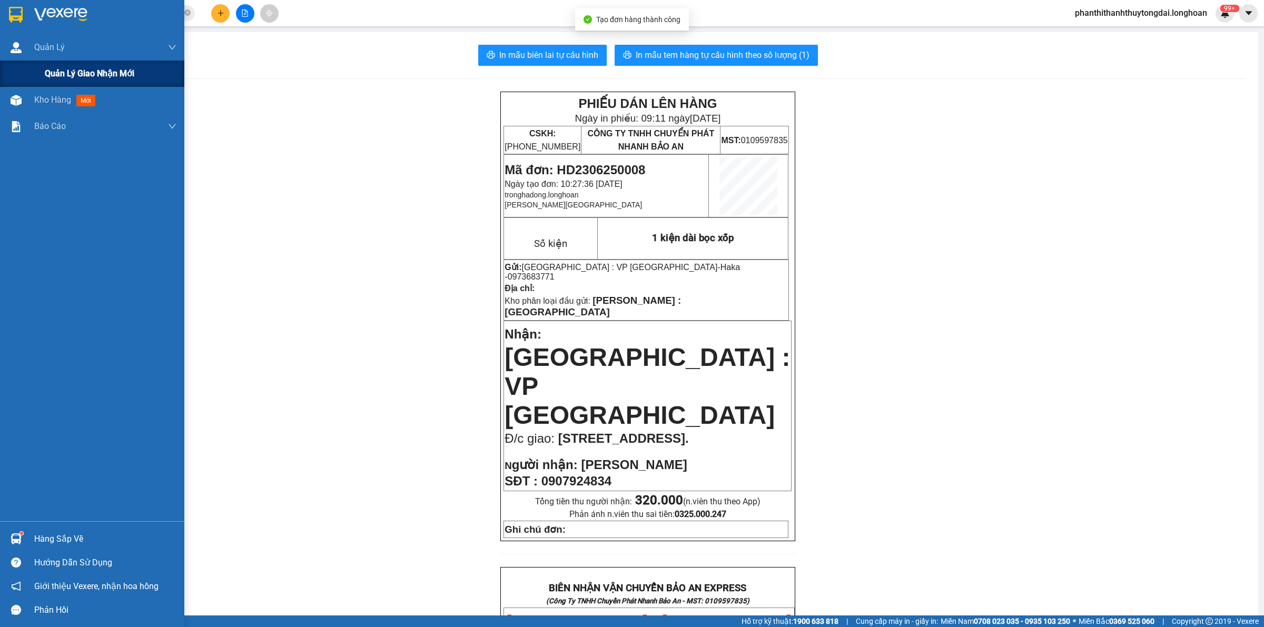
drag, startPoint x: 50, startPoint y: 82, endPoint x: 53, endPoint y: 73, distance: 9.8
click at [51, 80] on div "Quản lý giao nhận mới" at bounding box center [111, 74] width 132 height 26
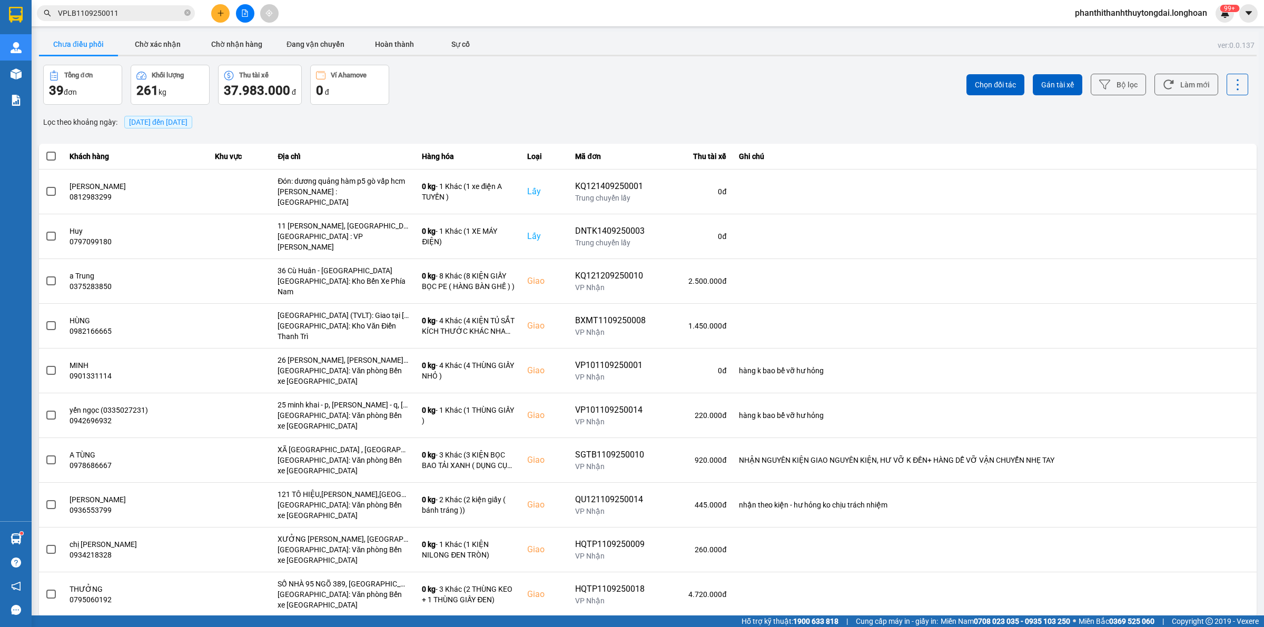
click at [177, 119] on span "14/09/2025 đến 14/09/2025" at bounding box center [158, 122] width 58 height 8
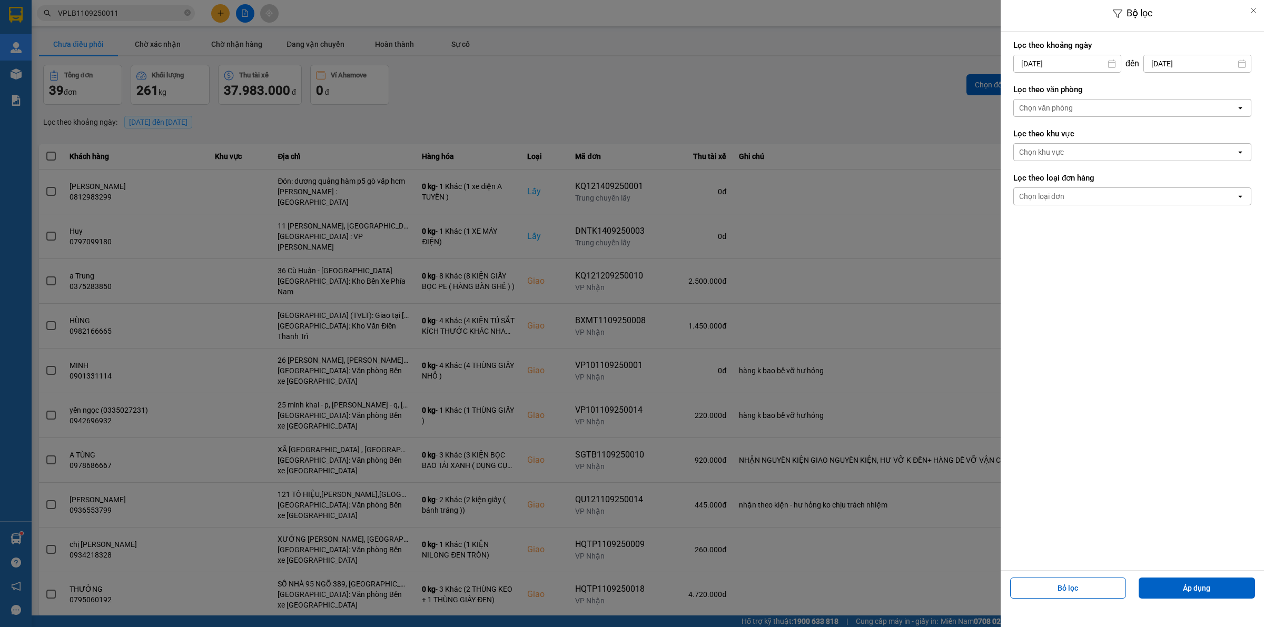
drag, startPoint x: 1048, startPoint y: 49, endPoint x: 1053, endPoint y: 61, distance: 13.2
click at [1051, 52] on div "Lọc theo khoảng ngày 14/09/2025 Press the down arrow key to interact with the c…" at bounding box center [1132, 56] width 238 height 39
click at [1053, 64] on input "14/09/2025" at bounding box center [1067, 63] width 107 height 17
click at [1021, 144] on div "1" at bounding box center [1019, 140] width 15 height 13
type input "01/09/2025"
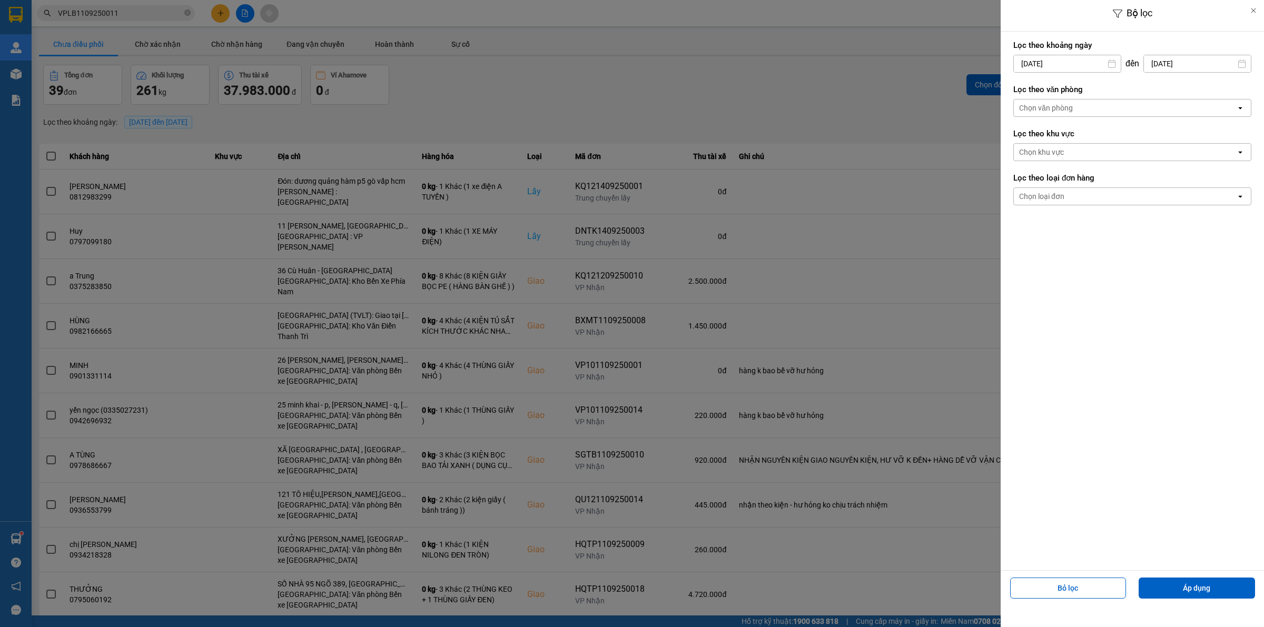
click at [1121, 102] on div "Chọn văn phòng" at bounding box center [1125, 108] width 222 height 17
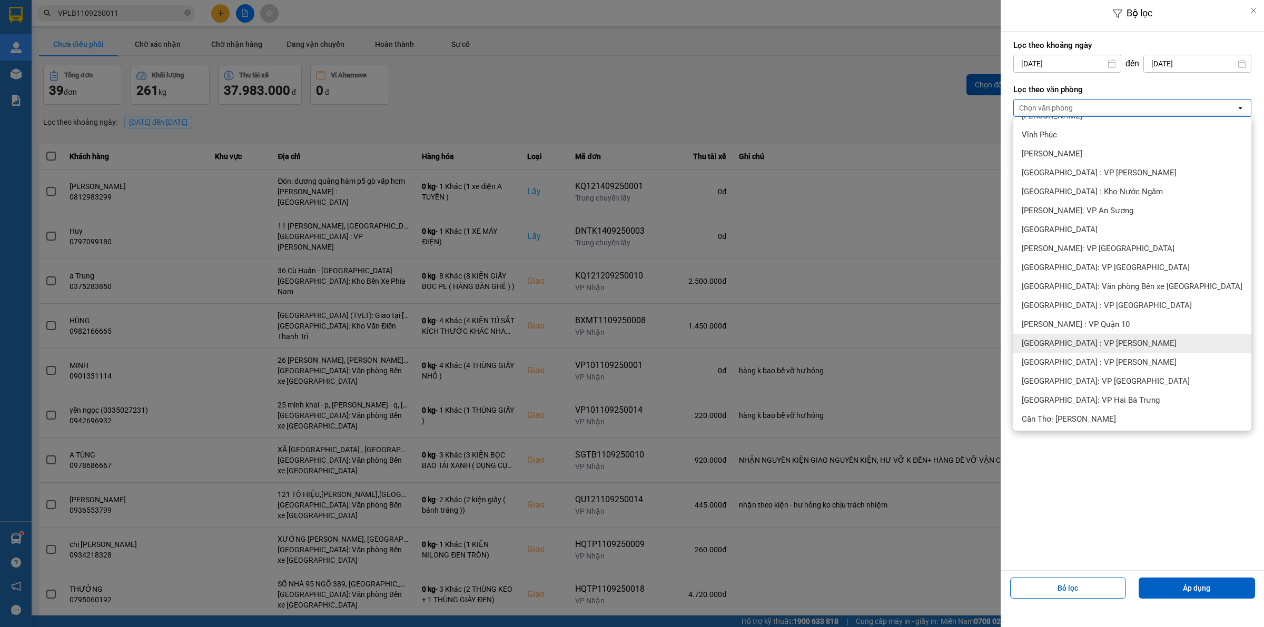
scroll to position [329, 0]
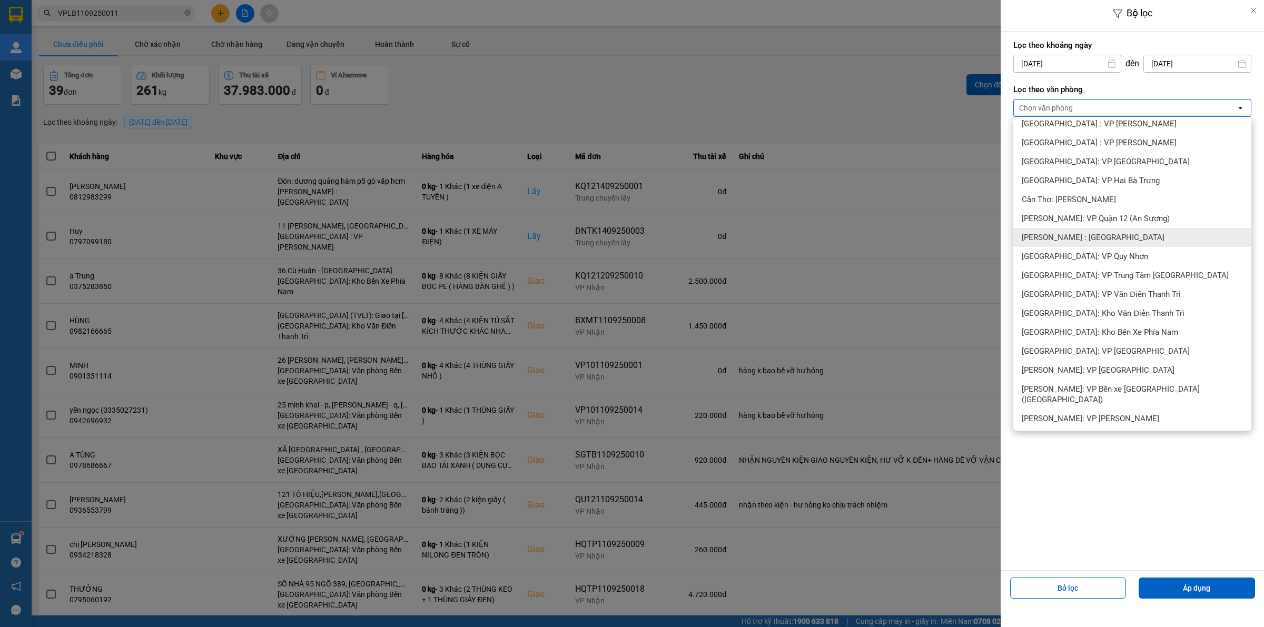
click at [1115, 233] on span "Hồ Chí Minh : Kho Quận 12" at bounding box center [1093, 237] width 143 height 11
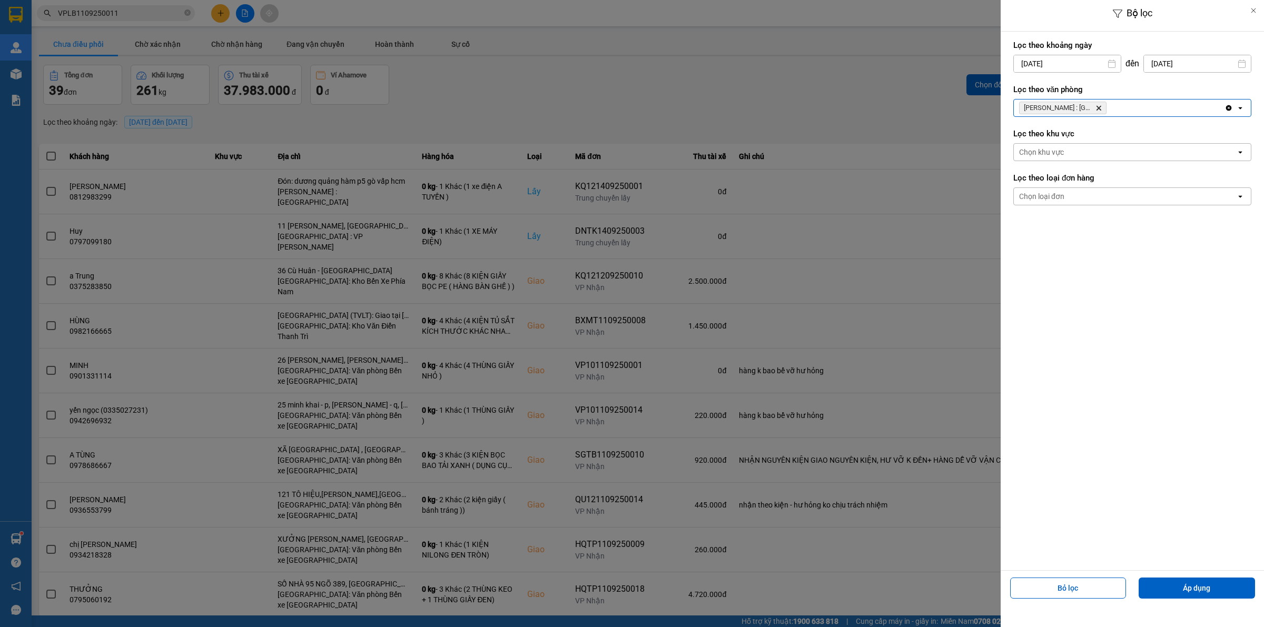
click at [1083, 198] on div "Chọn loại đơn" at bounding box center [1125, 196] width 222 height 17
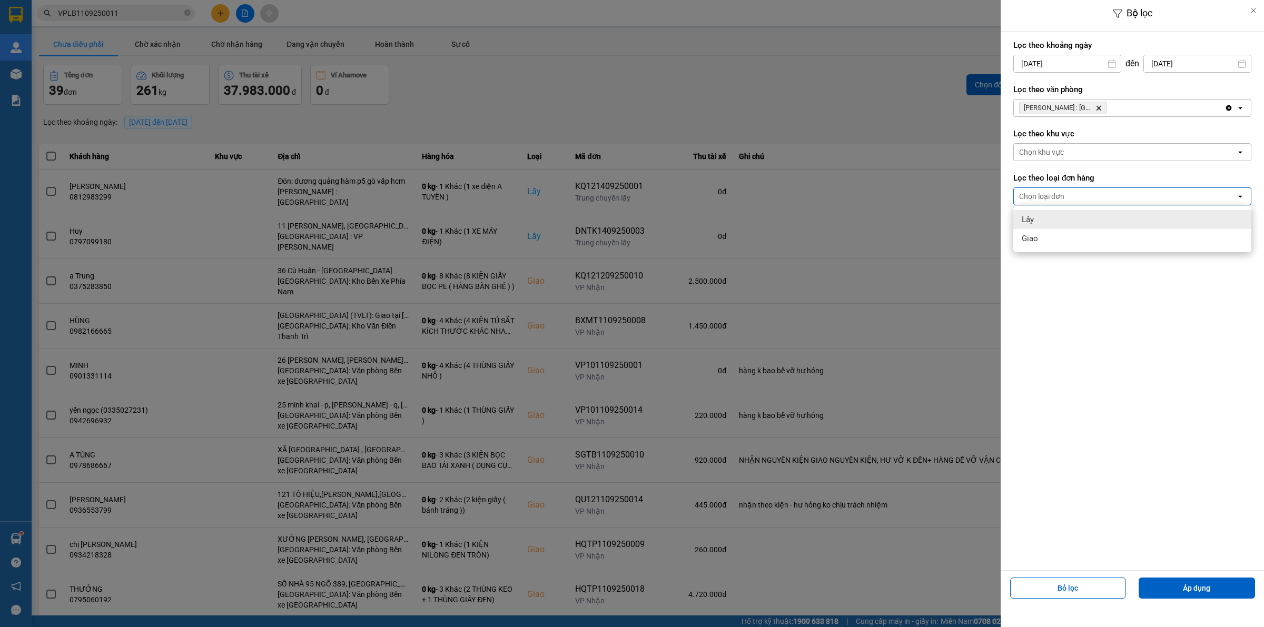
click at [1067, 217] on div "Lấy" at bounding box center [1132, 219] width 238 height 19
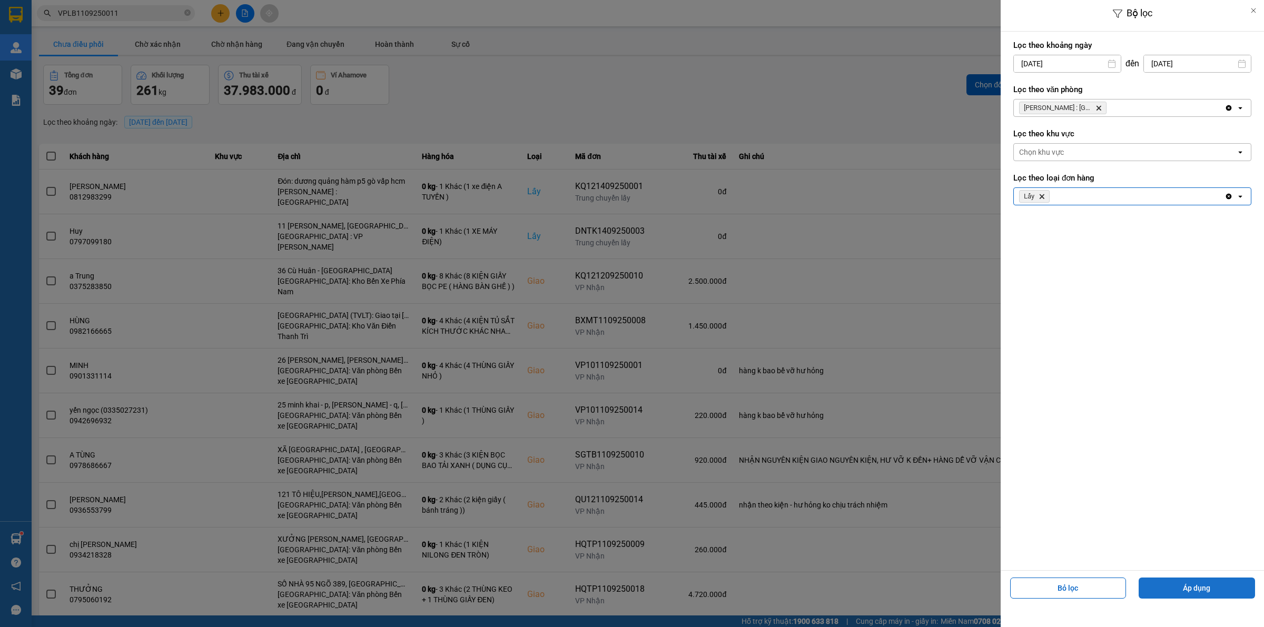
click at [1206, 588] on button "Áp dụng" at bounding box center [1197, 588] width 116 height 21
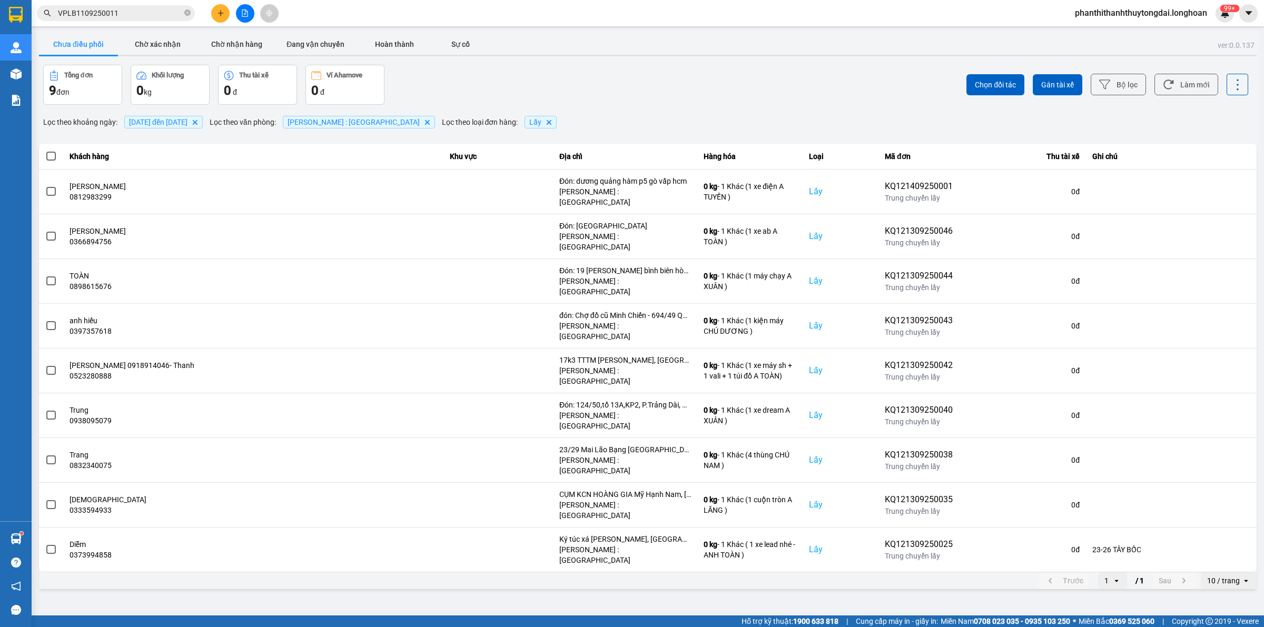
click at [1225, 572] on div "10 / trang" at bounding box center [1221, 580] width 41 height 17
click at [1231, 486] on div "100 / trang" at bounding box center [1229, 484] width 38 height 11
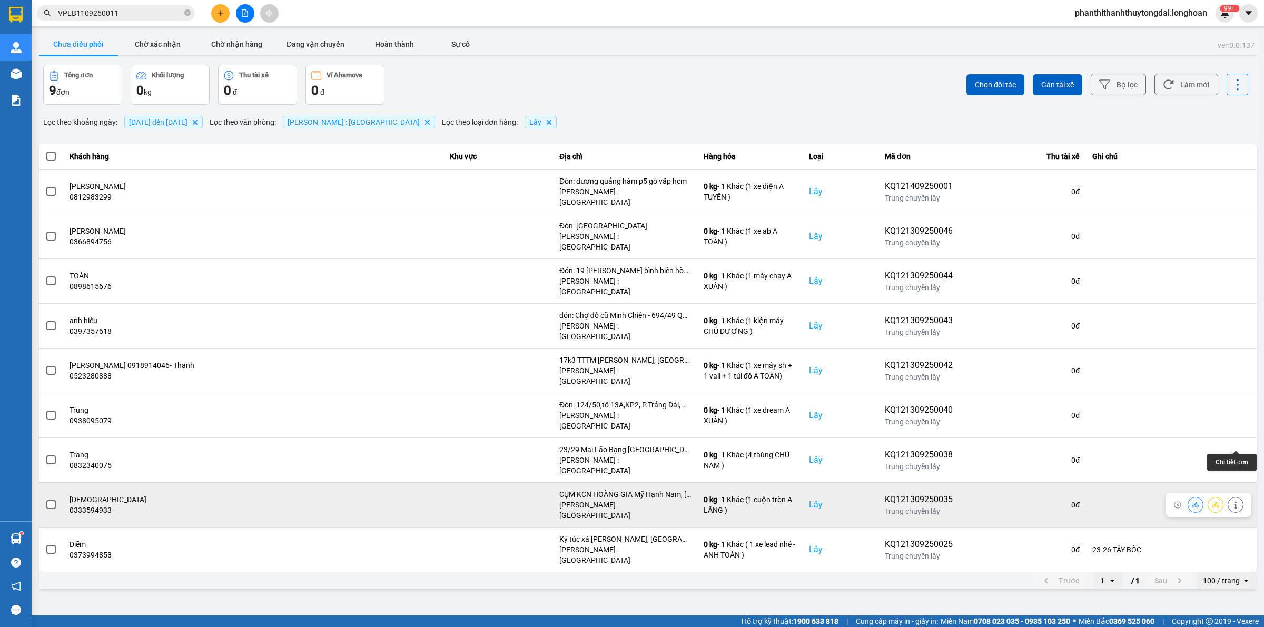
click at [1236, 501] on icon at bounding box center [1235, 504] width 7 height 7
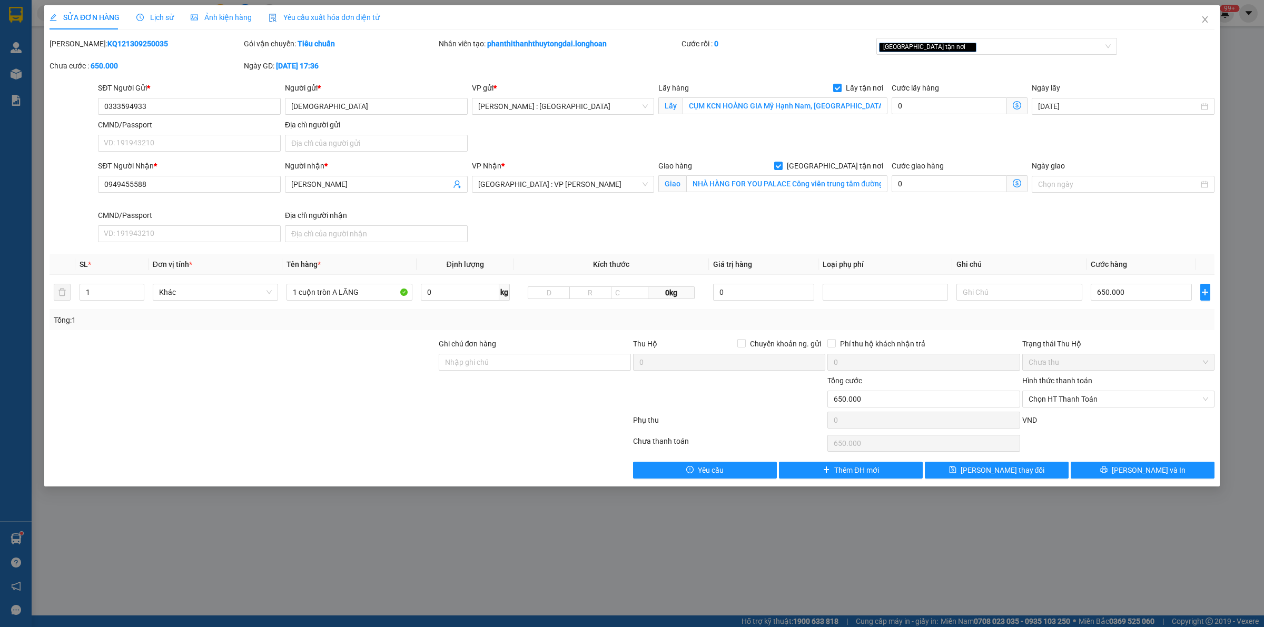
click at [158, 20] on span "Lịch sử" at bounding box center [154, 17] width 37 height 8
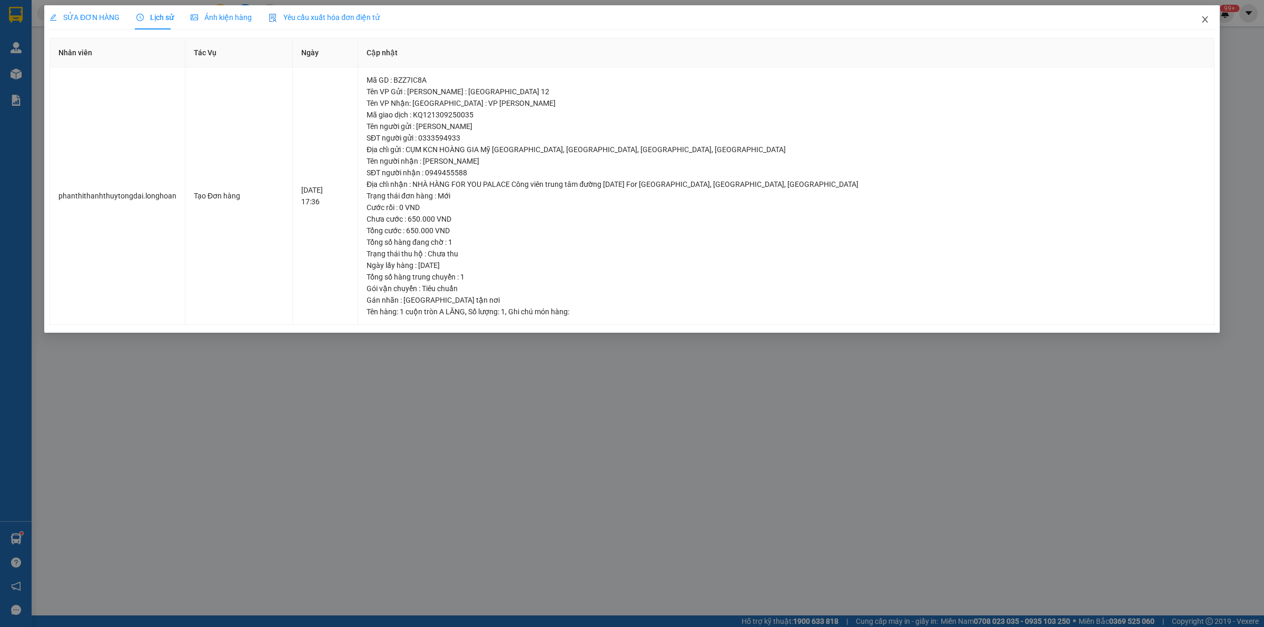
drag, startPoint x: 1204, startPoint y: 19, endPoint x: 1200, endPoint y: 27, distance: 9.2
click at [1204, 18] on icon "close" at bounding box center [1205, 19] width 6 height 6
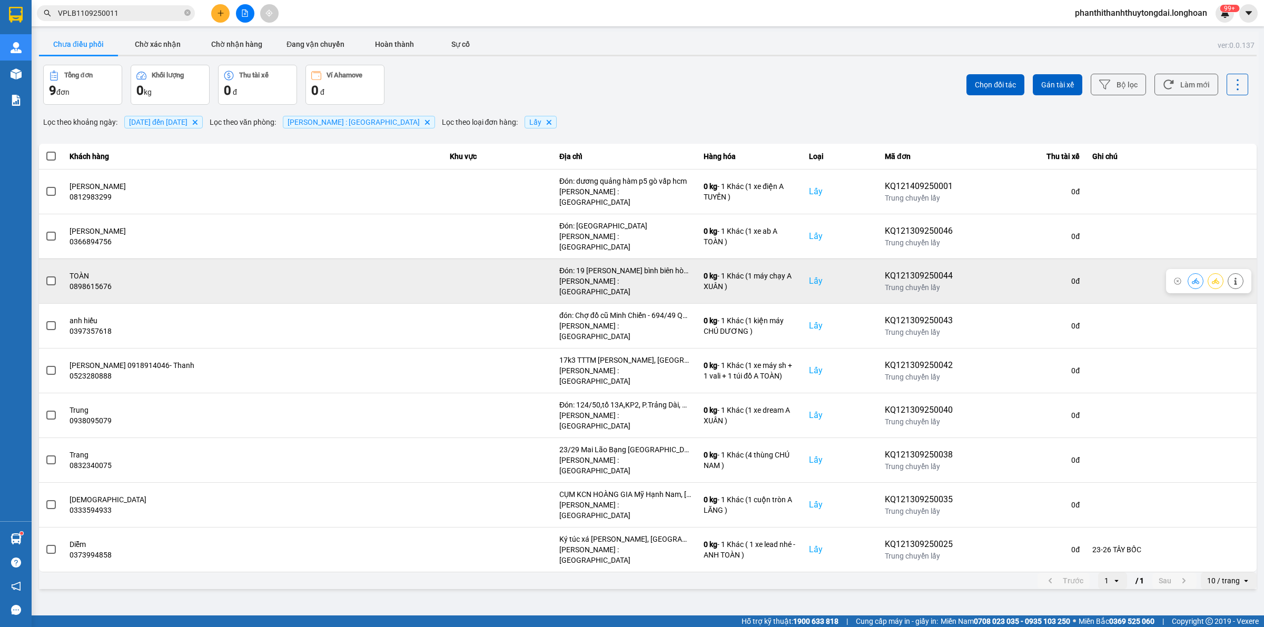
click at [51, 276] on span at bounding box center [50, 280] width 9 height 9
click at [45, 275] on input "checkbox" at bounding box center [45, 275] width 0 height 0
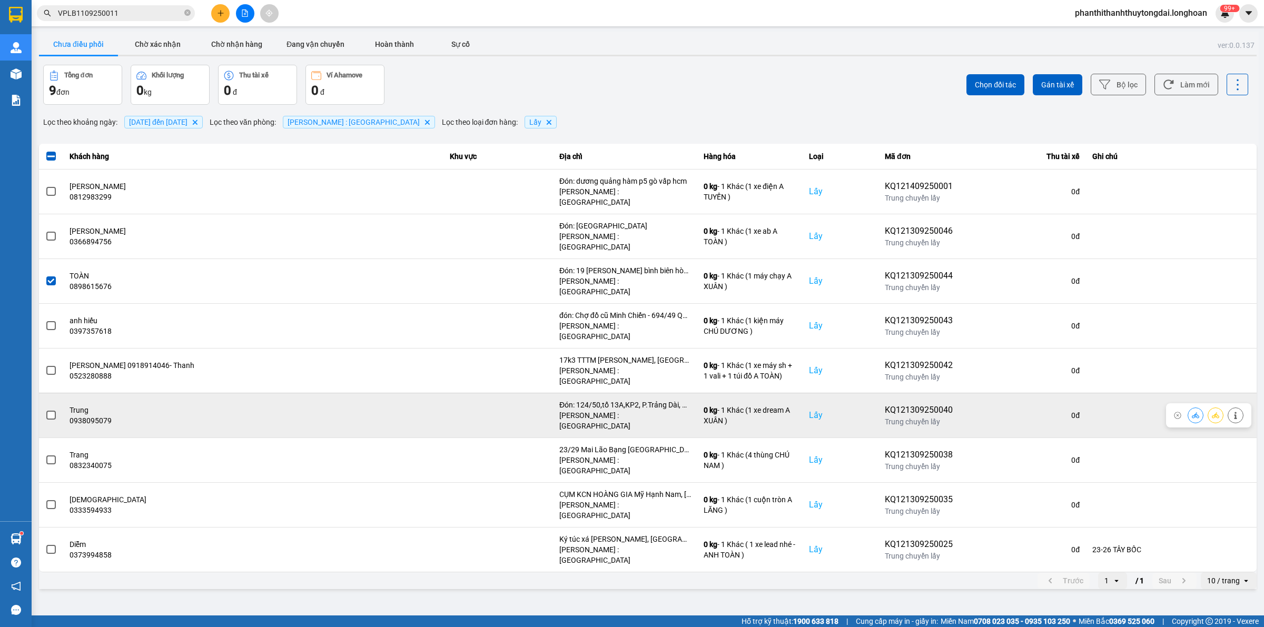
click at [47, 411] on span at bounding box center [50, 415] width 9 height 9
click at [45, 410] on input "checkbox" at bounding box center [45, 410] width 0 height 0
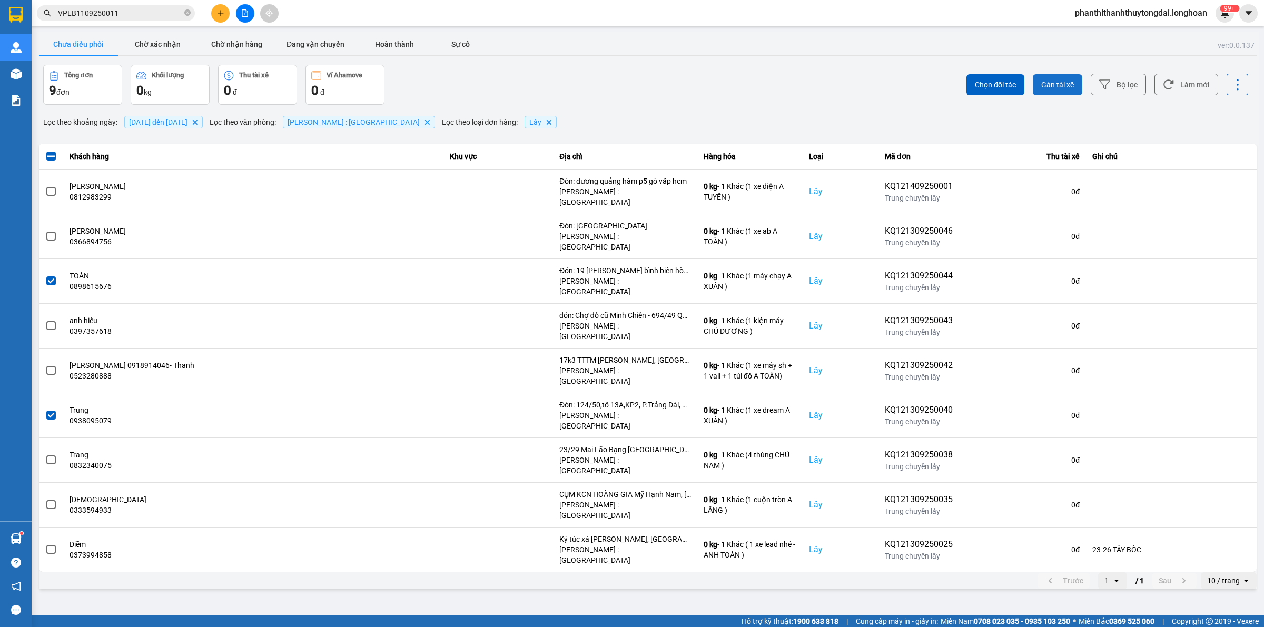
click at [1062, 88] on span "Gán tài xế" at bounding box center [1057, 85] width 33 height 11
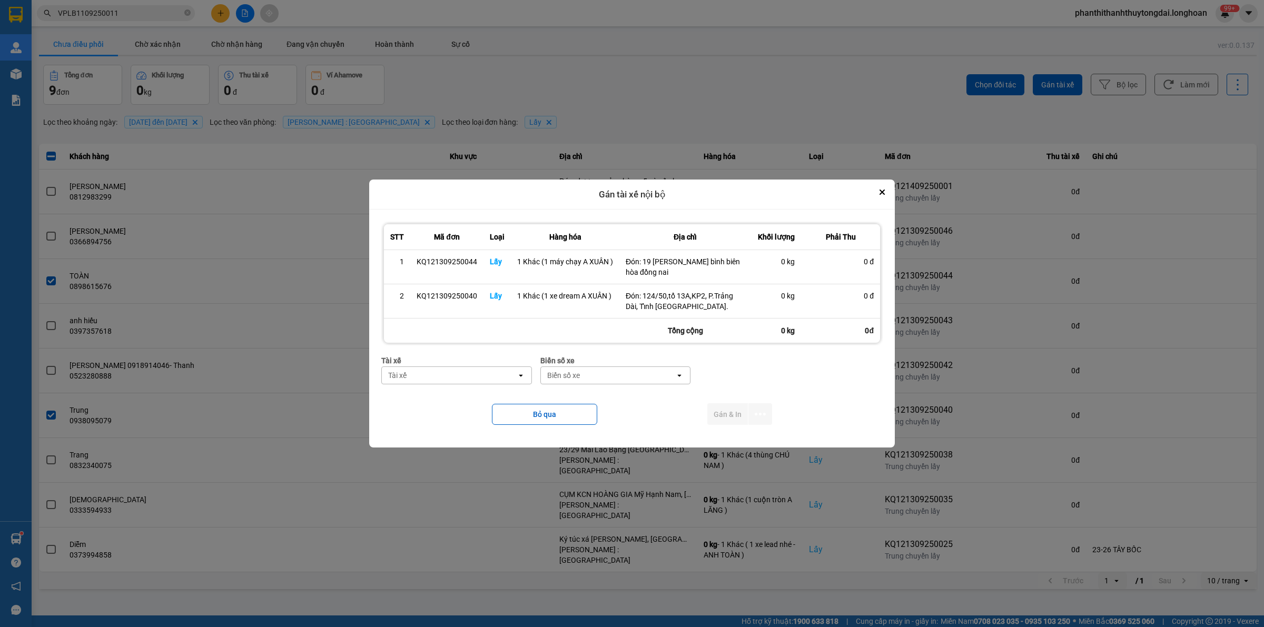
click at [461, 371] on div "Tài xế" at bounding box center [449, 375] width 135 height 17
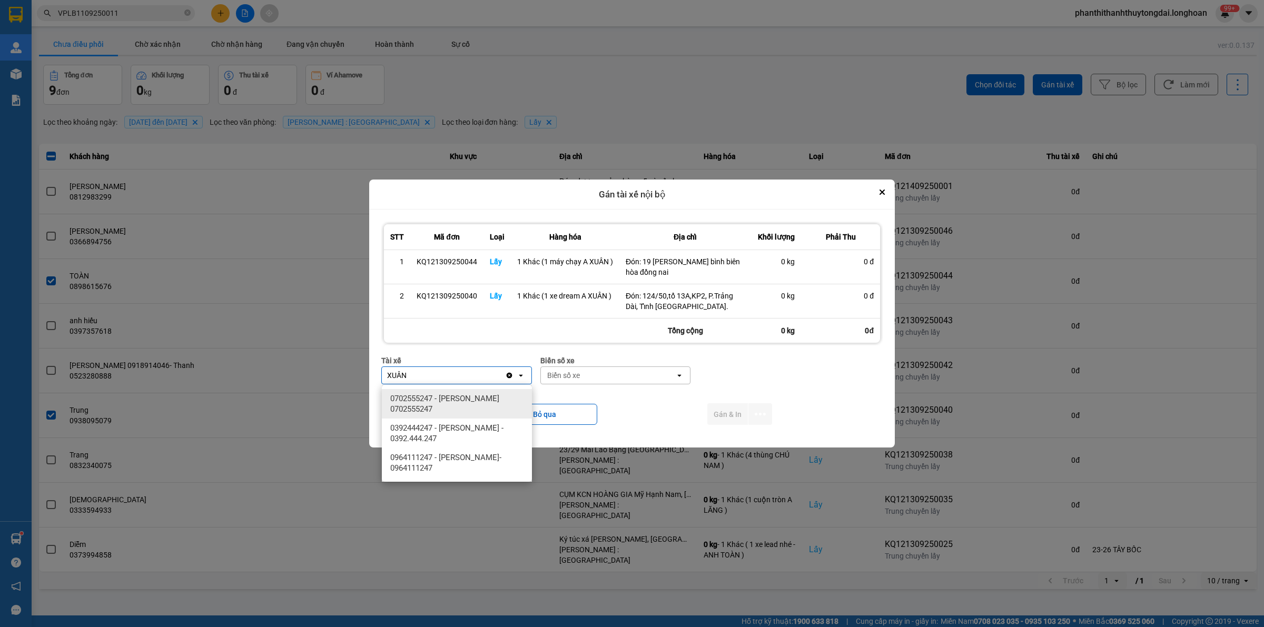
type input "XUÂN"
click at [473, 466] on span "0964111247 - TRẦN THANH XUÂN- 0964111247" at bounding box center [458, 462] width 137 height 21
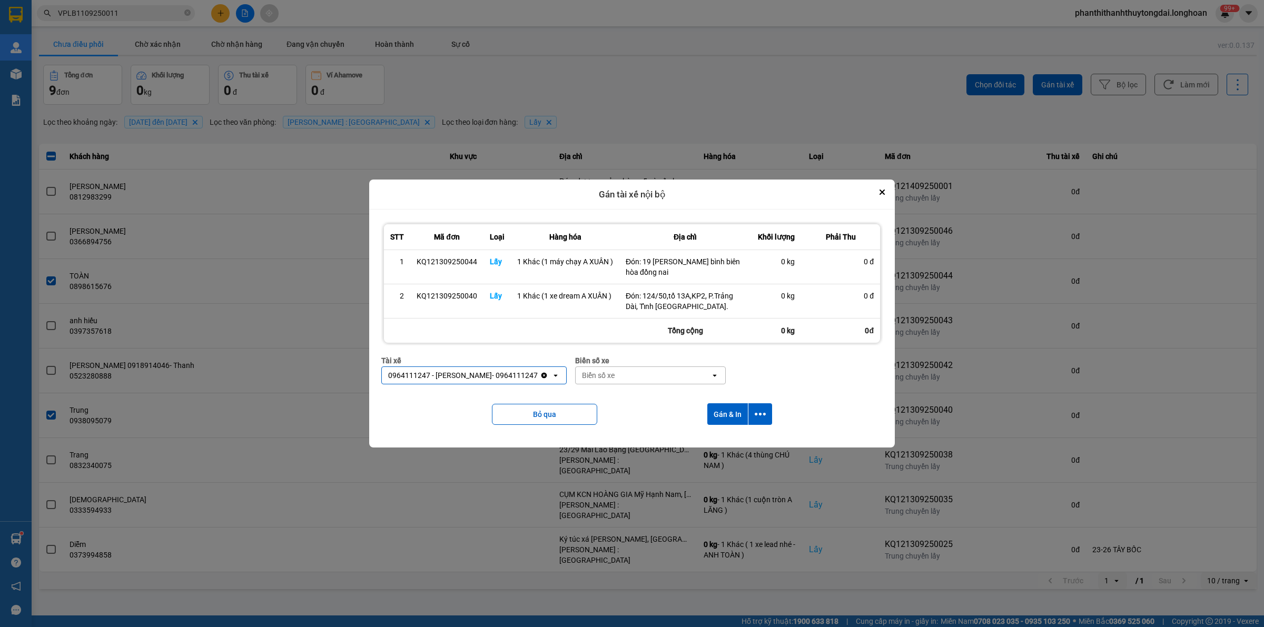
click at [682, 378] on div "Biển số xe" at bounding box center [643, 375] width 135 height 17
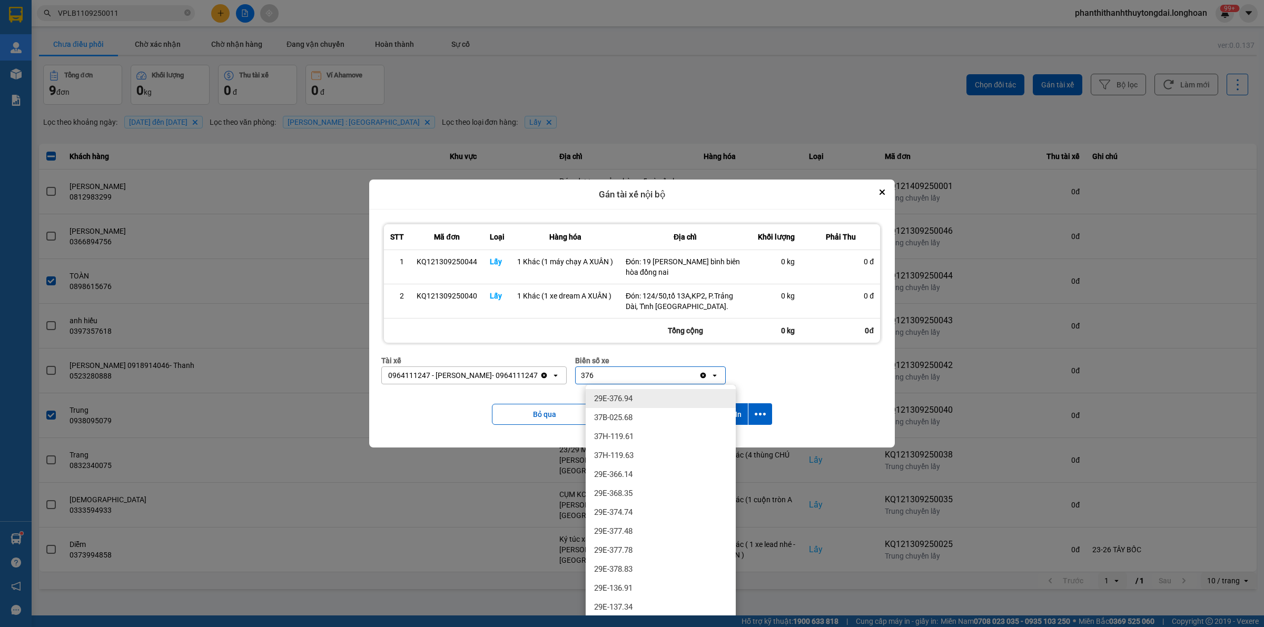
type input "376"
click at [670, 395] on div "29E-376.94" at bounding box center [661, 398] width 150 height 19
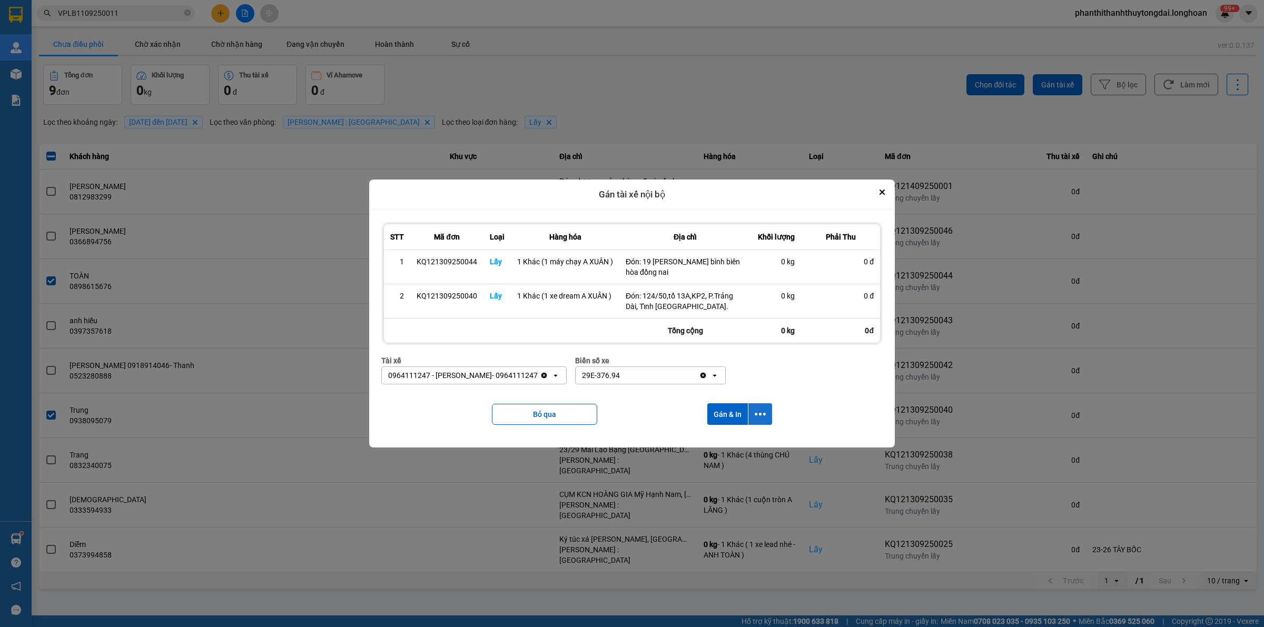
click at [762, 413] on icon "dialog" at bounding box center [760, 414] width 11 height 11
click at [745, 440] on div "Chỉ gán tài" at bounding box center [732, 443] width 62 height 11
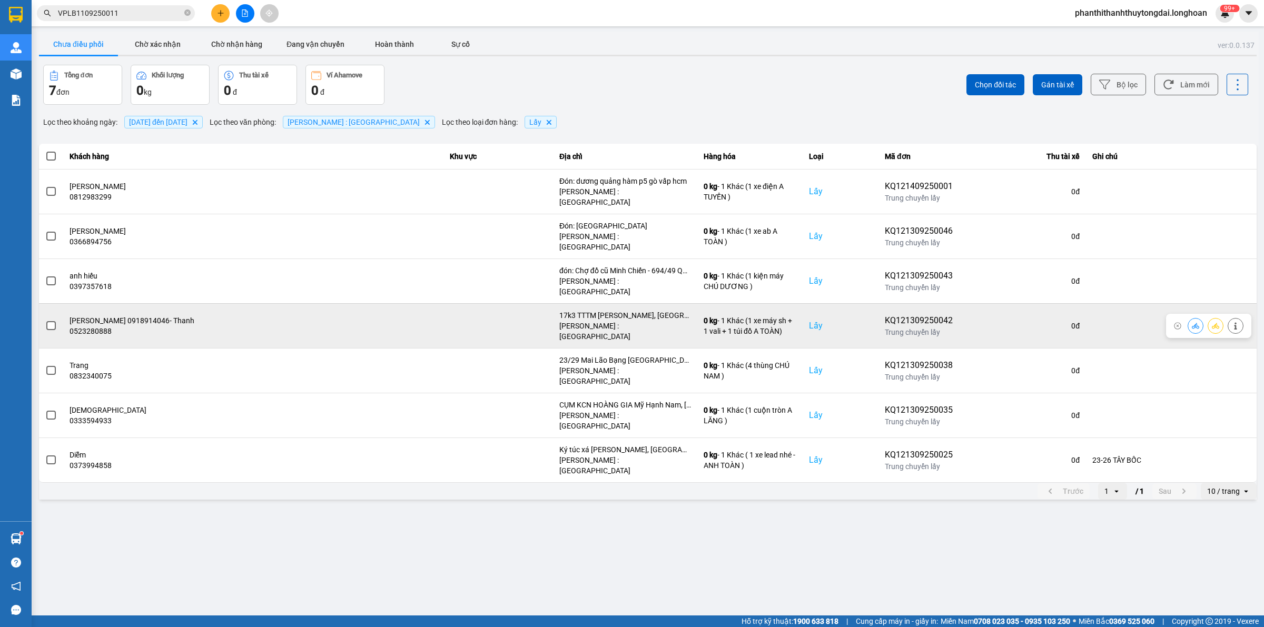
click at [445, 303] on td at bounding box center [498, 325] width 110 height 45
click at [1235, 322] on icon at bounding box center [1235, 325] width 3 height 7
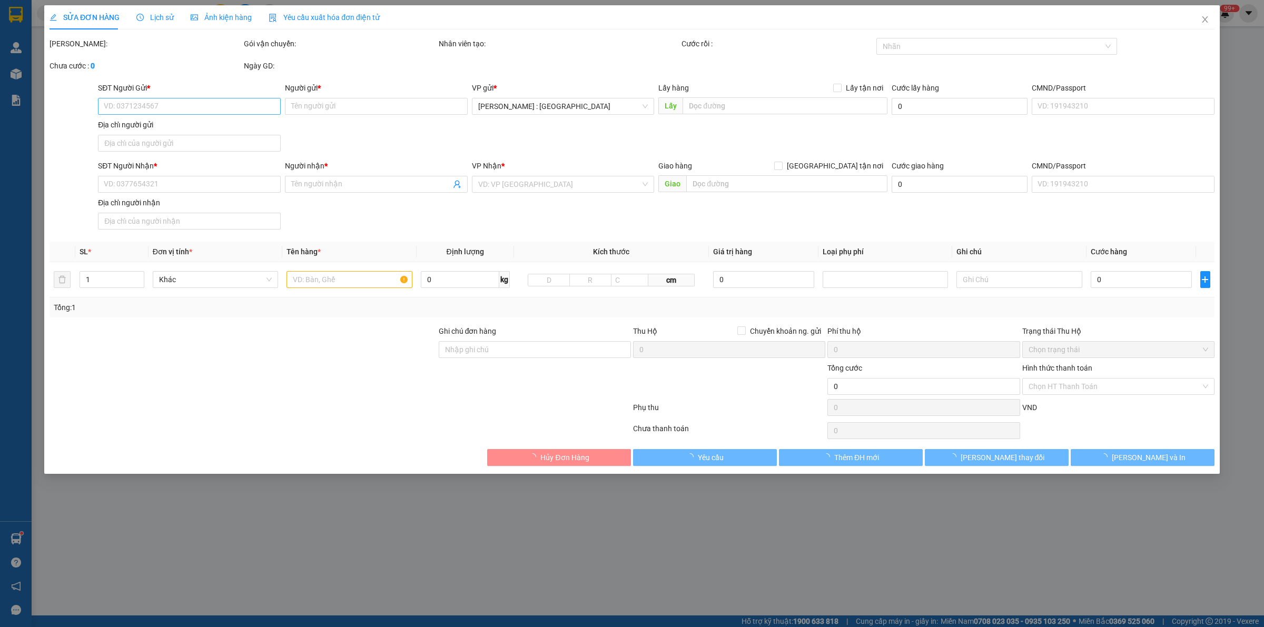
type input "0523280888"
type input "Anh Hải 0918914046- Thanh"
checkbox input "true"
type input "17k3 TTTM NGUYỄN THÁI HỌC, Phường 7, TP VŨNG TÀU"
type input "0822992003"
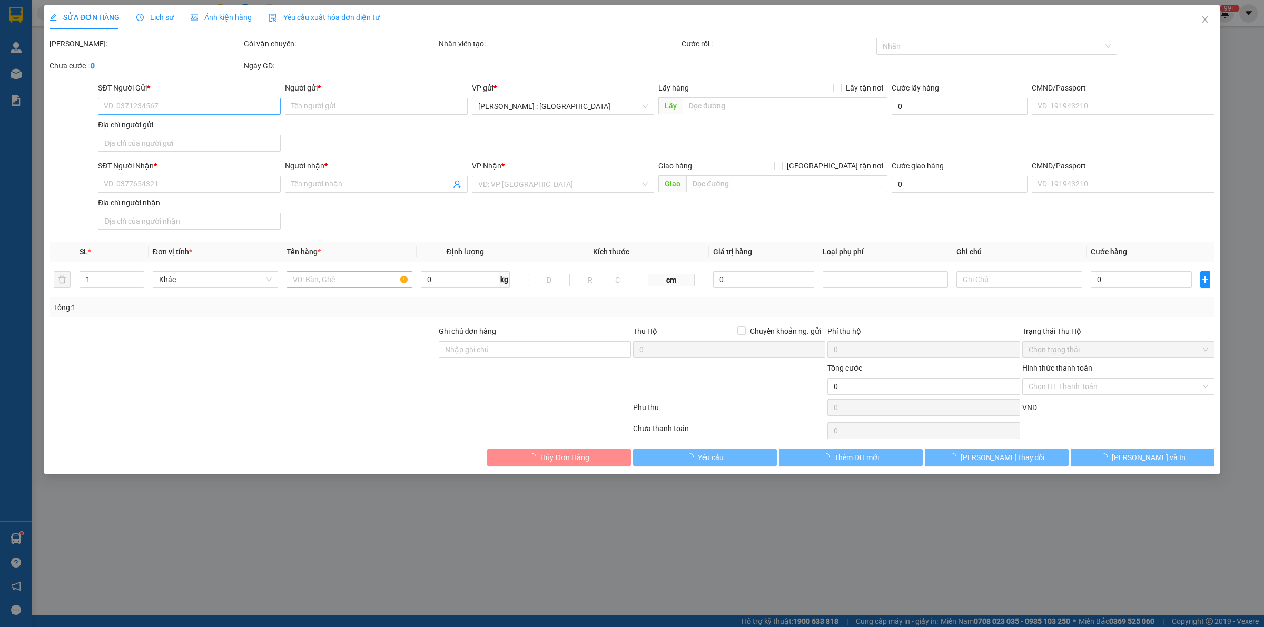
type input "Đức"
checkbox input "true"
type input "Khu đô thị đô nghĩa lk79 dv4,hà đông , hà nội"
type input "2.150.000"
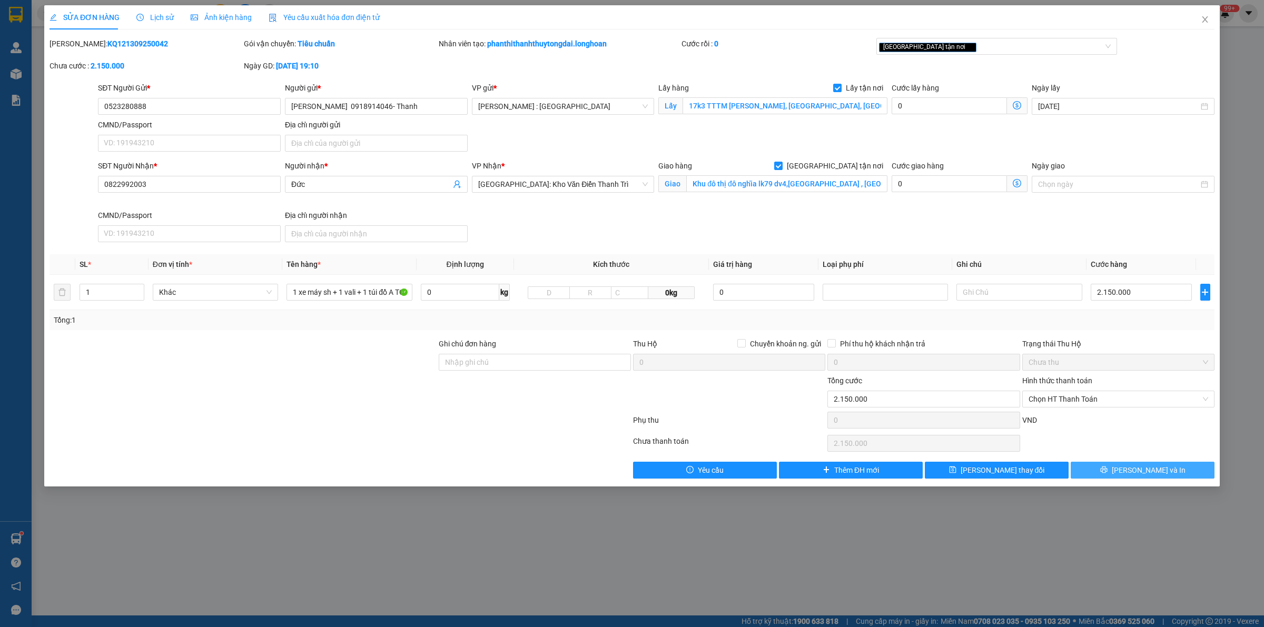
click at [1146, 474] on span "Lưu và In" at bounding box center [1149, 470] width 74 height 12
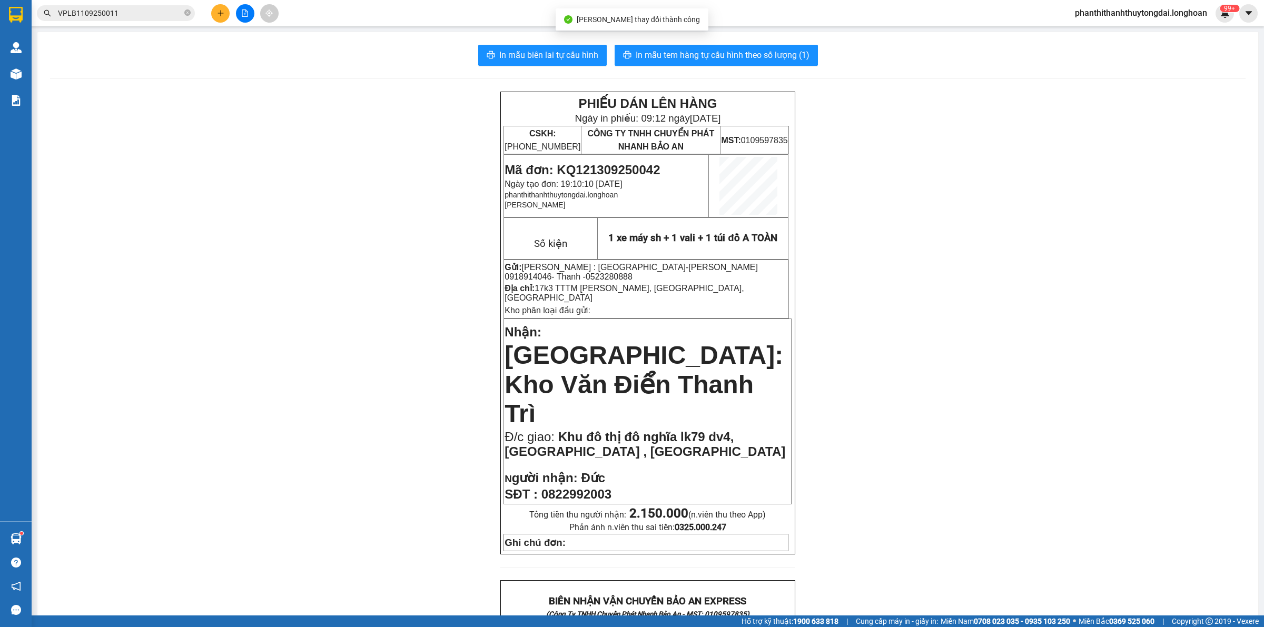
scroll to position [439, 0]
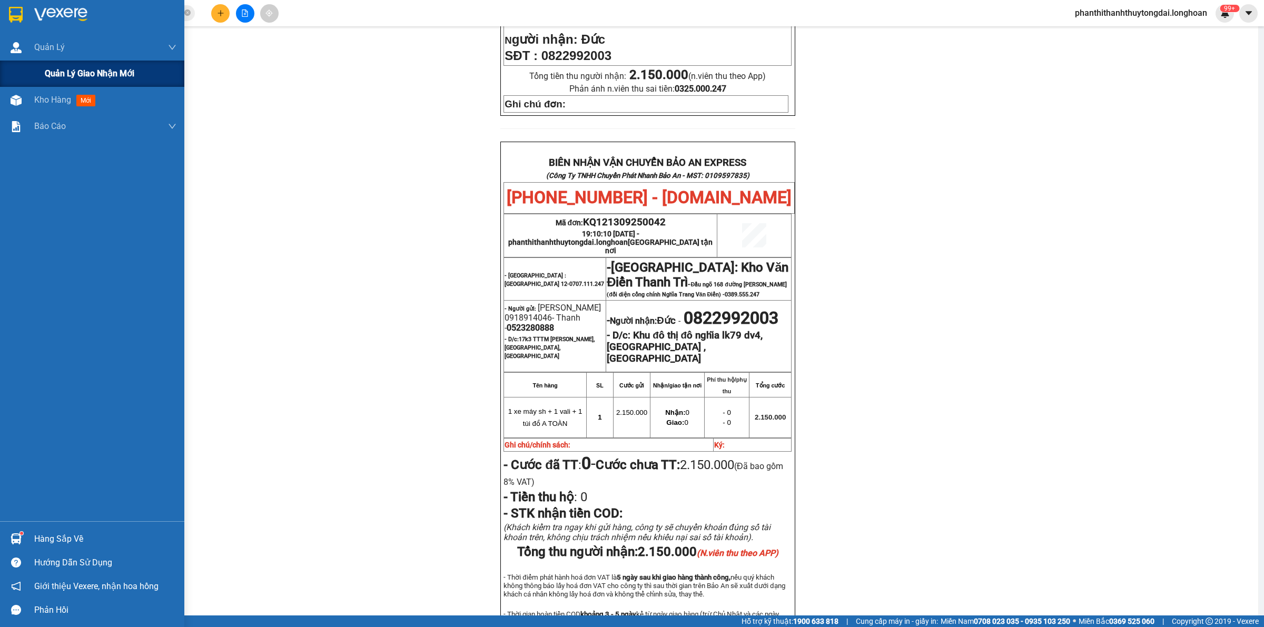
click at [22, 67] on div "Quản lý giao nhận mới" at bounding box center [92, 74] width 184 height 26
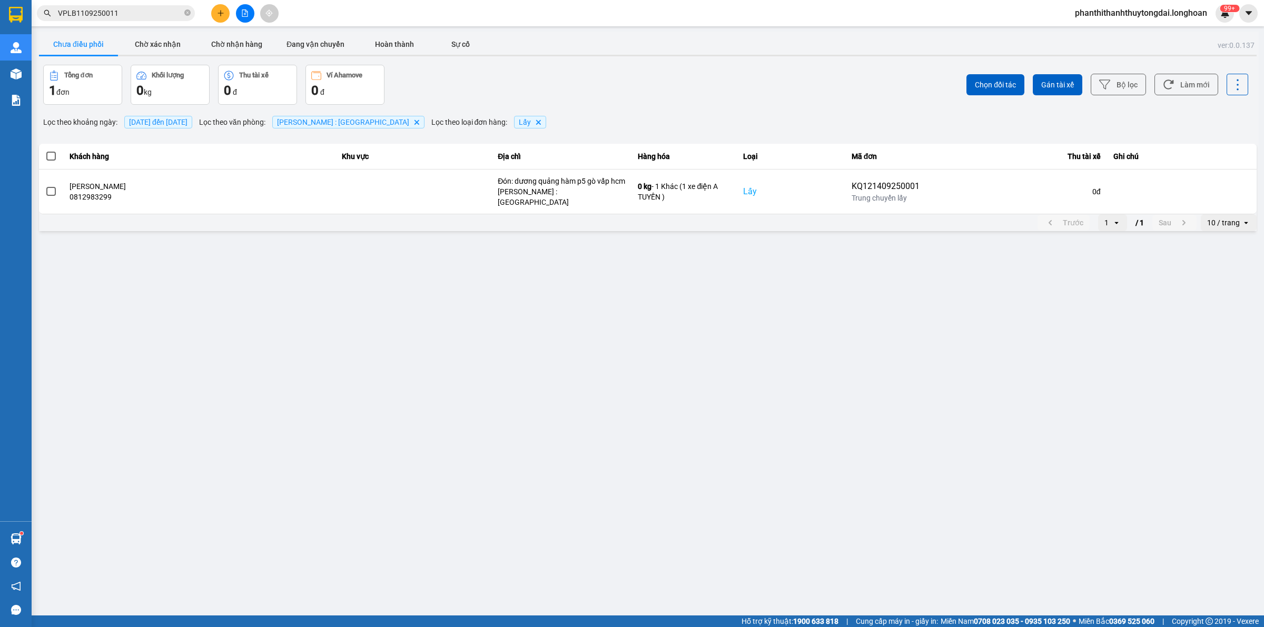
click at [187, 122] on span "14/09/2025 đến 14/09/2025" at bounding box center [158, 122] width 58 height 8
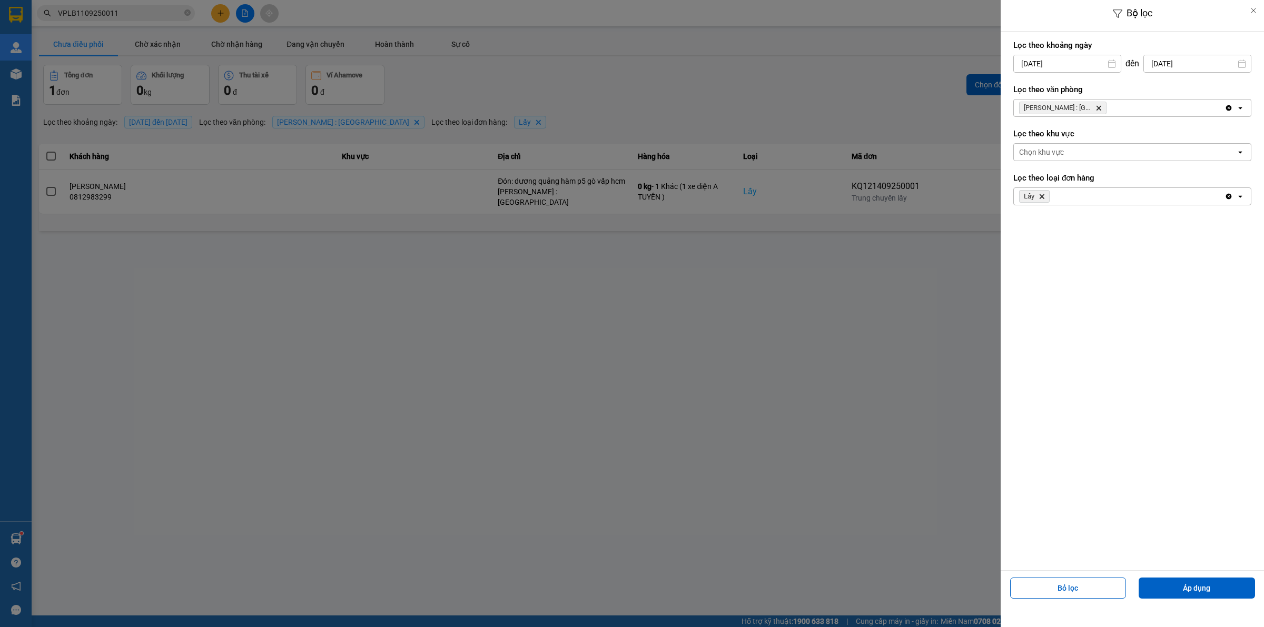
drag, startPoint x: 1045, startPoint y: 58, endPoint x: 1060, endPoint y: 73, distance: 20.9
click at [1047, 58] on input "14/09/2025" at bounding box center [1067, 63] width 107 height 17
click at [1016, 137] on div "1" at bounding box center [1019, 140] width 15 height 13
type input "01/09/2025"
click at [1218, 582] on button "Áp dụng" at bounding box center [1197, 588] width 116 height 21
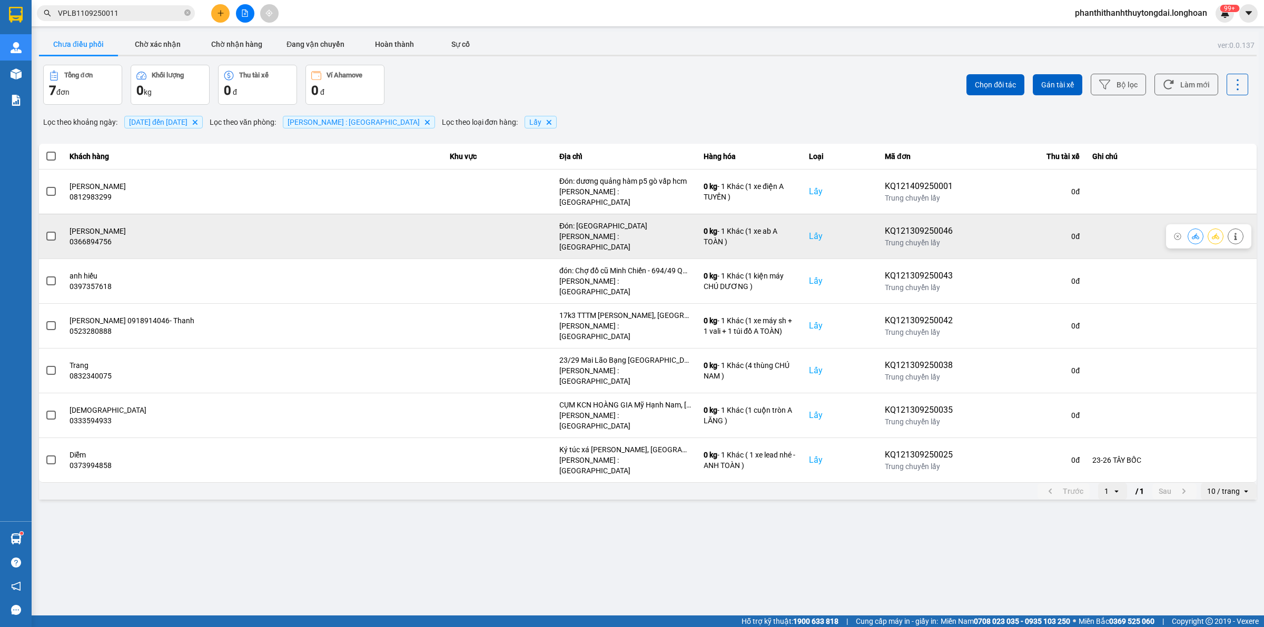
click at [49, 232] on span at bounding box center [50, 236] width 9 height 9
click at [45, 231] on input "checkbox" at bounding box center [45, 231] width 0 height 0
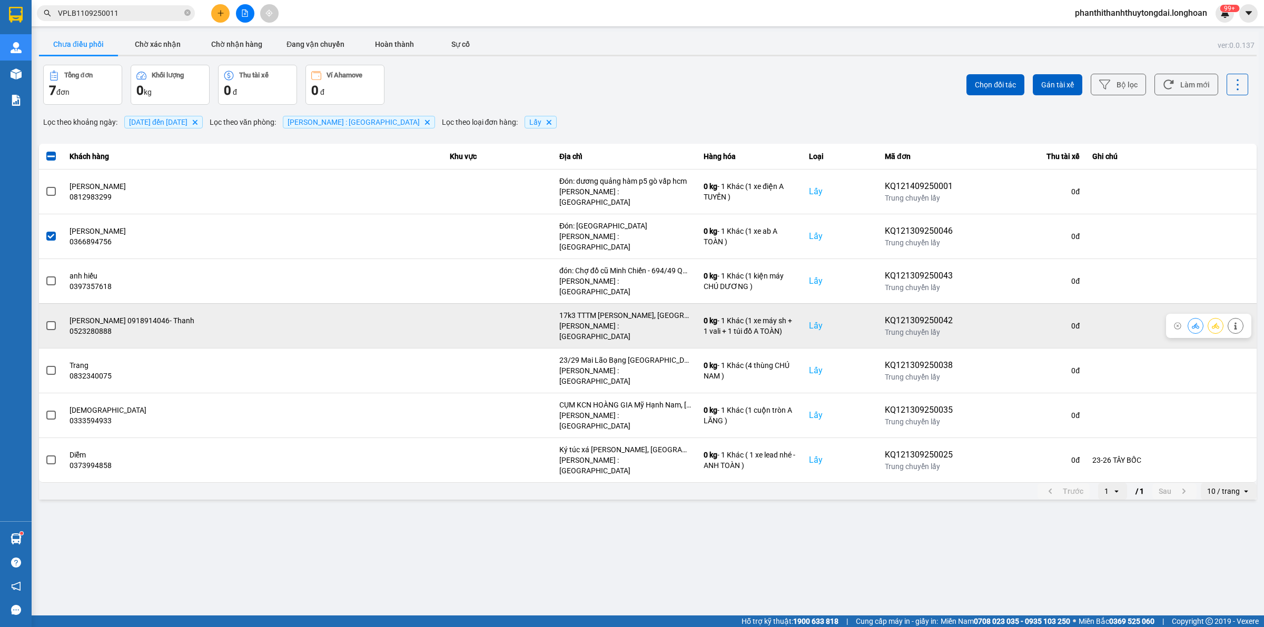
click at [54, 321] on span at bounding box center [50, 325] width 9 height 9
click at [45, 320] on input "checkbox" at bounding box center [45, 320] width 0 height 0
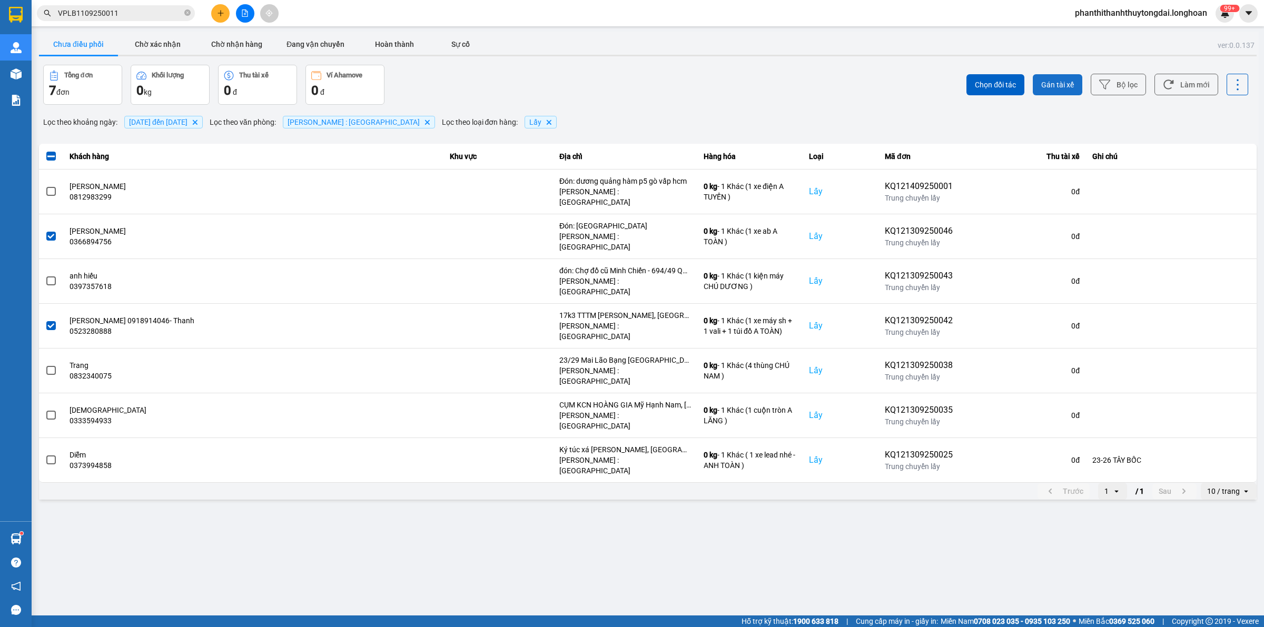
click at [1060, 87] on span "Gán tài xế" at bounding box center [1057, 85] width 33 height 11
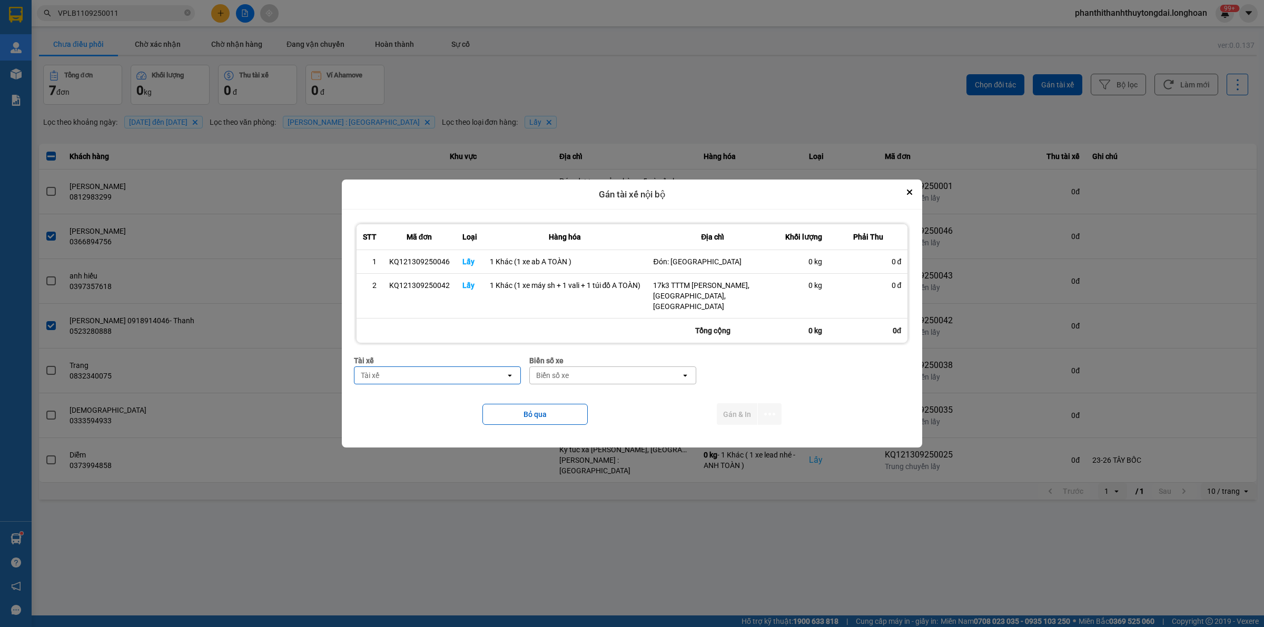
click at [496, 375] on div "Tài xế" at bounding box center [429, 375] width 151 height 17
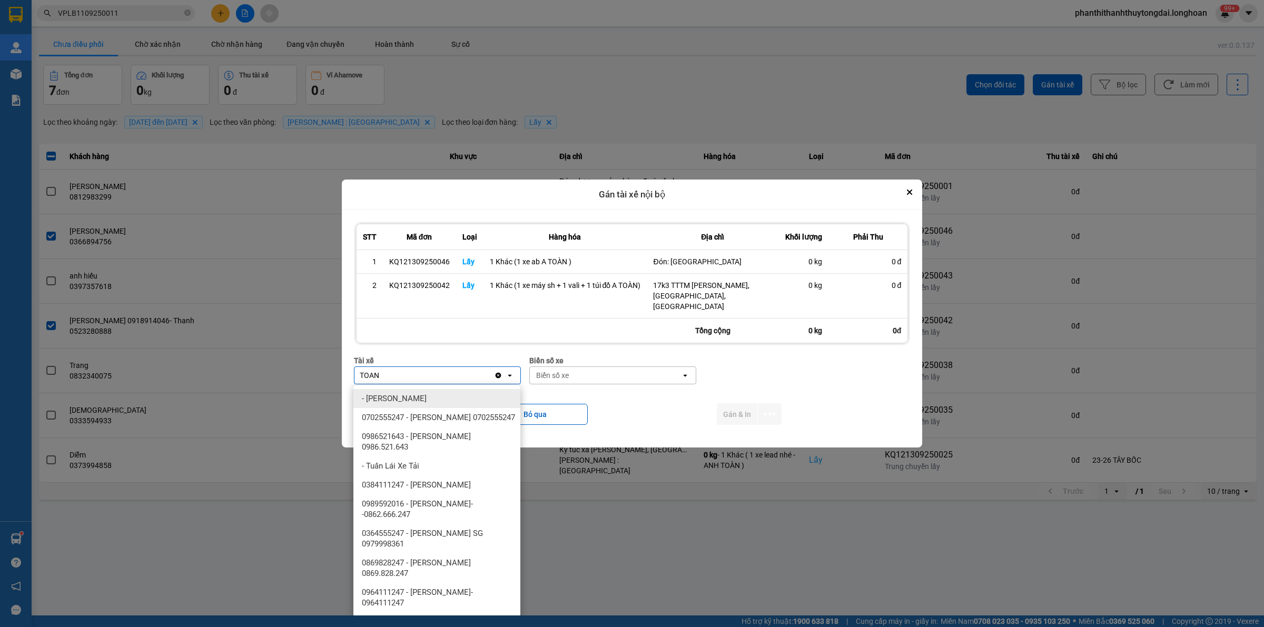
type input "TOAN"
click at [829, 574] on div at bounding box center [632, 313] width 1264 height 627
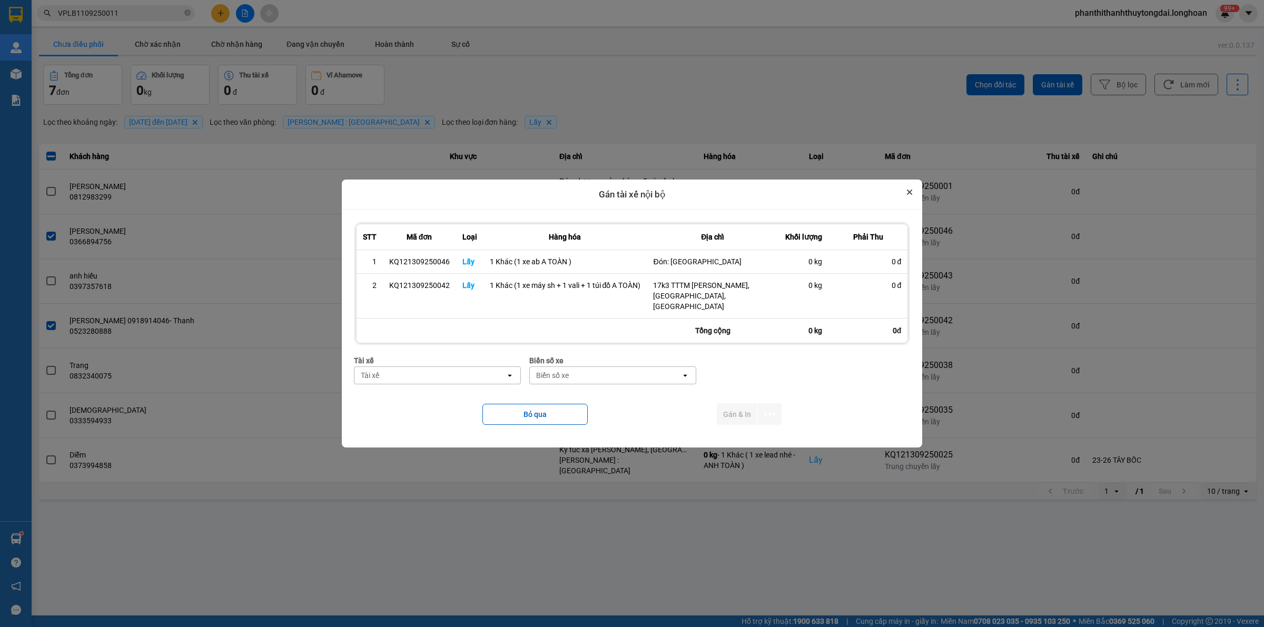
click at [907, 195] on button "Close" at bounding box center [909, 192] width 13 height 13
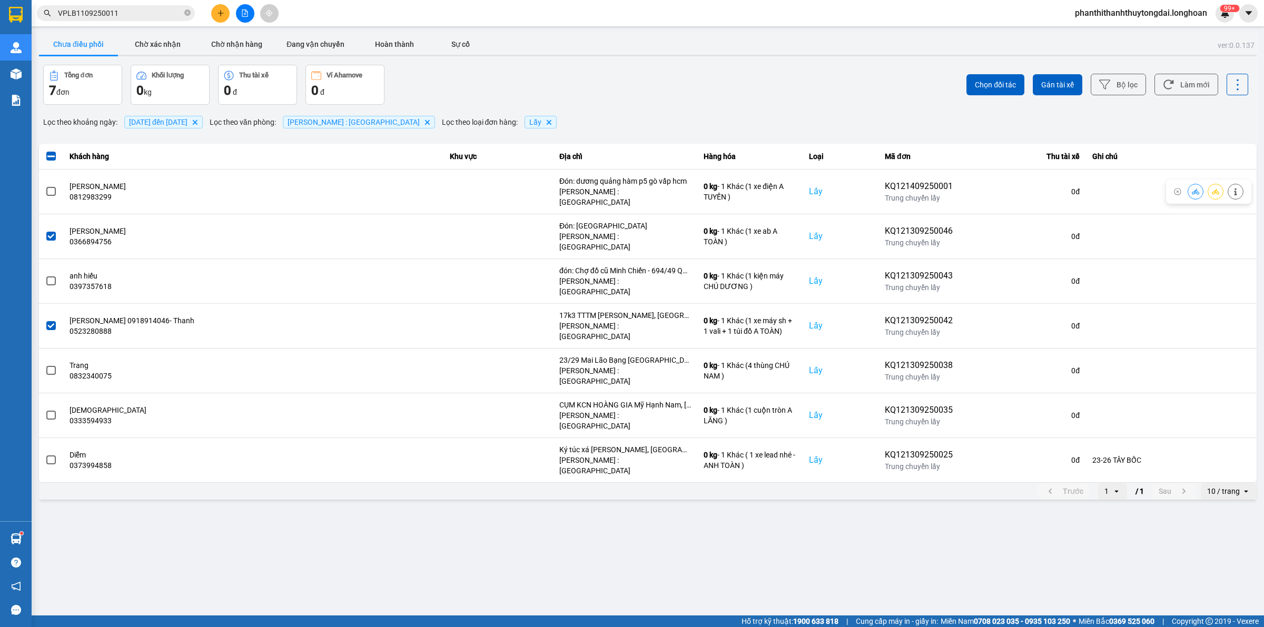
drag, startPoint x: 877, startPoint y: 116, endPoint x: 872, endPoint y: 106, distance: 10.6
click at [872, 106] on div "ver: 0.0.137 Chưa điều phối Chờ xác nhận Chờ nhận hàng Đang vận chuyển Hoàn thà…" at bounding box center [648, 267] width 1222 height 470
click at [301, 45] on button "Đang vận chuyển" at bounding box center [315, 44] width 79 height 21
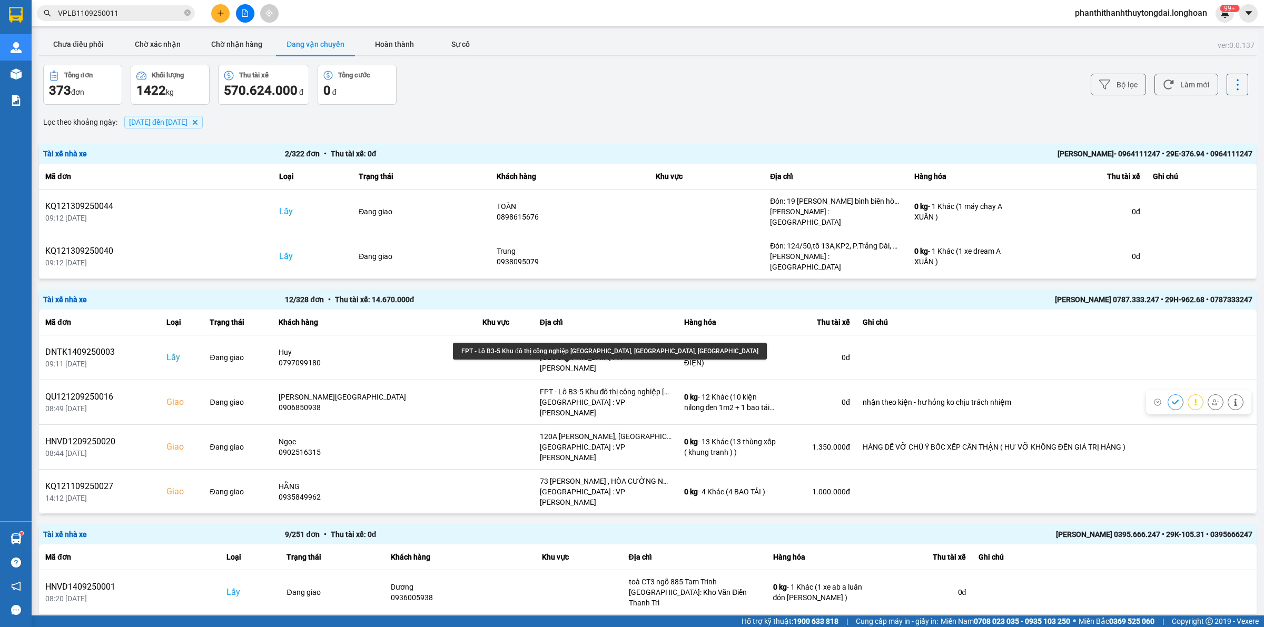
click at [498, 82] on div "Tổng đơn 373 đơn Khối lượng 1422 kg Thu tài xế 570.624.000 đ Tổng cước 0 đ" at bounding box center [344, 85] width 602 height 40
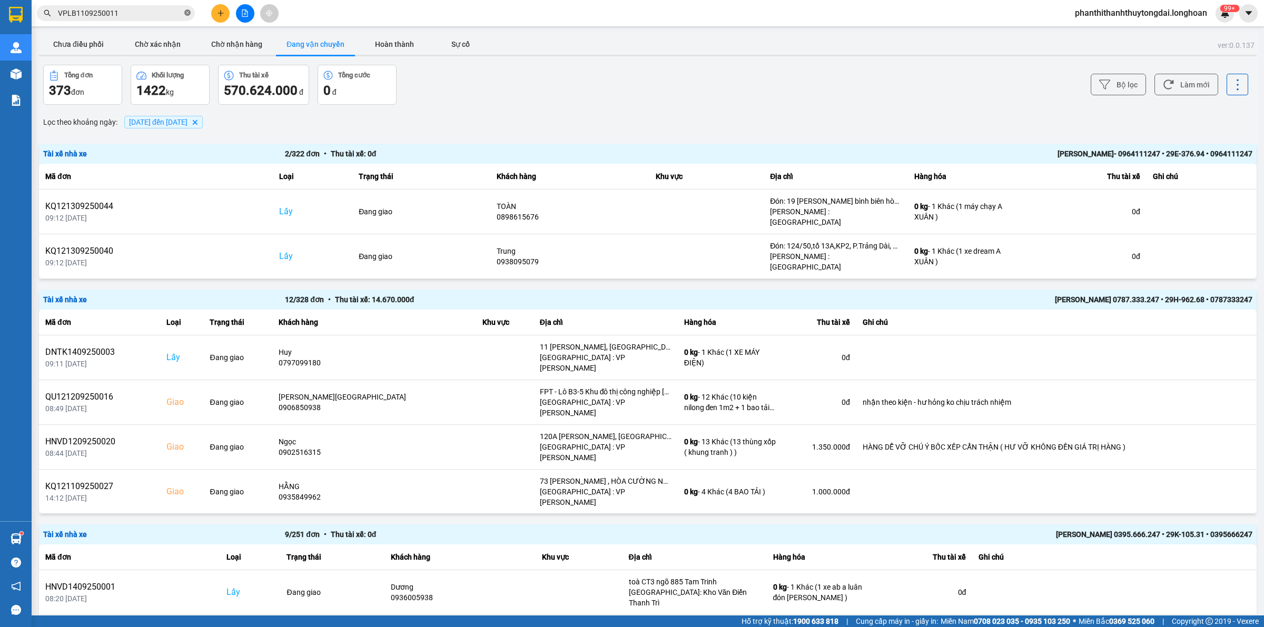
click at [187, 12] on icon "close-circle" at bounding box center [187, 12] width 6 height 6
click at [169, 11] on input "text" at bounding box center [120, 13] width 124 height 12
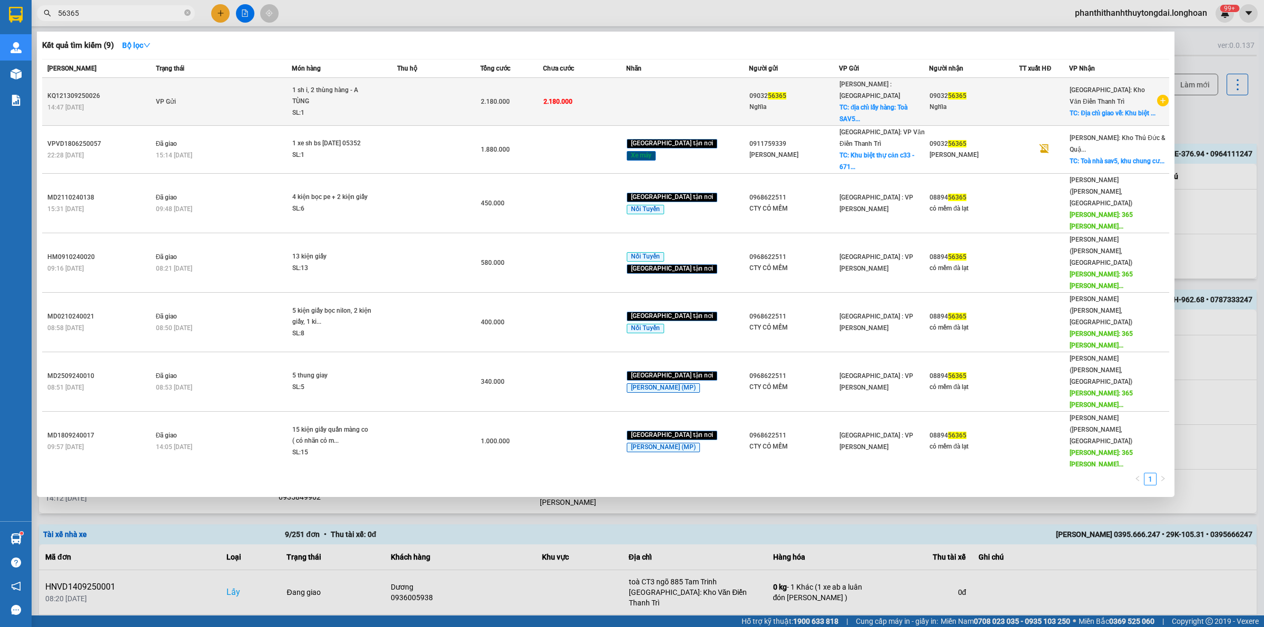
type input "56365"
click at [240, 105] on td "VP Gửi" at bounding box center [222, 102] width 138 height 48
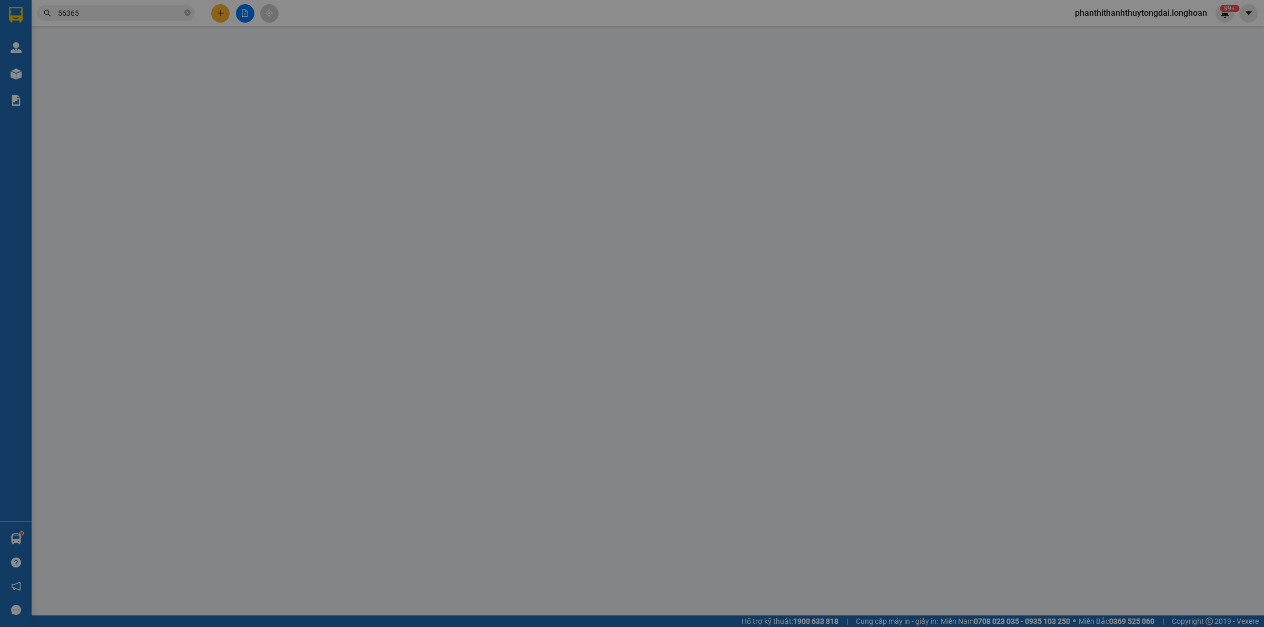
type input "0903256365"
type input "Nghĩa"
checkbox input "true"
type input "địa chỉ lấy hàng: Toà SAV5, The Sun Avenue, An Phú, Thủ Đức, TPHCM."
type input "0903256365"
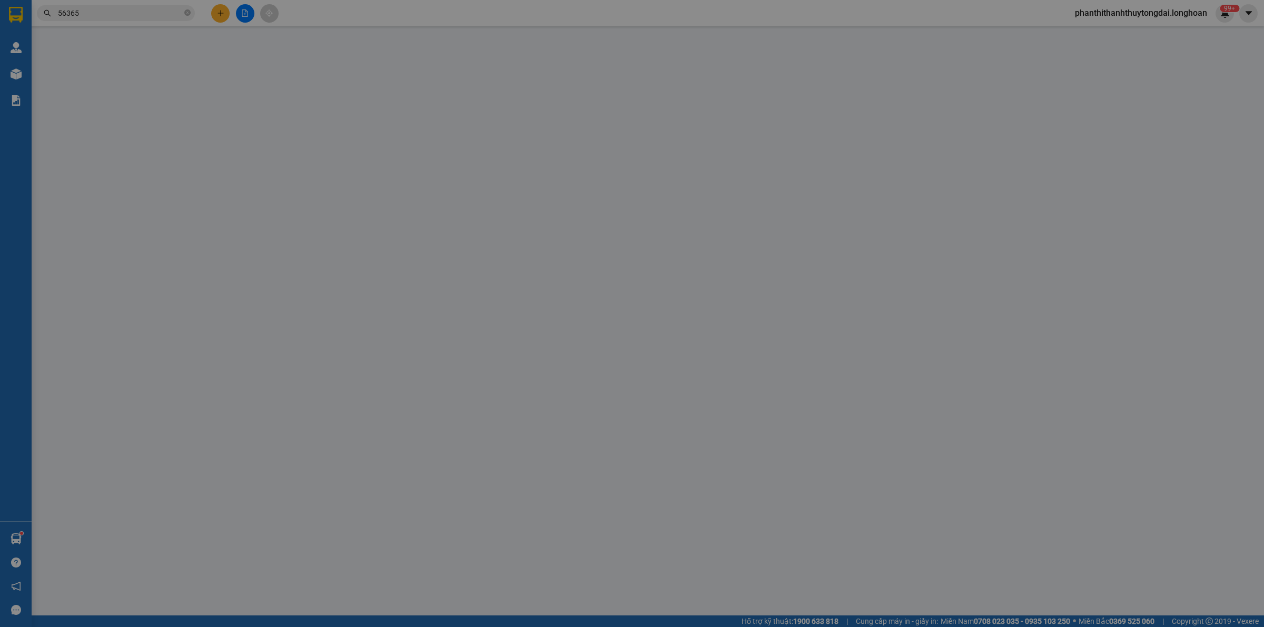
type input "Nghĩa"
checkbox input "true"
type input "Địa chỉ giao về: Khu biệt thự liền kề mặt sau chung cư 671 Hoàng Hoa Thám, Ngọc…"
type input "2.180.000"
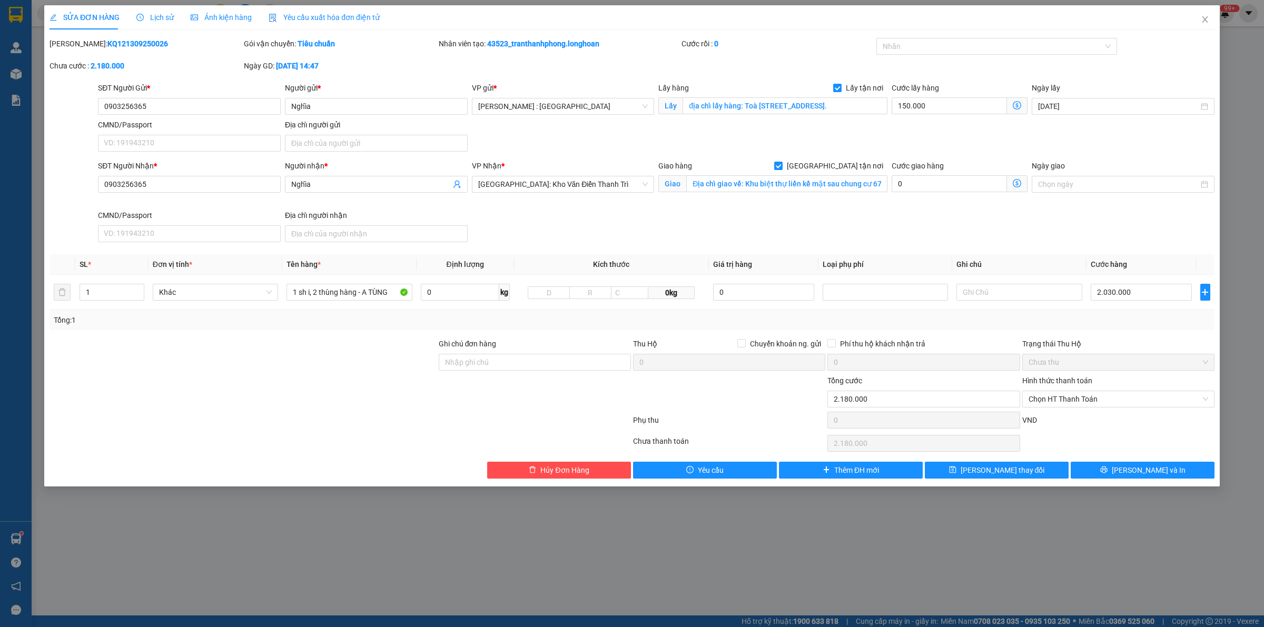
click at [164, 18] on span "Lịch sử" at bounding box center [154, 17] width 37 height 8
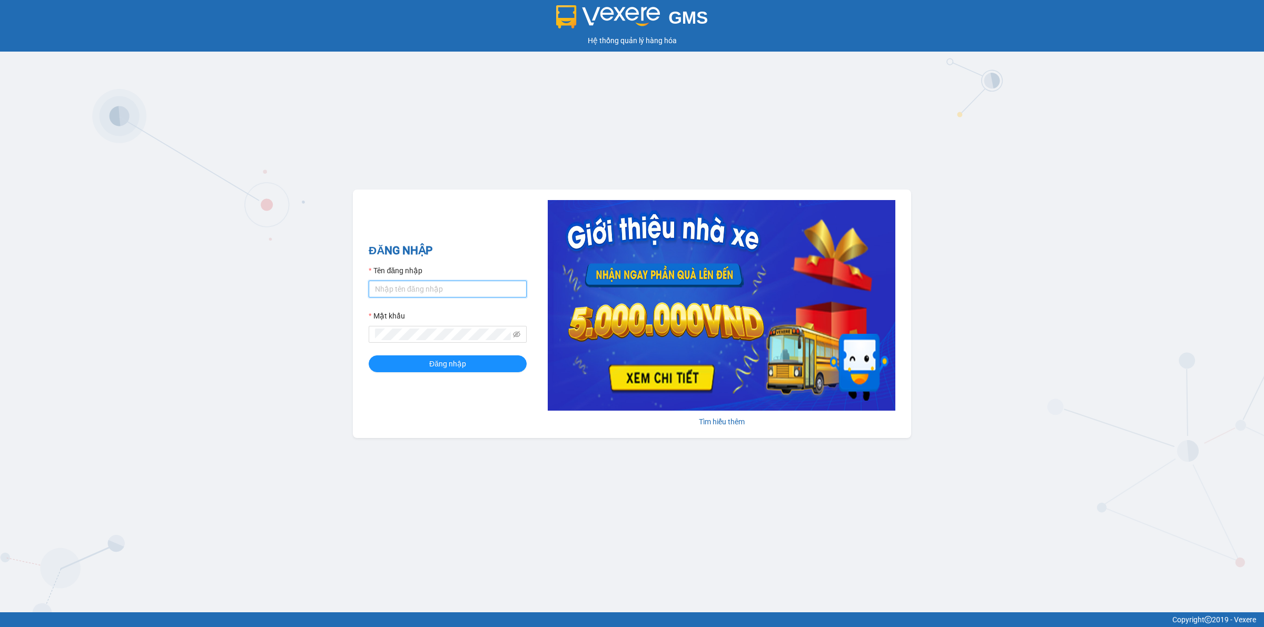
type input "phanthithanhthuytongdai.longhoan"
click at [495, 291] on input "phanthithanhthuytongdai.longhoan" at bounding box center [448, 289] width 158 height 17
